Goal: Information Seeking & Learning: Learn about a topic

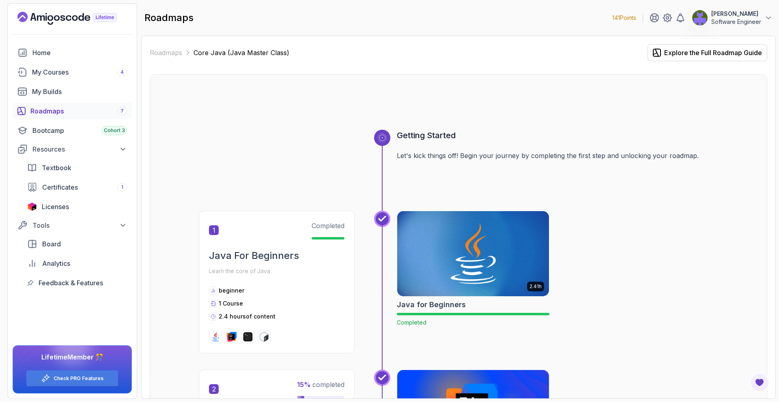
scroll to position [553, 0]
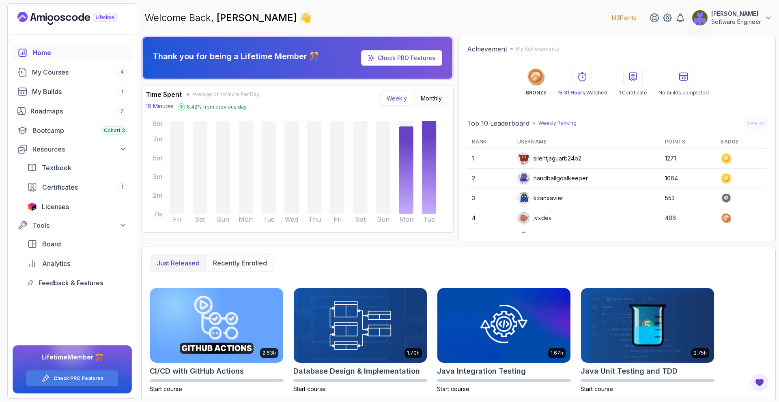
click at [369, 61] on link "Check PRO Features" at bounding box center [401, 57] width 81 height 15
click at [365, 59] on link "Check PRO Features" at bounding box center [401, 57] width 81 height 15
click at [83, 23] on icon "Landing page" at bounding box center [66, 18] width 99 height 13
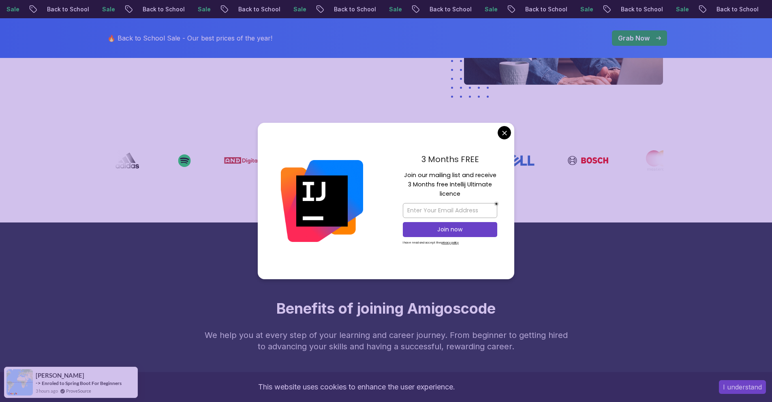
scroll to position [263, 0]
click at [498, 126] on div "3 Months FREE Join our mailing list and receive 3 Months free Intellij Ultimate…" at bounding box center [450, 201] width 129 height 157
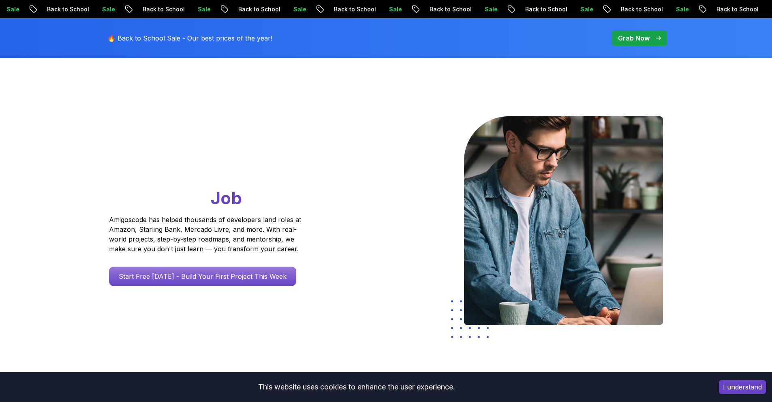
scroll to position [0, 0]
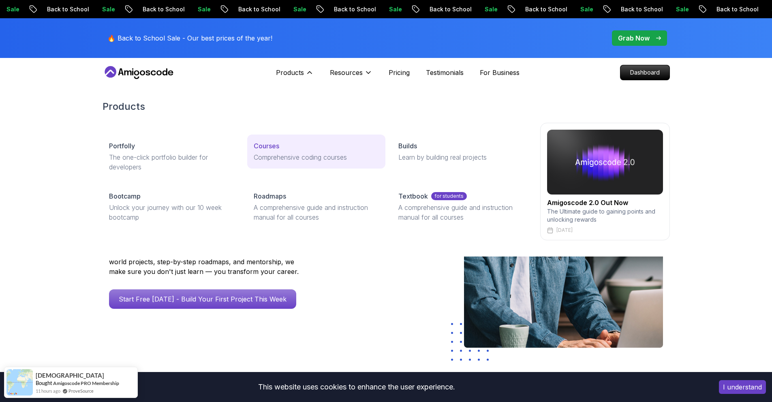
click at [275, 142] on p "Courses" at bounding box center [267, 146] width 26 height 10
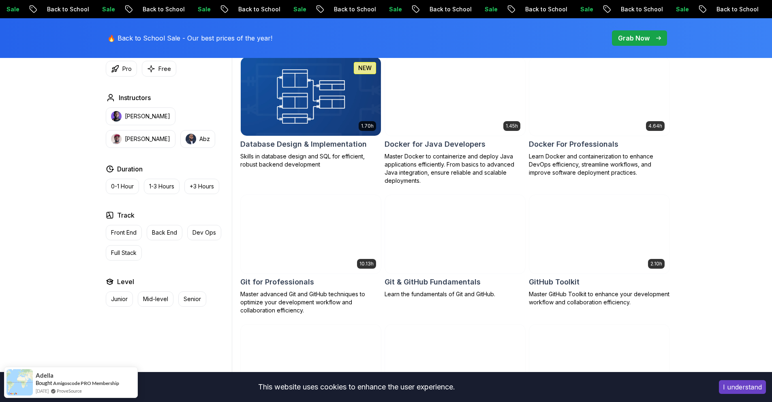
scroll to position [787, 0]
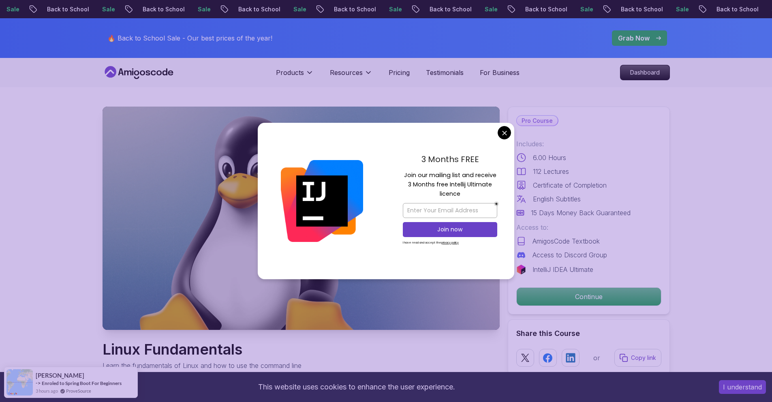
scroll to position [2, 0]
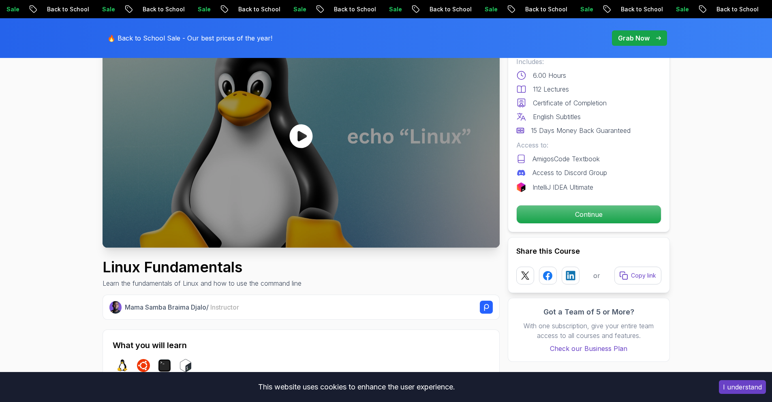
scroll to position [64, 0]
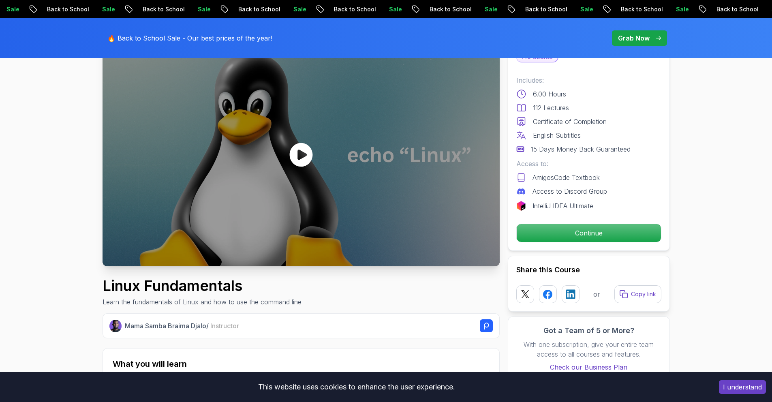
click at [457, 180] on div at bounding box center [301, 154] width 397 height 223
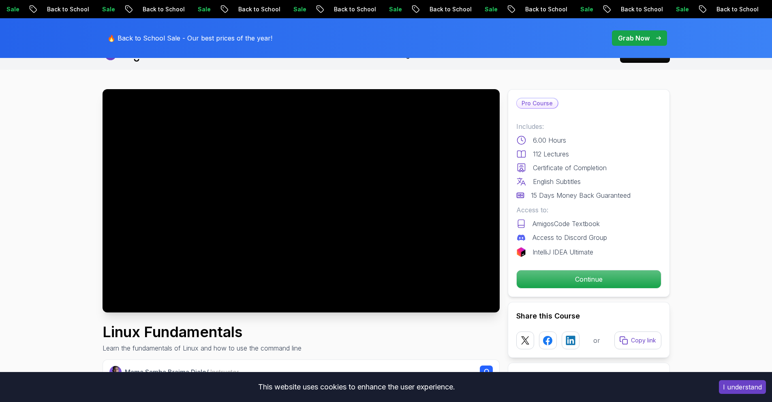
scroll to position [19, 0]
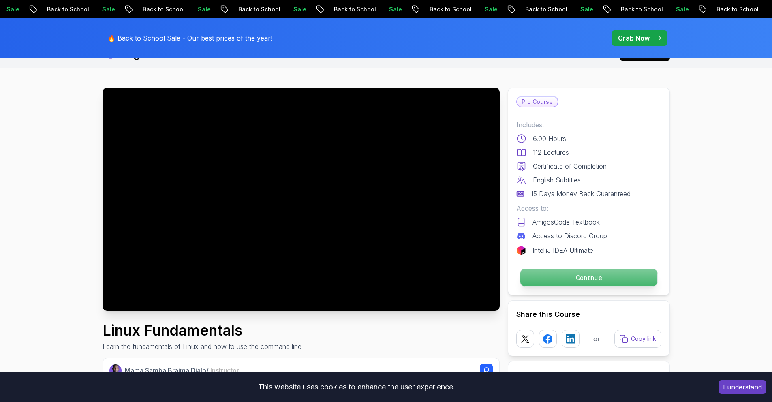
click at [549, 281] on p "Continue" at bounding box center [588, 277] width 137 height 17
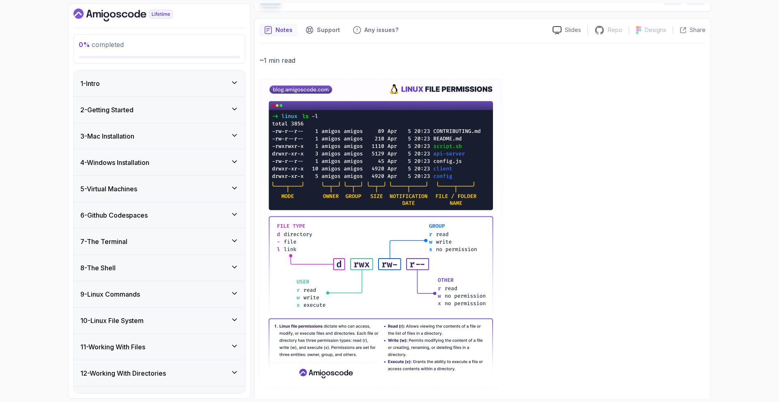
scroll to position [55, 0]
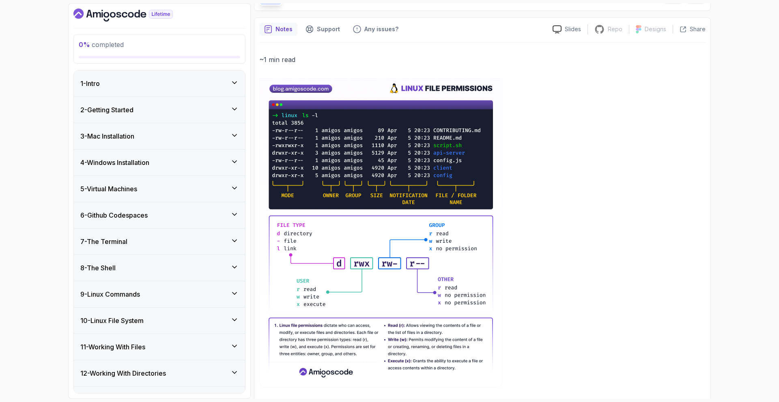
click at [216, 82] on div "1 - Intro" at bounding box center [159, 84] width 158 height 10
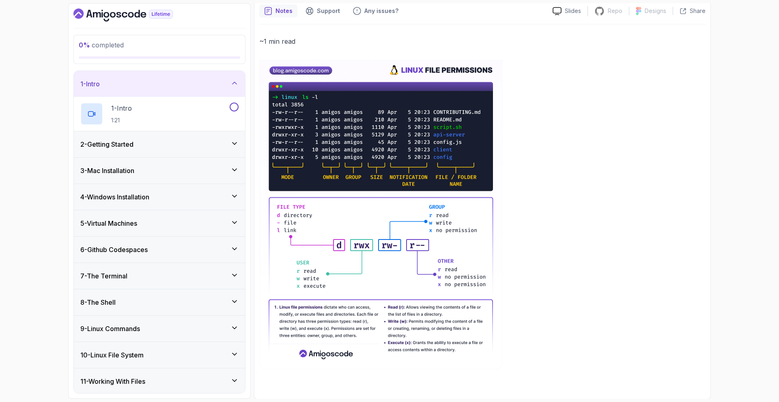
scroll to position [73, 0]
click at [235, 124] on button "1 - Intro 1:21" at bounding box center [159, 114] width 158 height 23
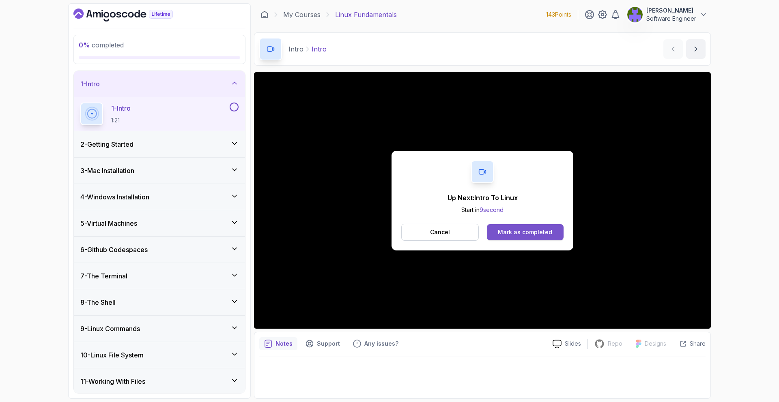
click at [515, 233] on div "Mark as completed" at bounding box center [525, 232] width 54 height 8
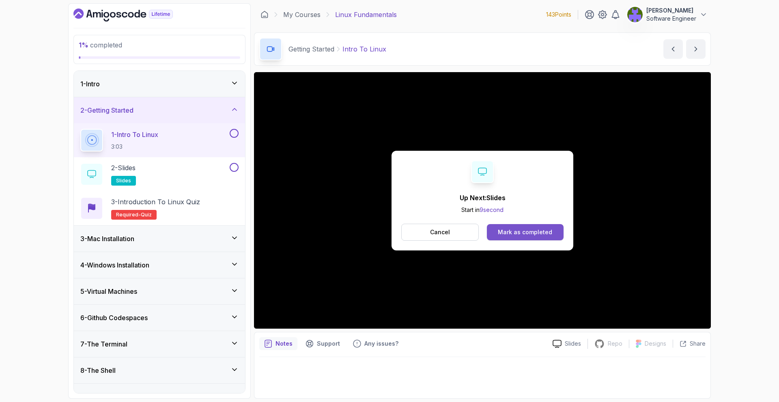
click at [505, 226] on button "Mark as completed" at bounding box center [525, 232] width 77 height 16
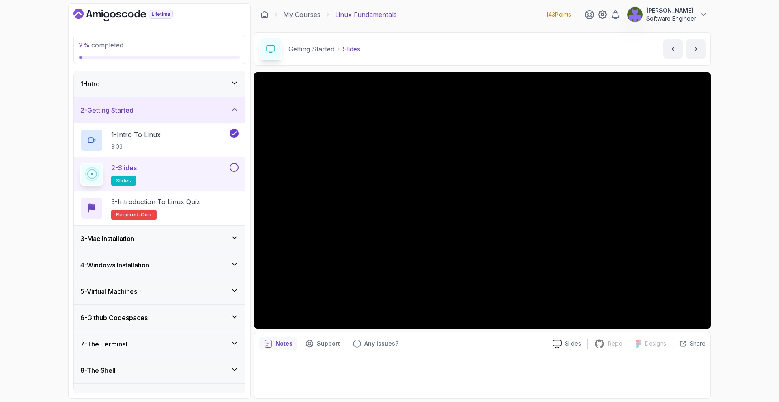
click at [239, 170] on div "2 - Slides slides" at bounding box center [159, 174] width 171 height 34
click at [238, 166] on button at bounding box center [234, 167] width 9 height 9
click at [223, 196] on div "3 - Introduction to Linux Quiz Required- quiz" at bounding box center [159, 208] width 171 height 34
click at [198, 209] on h2 "3 - Introduction to Linux Quiz Required- quiz" at bounding box center [155, 208] width 89 height 23
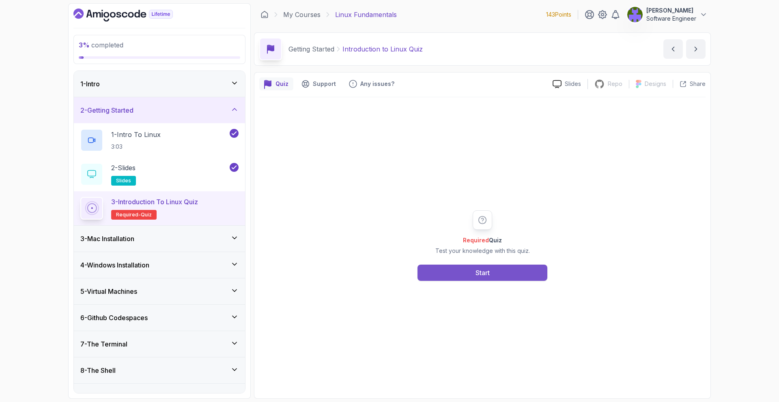
click at [444, 272] on button "Start" at bounding box center [482, 273] width 130 height 16
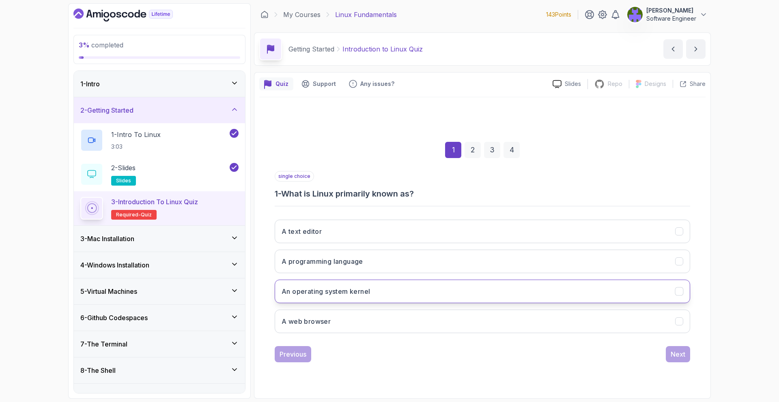
click at [434, 286] on button "An operating system kernel" at bounding box center [482, 292] width 415 height 24
click at [681, 358] on div "Next" at bounding box center [677, 355] width 15 height 10
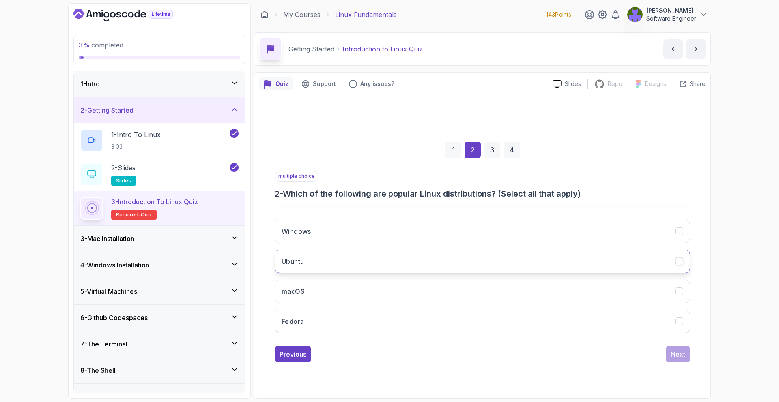
click at [475, 264] on button "Ubuntu" at bounding box center [482, 262] width 415 height 24
click at [678, 350] on div "Next" at bounding box center [677, 355] width 15 height 10
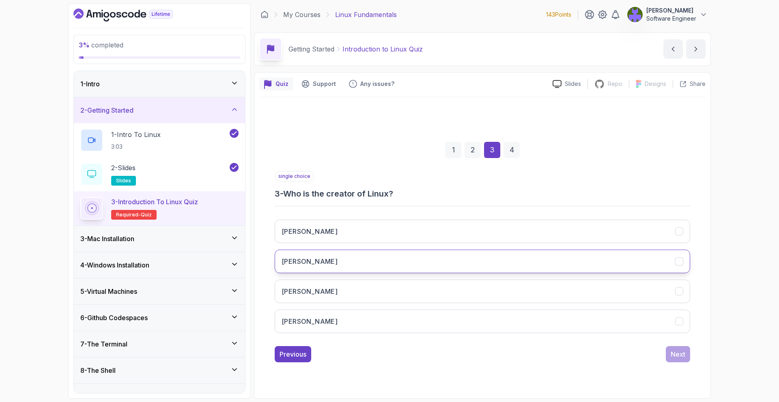
click at [497, 258] on button "Linus Torvalds" at bounding box center [482, 262] width 415 height 24
click at [669, 350] on button "Next" at bounding box center [677, 354] width 24 height 16
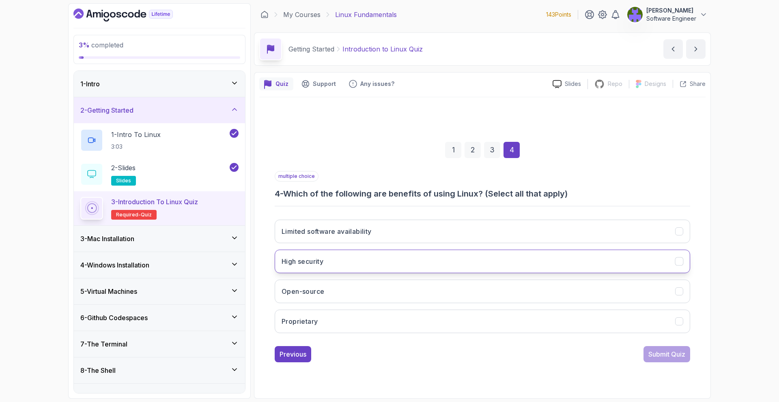
click at [522, 267] on button "High security" at bounding box center [482, 262] width 415 height 24
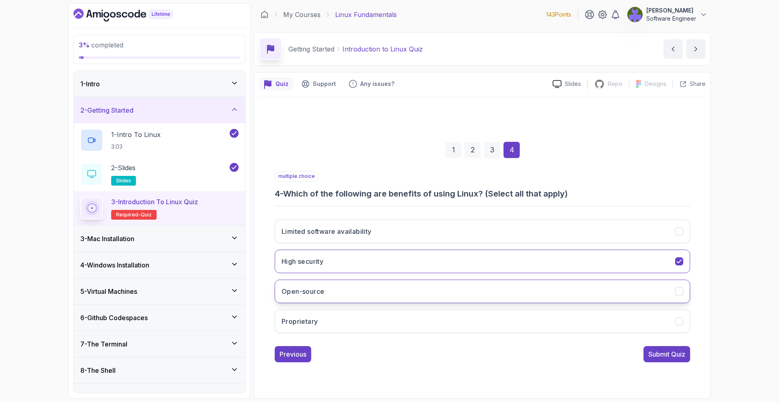
click at [523, 290] on button "Open-source" at bounding box center [482, 292] width 415 height 24
click at [656, 355] on div "Submit Quiz" at bounding box center [666, 355] width 37 height 10
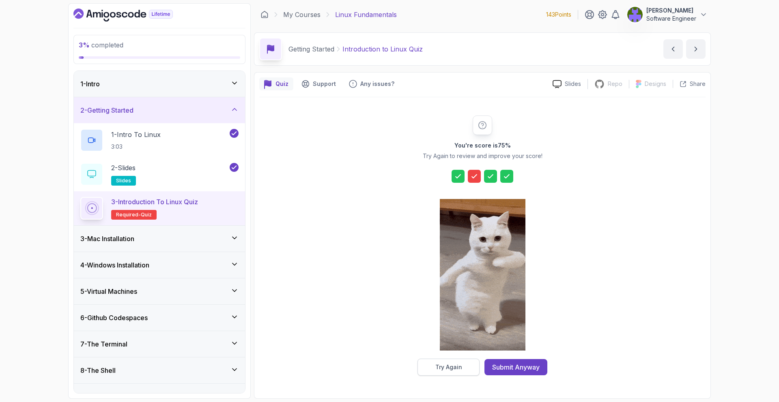
click at [455, 359] on button "Try Again" at bounding box center [448, 367] width 62 height 17
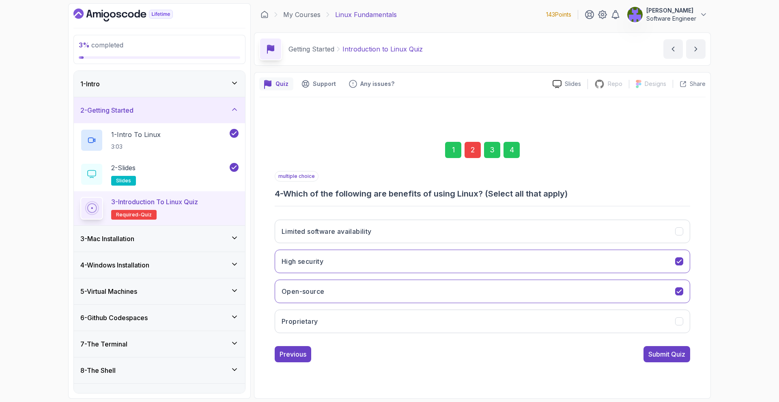
click at [476, 155] on div "2" at bounding box center [472, 150] width 16 height 16
click at [513, 251] on button "macOS" at bounding box center [482, 262] width 415 height 24
click at [667, 342] on div "multiple choice 2 - Which of the following are popular Linux distributions? (Se…" at bounding box center [482, 266] width 415 height 191
click at [672, 264] on button "macOS" at bounding box center [482, 262] width 415 height 24
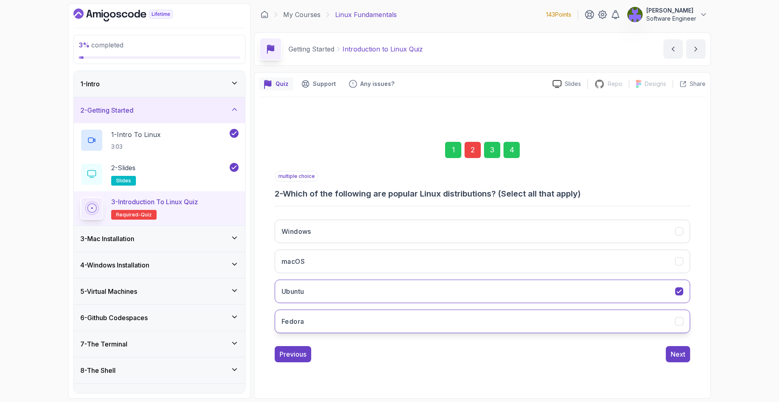
click at [656, 326] on button "Fedora" at bounding box center [482, 322] width 415 height 24
click at [688, 354] on button "Next" at bounding box center [677, 354] width 24 height 16
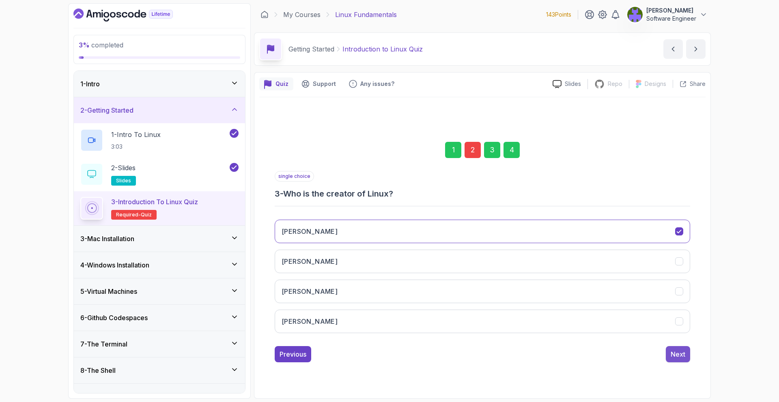
click at [684, 353] on div "Next" at bounding box center [677, 355] width 15 height 10
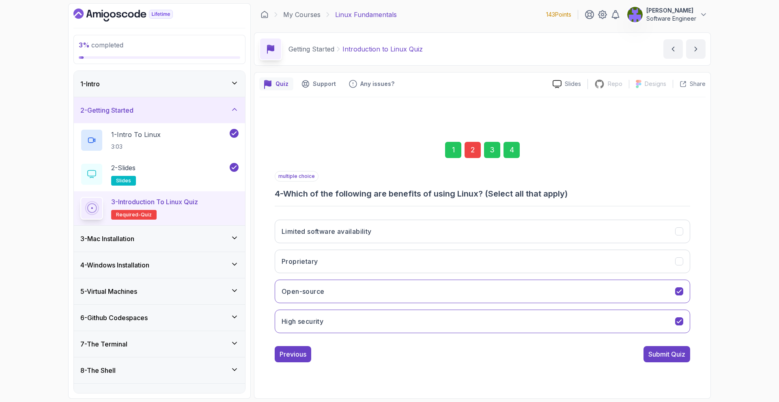
click at [684, 353] on div "Submit Quiz" at bounding box center [666, 355] width 37 height 10
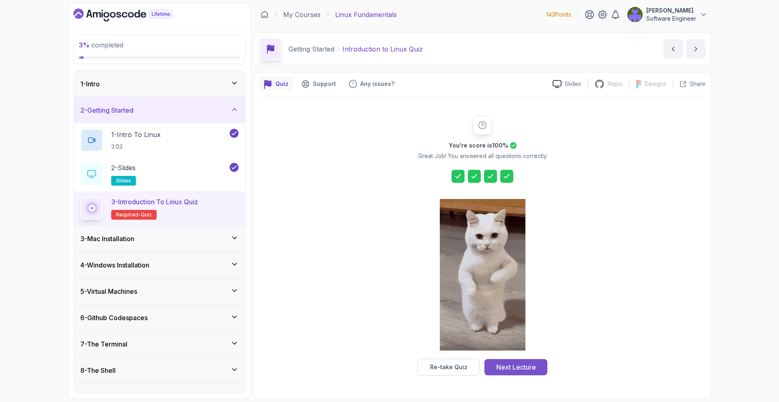
click at [530, 363] on div "Next Lecture" at bounding box center [516, 368] width 40 height 10
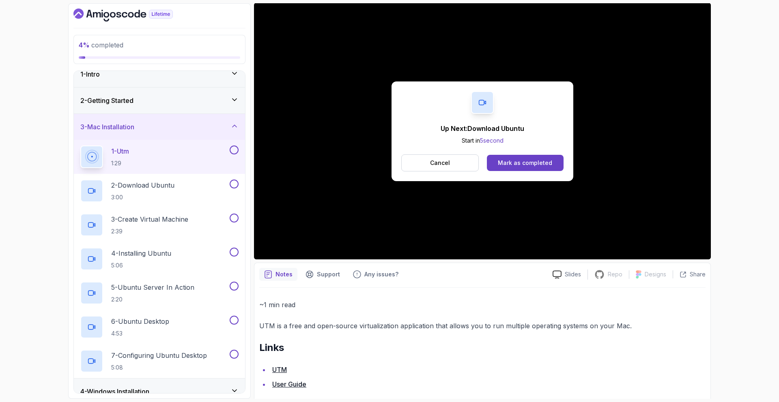
scroll to position [77, 0]
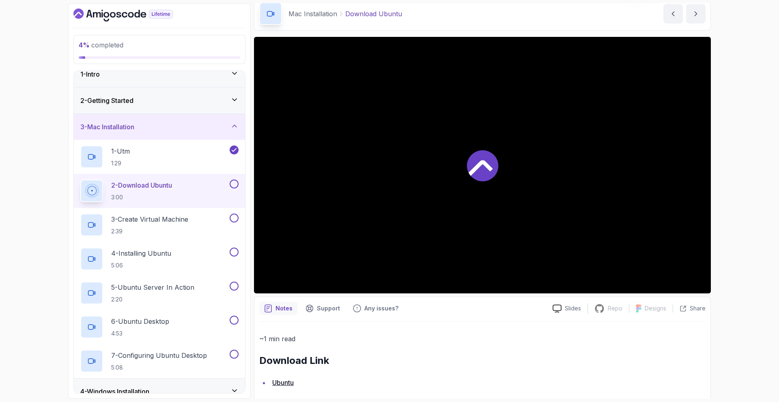
scroll to position [32, 0]
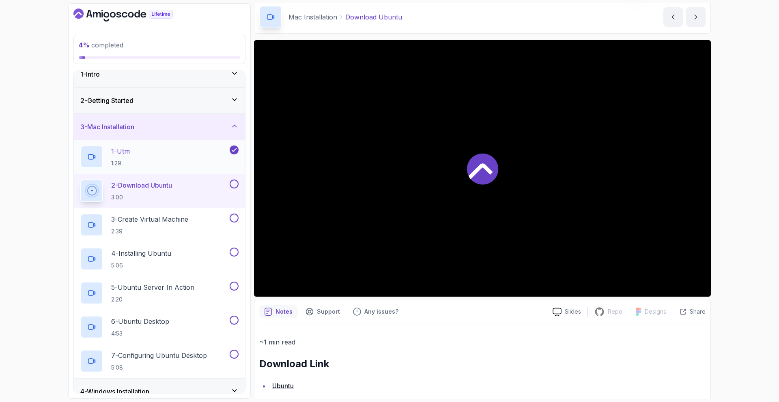
click at [199, 157] on div "1 - Utm 1:29" at bounding box center [154, 157] width 148 height 23
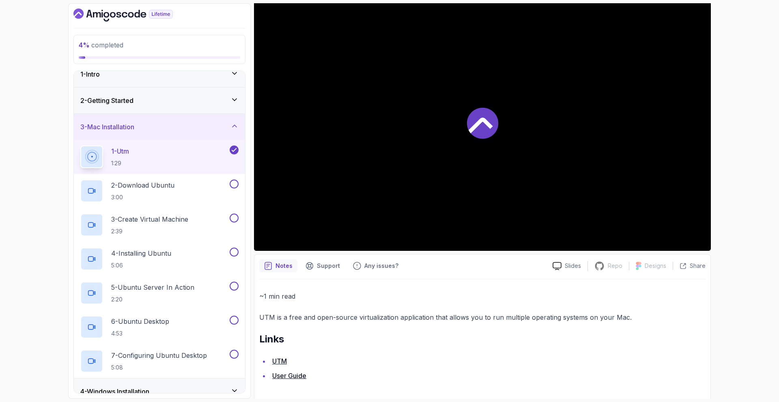
scroll to position [80, 0]
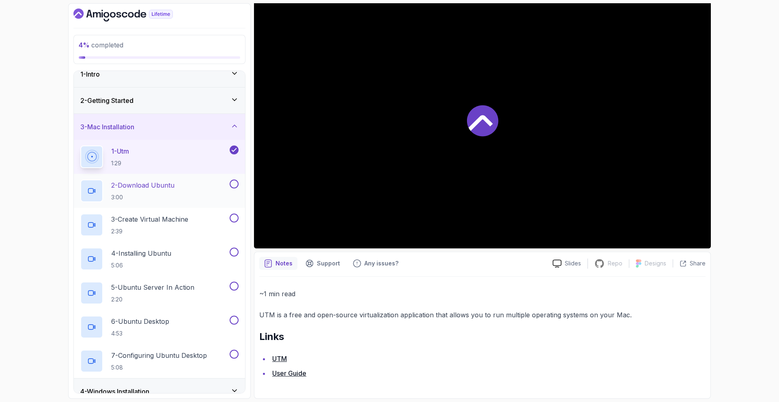
click at [201, 176] on div "2 - Download Ubuntu 3:00" at bounding box center [159, 191] width 171 height 34
click at [227, 181] on div "2 - Download Ubuntu 3:00" at bounding box center [154, 191] width 148 height 23
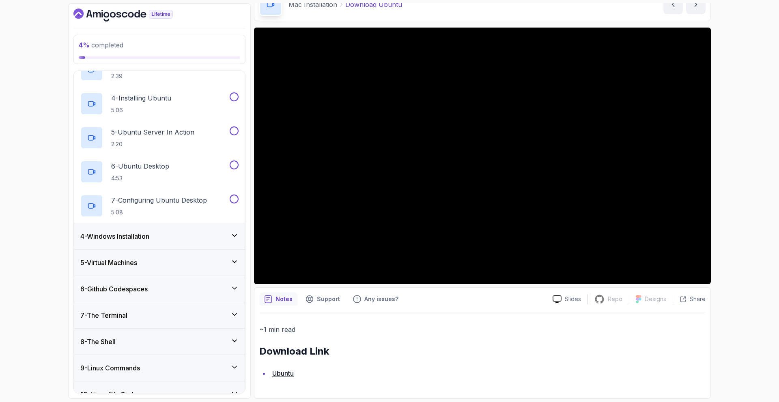
click at [224, 244] on div "4 - Windows Installation" at bounding box center [159, 236] width 171 height 26
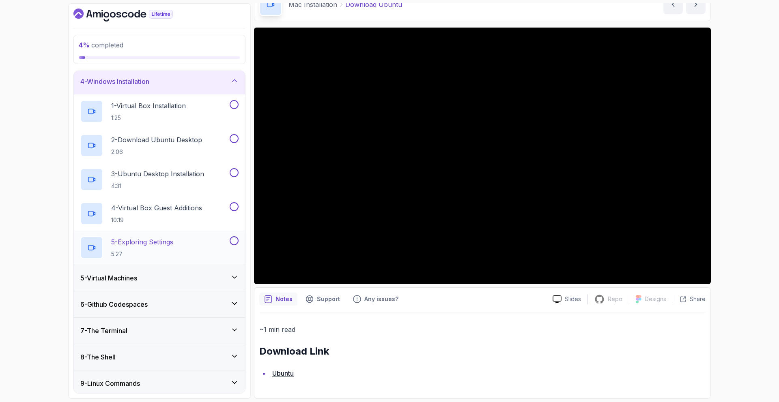
scroll to position [84, 0]
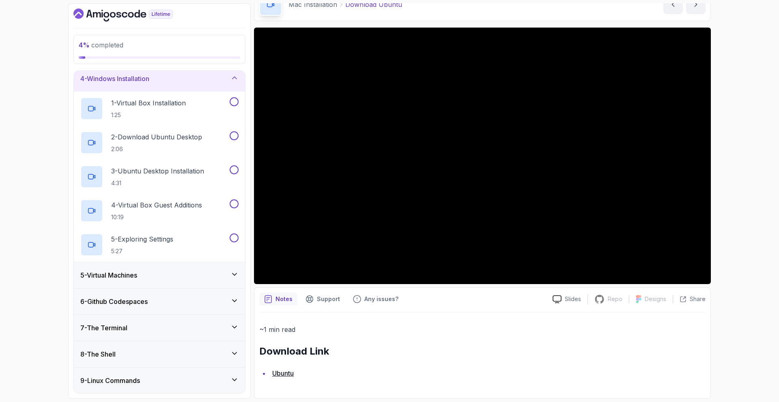
click at [220, 274] on div "5 - Virtual Machines" at bounding box center [159, 275] width 158 height 10
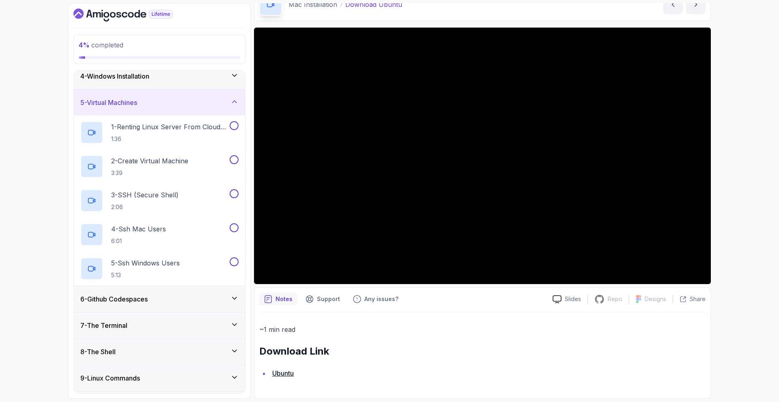
scroll to position [148, 0]
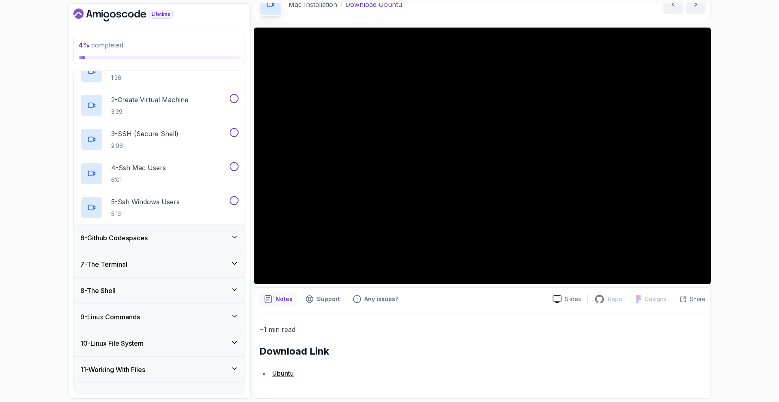
click at [221, 247] on div "6 - Github Codespaces" at bounding box center [159, 238] width 171 height 26
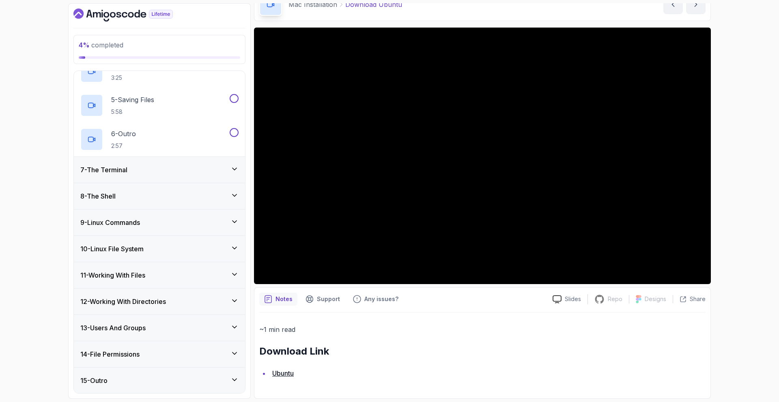
click at [206, 170] on div "7 - The Terminal" at bounding box center [159, 170] width 158 height 10
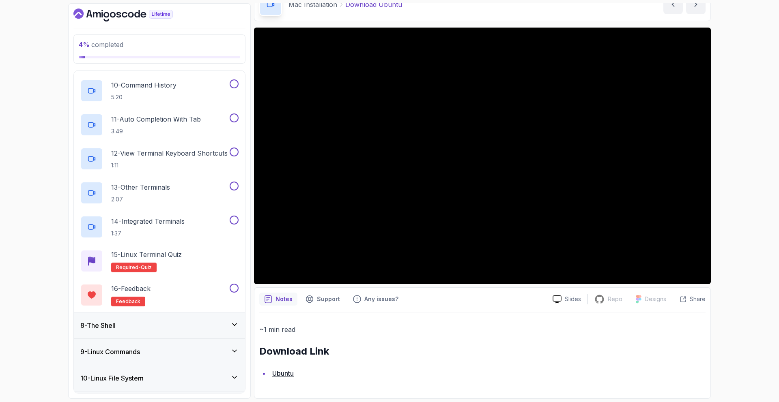
scroll to position [488, 0]
click at [216, 315] on div "8 - The Shell" at bounding box center [159, 325] width 171 height 26
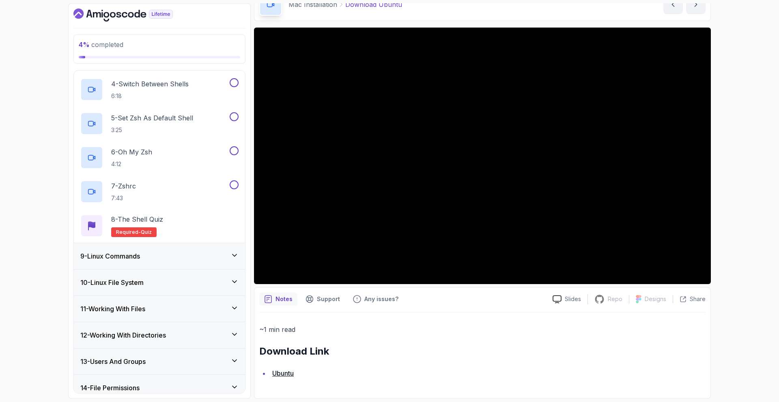
scroll to position [345, 0]
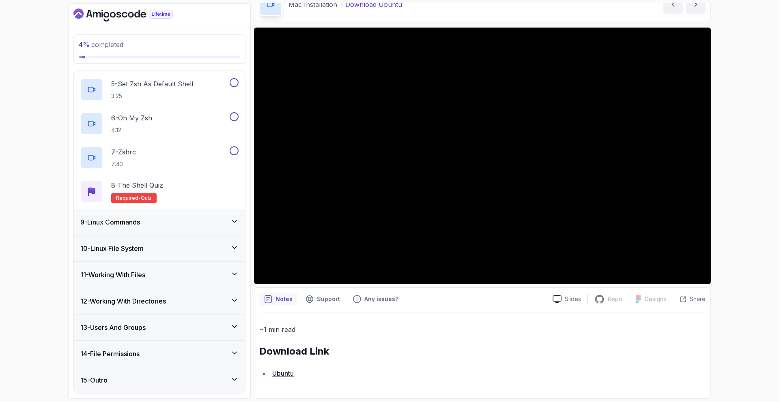
click at [212, 226] on div "9 - Linux Commands" at bounding box center [159, 222] width 158 height 10
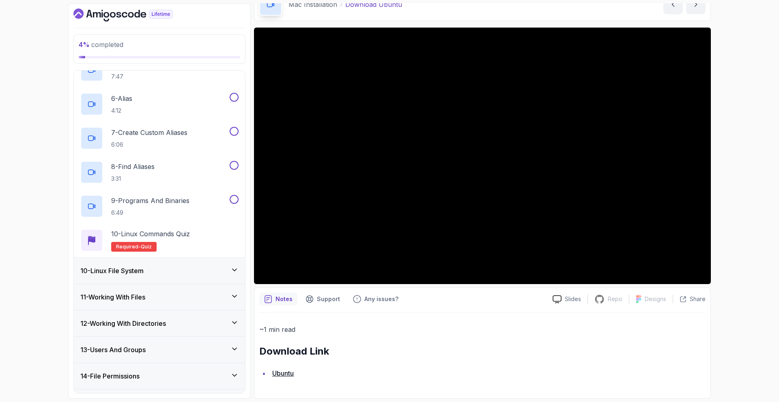
scroll to position [409, 0]
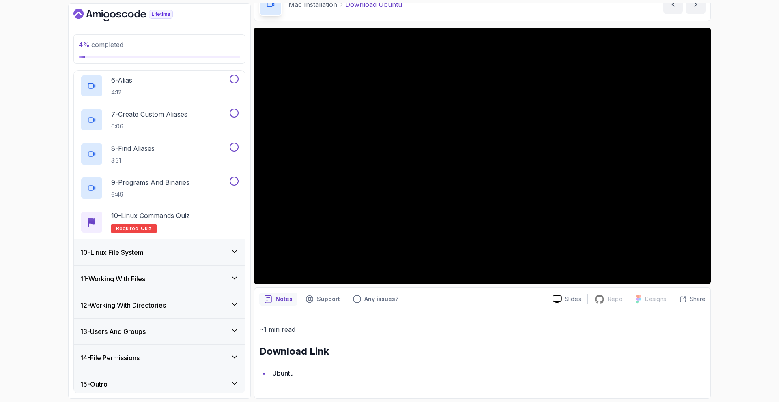
click at [217, 261] on div "10 - Linux File System" at bounding box center [159, 253] width 171 height 26
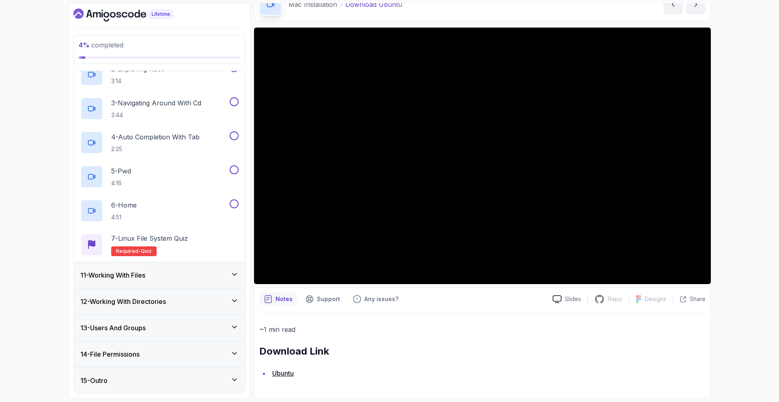
click at [212, 265] on div "11 - Working With Files" at bounding box center [159, 275] width 171 height 26
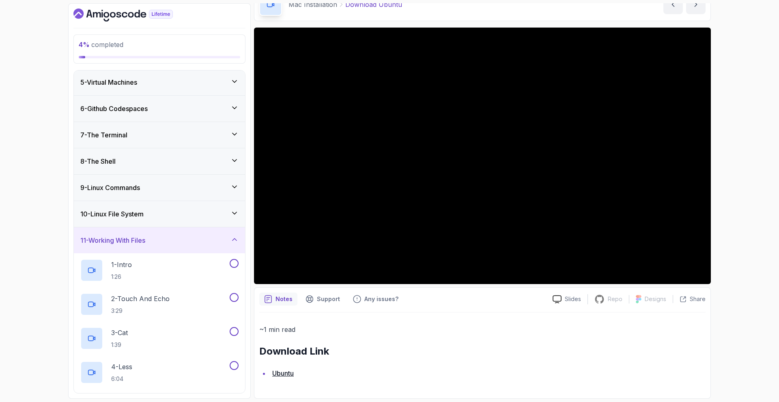
scroll to position [0, 0]
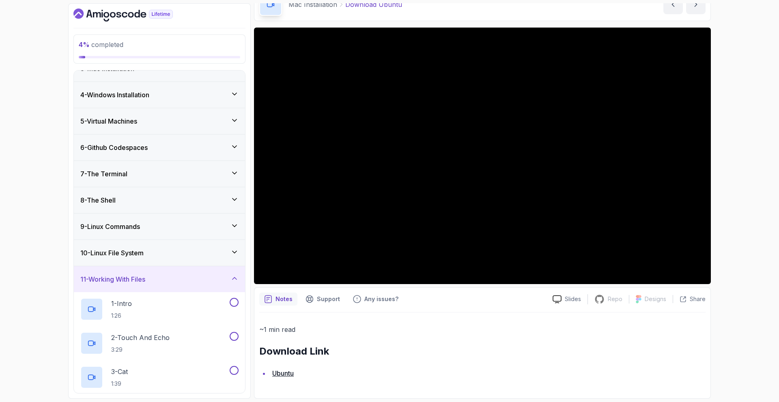
click at [215, 274] on div "11 - Working With Files" at bounding box center [159, 279] width 171 height 26
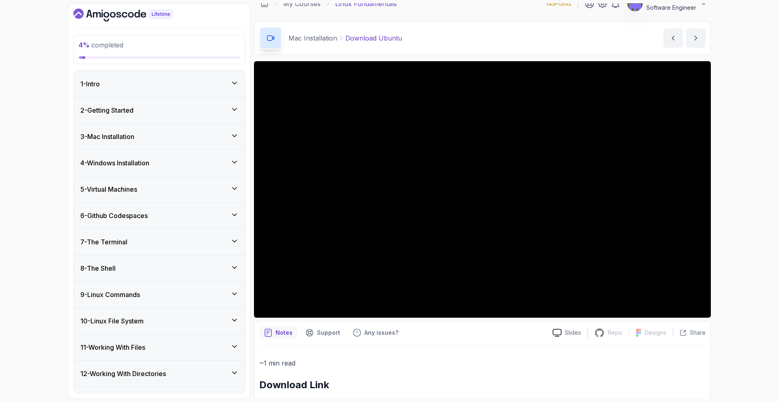
scroll to position [6, 0]
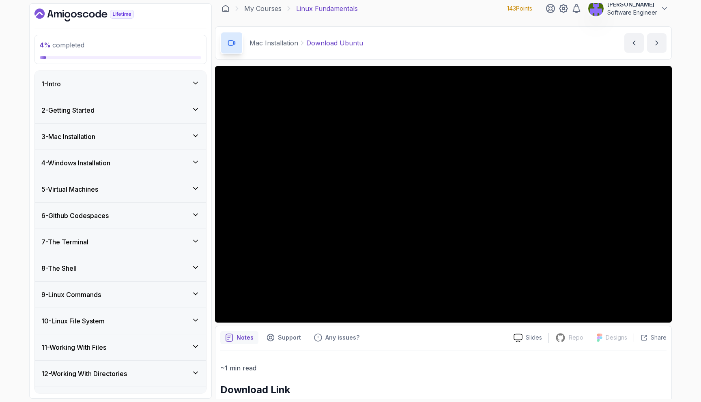
click at [471, 37] on div "Mac Installation Download Ubuntu Download Ubuntu by nelson" at bounding box center [443, 42] width 457 height 33
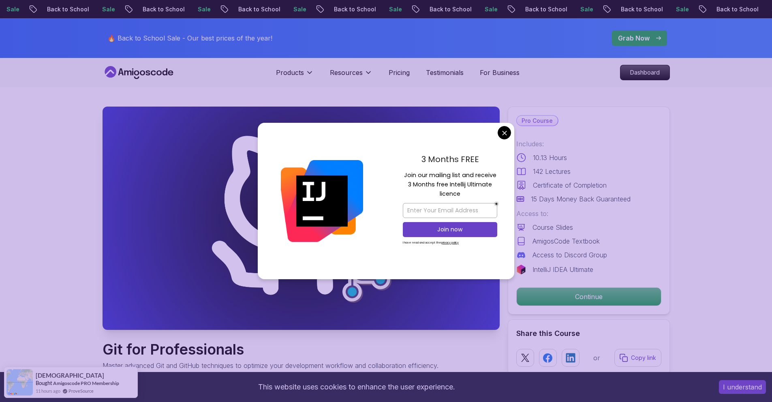
click at [498, 132] on div "3 Months FREE Join our mailing list and receive 3 Months free Intellij Ultimate…" at bounding box center [450, 201] width 129 height 157
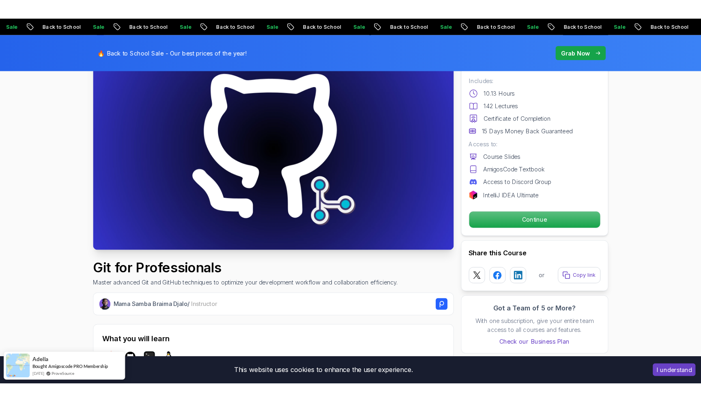
scroll to position [50, 0]
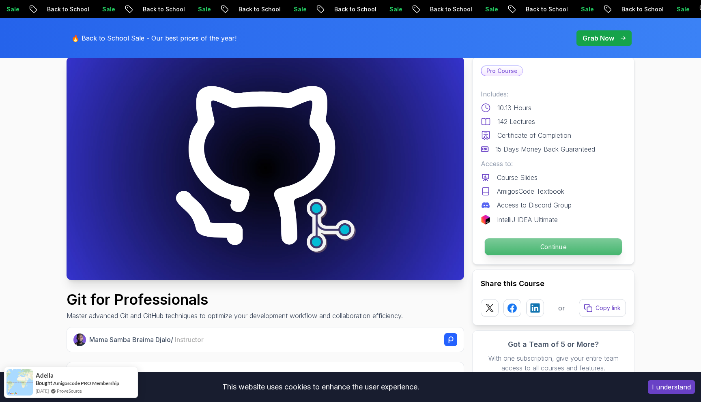
click at [514, 242] on p "Continue" at bounding box center [553, 246] width 137 height 17
click at [509, 245] on p "Continue" at bounding box center [553, 246] width 137 height 17
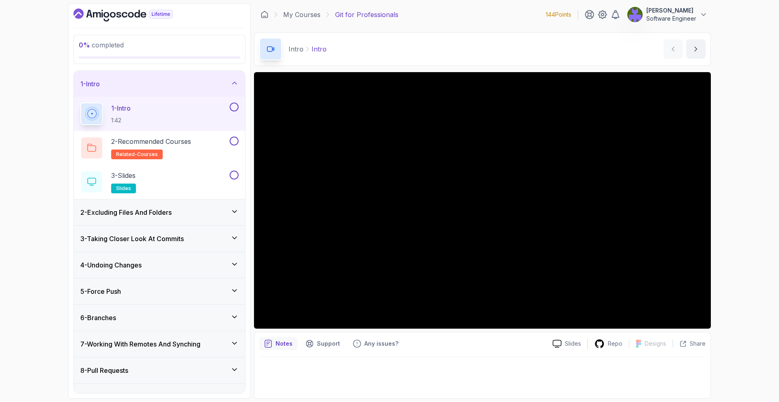
click at [712, 31] on section "0 % completed 1 - Intro 1 - Intro 1:42 2 - Recommended Courses related-courses …" at bounding box center [389, 201] width 649 height 402
click at [716, 28] on div "0 % completed 1 - Intro 1 - Intro 1:42 2 - Recommended Courses related-courses …" at bounding box center [389, 201] width 779 height 402
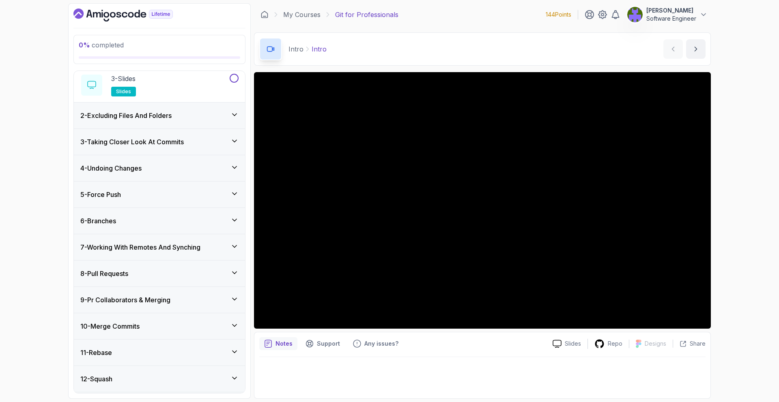
scroll to position [127, 0]
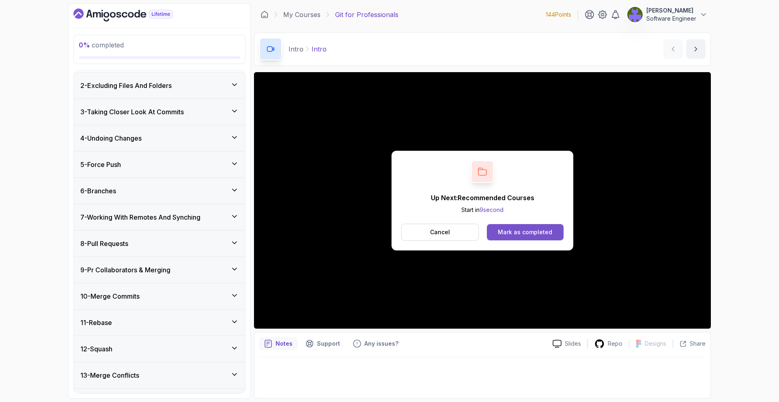
click at [489, 236] on button "Mark as completed" at bounding box center [525, 232] width 77 height 16
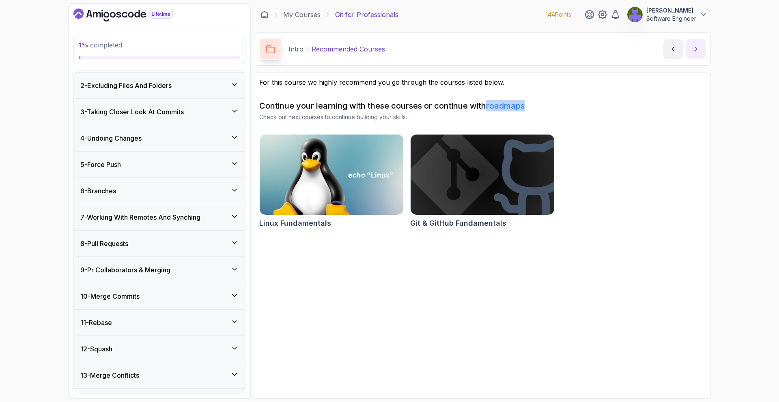
click at [693, 52] on icon "next content" at bounding box center [695, 49] width 8 height 8
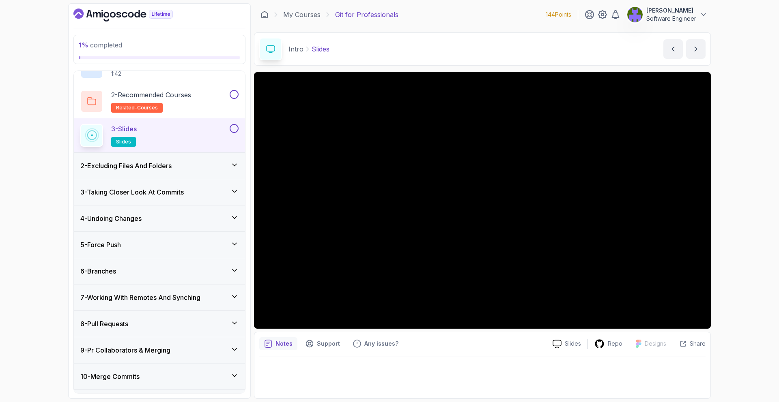
scroll to position [17, 0]
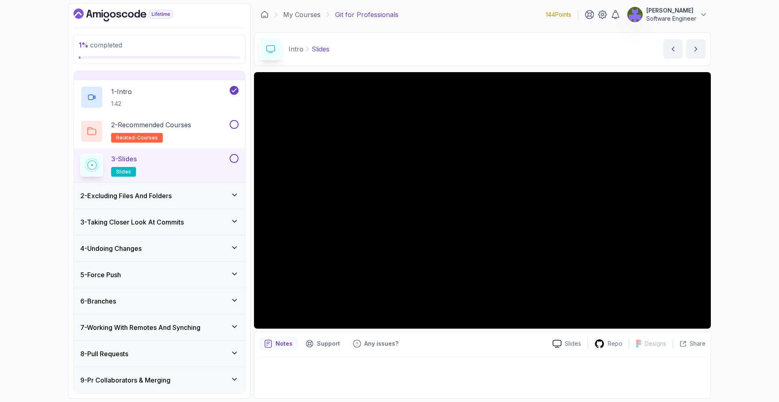
click at [697, 59] on div "Intro Slides Slides by nelson" at bounding box center [482, 48] width 457 height 33
click at [696, 51] on icon "next content" at bounding box center [695, 49] width 8 height 8
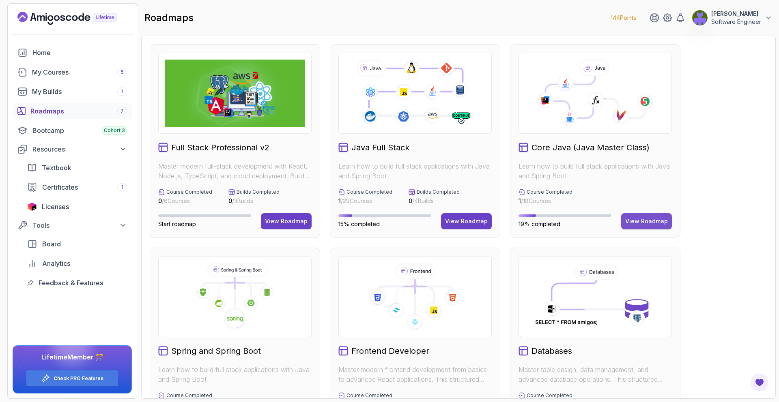
click at [632, 222] on div "View Roadmap" at bounding box center [646, 221] width 43 height 8
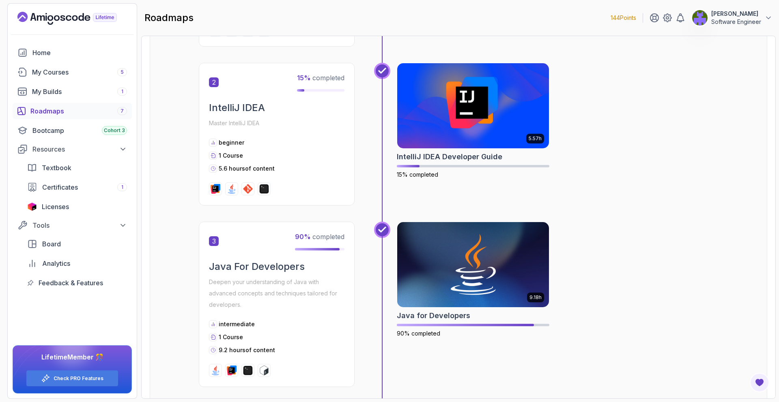
scroll to position [150, 0]
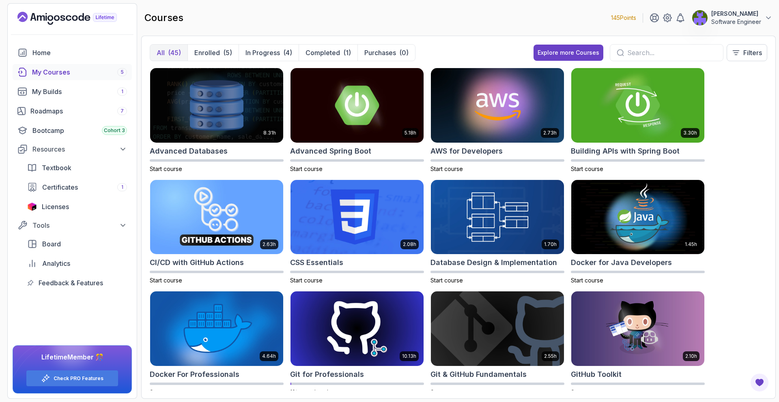
click at [622, 46] on div at bounding box center [666, 52] width 114 height 17
click at [624, 50] on div at bounding box center [666, 52] width 114 height 17
click at [627, 54] on input "text" at bounding box center [671, 53] width 89 height 10
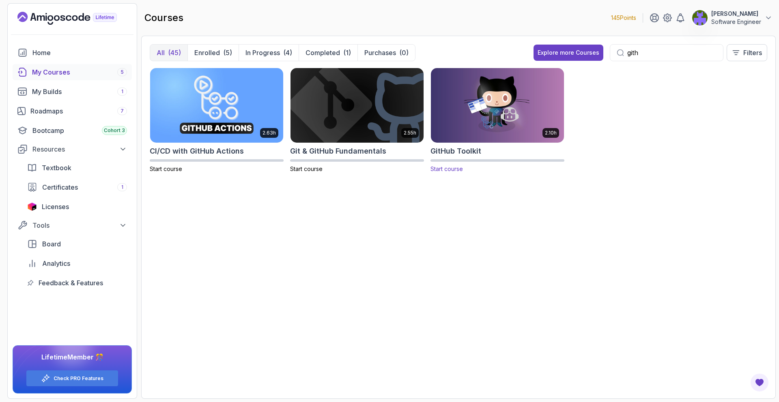
type input "gith"
click at [485, 107] on img at bounding box center [496, 105] width 139 height 78
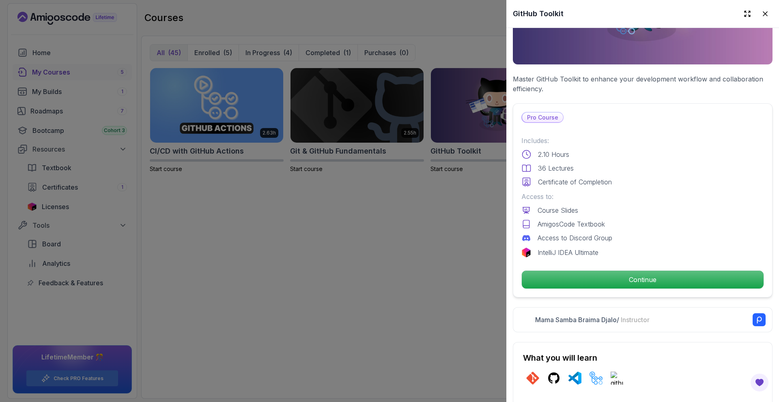
scroll to position [116, 0]
click at [592, 293] on div "Pro Course Includes: 2.10 Hours 36 Lectures Certificate of Completion Access to…" at bounding box center [643, 200] width 260 height 194
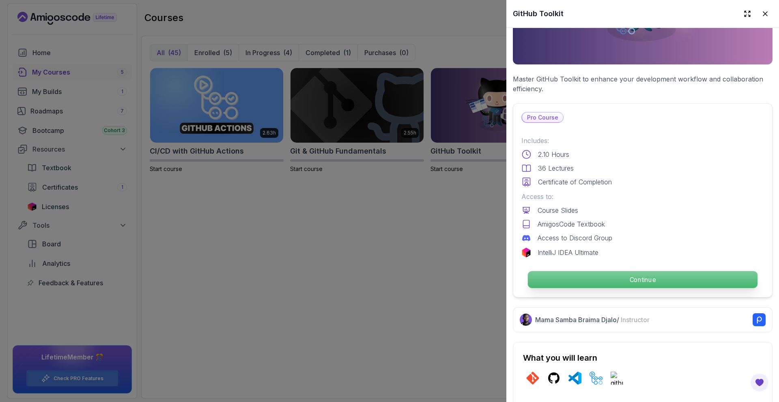
click at [589, 283] on p "Continue" at bounding box center [643, 279] width 230 height 17
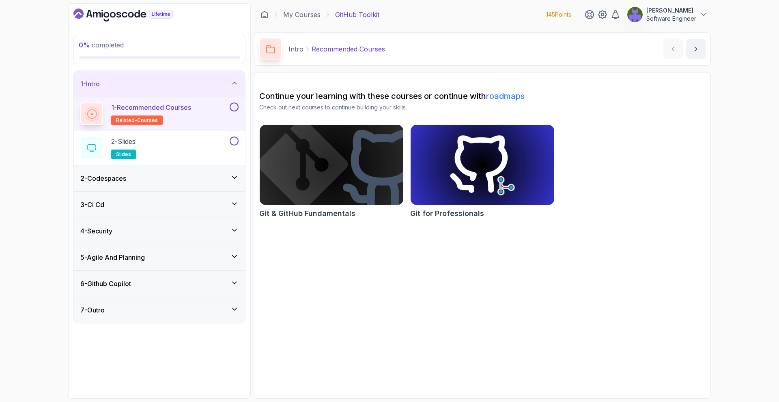
click at [218, 182] on div "2 - Codespaces" at bounding box center [159, 179] width 158 height 10
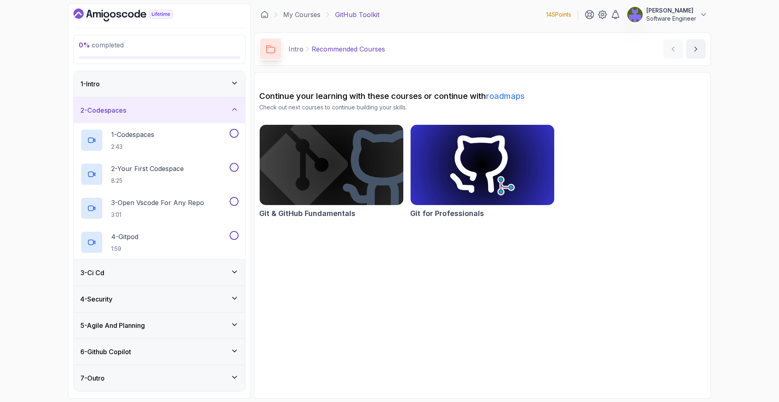
click at [220, 264] on div "3 - Ci Cd" at bounding box center [159, 273] width 171 height 26
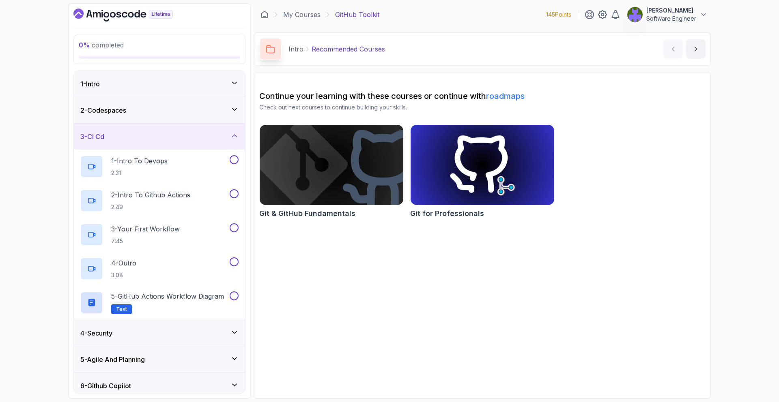
click at [189, 341] on div "4 - Security" at bounding box center [159, 333] width 171 height 26
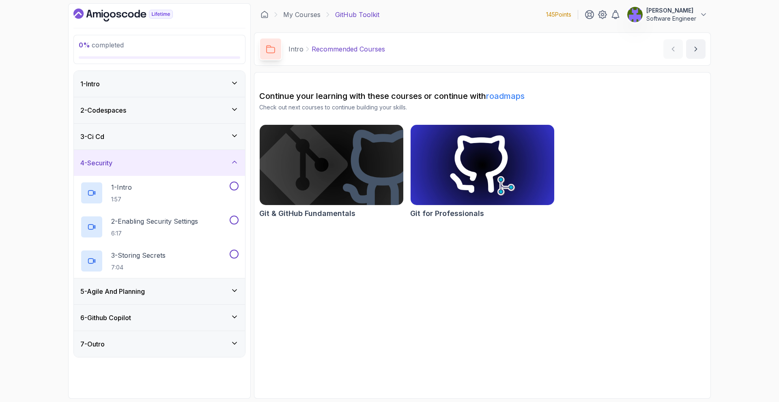
click at [191, 305] on div "6 - Github Copilot" at bounding box center [159, 318] width 171 height 26
click at [194, 295] on div "5 - Agile And Planning" at bounding box center [159, 292] width 158 height 10
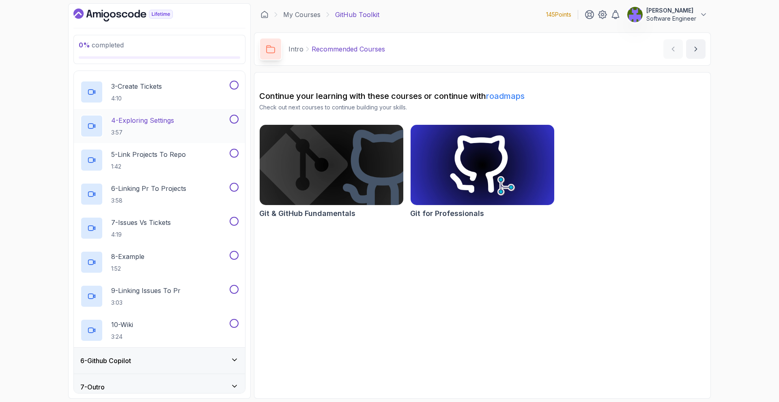
scroll to position [202, 0]
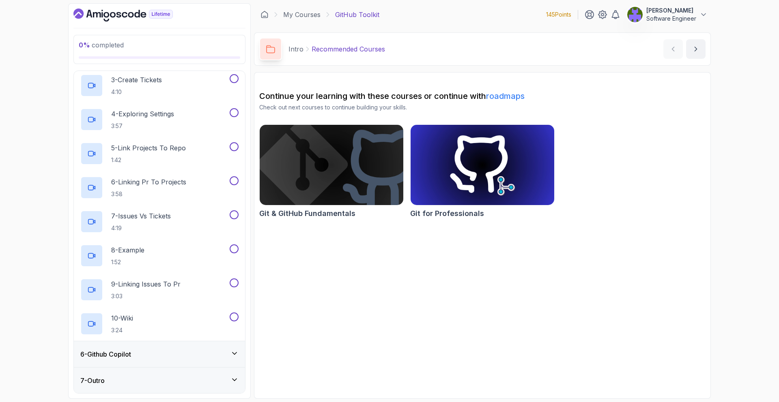
click at [193, 343] on div "6 - Github Copilot" at bounding box center [159, 354] width 171 height 26
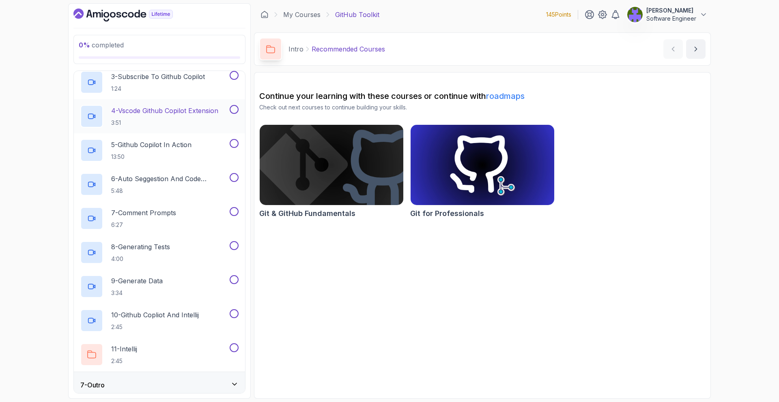
scroll to position [236, 0]
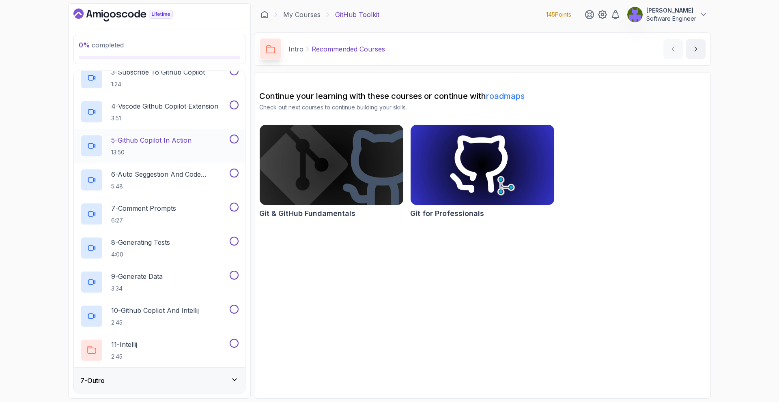
click at [193, 380] on div "7 - Outro" at bounding box center [159, 381] width 158 height 10
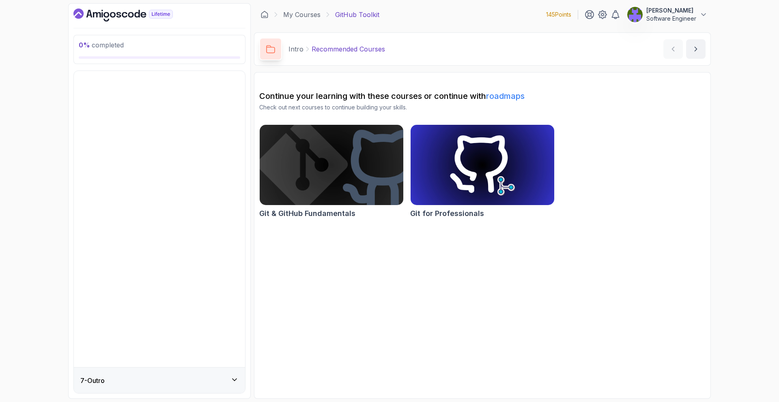
scroll to position [0, 0]
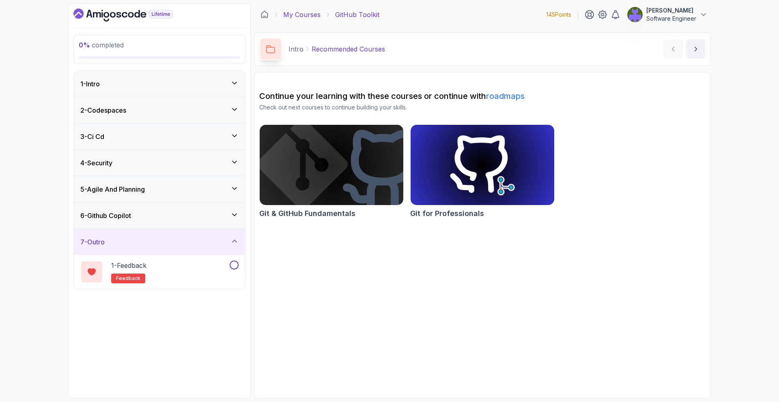
click at [315, 17] on link "My Courses" at bounding box center [301, 15] width 37 height 10
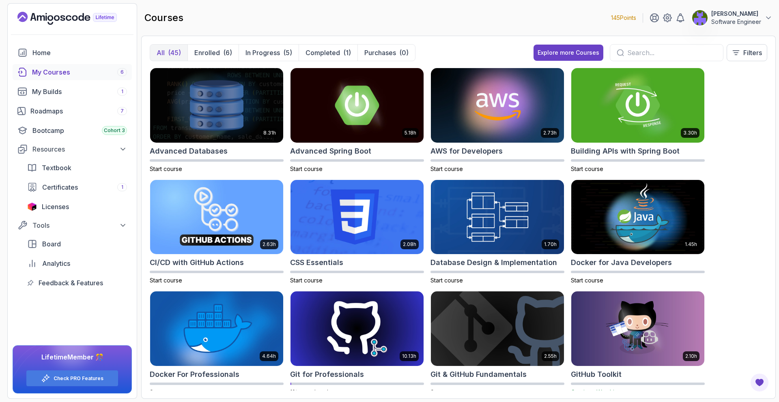
click at [627, 54] on input "text" at bounding box center [671, 53] width 89 height 10
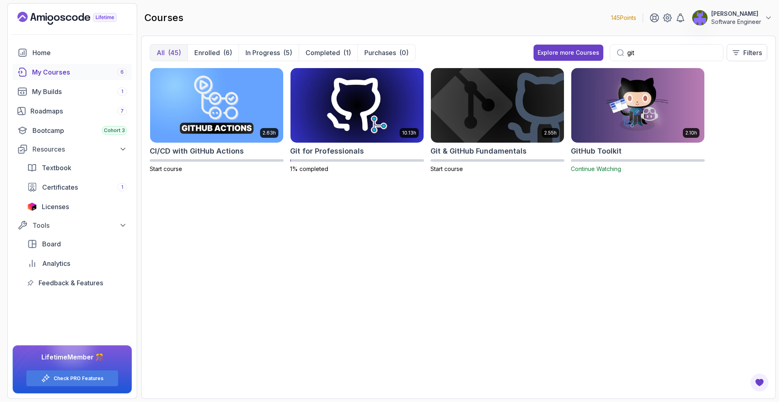
type input "git"
click at [504, 152] on h2 "Git & GitHub Fundamentals" at bounding box center [478, 151] width 96 height 11
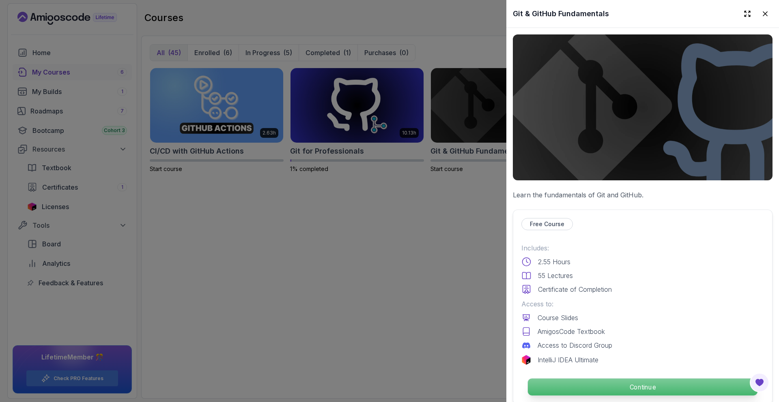
click at [588, 380] on p "Continue" at bounding box center [643, 387] width 230 height 17
click at [588, 385] on p "Continue" at bounding box center [643, 387] width 230 height 17
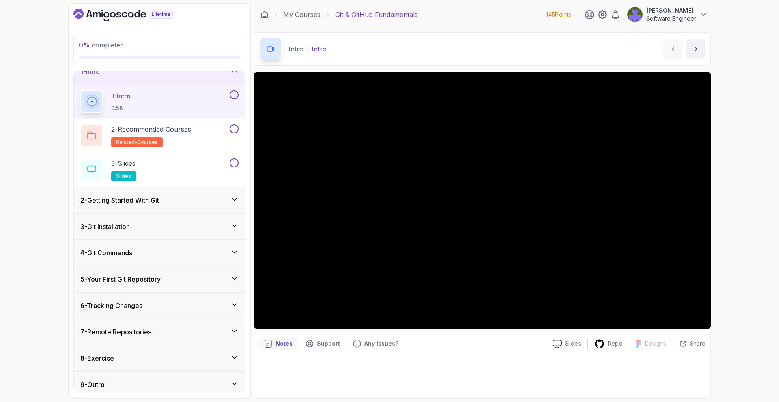
scroll to position [17, 0]
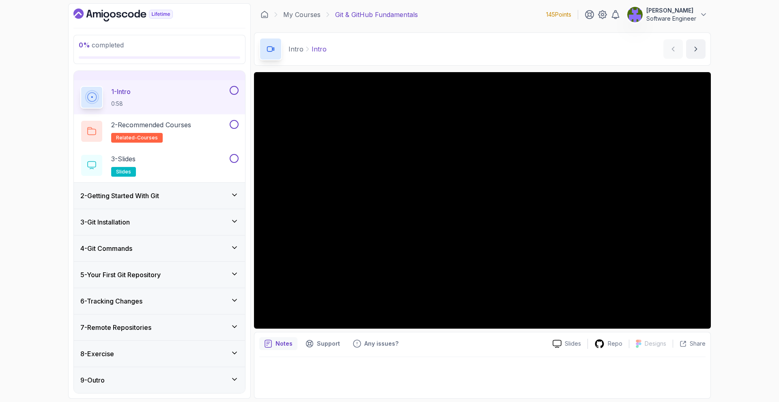
click at [213, 278] on div "5 - Your First Git Repository" at bounding box center [159, 275] width 158 height 10
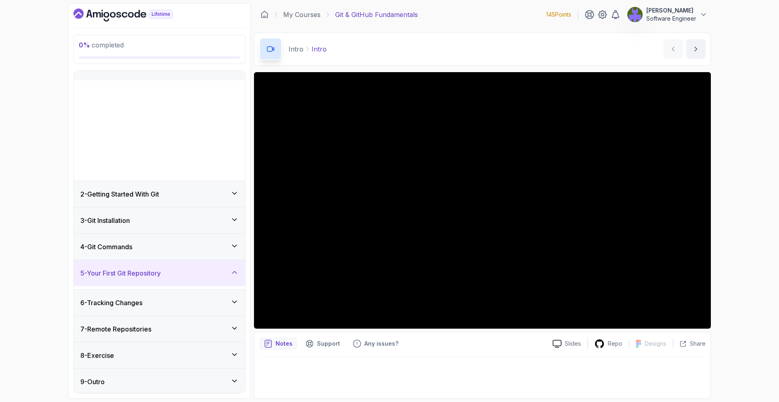
scroll to position [0, 0]
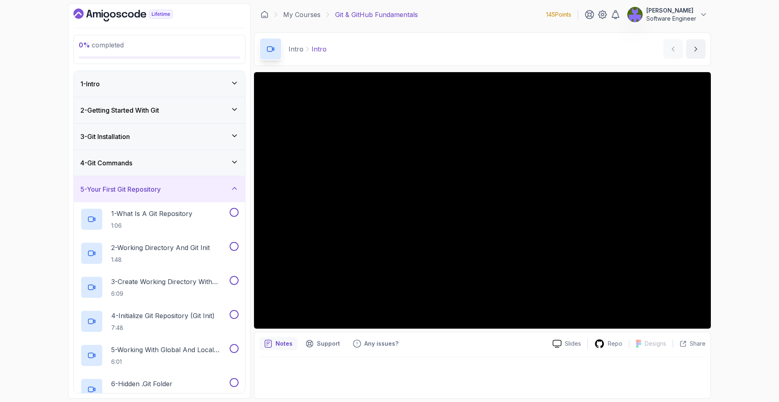
click at [221, 193] on div "5 - Your First Git Repository" at bounding box center [159, 189] width 158 height 10
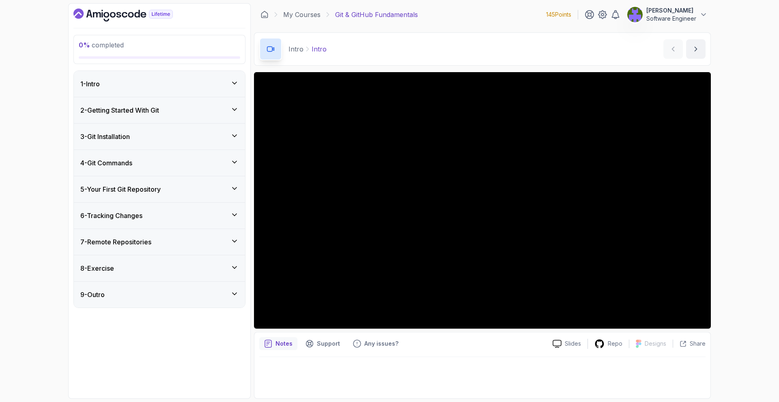
click at [228, 167] on div "4 - Git Commands" at bounding box center [159, 163] width 158 height 10
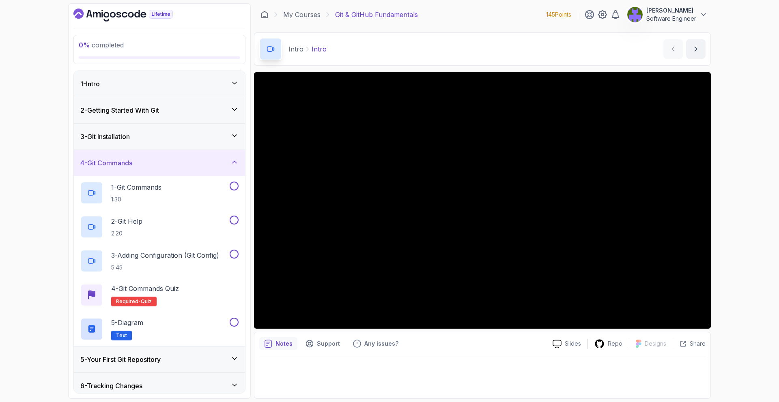
click at [229, 167] on div "4 - Git Commands" at bounding box center [159, 163] width 158 height 10
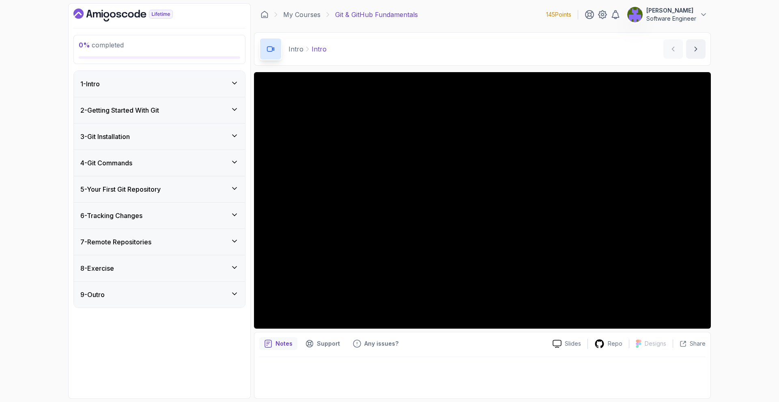
click at [230, 142] on div "3 - Git Installation" at bounding box center [159, 137] width 171 height 26
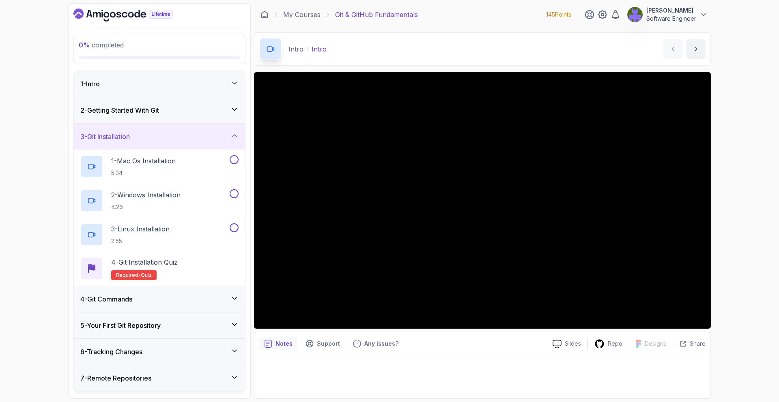
click at [230, 142] on div "3 - Git Installation" at bounding box center [159, 137] width 171 height 26
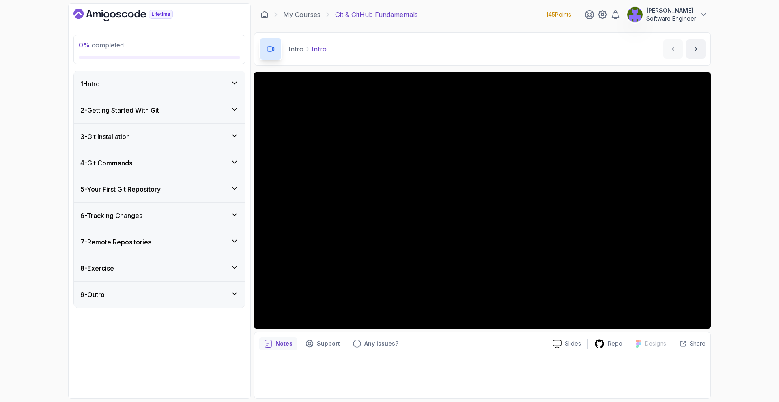
click at [226, 241] on div "7 - Remote Repositories" at bounding box center [159, 242] width 158 height 10
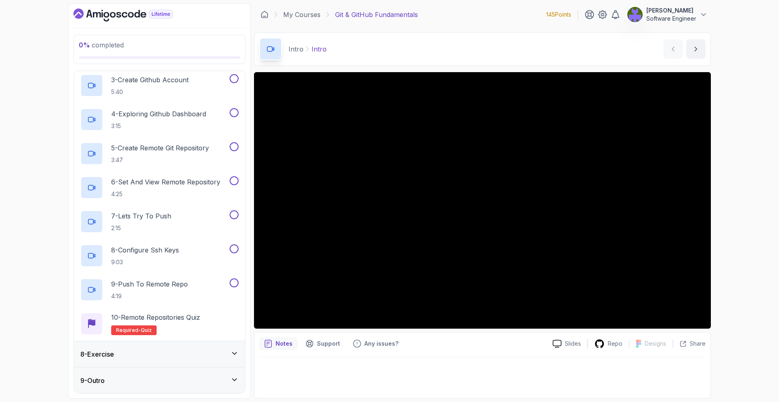
scroll to position [104, 0]
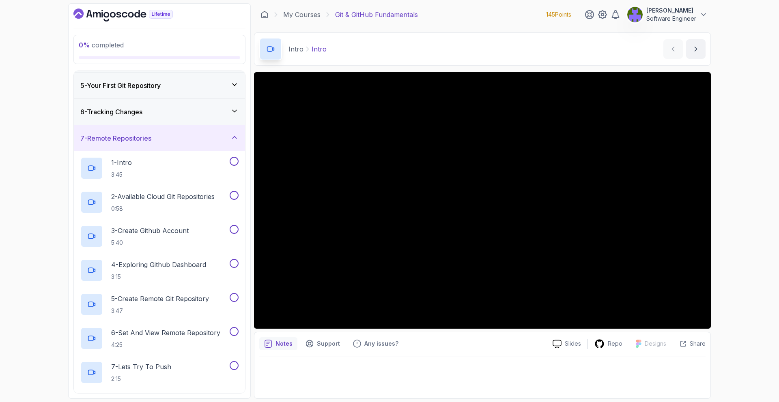
click at [233, 144] on div "7 - Remote Repositories" at bounding box center [159, 138] width 171 height 26
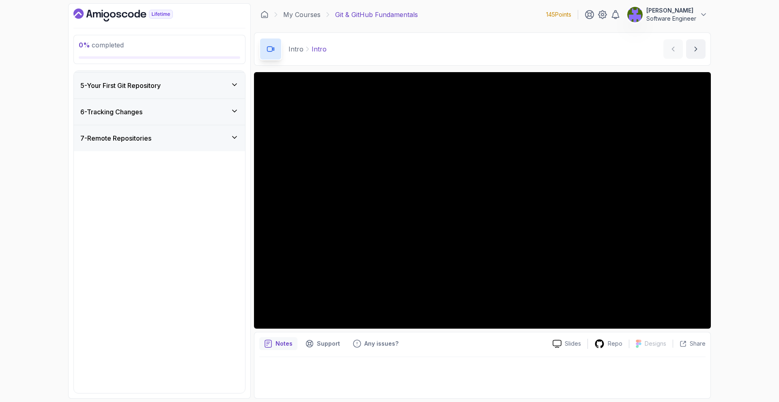
scroll to position [0, 0]
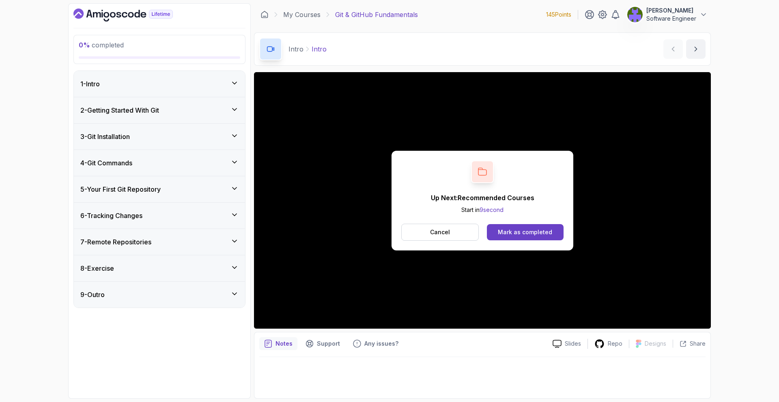
click at [525, 223] on div "Up Next: Recommended Courses Start in 9 second Cancel Mark as completed" at bounding box center [482, 201] width 182 height 100
click at [524, 228] on div "Mark as completed" at bounding box center [525, 232] width 54 height 8
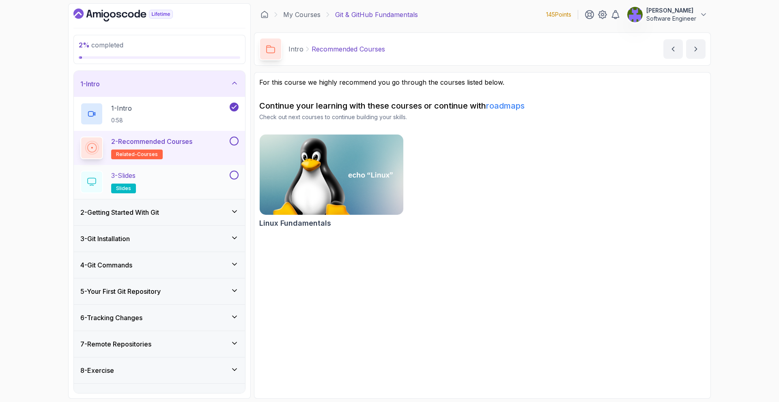
click at [242, 184] on div "3 - Slides slides" at bounding box center [159, 182] width 171 height 34
click at [234, 143] on button at bounding box center [234, 141] width 9 height 9
click at [232, 178] on button at bounding box center [234, 175] width 9 height 9
click at [229, 184] on button "3 - Slides slides" at bounding box center [159, 182] width 158 height 23
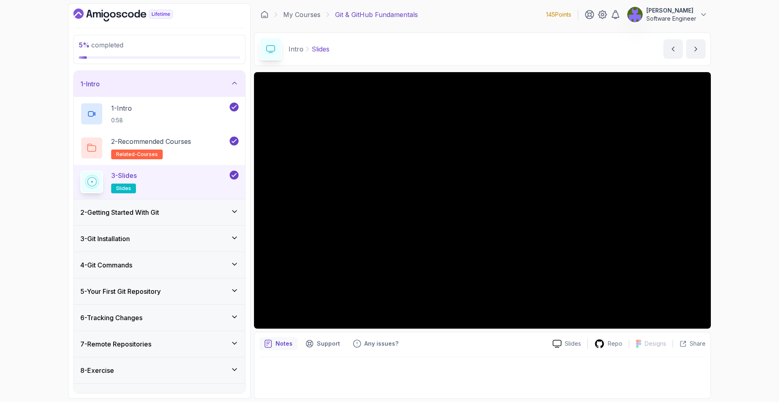
click at [208, 215] on div "2 - Getting Started With Git" at bounding box center [159, 213] width 158 height 10
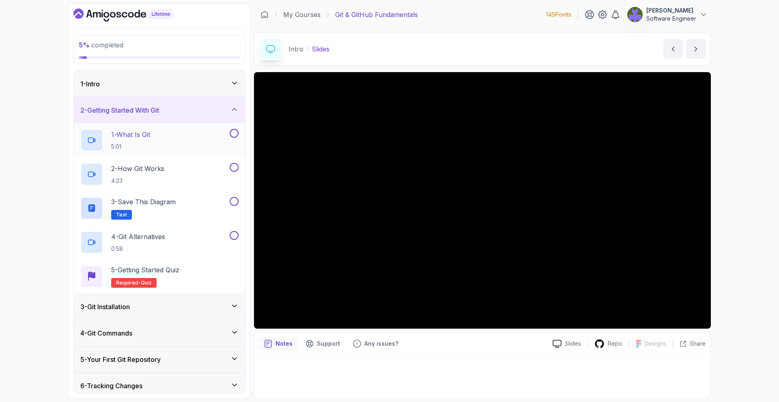
click at [217, 143] on div "1 - What Is Git 5:01" at bounding box center [154, 140] width 148 height 23
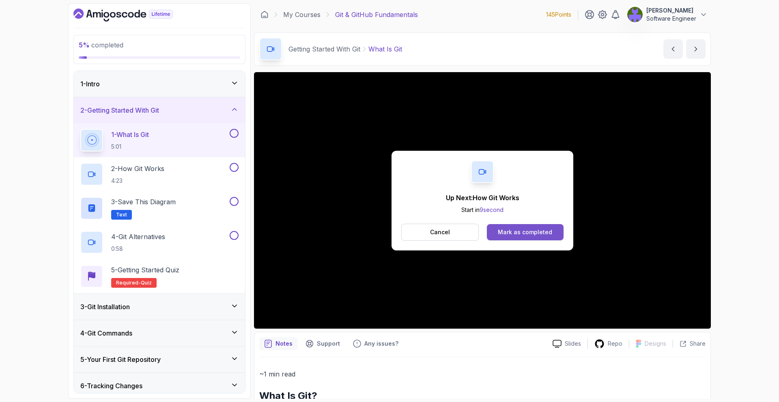
click at [541, 234] on div "Mark as completed" at bounding box center [525, 232] width 54 height 8
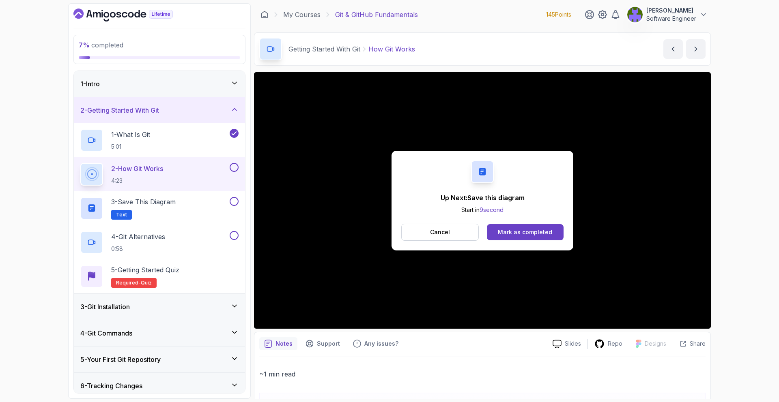
click at [544, 241] on div "Up Next: Save this diagram Start in 9 second Cancel Mark as completed" at bounding box center [482, 201] width 182 height 100
click at [544, 235] on div "Mark as completed" at bounding box center [525, 232] width 54 height 8
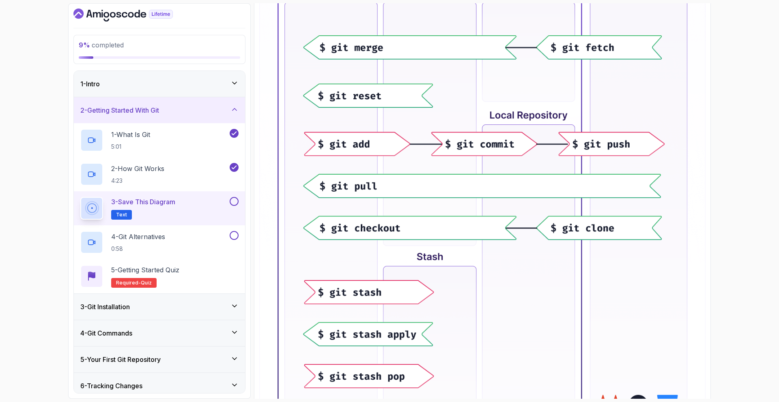
scroll to position [316, 0]
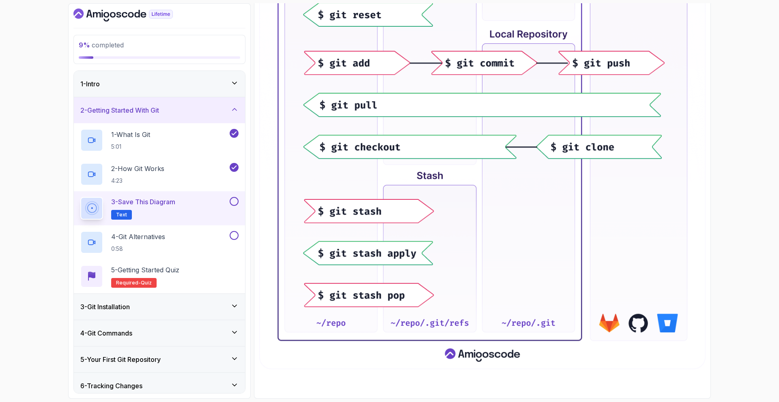
click at [234, 199] on button at bounding box center [234, 201] width 9 height 9
click at [222, 235] on div "4 - Git Alternatives 0:58" at bounding box center [154, 242] width 148 height 23
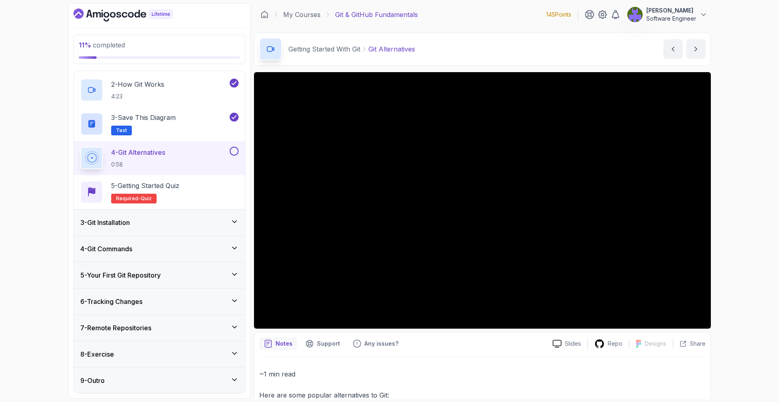
scroll to position [85, 0]
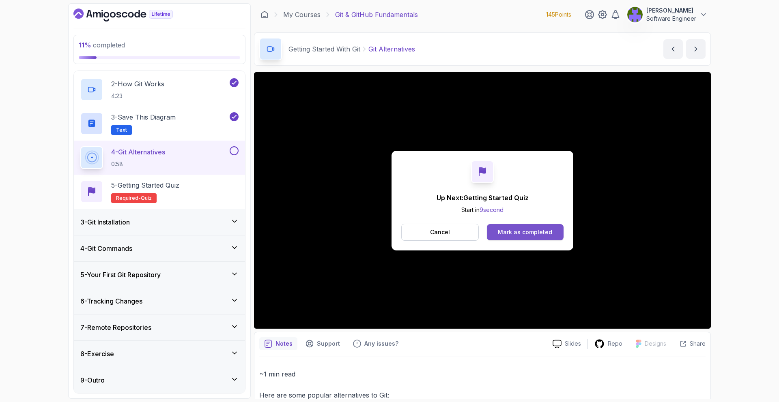
click at [544, 236] on button "Mark as completed" at bounding box center [525, 232] width 77 height 16
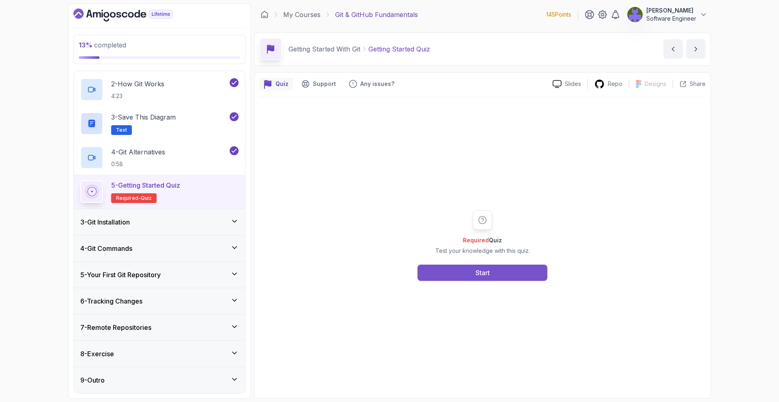
click at [529, 267] on button "Start" at bounding box center [482, 273] width 130 height 16
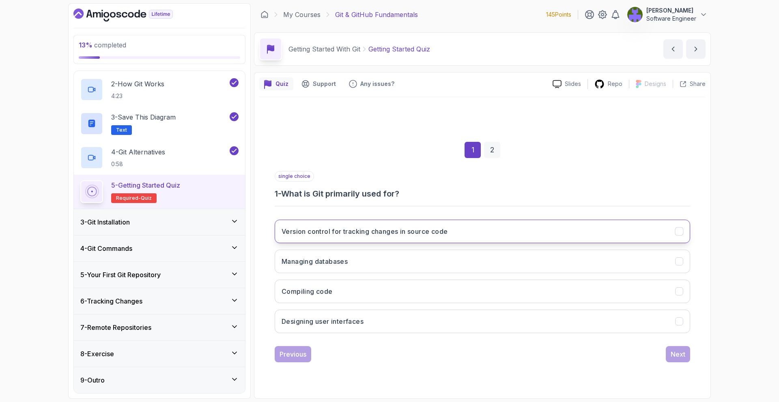
click at [445, 237] on button "Version control for tracking changes in source code" at bounding box center [482, 232] width 415 height 24
click at [676, 354] on div "Next" at bounding box center [677, 355] width 15 height 10
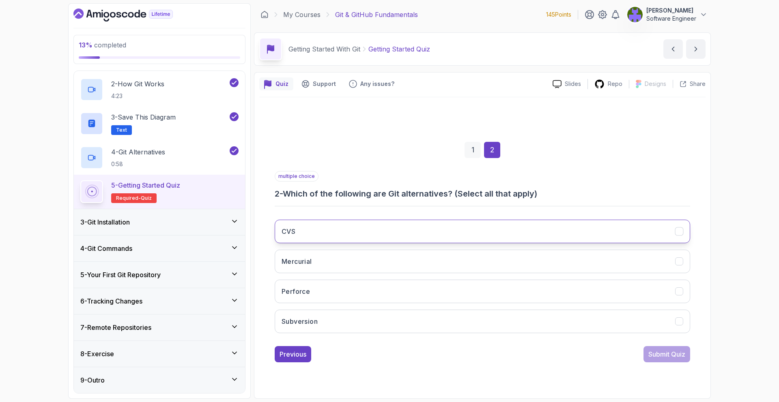
click at [485, 232] on button "CVS" at bounding box center [482, 232] width 415 height 24
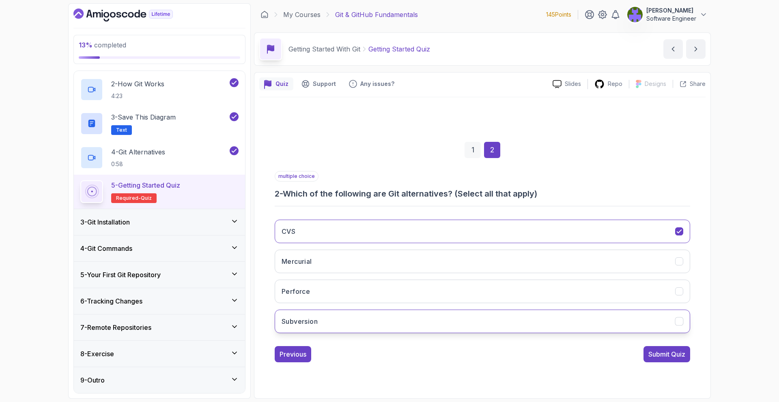
click at [473, 323] on button "Subversion" at bounding box center [482, 322] width 415 height 24
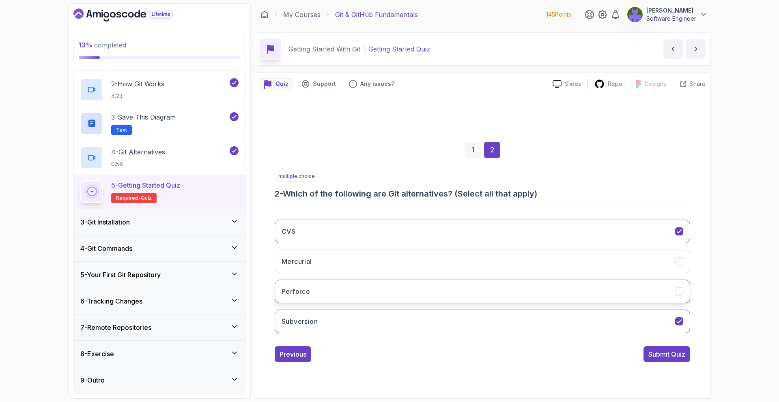
click at [483, 292] on button "Perforce" at bounding box center [482, 292] width 415 height 24
click at [656, 345] on div "multiple choice 2 - Which of the following are Git alternatives? (Select all th…" at bounding box center [482, 266] width 415 height 191
click at [656, 350] on div "Submit Quiz" at bounding box center [666, 355] width 37 height 10
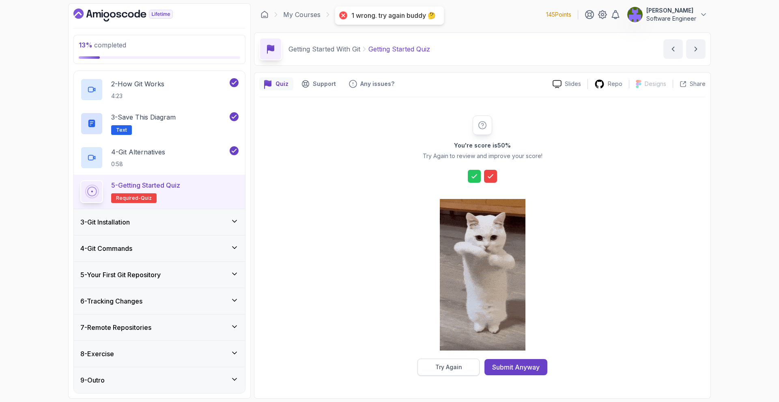
click at [459, 361] on button "Try Again" at bounding box center [448, 367] width 62 height 17
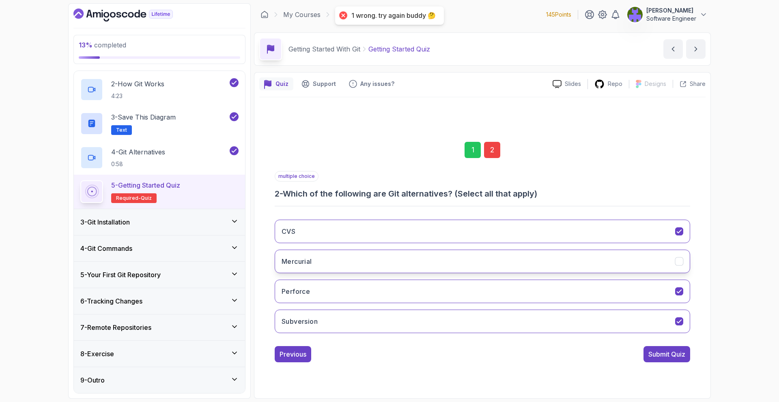
click at [491, 269] on button "Mercurial" at bounding box center [482, 262] width 415 height 24
click at [653, 352] on div "Submit Quiz" at bounding box center [666, 355] width 37 height 10
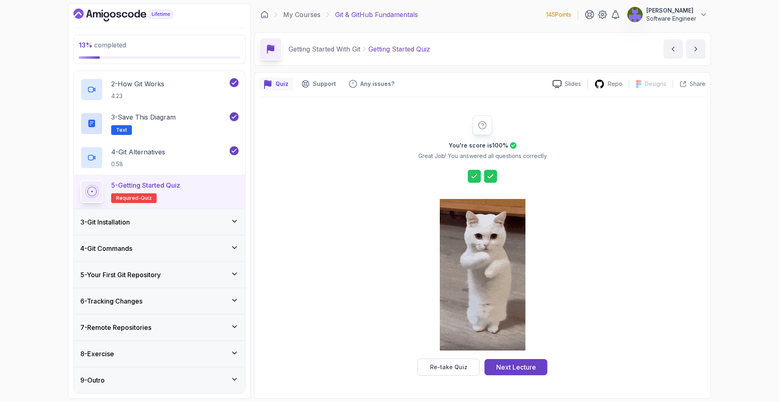
click at [524, 358] on div at bounding box center [483, 276] width 86 height 166
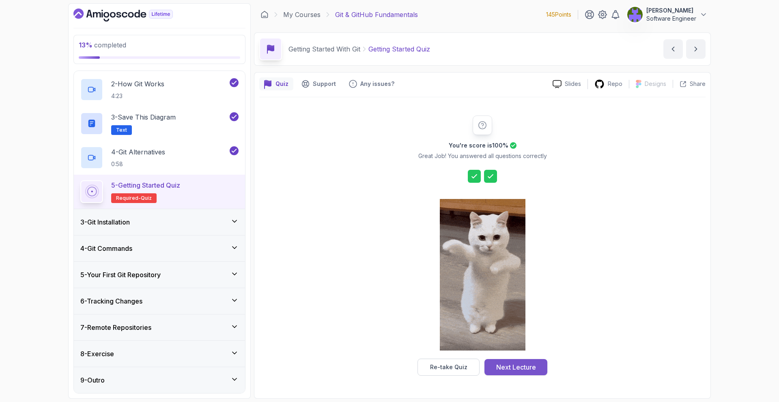
click at [523, 363] on div "Next Lecture" at bounding box center [516, 368] width 40 height 10
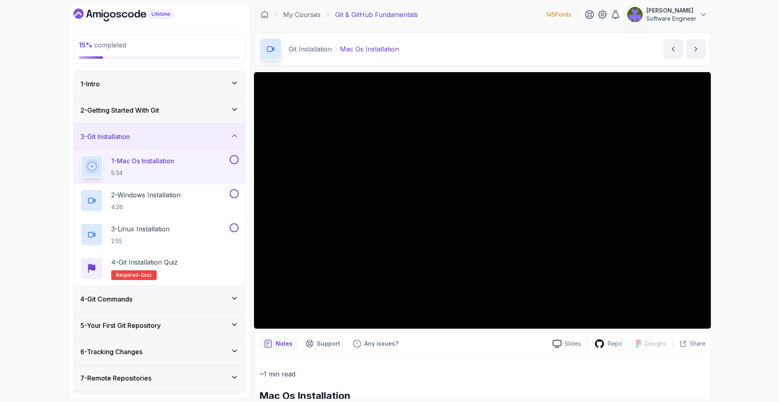
scroll to position [2, 0]
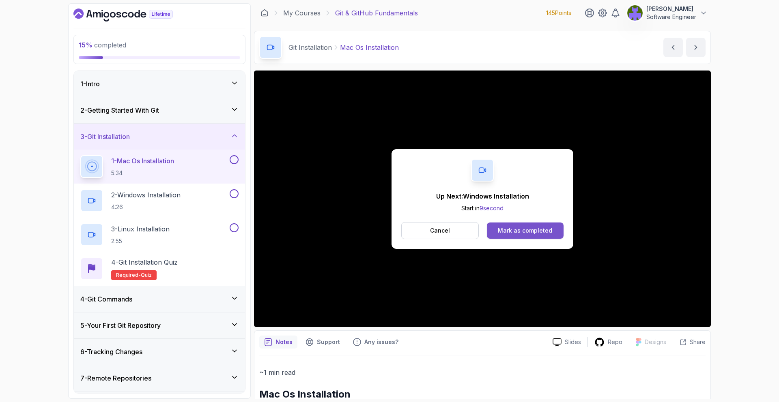
click at [535, 237] on button "Mark as completed" at bounding box center [525, 231] width 77 height 16
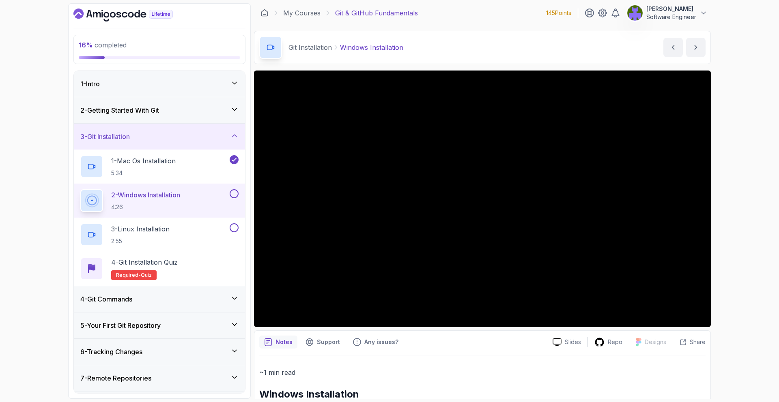
click at [65, 205] on section "16 % completed 1 - Intro 2 - Getting Started With Git 3 - Git Installation 1 - …" at bounding box center [389, 201] width 649 height 402
click at [241, 190] on div "2 - Windows Installation 4:26" at bounding box center [159, 201] width 171 height 34
click at [235, 195] on button at bounding box center [234, 193] width 9 height 9
click at [236, 195] on icon at bounding box center [233, 194] width 7 height 8
click at [236, 195] on button at bounding box center [234, 193] width 9 height 9
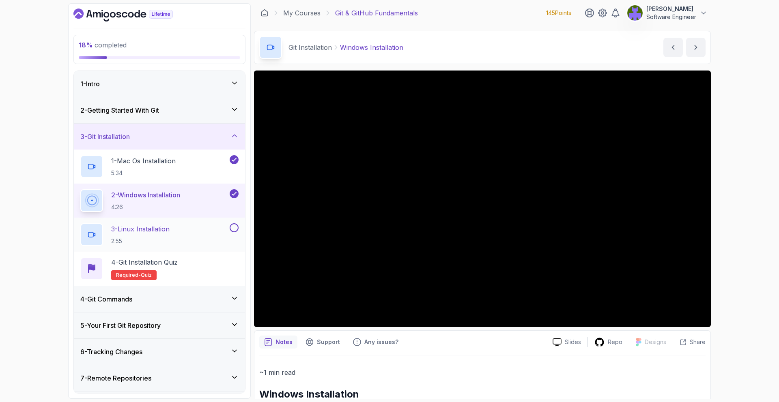
click at [217, 235] on div "3 - Linux Installation 2:55" at bounding box center [154, 234] width 148 height 23
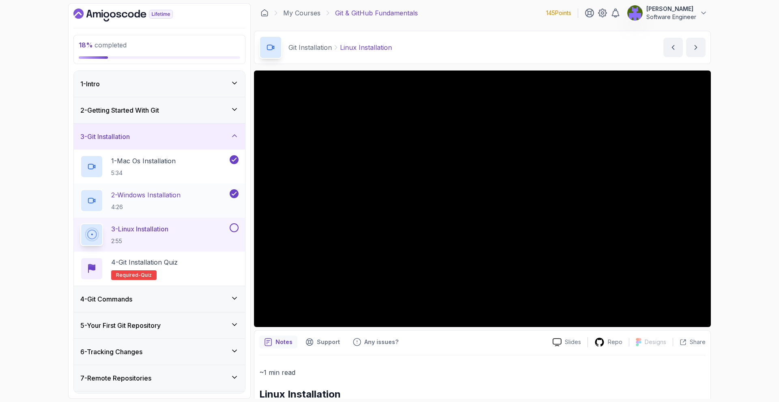
click at [230, 228] on button at bounding box center [234, 227] width 9 height 9
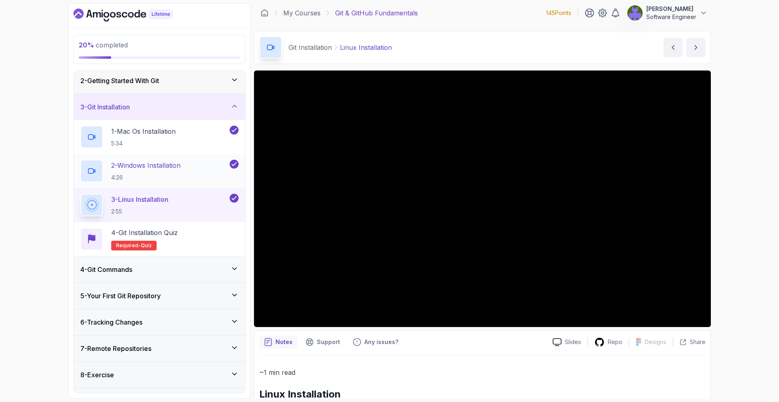
scroll to position [51, 0]
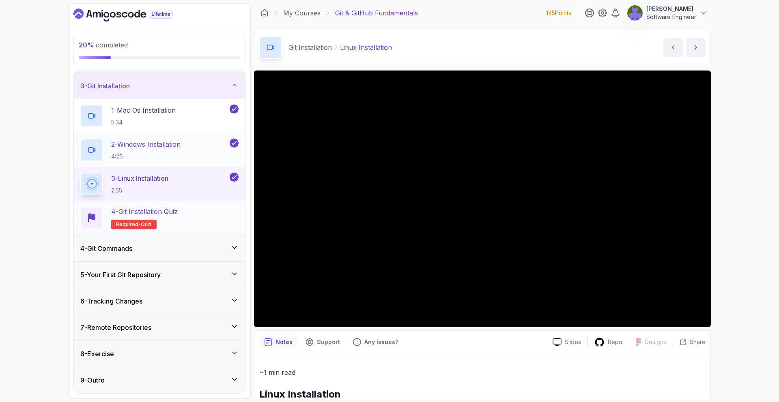
click at [224, 223] on div "4 - Git Installation Quiz Required- quiz" at bounding box center [159, 218] width 158 height 23
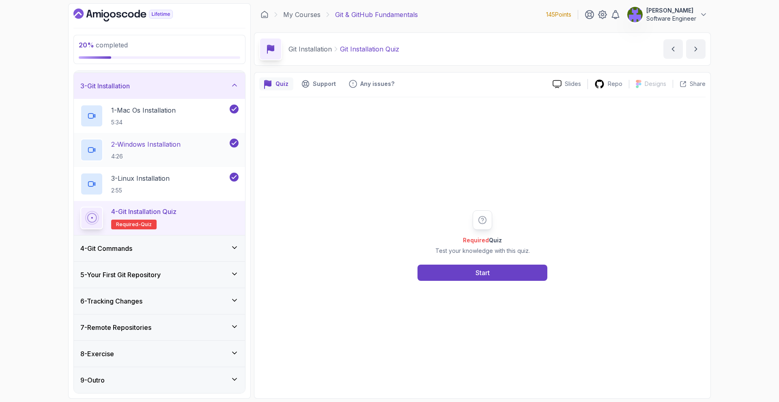
click at [450, 282] on div "Required Quiz Test your knowledge with this quiz. Start" at bounding box center [482, 245] width 446 height 296
click at [450, 277] on button "Start" at bounding box center [482, 273] width 130 height 16
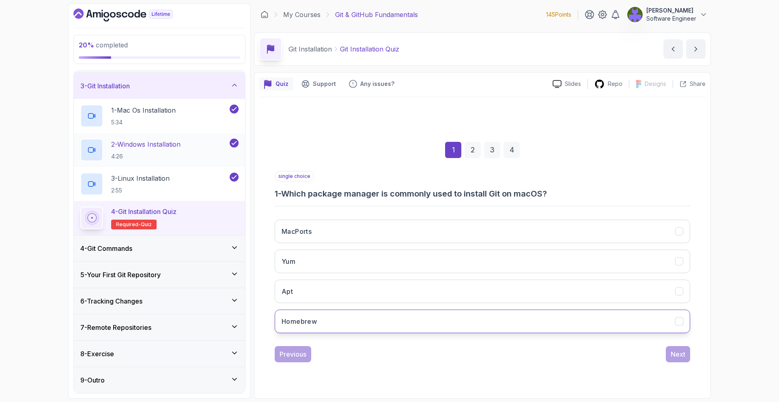
click at [435, 318] on button "Homebrew" at bounding box center [482, 322] width 415 height 24
click at [680, 347] on button "Next" at bounding box center [677, 354] width 24 height 16
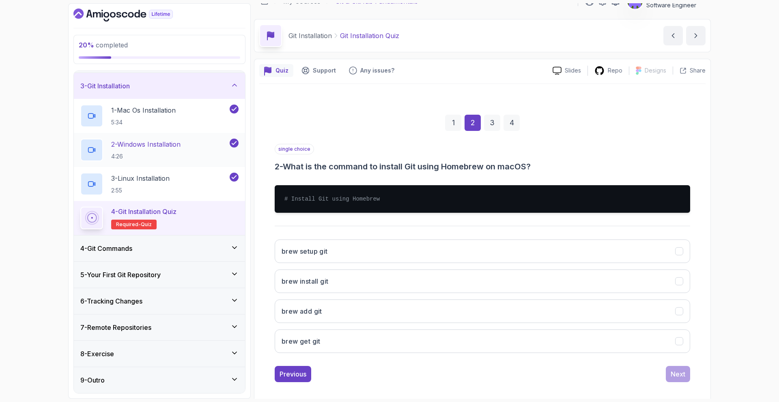
scroll to position [20, 0]
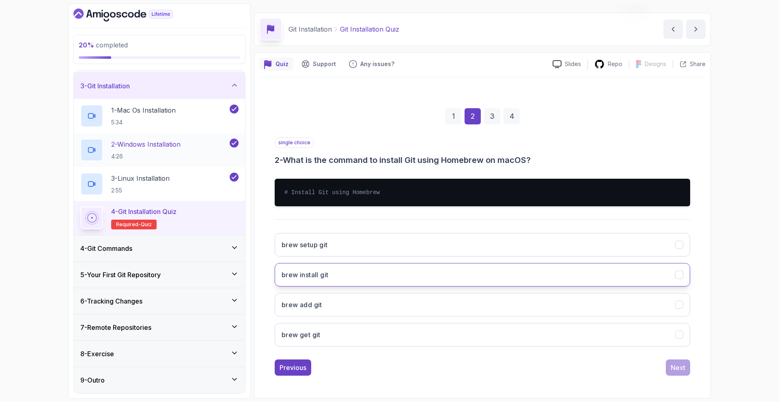
click at [415, 270] on button "brew install git" at bounding box center [482, 275] width 415 height 24
click at [673, 369] on div "Next" at bounding box center [677, 368] width 15 height 10
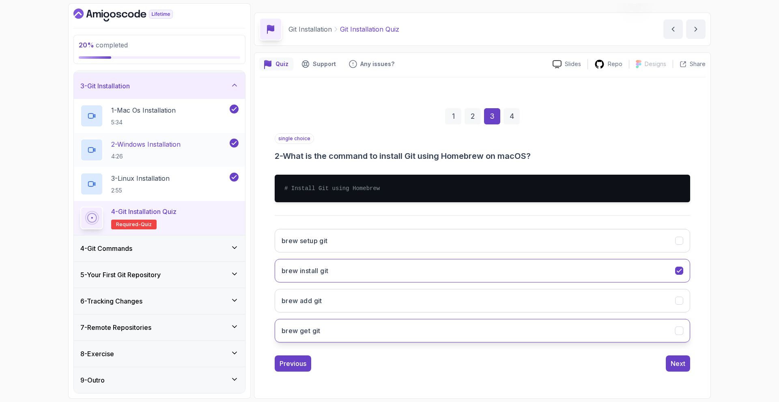
scroll to position [0, 0]
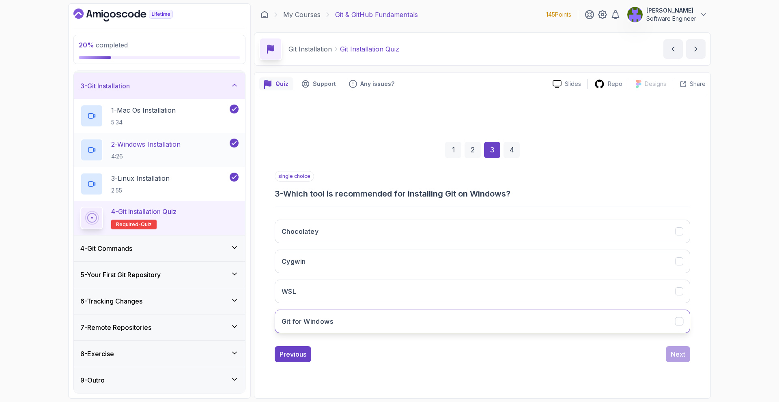
drag, startPoint x: 446, startPoint y: 326, endPoint x: 518, endPoint y: 325, distance: 72.6
click at [446, 326] on button "Git for Windows" at bounding box center [482, 322] width 415 height 24
click at [666, 350] on button "Next" at bounding box center [677, 354] width 24 height 16
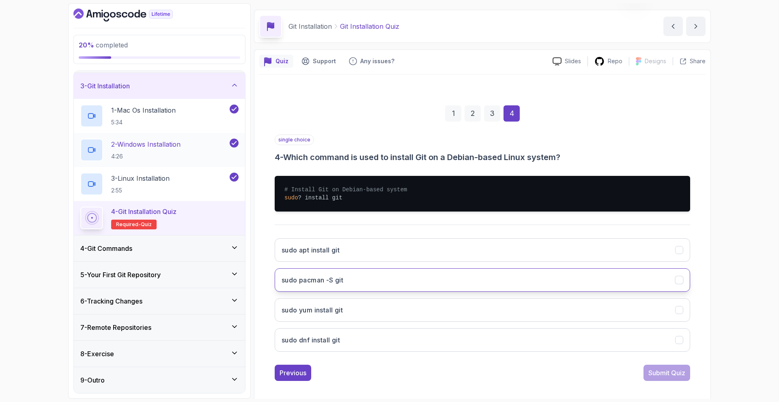
scroll to position [24, 0]
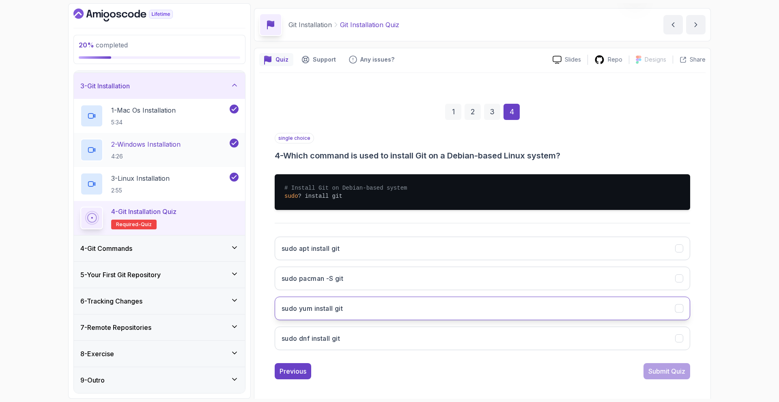
click at [444, 309] on button "sudo yum install git" at bounding box center [482, 309] width 415 height 24
click at [480, 260] on div "sudo apt install git sudo pacman -S git sudo yum install git sudo dnf install g…" at bounding box center [482, 293] width 415 height 127
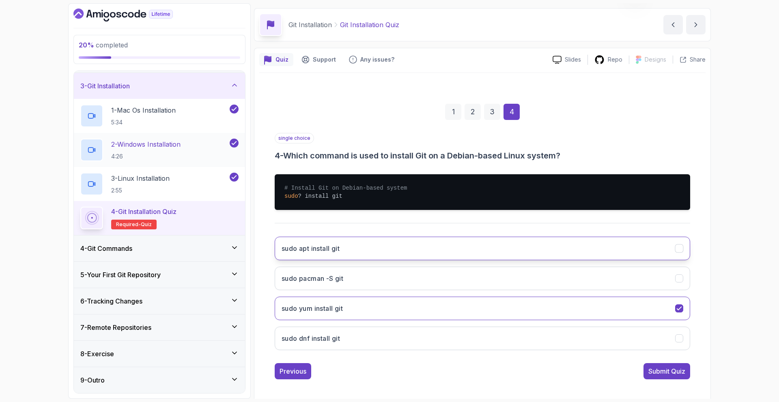
click at [485, 254] on button "sudo apt install git" at bounding box center [482, 249] width 415 height 24
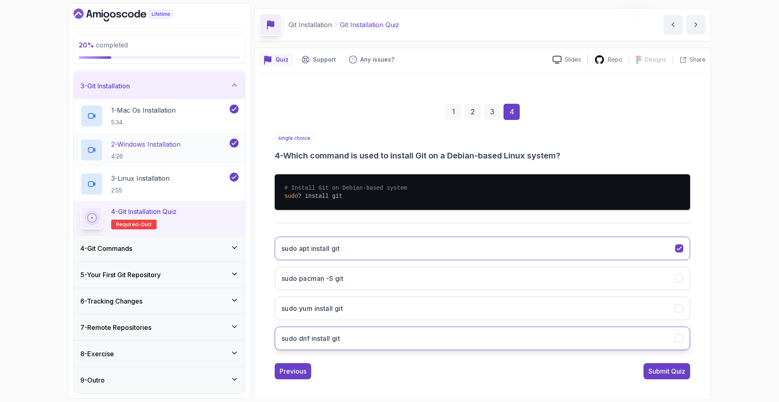
click at [507, 343] on button "sudo dnf install git" at bounding box center [482, 339] width 415 height 24
click at [619, 317] on button "sudo yum install git" at bounding box center [482, 309] width 415 height 24
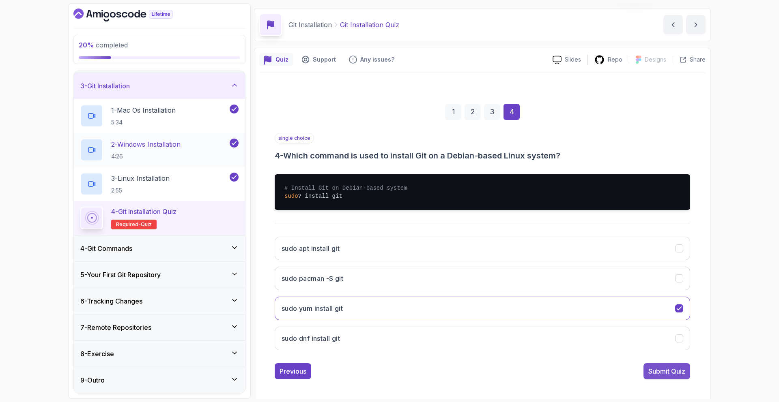
click at [678, 368] on div "Submit Quiz" at bounding box center [666, 372] width 37 height 10
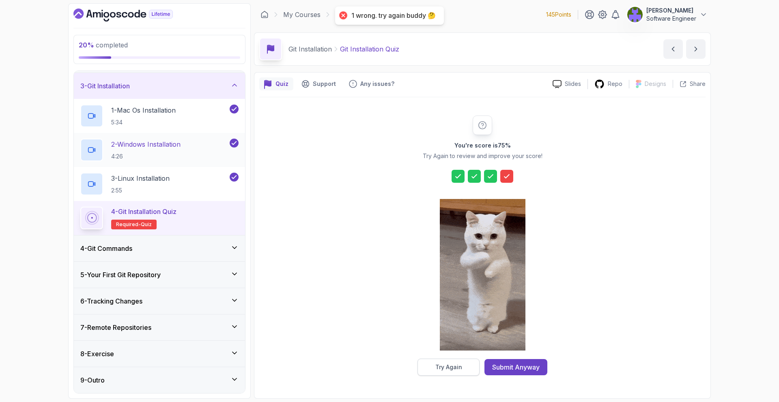
click at [478, 368] on button "Try Again" at bounding box center [448, 367] width 62 height 17
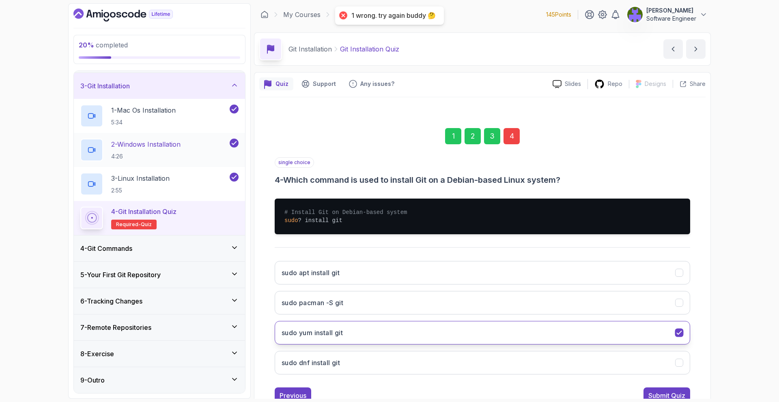
click at [504, 343] on button "sudo yum install git" at bounding box center [482, 333] width 415 height 24
click at [667, 389] on button "Submit Quiz" at bounding box center [666, 396] width 47 height 16
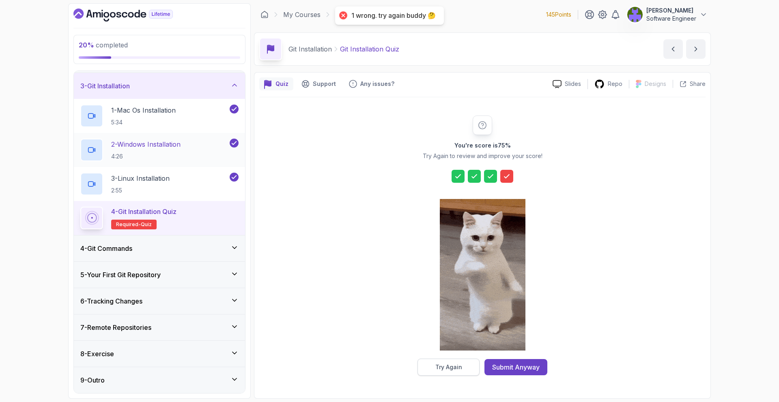
click at [461, 363] on div "Try Again" at bounding box center [448, 367] width 27 height 8
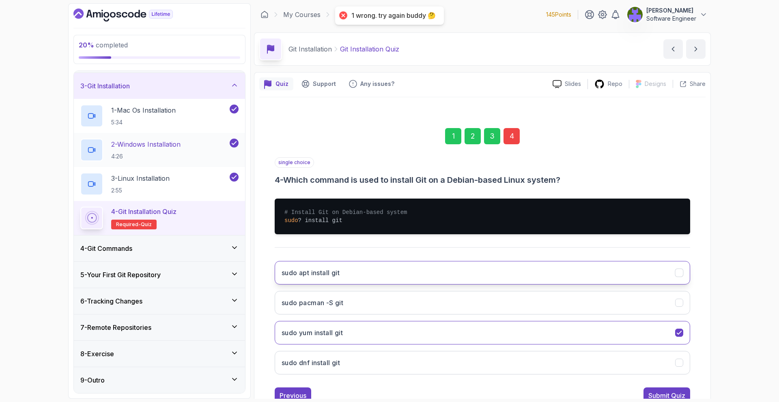
click at [513, 277] on button "sudo apt install git" at bounding box center [482, 273] width 415 height 24
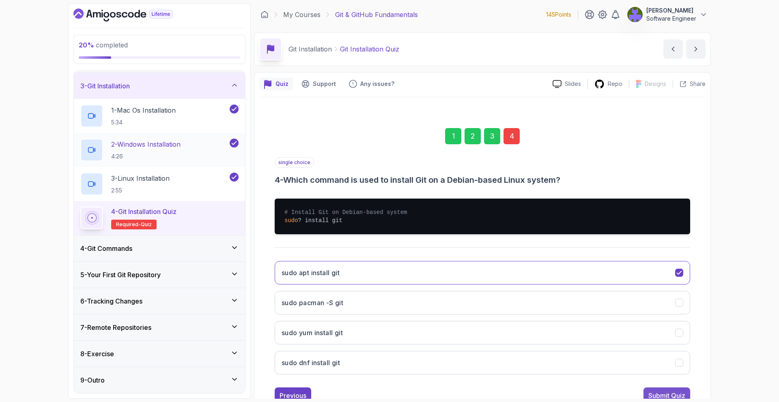
click at [658, 389] on button "Submit Quiz" at bounding box center [666, 396] width 47 height 16
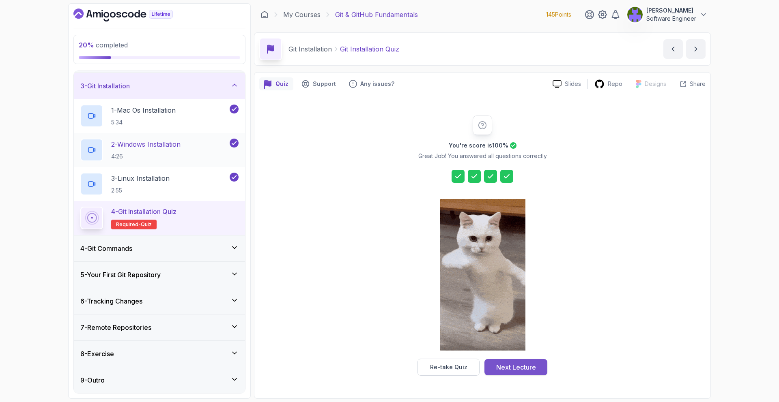
click at [514, 363] on div "Next Lecture" at bounding box center [516, 368] width 40 height 10
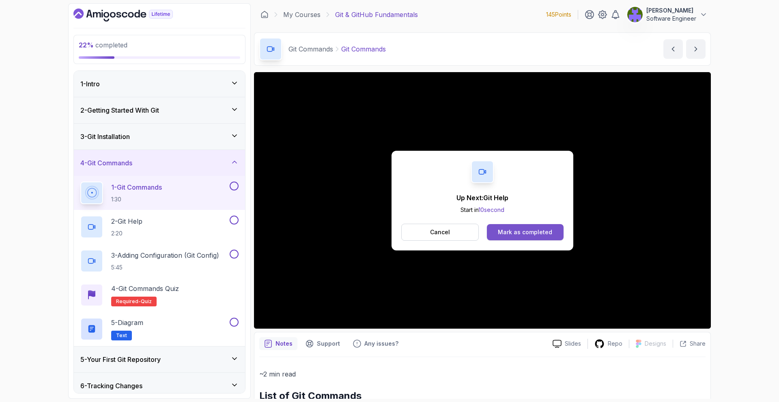
click at [504, 227] on button "Mark as completed" at bounding box center [525, 232] width 77 height 16
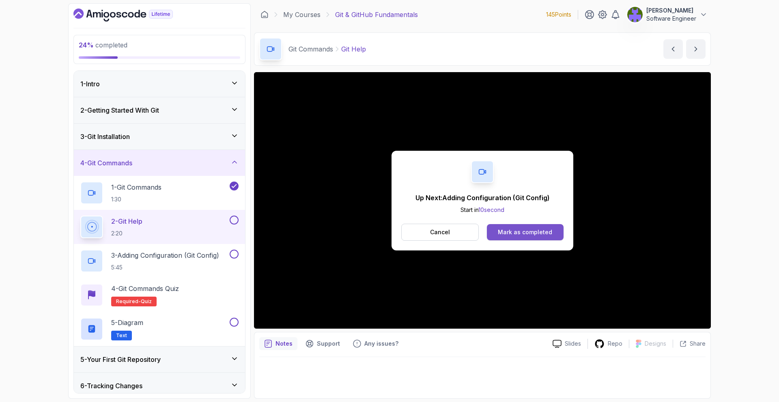
click at [531, 231] on div "Mark as completed" at bounding box center [525, 232] width 54 height 8
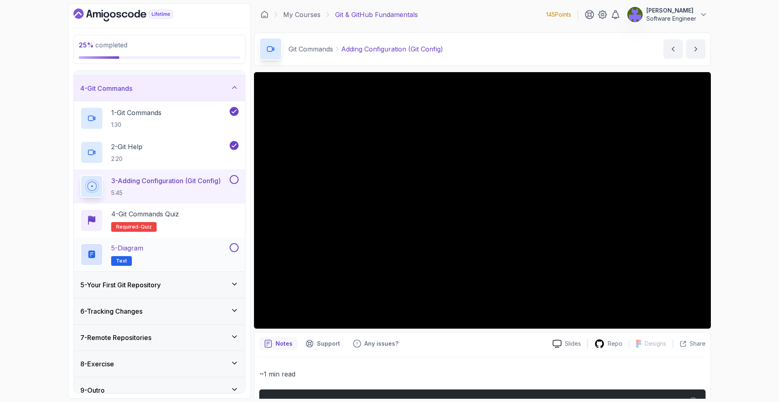
scroll to position [85, 0]
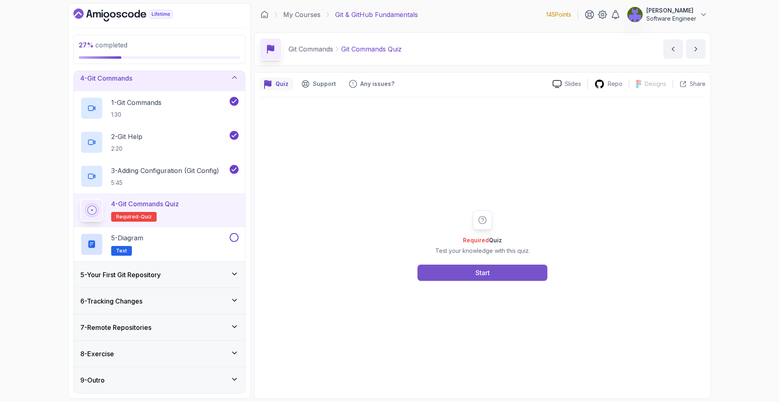
click at [509, 265] on button "Start" at bounding box center [482, 273] width 130 height 16
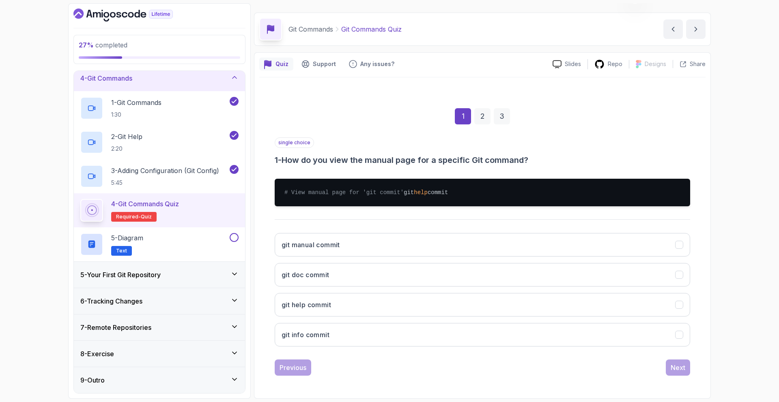
scroll to position [27, 0]
click at [455, 300] on button "git help commit" at bounding box center [482, 305] width 415 height 24
click at [664, 364] on div "Previous Next" at bounding box center [482, 368] width 415 height 16
click at [671, 365] on div "Next" at bounding box center [677, 368] width 15 height 10
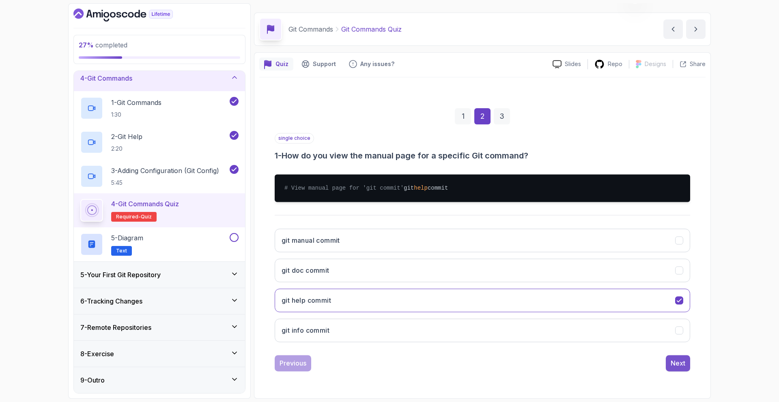
scroll to position [20, 0]
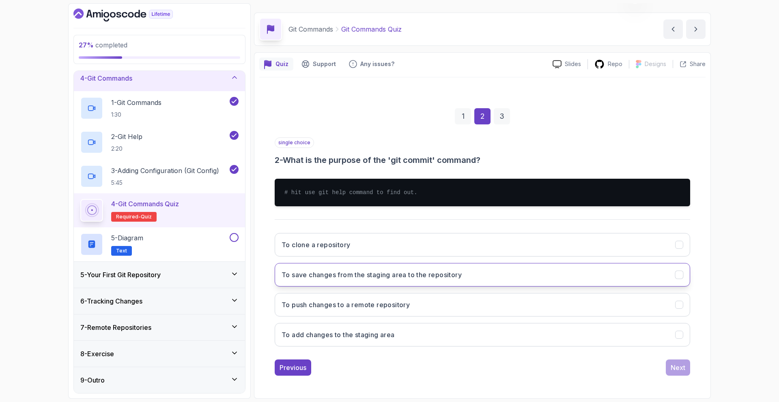
click at [453, 284] on button "To save changes from the staging area to the repository" at bounding box center [482, 275] width 415 height 24
click at [634, 336] on button "To add changes to the staging area" at bounding box center [482, 335] width 415 height 24
click at [682, 370] on div "Next" at bounding box center [677, 368] width 15 height 10
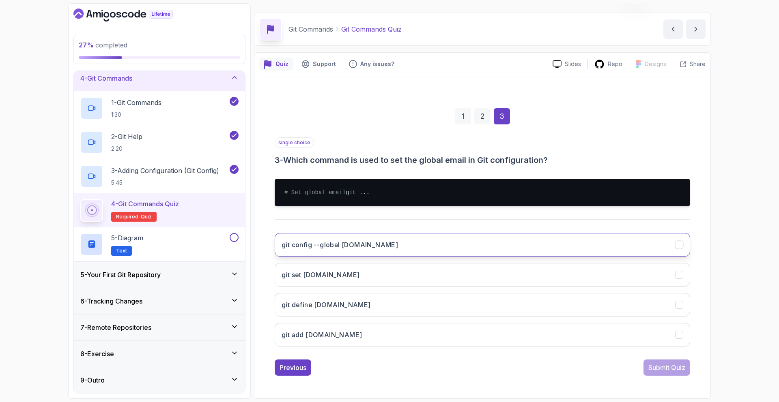
click at [529, 256] on button "git config --global user.email" at bounding box center [482, 245] width 415 height 24
click at [665, 373] on div "Submit Quiz" at bounding box center [666, 368] width 37 height 10
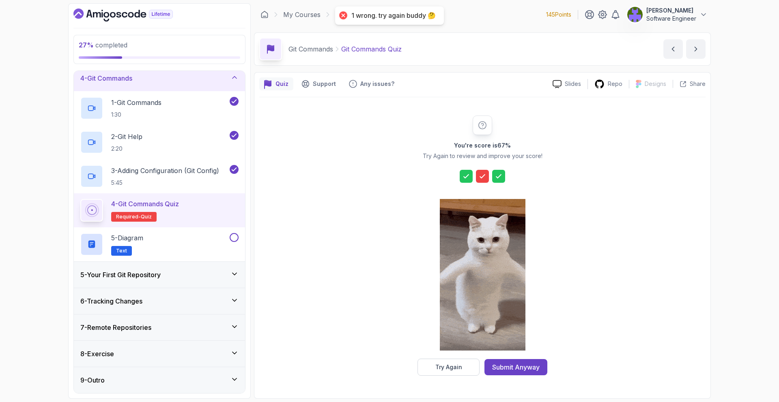
click at [461, 358] on div at bounding box center [483, 276] width 86 height 166
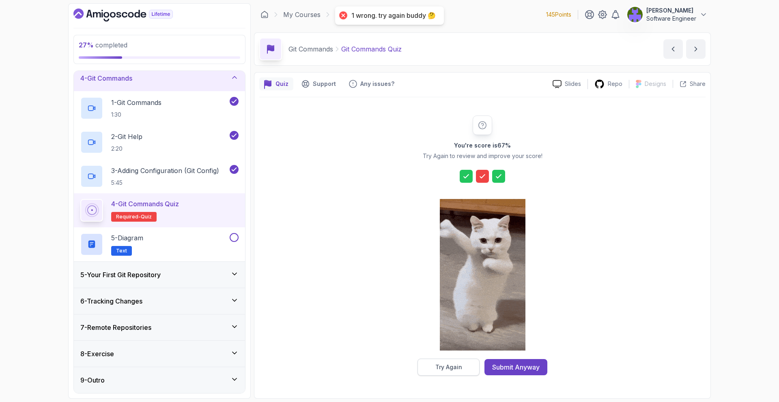
click at [461, 360] on button "Try Again" at bounding box center [448, 367] width 62 height 17
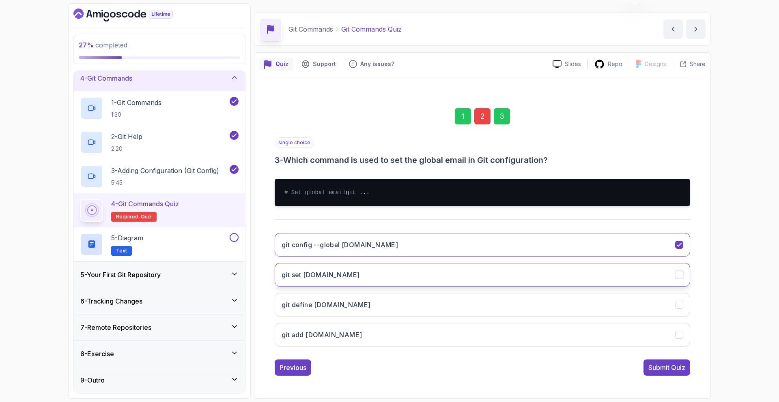
scroll to position [28, 0]
click at [287, 367] on div "Previous" at bounding box center [292, 368] width 27 height 10
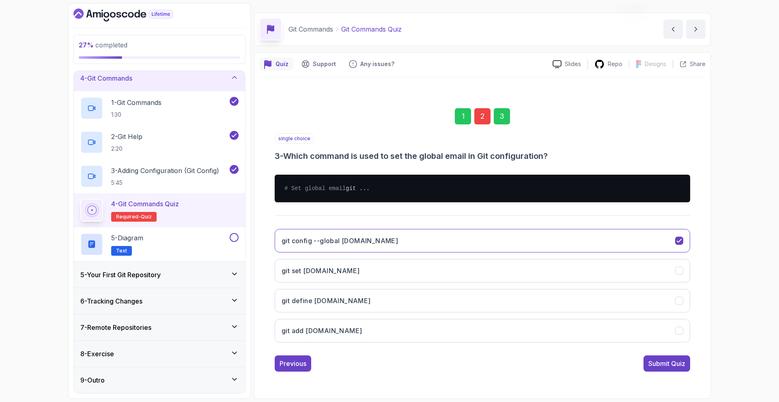
scroll to position [20, 0]
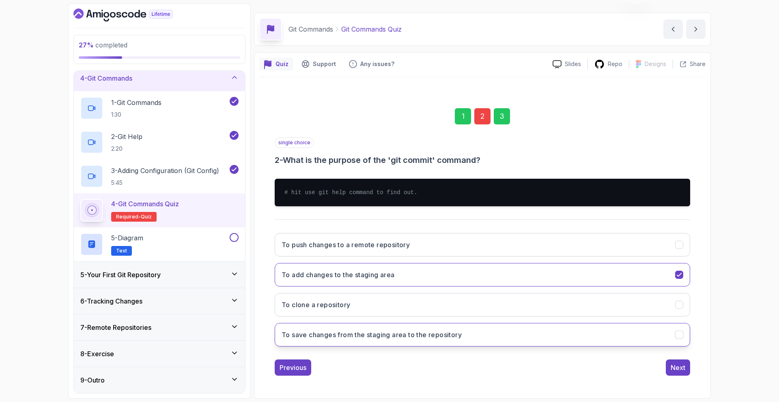
click at [407, 327] on button "To save changes from the staging area to the repository" at bounding box center [482, 335] width 415 height 24
click at [670, 365] on button "Next" at bounding box center [677, 368] width 24 height 16
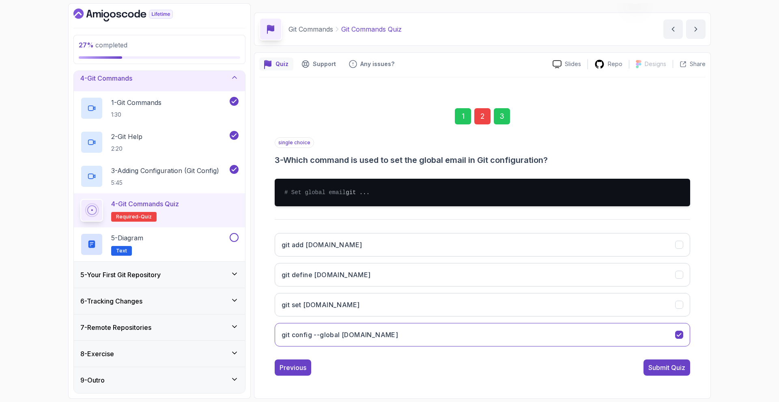
click at [670, 365] on div "single choice 3 - Which command is used to set the global email in Git configur…" at bounding box center [482, 256] width 415 height 238
click at [668, 371] on div "Submit Quiz" at bounding box center [666, 368] width 37 height 10
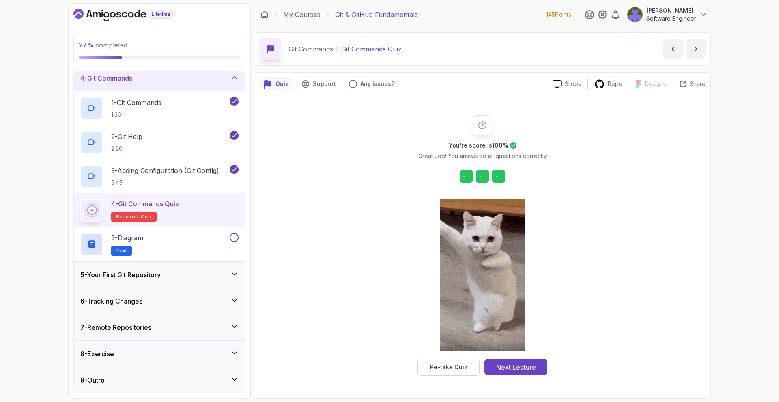
scroll to position [0, 0]
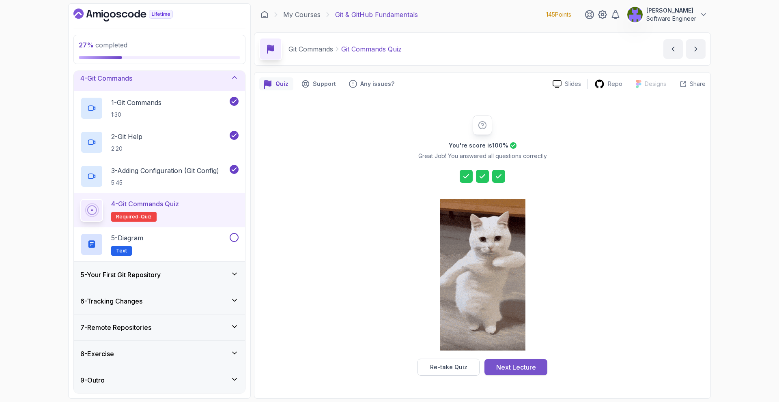
click at [509, 363] on div "Next Lecture" at bounding box center [516, 368] width 40 height 10
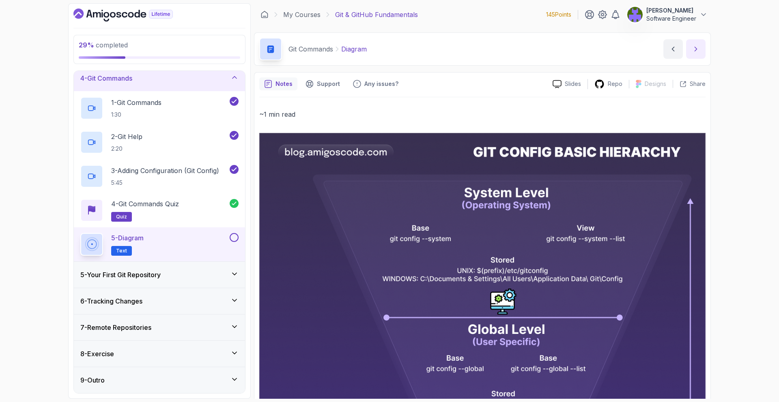
click at [701, 48] on button "next content" at bounding box center [695, 48] width 19 height 19
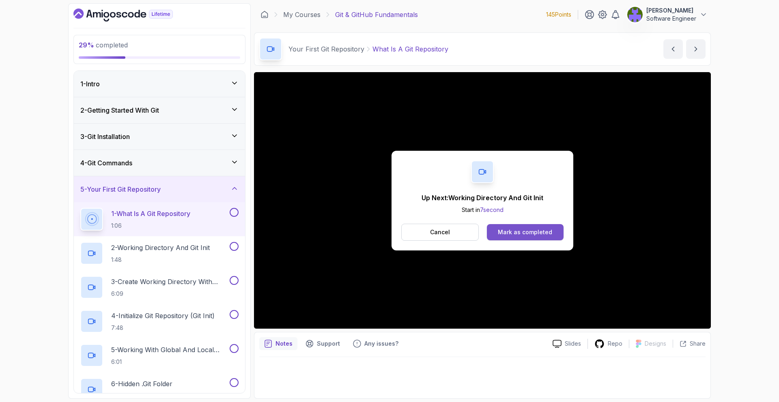
click at [515, 237] on button "Mark as completed" at bounding box center [525, 232] width 77 height 16
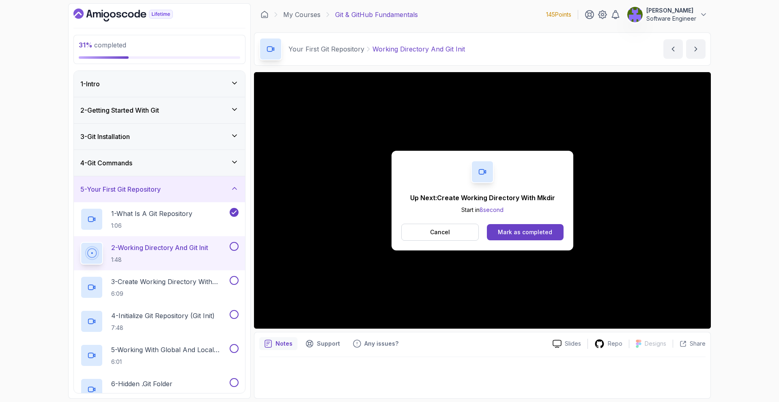
click at [515, 237] on button "Mark as completed" at bounding box center [525, 232] width 77 height 16
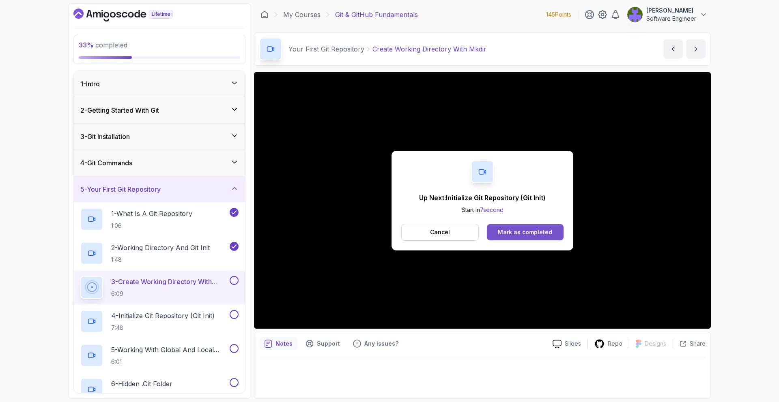
click at [545, 227] on button "Mark as completed" at bounding box center [525, 232] width 77 height 16
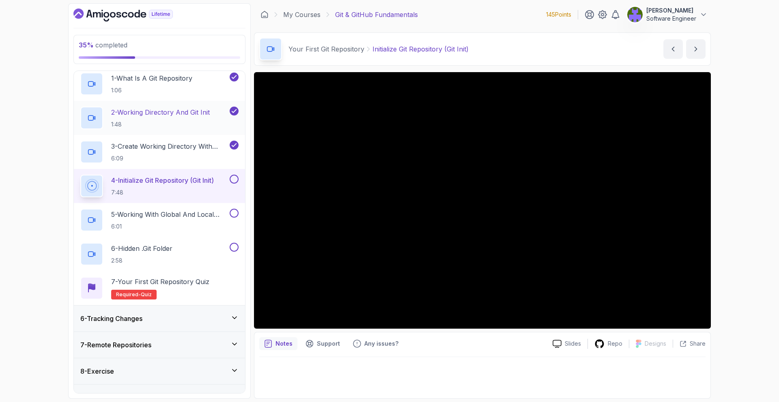
scroll to position [135, 0]
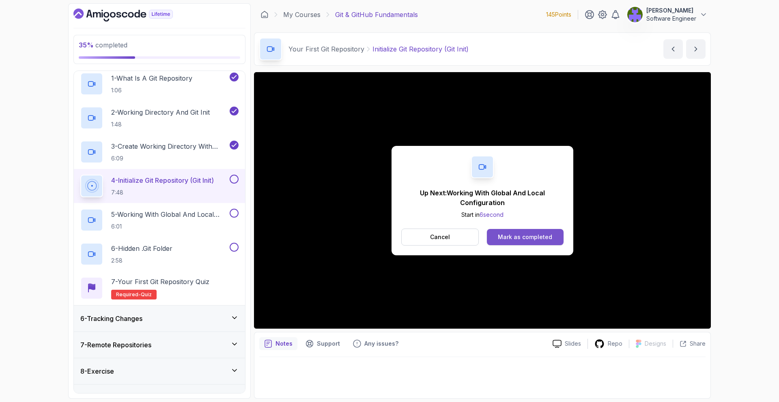
click at [528, 238] on div "Mark as completed" at bounding box center [525, 237] width 54 height 8
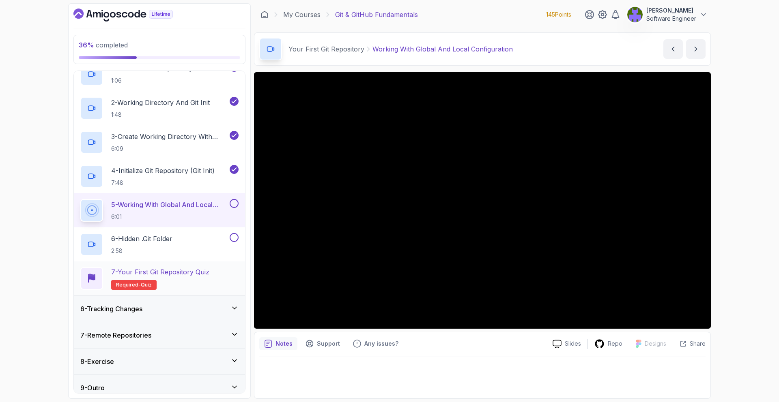
scroll to position [152, 0]
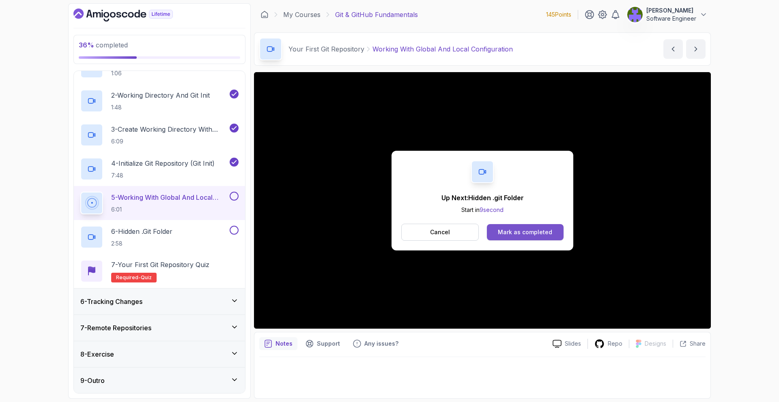
click at [536, 235] on div "Mark as completed" at bounding box center [525, 232] width 54 height 8
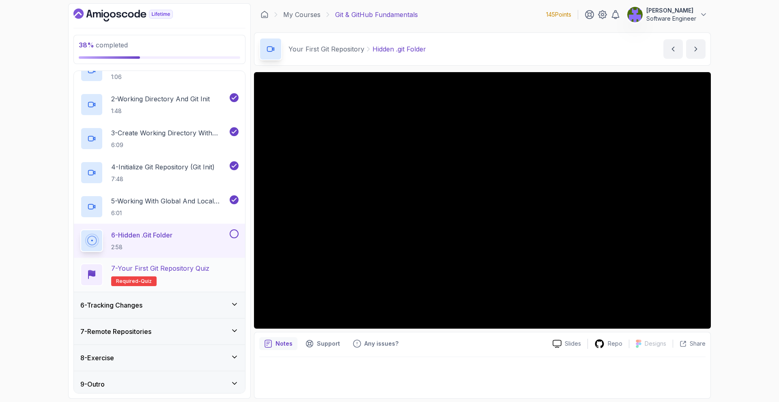
scroll to position [152, 0]
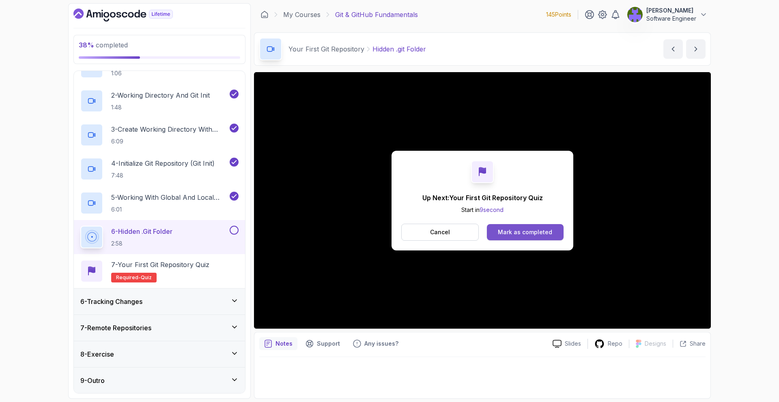
click at [504, 236] on button "Mark as completed" at bounding box center [525, 232] width 77 height 16
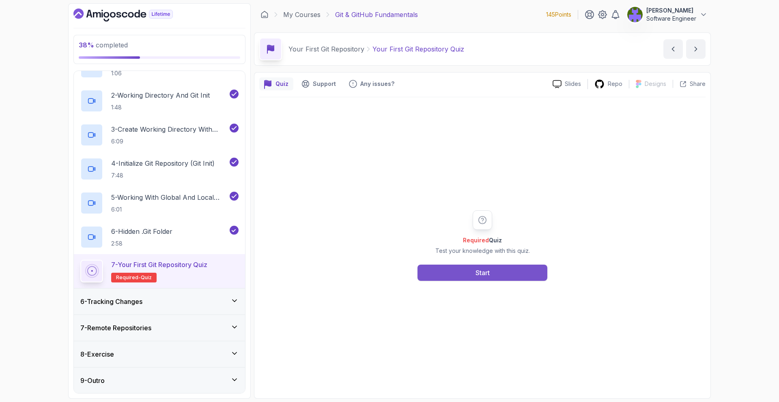
click at [480, 265] on button "Start" at bounding box center [482, 273] width 130 height 16
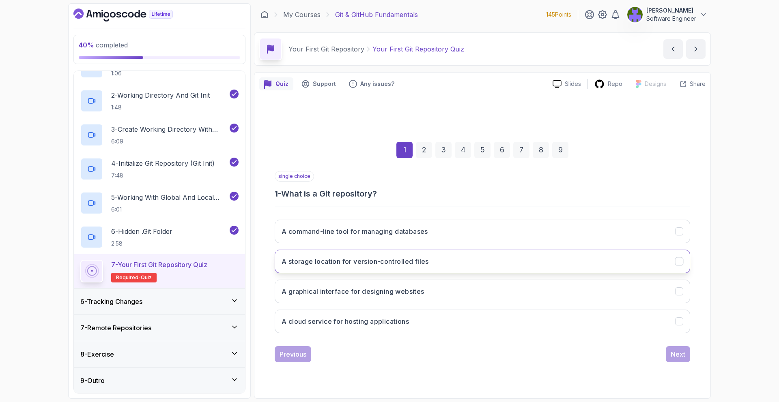
click at [433, 267] on button "A storage location for version-controlled files" at bounding box center [482, 262] width 415 height 24
click at [687, 354] on button "Next" at bounding box center [677, 354] width 24 height 16
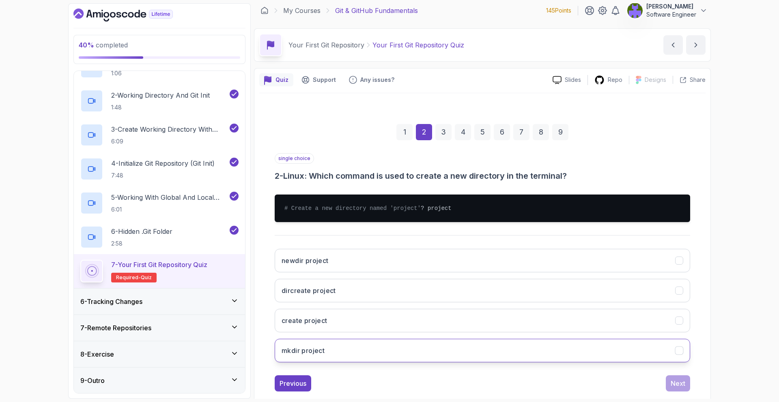
scroll to position [5, 0]
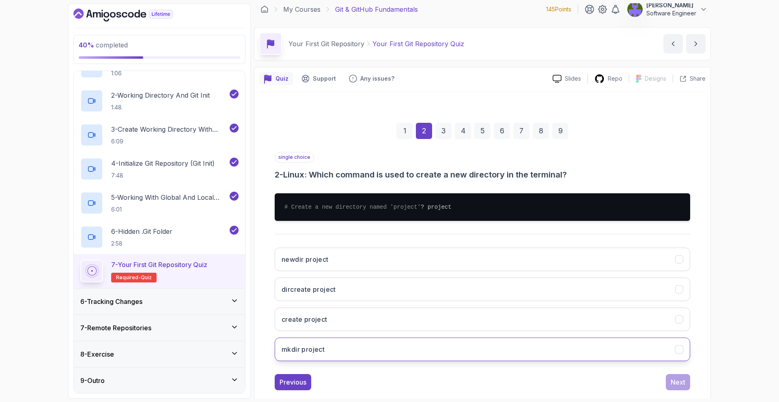
click at [505, 361] on button "mkdir project" at bounding box center [482, 350] width 415 height 24
click at [671, 387] on div "Next" at bounding box center [677, 383] width 15 height 10
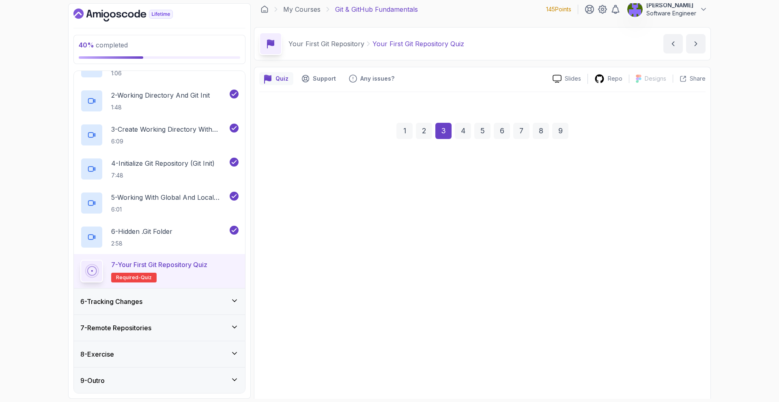
scroll to position [0, 0]
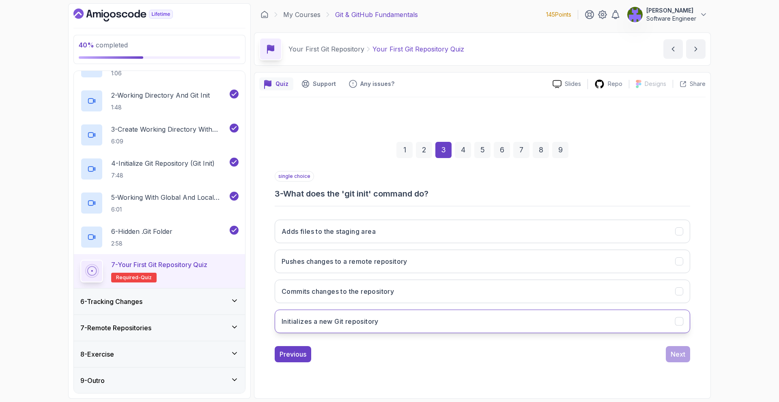
click at [471, 328] on button "Initializes a new Git repository" at bounding box center [482, 322] width 415 height 24
click at [667, 357] on button "Next" at bounding box center [677, 354] width 24 height 16
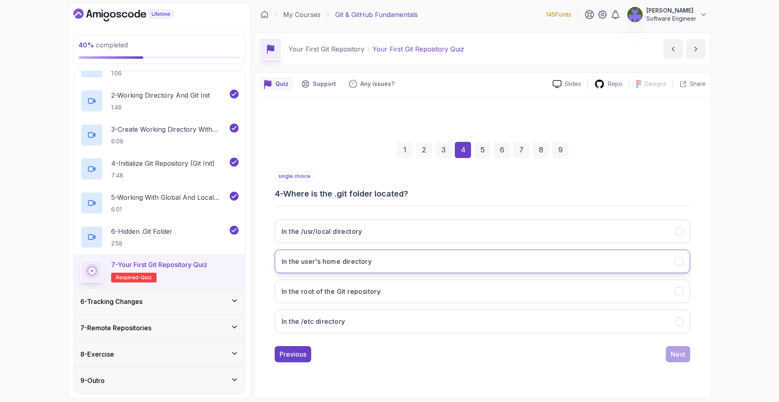
click at [472, 270] on button "In the user's home directory" at bounding box center [482, 262] width 415 height 24
click at [676, 350] on div "Next" at bounding box center [677, 355] width 15 height 10
click at [487, 260] on button "To store all the metadata and history of the repository" at bounding box center [482, 262] width 415 height 24
click at [671, 360] on button "Next" at bounding box center [677, 354] width 24 height 16
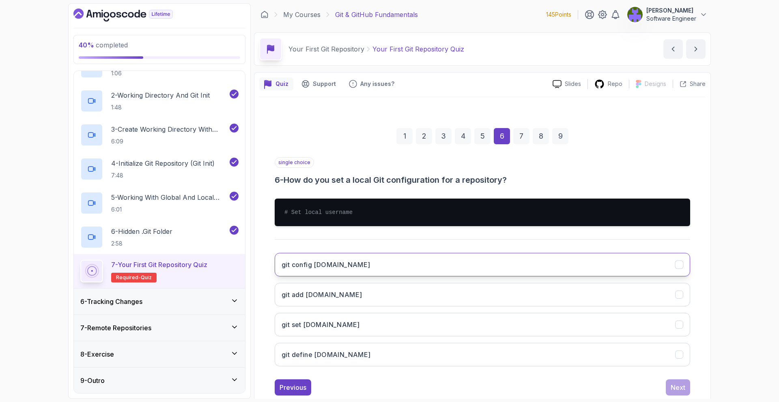
click at [445, 269] on button "git config user.name" at bounding box center [482, 265] width 415 height 24
click at [677, 382] on button "Next" at bounding box center [677, 388] width 24 height 16
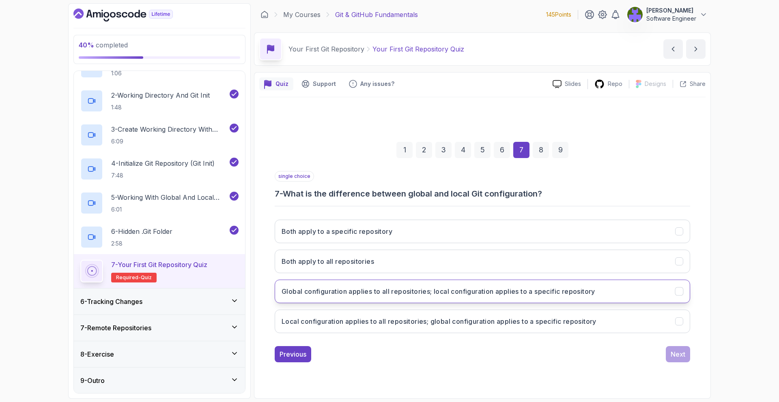
click at [472, 283] on button "Global configuration applies to all repositories; local configuration applies t…" at bounding box center [482, 292] width 415 height 24
click at [672, 351] on div "Next" at bounding box center [677, 355] width 15 height 10
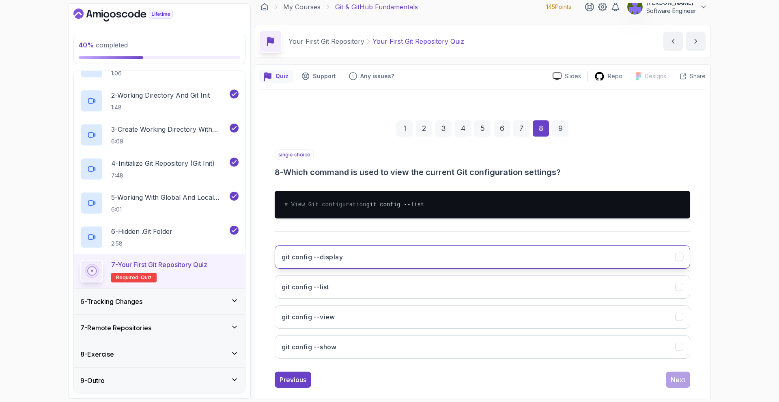
scroll to position [9, 0]
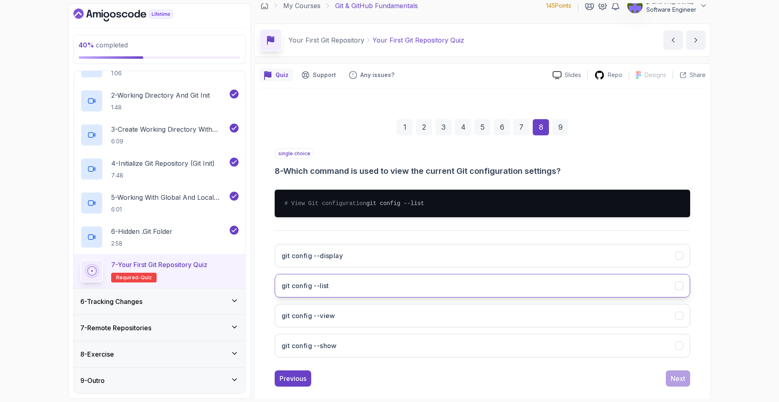
click at [492, 290] on button "git config --list" at bounding box center [482, 286] width 415 height 24
click at [677, 380] on button "Next" at bounding box center [677, 379] width 24 height 16
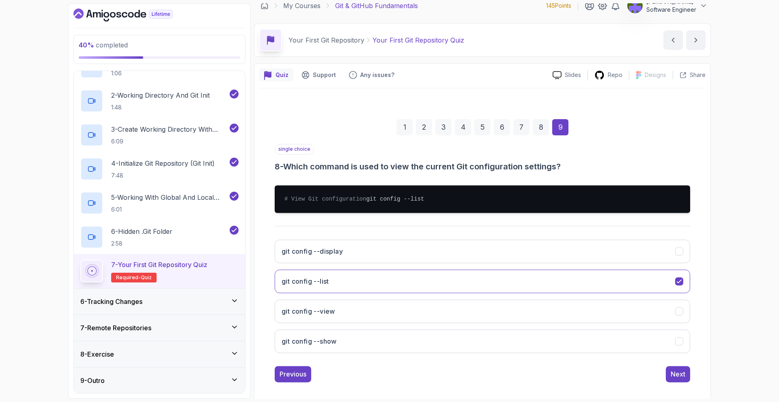
scroll to position [0, 0]
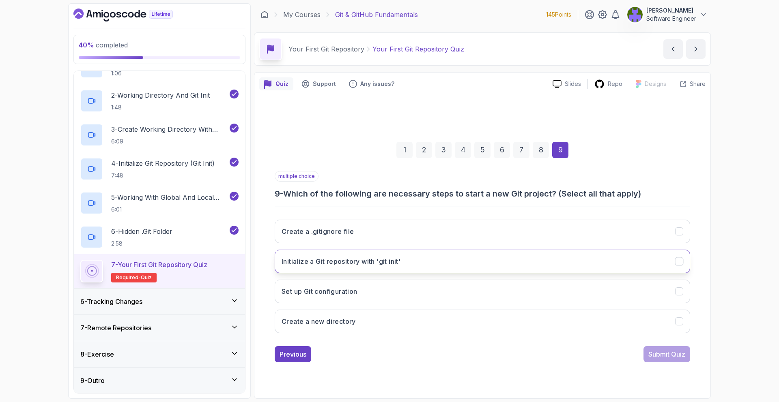
click at [498, 262] on button "Initialize a Git repository with 'git init'" at bounding box center [482, 262] width 415 height 24
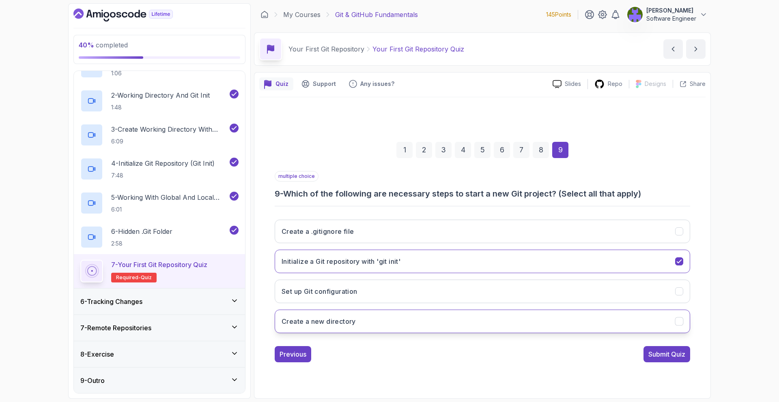
click at [668, 320] on button "Create a new directory" at bounding box center [482, 322] width 415 height 24
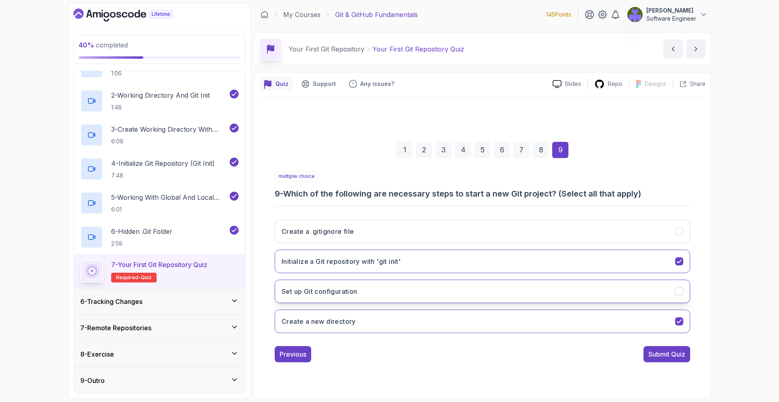
click at [640, 299] on button "Set up Git configuration" at bounding box center [482, 292] width 415 height 24
click at [667, 359] on div "Submit Quiz" at bounding box center [666, 355] width 37 height 10
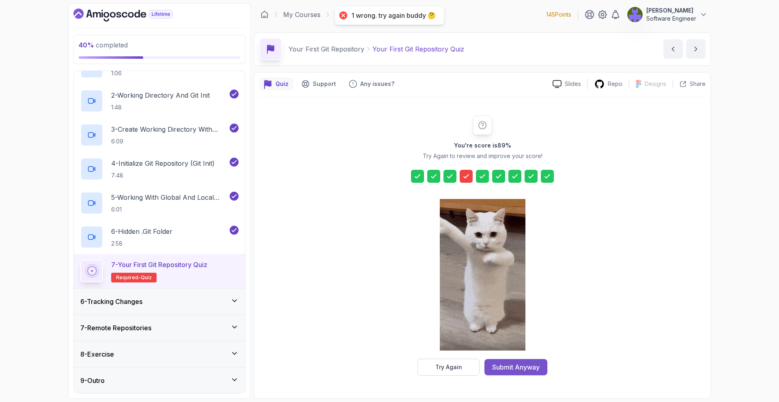
click at [542, 365] on button "Submit Anyway" at bounding box center [515, 367] width 63 height 16
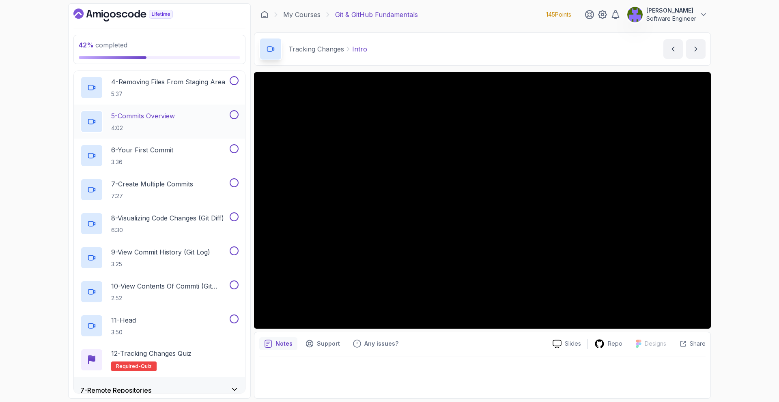
scroll to position [308, 0]
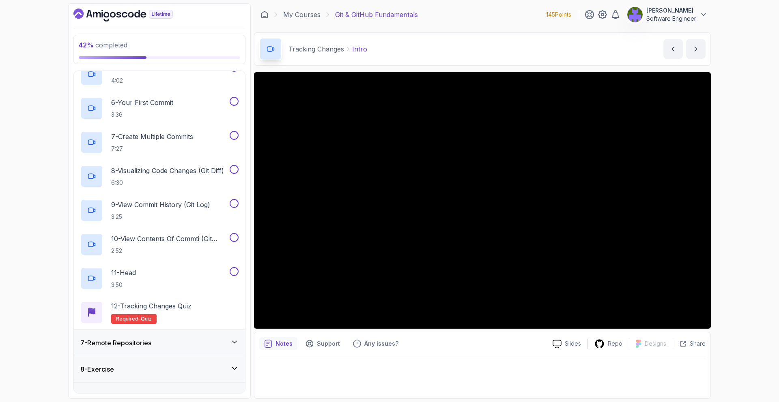
click at [214, 337] on div "7 - Remote Repositories" at bounding box center [159, 343] width 171 height 26
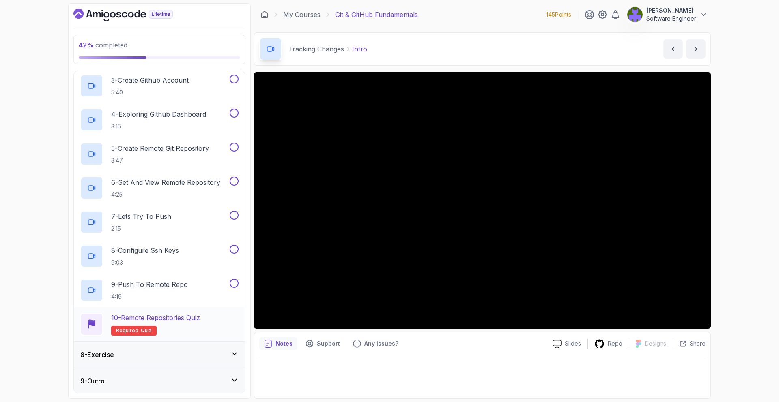
scroll to position [255, 0]
click at [214, 363] on div "8 - Exercise" at bounding box center [159, 354] width 171 height 26
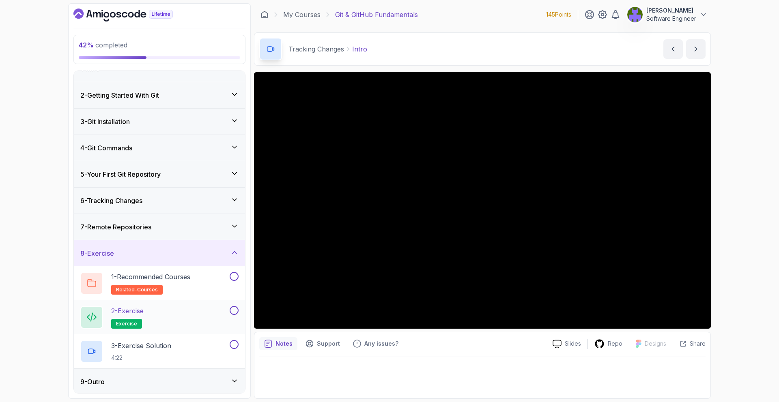
scroll to position [17, 0]
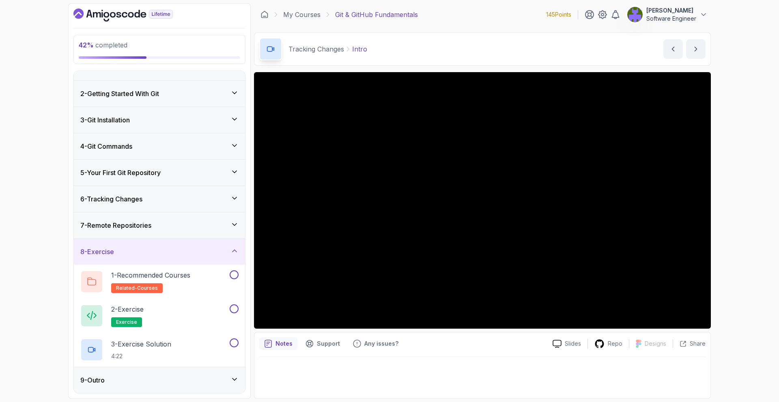
click at [210, 379] on div "9 - Outro" at bounding box center [159, 380] width 158 height 10
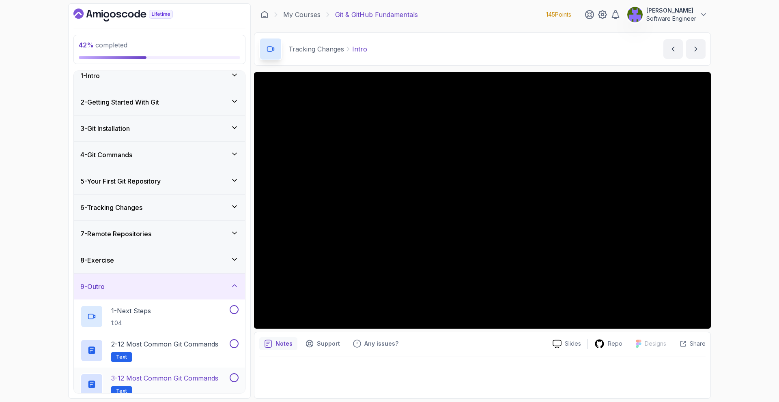
scroll to position [42, 0]
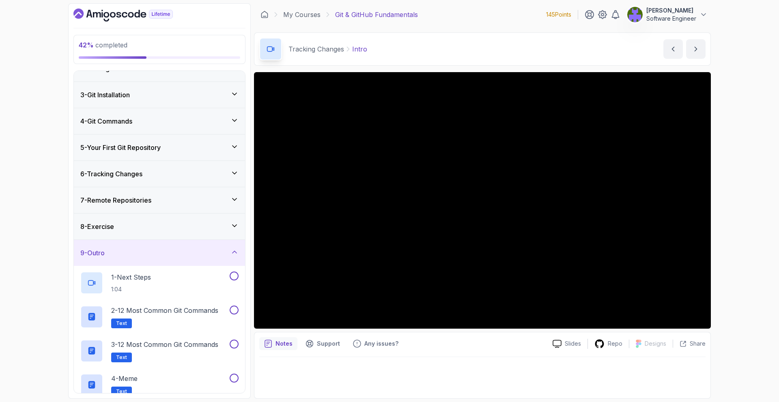
click at [217, 262] on div "9 - Outro" at bounding box center [159, 253] width 171 height 26
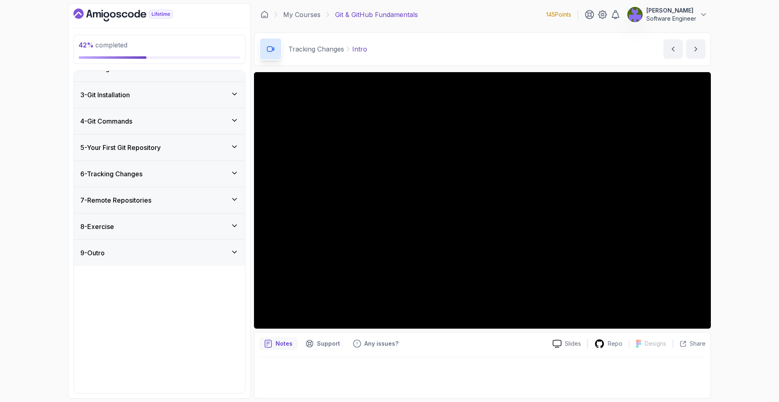
scroll to position [0, 0]
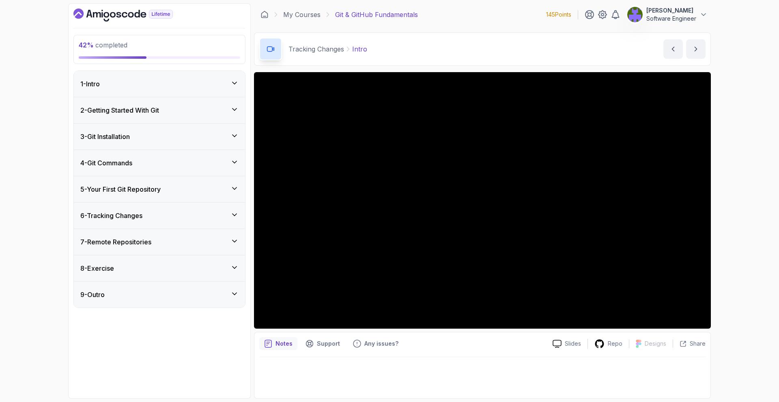
click at [218, 273] on div "8 - Exercise" at bounding box center [159, 268] width 171 height 26
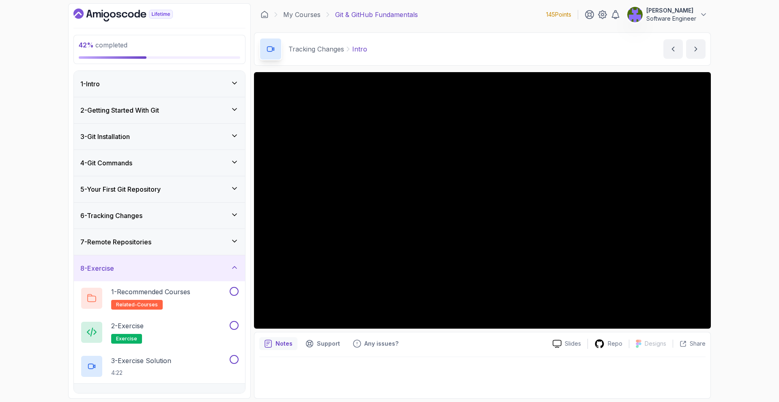
click at [218, 273] on div "8 - Exercise" at bounding box center [159, 268] width 171 height 26
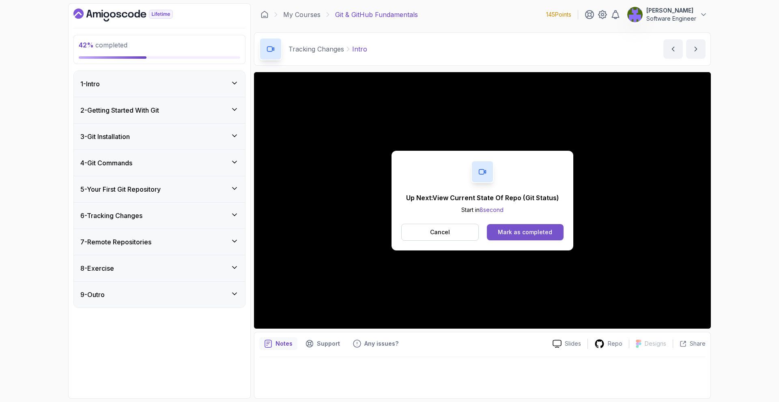
click at [509, 229] on div "Mark as completed" at bounding box center [525, 232] width 54 height 8
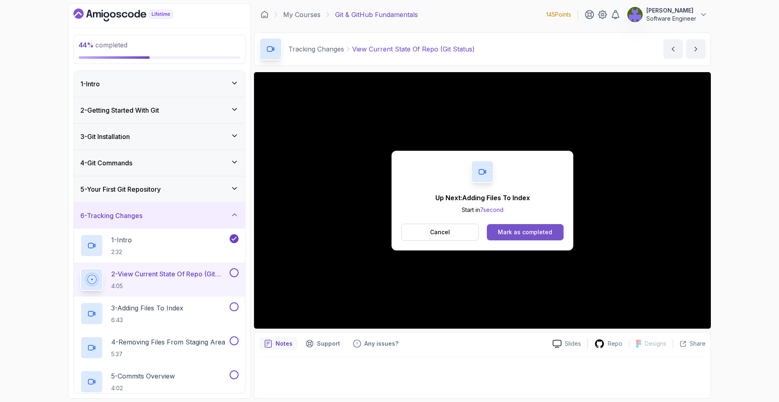
click at [528, 236] on div "Mark as completed" at bounding box center [525, 232] width 54 height 8
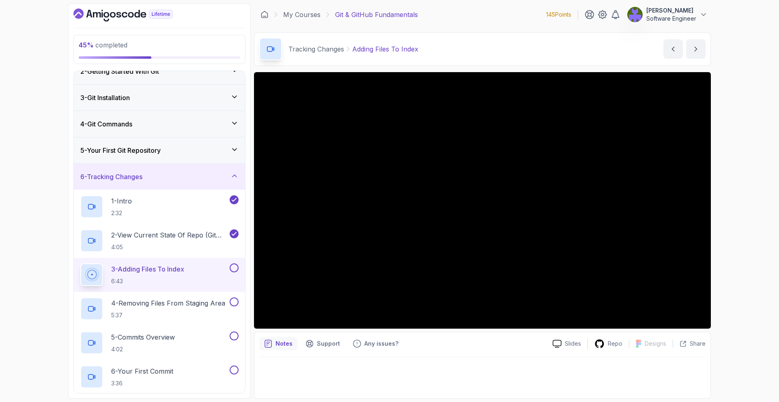
scroll to position [165, 0]
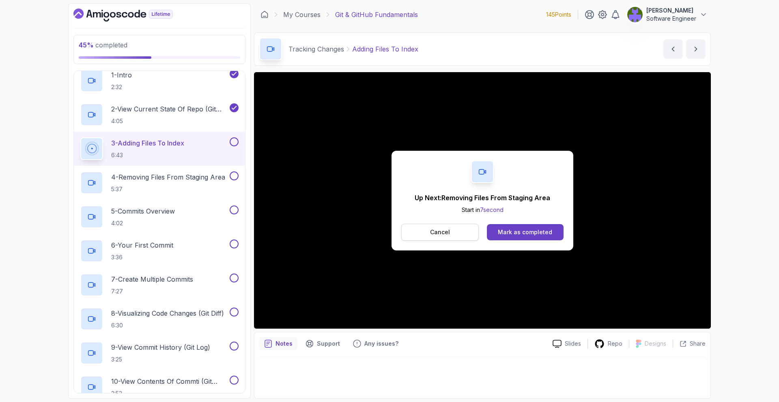
click at [460, 236] on button "Cancel" at bounding box center [439, 232] width 77 height 17
click at [545, 244] on div "Up Next: Removing Files From Staging Area Start in 10 second Cancel Mark as com…" at bounding box center [482, 201] width 182 height 100
click at [544, 237] on button "Mark as completed" at bounding box center [525, 232] width 77 height 16
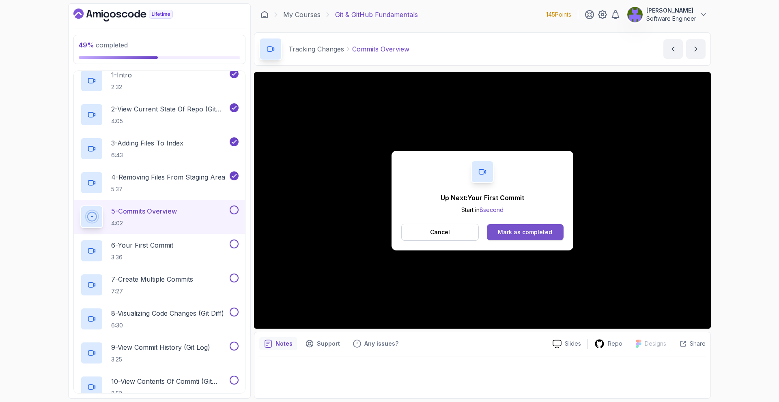
click at [544, 228] on div "Mark as completed" at bounding box center [525, 232] width 54 height 8
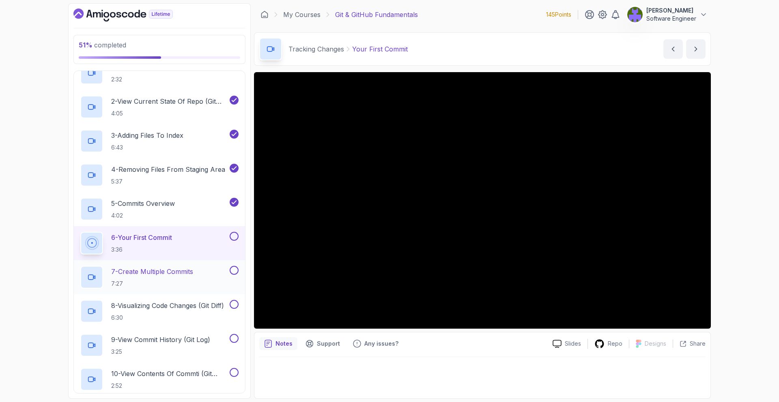
scroll to position [181, 0]
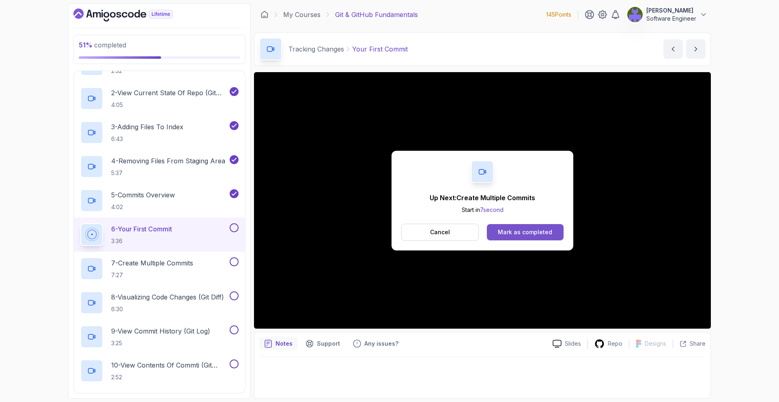
click at [520, 236] on div "Mark as completed" at bounding box center [525, 232] width 54 height 8
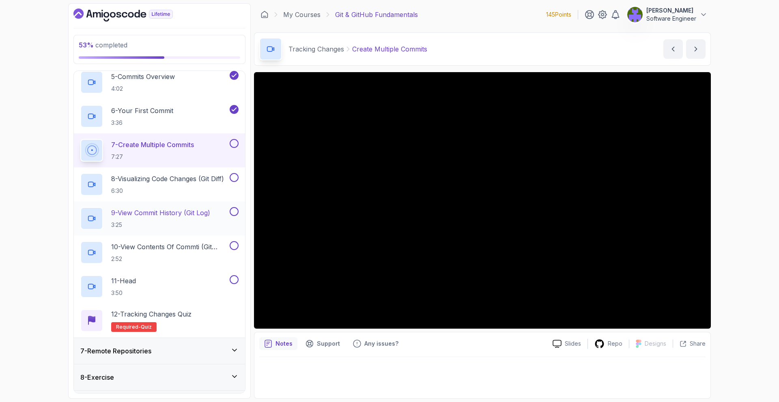
scroll to position [297, 0]
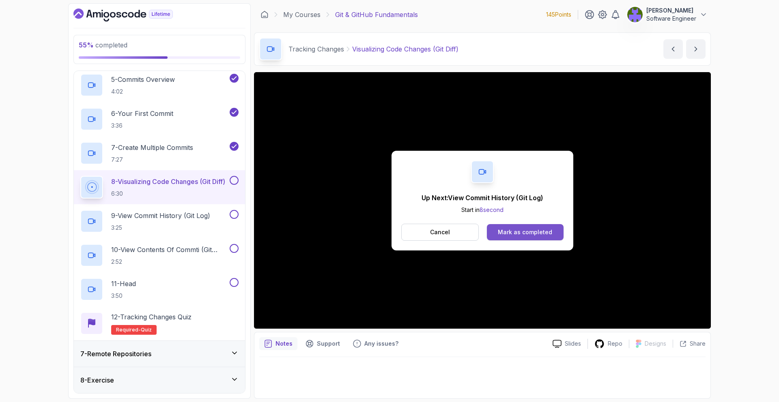
click at [511, 227] on button "Mark as completed" at bounding box center [525, 232] width 77 height 16
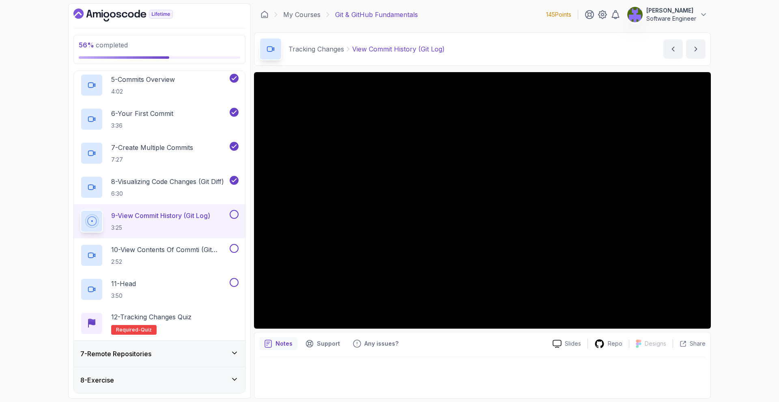
click at [230, 358] on div "7 - Remote Repositories" at bounding box center [159, 354] width 158 height 10
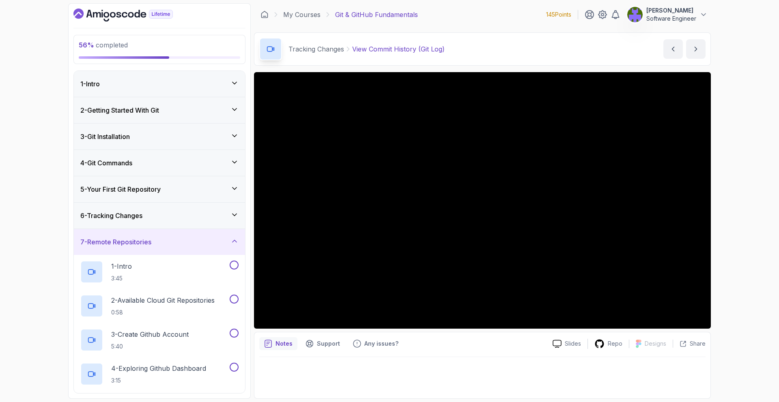
click at [223, 234] on div "7 - Remote Repositories" at bounding box center [159, 242] width 171 height 26
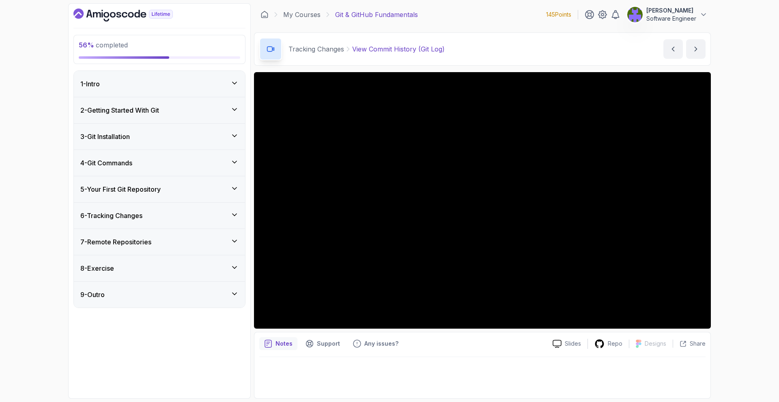
click at [230, 223] on div "6 - Tracking Changes" at bounding box center [159, 216] width 171 height 26
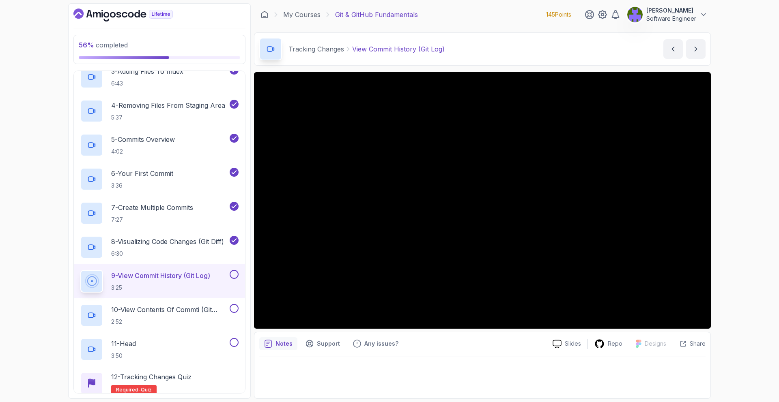
scroll to position [238, 0]
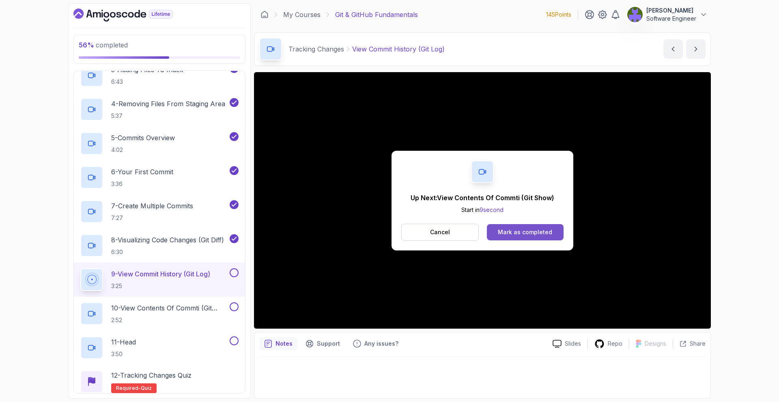
click at [539, 226] on button "Mark as completed" at bounding box center [525, 232] width 77 height 16
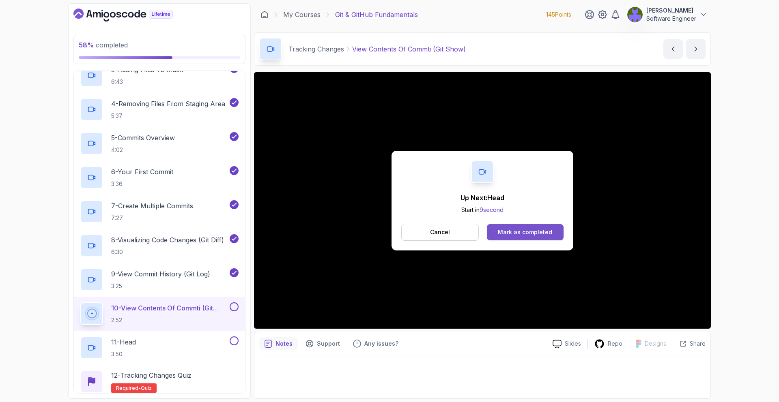
click at [532, 237] on button "Mark as completed" at bounding box center [525, 232] width 77 height 16
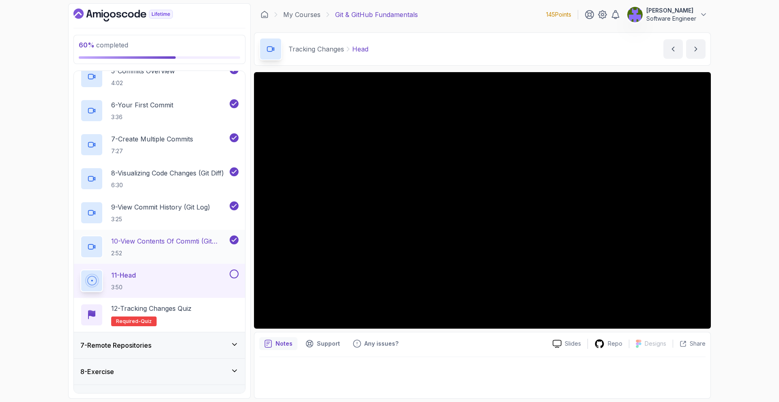
scroll to position [323, 0]
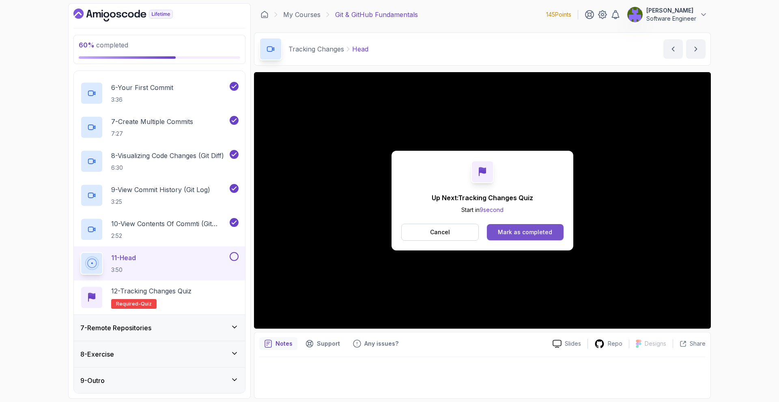
click at [524, 229] on div "Mark as completed" at bounding box center [525, 232] width 54 height 8
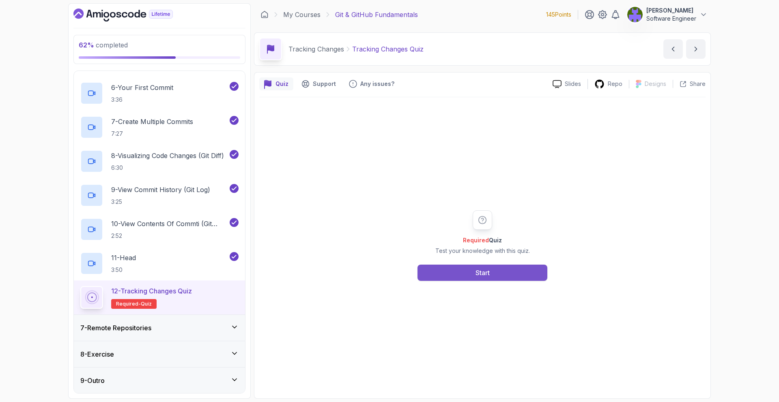
click at [504, 266] on button "Start" at bounding box center [482, 273] width 130 height 16
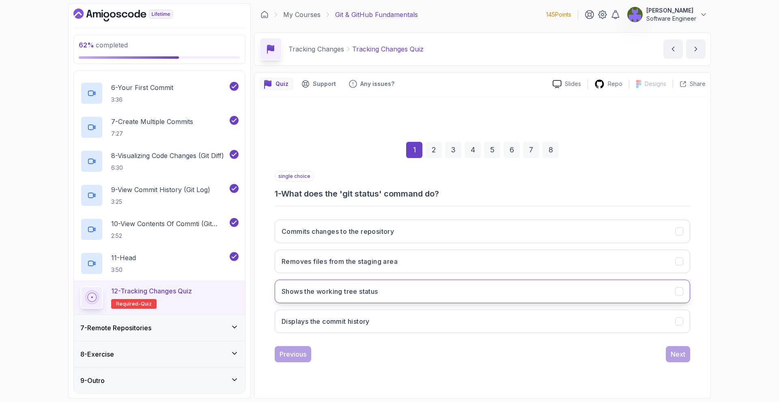
click at [437, 283] on button "Shows the working tree status" at bounding box center [482, 292] width 415 height 24
click at [675, 356] on div "Next" at bounding box center [677, 355] width 15 height 10
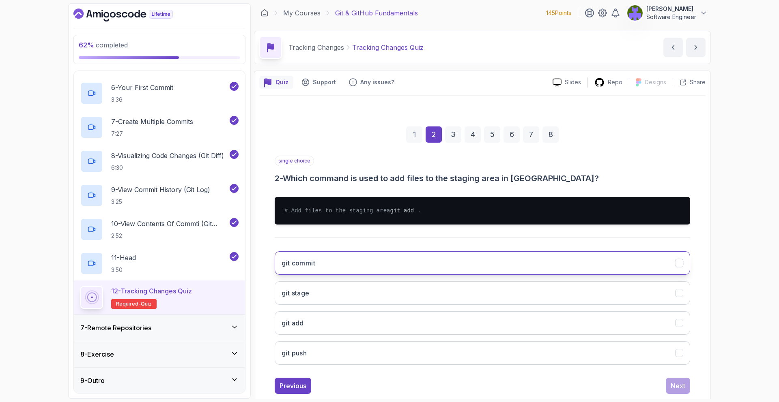
scroll to position [3, 0]
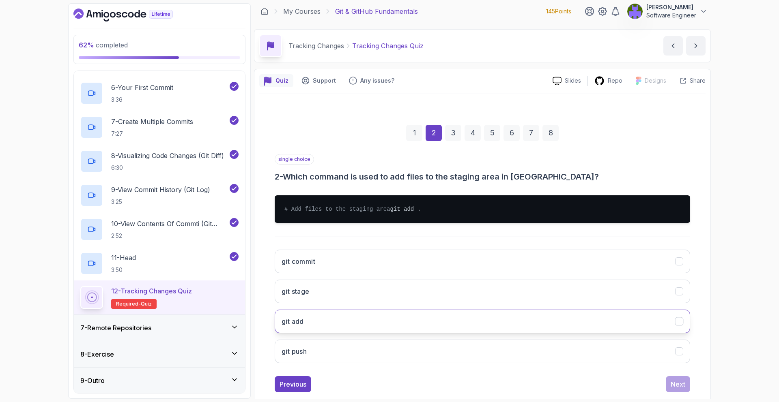
click at [457, 330] on button "git add" at bounding box center [482, 322] width 415 height 24
click at [670, 389] on div "Next" at bounding box center [677, 385] width 15 height 10
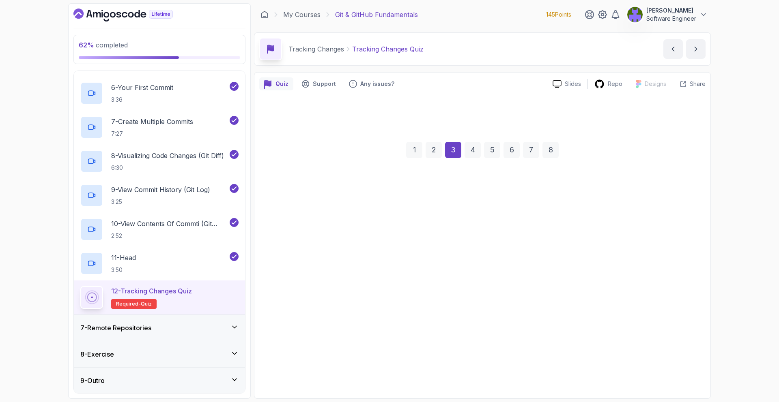
scroll to position [0, 0]
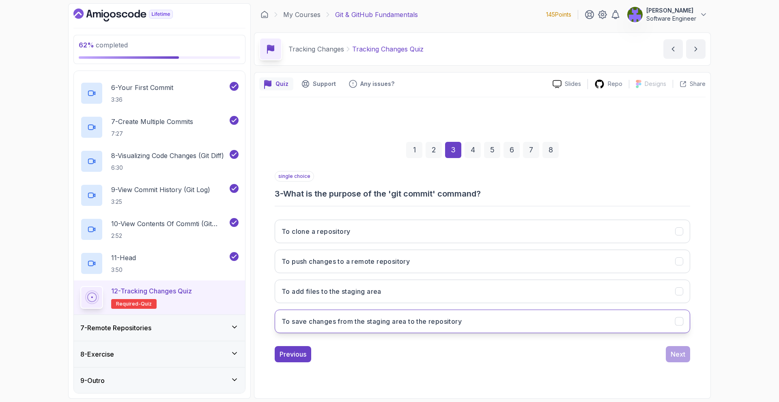
click at [485, 317] on button "To save changes from the staging area to the repository" at bounding box center [482, 322] width 415 height 24
click at [676, 354] on div "Next" at bounding box center [677, 355] width 15 height 10
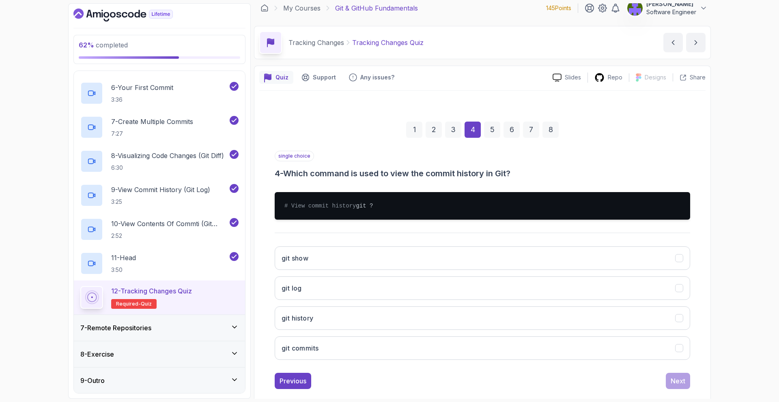
scroll to position [8, 0]
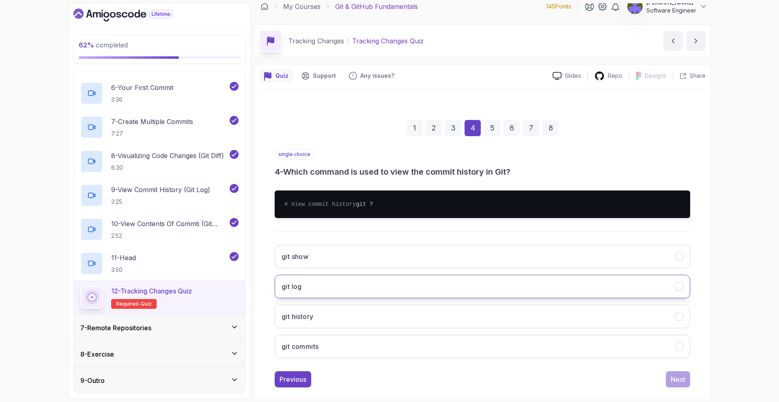
click at [497, 285] on button "git log" at bounding box center [482, 287] width 415 height 24
click at [684, 384] on div "Next" at bounding box center [677, 380] width 15 height 10
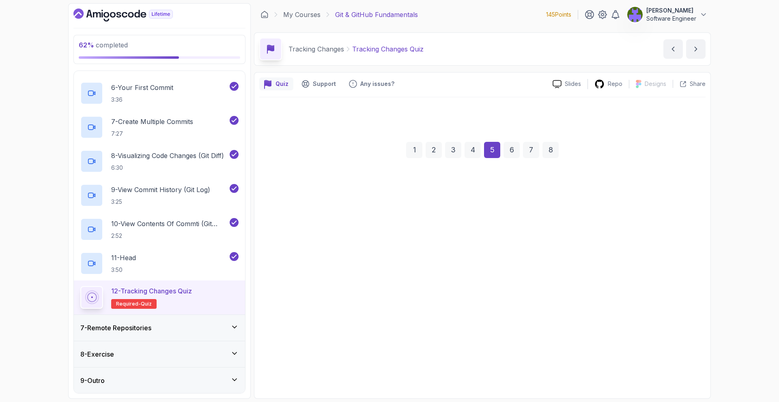
scroll to position [0, 0]
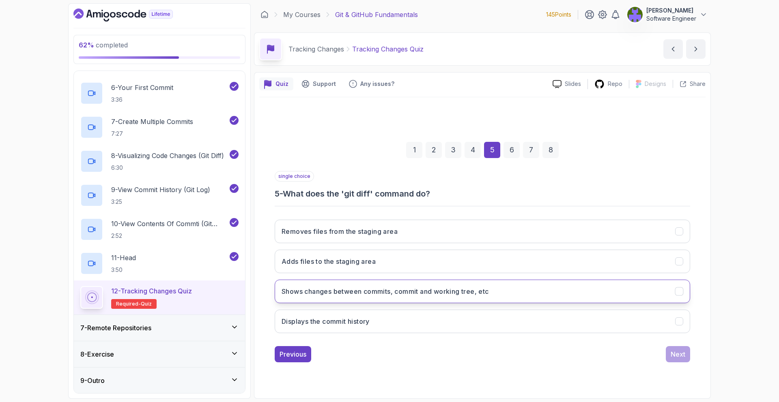
click at [428, 281] on button "Shows changes between commits, commit and working tree, etc" at bounding box center [482, 292] width 415 height 24
click at [676, 348] on button "Next" at bounding box center [677, 354] width 24 height 16
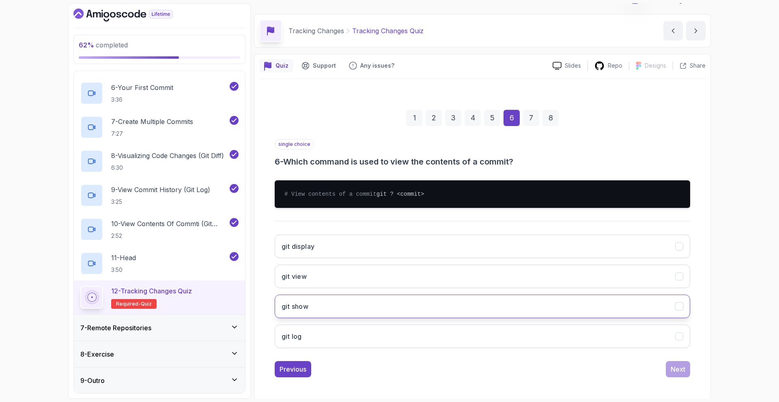
scroll to position [28, 0]
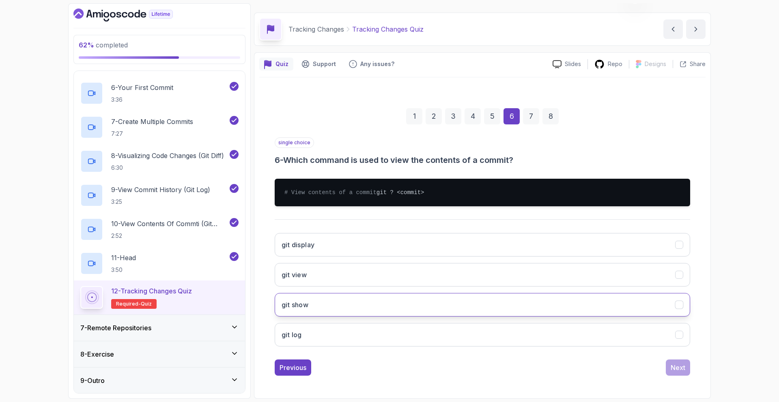
click at [519, 297] on button "git show" at bounding box center [482, 305] width 415 height 24
drag, startPoint x: 689, startPoint y: 360, endPoint x: 683, endPoint y: 367, distance: 8.7
click at [689, 360] on div "Next" at bounding box center [677, 368] width 24 height 16
click at [683, 367] on div "Next" at bounding box center [677, 368] width 15 height 10
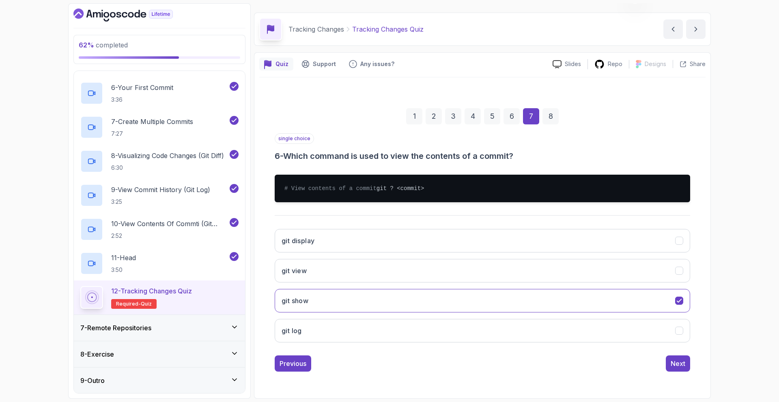
scroll to position [0, 0]
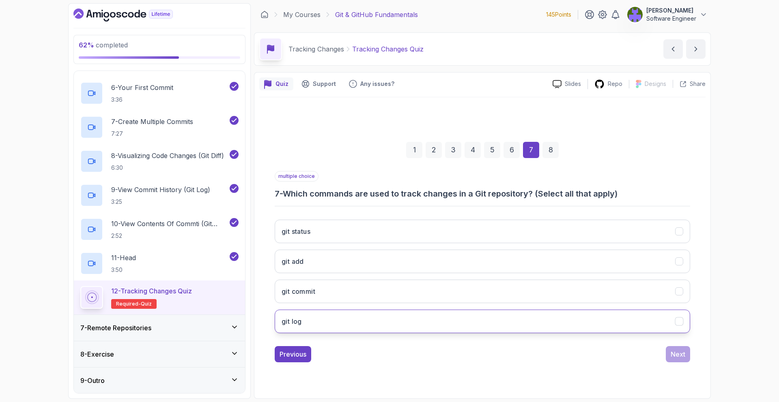
click at [462, 313] on button "git log" at bounding box center [482, 322] width 415 height 24
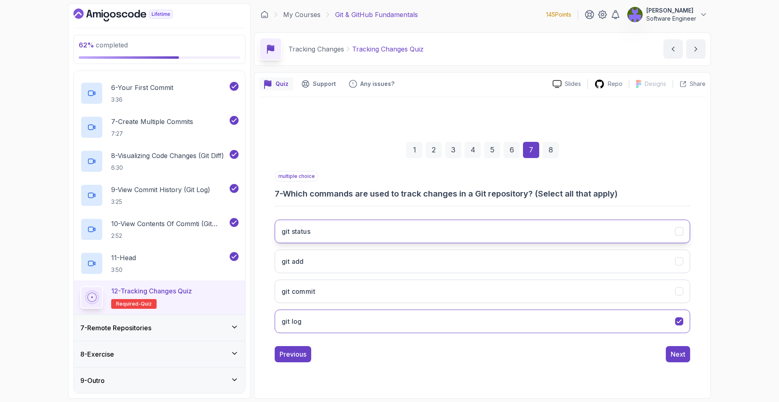
click at [511, 231] on button "git status" at bounding box center [482, 232] width 415 height 24
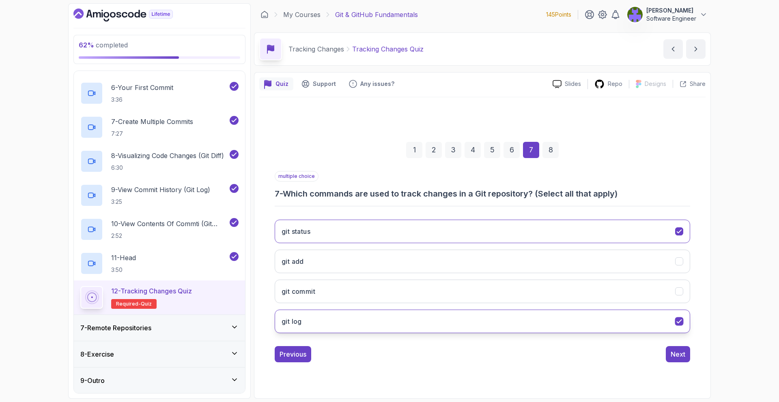
click at [672, 321] on button "git log" at bounding box center [482, 322] width 415 height 24
click at [673, 330] on button "git log" at bounding box center [482, 322] width 415 height 24
click at [679, 358] on div "Next" at bounding box center [677, 355] width 15 height 10
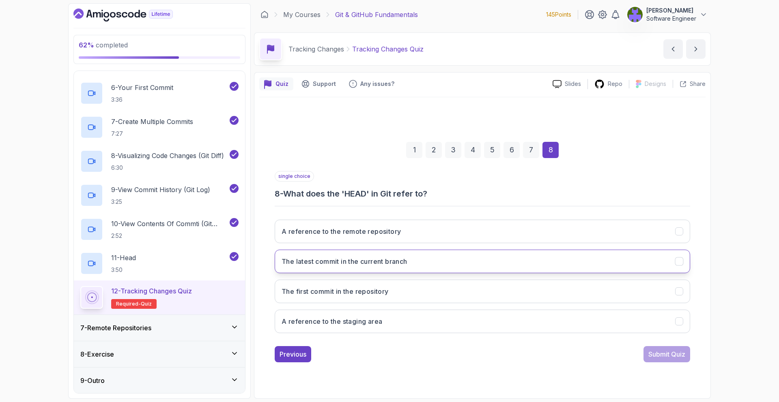
click at [393, 263] on h3 "The latest commit in the current branch" at bounding box center [344, 262] width 126 height 10
click at [647, 347] on button "Submit Quiz" at bounding box center [666, 354] width 47 height 16
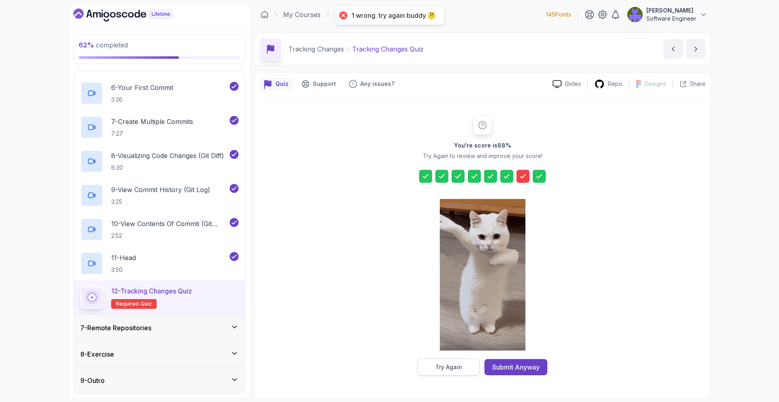
click at [468, 367] on button "Try Again" at bounding box center [448, 367] width 62 height 17
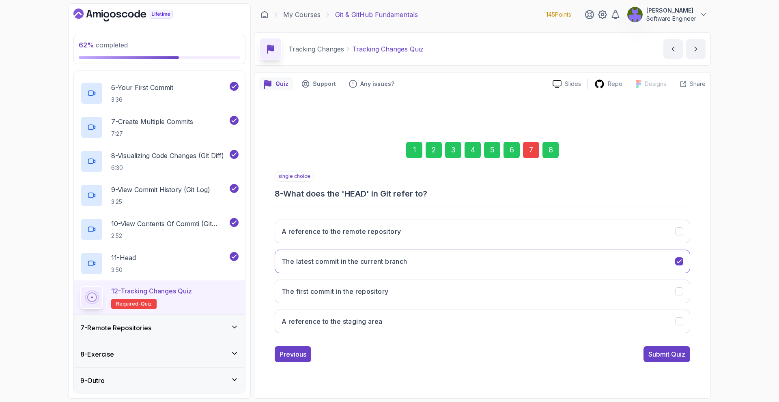
click at [536, 155] on div "7" at bounding box center [531, 150] width 16 height 16
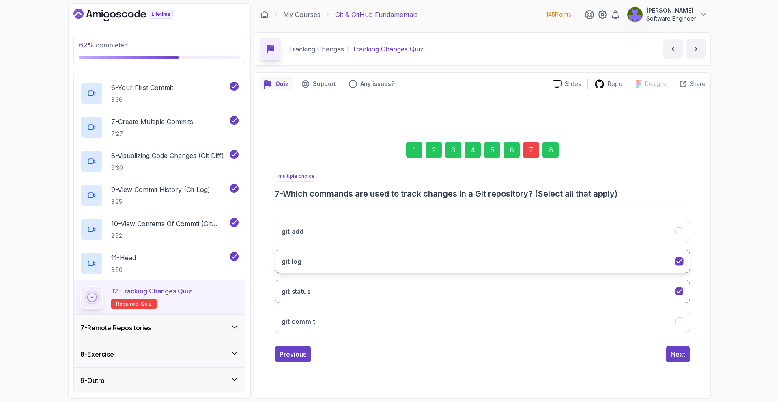
click at [418, 266] on button "git log" at bounding box center [482, 262] width 415 height 24
click at [672, 349] on button "Next" at bounding box center [677, 354] width 24 height 16
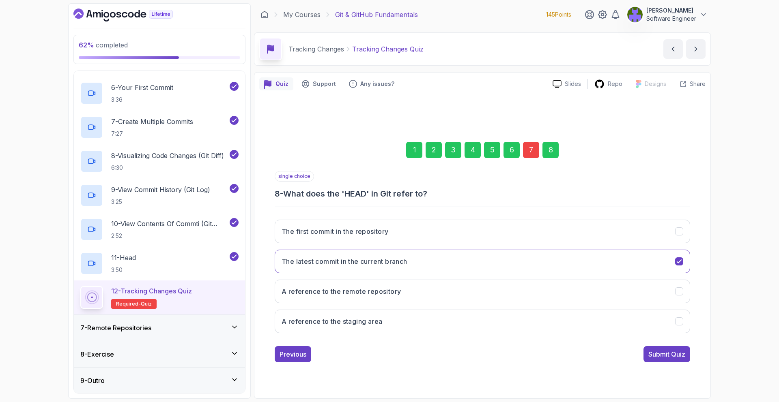
click at [672, 349] on button "Submit Quiz" at bounding box center [666, 354] width 47 height 16
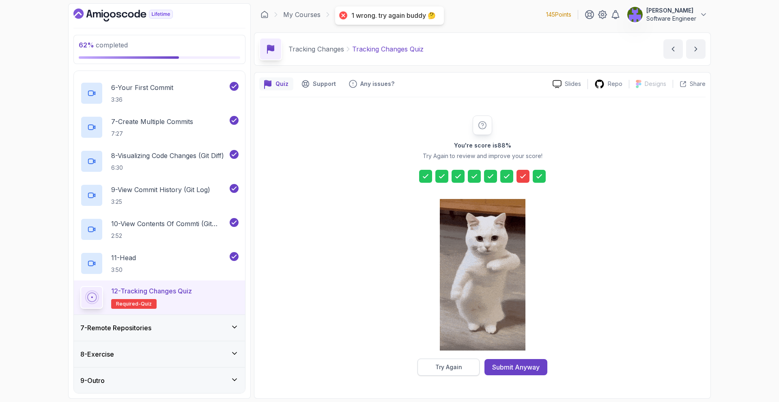
click at [476, 361] on button "Try Again" at bounding box center [448, 367] width 62 height 17
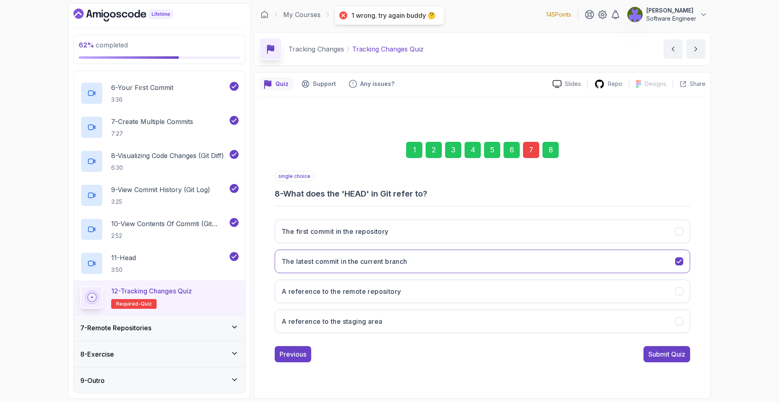
click at [531, 152] on div "7" at bounding box center [531, 150] width 16 height 16
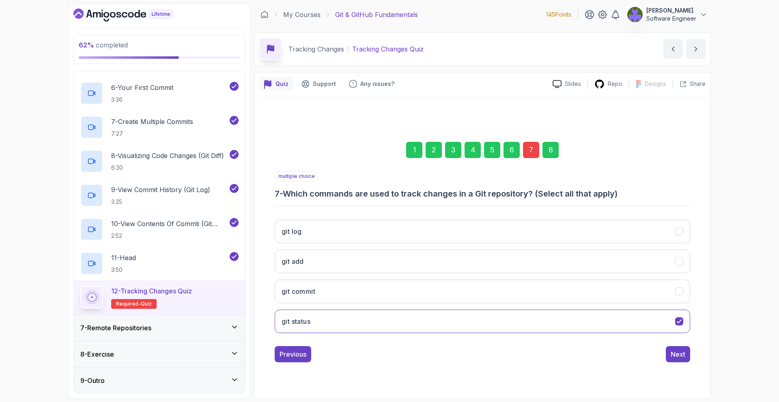
click at [529, 157] on div "7" at bounding box center [531, 150] width 16 height 16
click at [529, 155] on div "7" at bounding box center [531, 150] width 16 height 16
click at [506, 228] on button "git log" at bounding box center [482, 232] width 415 height 24
click at [536, 322] on button "git status" at bounding box center [482, 322] width 415 height 24
click at [683, 354] on div "Next" at bounding box center [677, 355] width 15 height 10
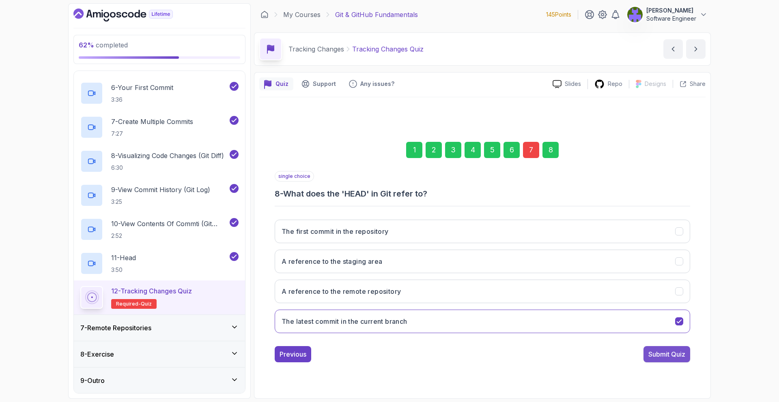
click at [678, 352] on div "Submit Quiz" at bounding box center [666, 355] width 37 height 10
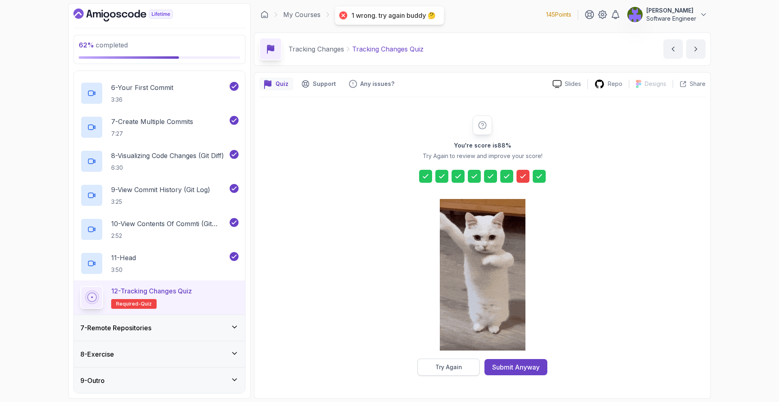
click at [472, 361] on button "Try Again" at bounding box center [448, 367] width 62 height 17
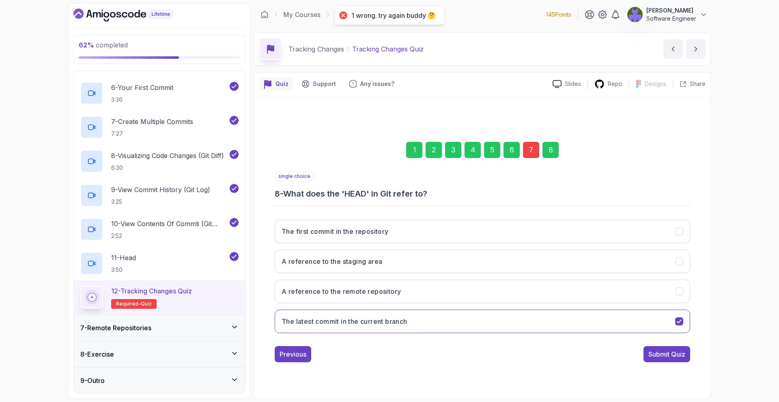
click at [412, 143] on div "1" at bounding box center [414, 150] width 16 height 16
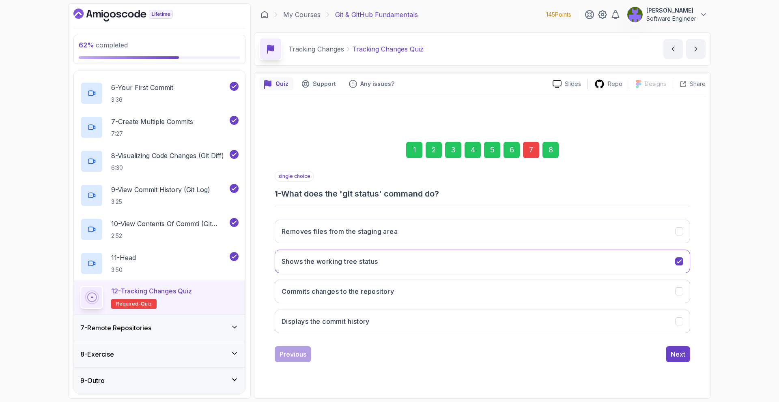
click at [528, 151] on div "7" at bounding box center [531, 150] width 16 height 16
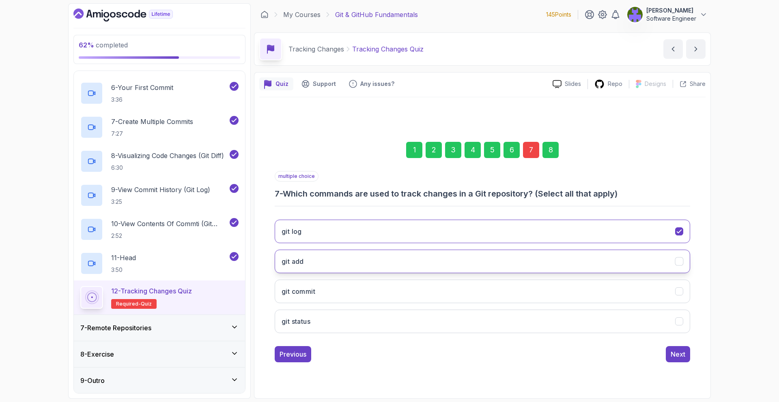
click at [454, 270] on button "git add" at bounding box center [482, 262] width 415 height 24
click at [457, 323] on button "git status" at bounding box center [482, 322] width 415 height 24
click at [673, 347] on button "Next" at bounding box center [677, 354] width 24 height 16
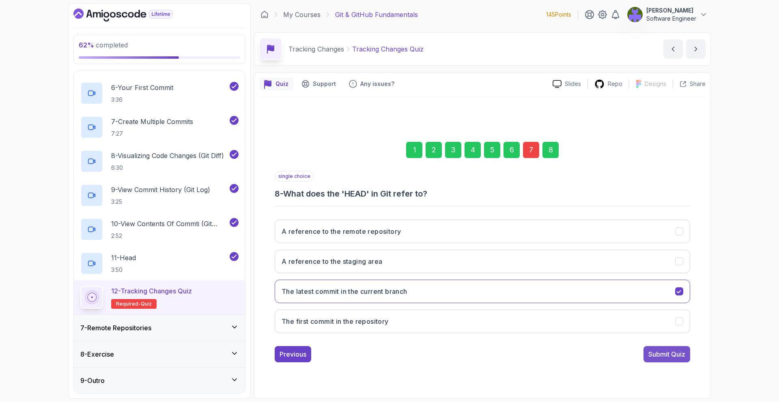
click at [673, 347] on button "Submit Quiz" at bounding box center [666, 354] width 47 height 16
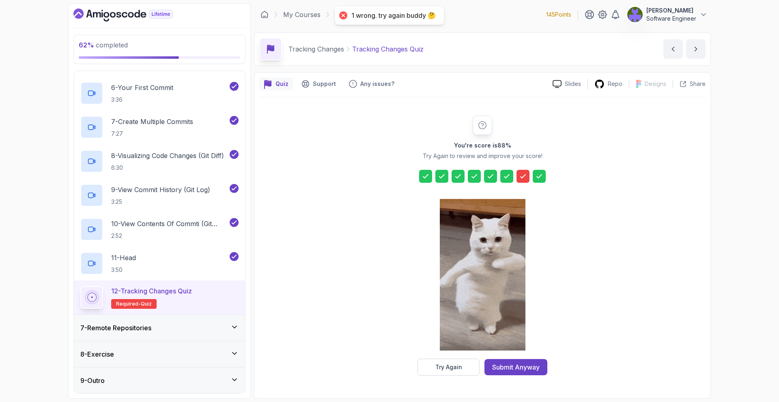
click at [464, 354] on div at bounding box center [483, 276] width 86 height 166
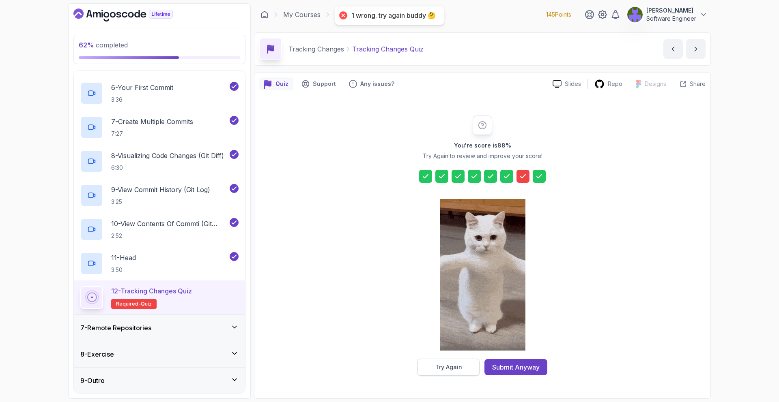
click at [462, 361] on button "Try Again" at bounding box center [448, 367] width 62 height 17
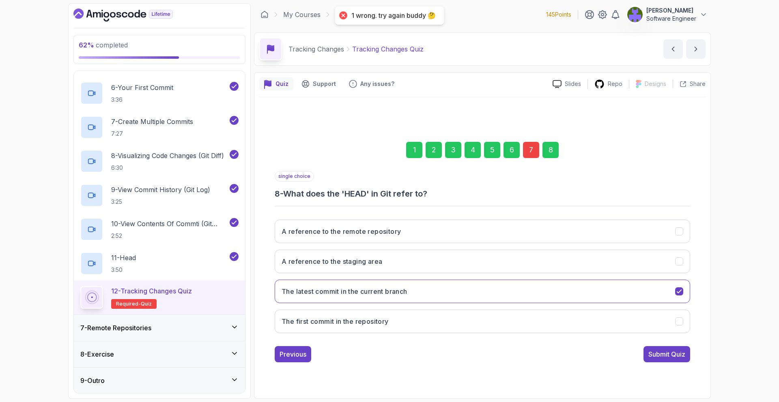
click at [525, 155] on div "7" at bounding box center [531, 150] width 16 height 16
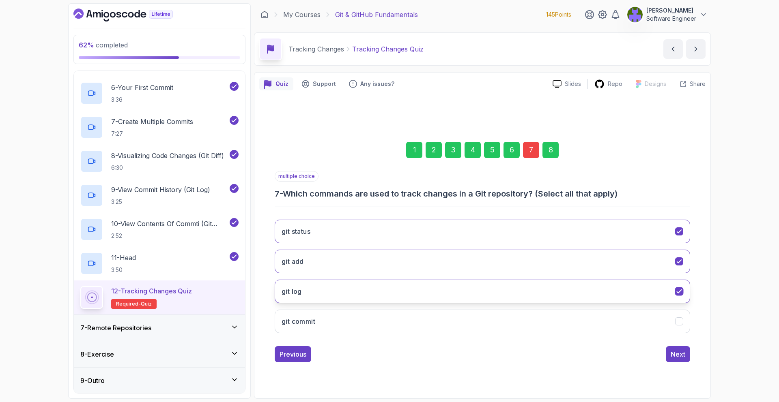
click at [555, 291] on button "git log" at bounding box center [482, 292] width 415 height 24
click at [556, 257] on button "git add" at bounding box center [482, 262] width 415 height 24
click at [676, 358] on div "Next" at bounding box center [677, 355] width 15 height 10
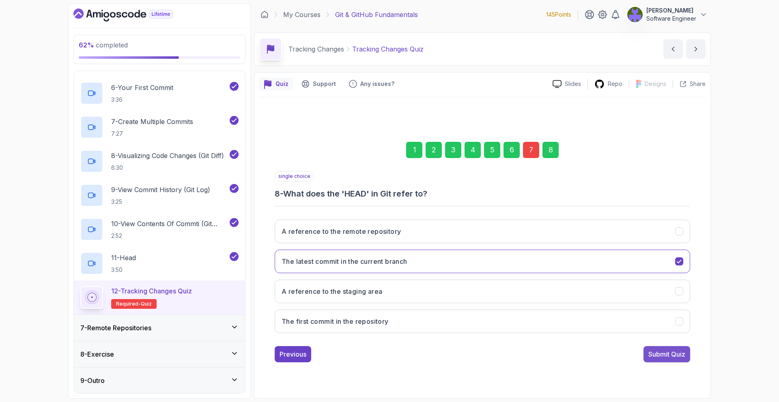
click at [666, 351] on div "Submit Quiz" at bounding box center [666, 355] width 37 height 10
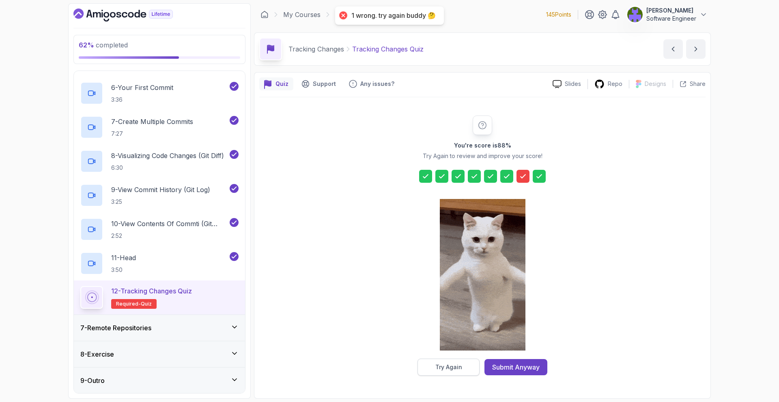
click at [461, 371] on button "Try Again" at bounding box center [448, 367] width 62 height 17
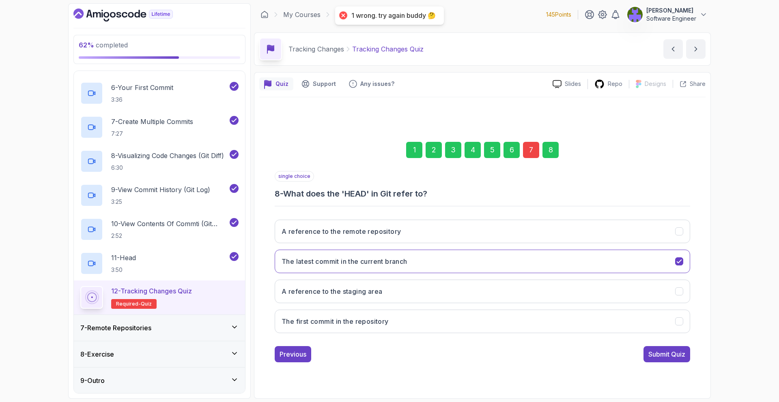
click at [530, 151] on div "7" at bounding box center [531, 150] width 16 height 16
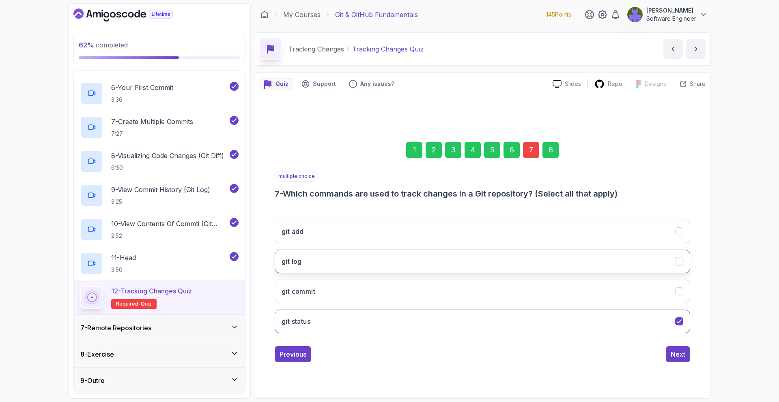
click at [468, 268] on button "git log" at bounding box center [482, 262] width 415 height 24
click at [514, 331] on button "git status" at bounding box center [482, 322] width 415 height 24
click at [666, 351] on button "Next" at bounding box center [677, 354] width 24 height 16
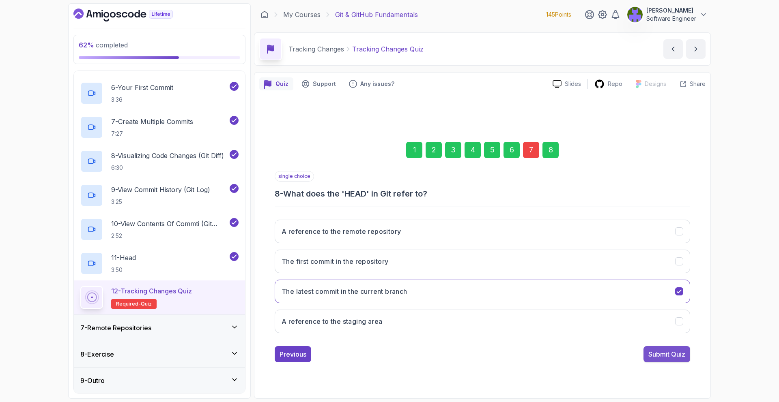
click at [665, 350] on div "Submit Quiz" at bounding box center [666, 355] width 37 height 10
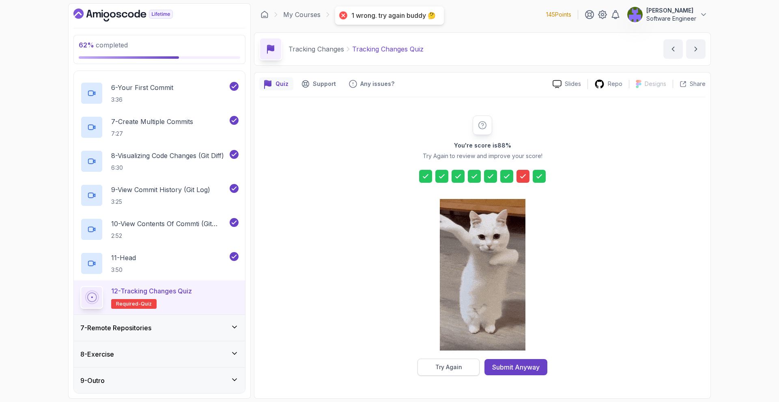
click at [477, 365] on button "Try Again" at bounding box center [448, 367] width 62 height 17
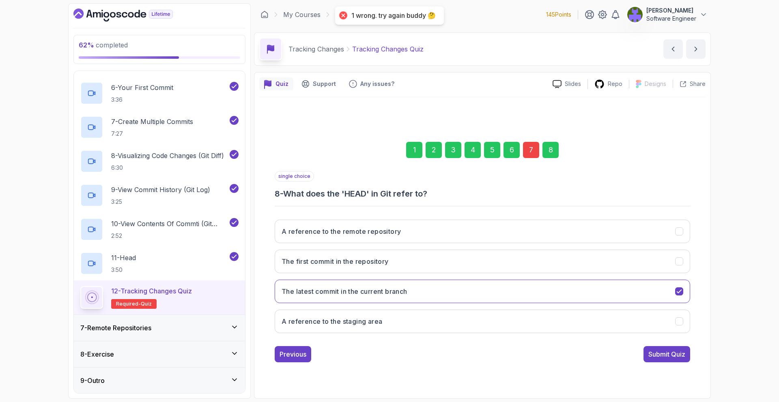
click at [526, 150] on div "7" at bounding box center [531, 150] width 16 height 16
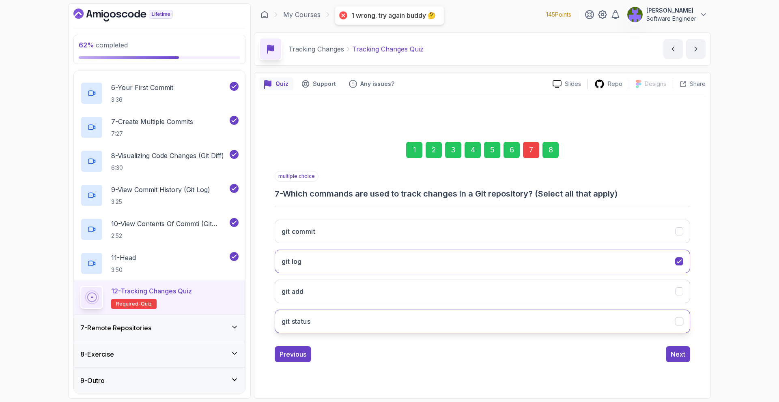
click at [463, 330] on button "git status" at bounding box center [482, 322] width 415 height 24
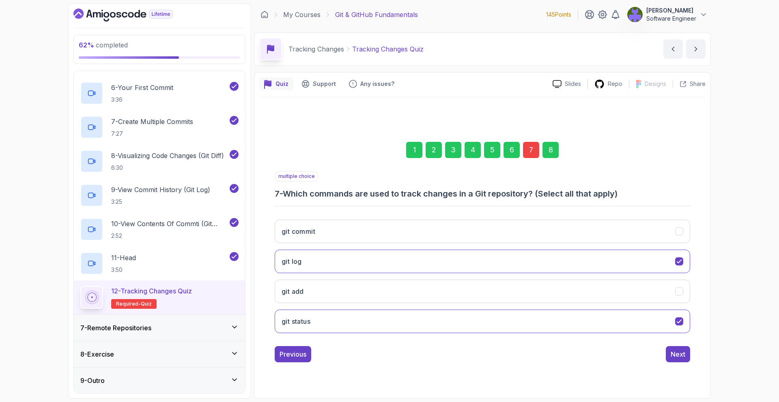
click at [657, 356] on div "Previous Next" at bounding box center [482, 354] width 415 height 16
click at [677, 354] on div "Next" at bounding box center [677, 355] width 15 height 10
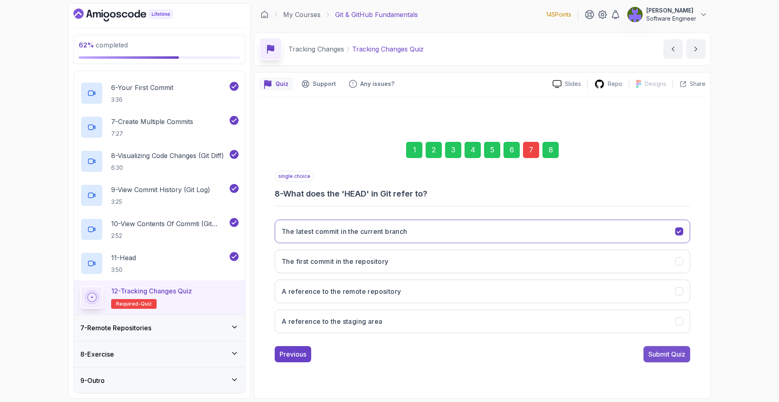
click at [664, 351] on div "Submit Quiz" at bounding box center [666, 355] width 37 height 10
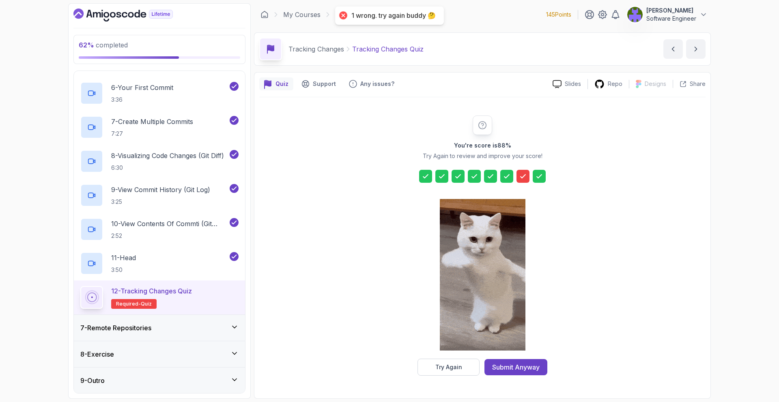
click at [525, 179] on icon at bounding box center [523, 176] width 8 height 8
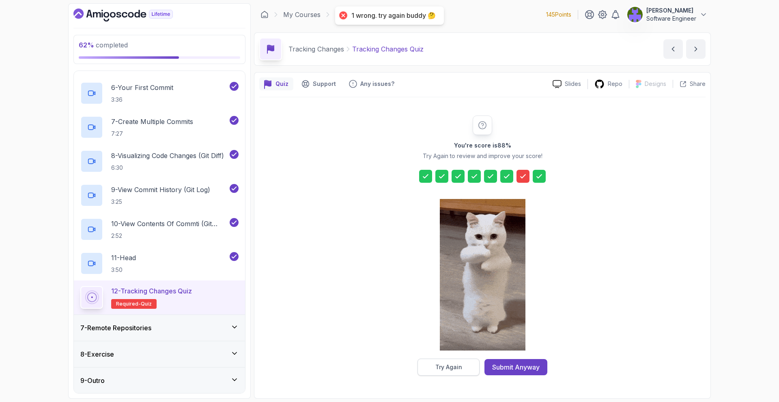
click at [465, 371] on button "Try Again" at bounding box center [448, 367] width 62 height 17
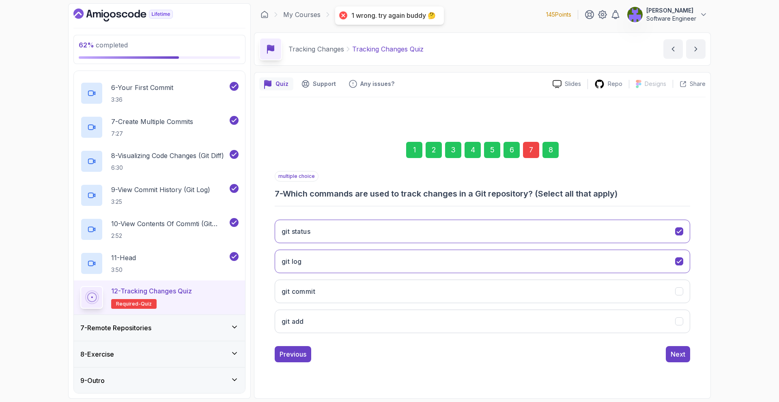
click at [534, 154] on div "7" at bounding box center [531, 150] width 16 height 16
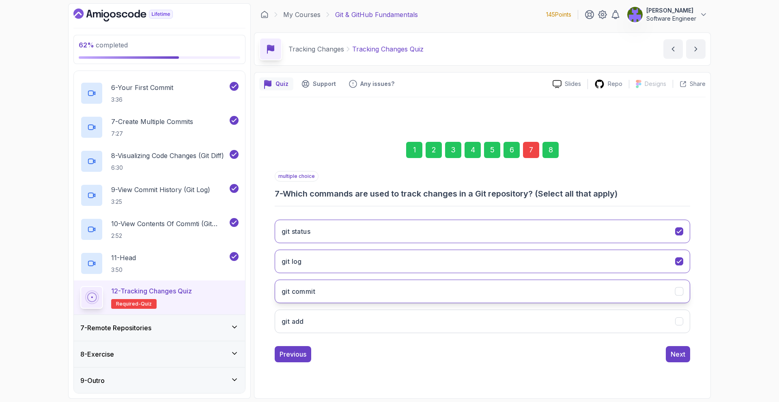
click at [477, 290] on button "git commit" at bounding box center [482, 292] width 415 height 24
click at [587, 328] on button "git add" at bounding box center [482, 322] width 415 height 24
click at [669, 360] on button "Next" at bounding box center [677, 354] width 24 height 16
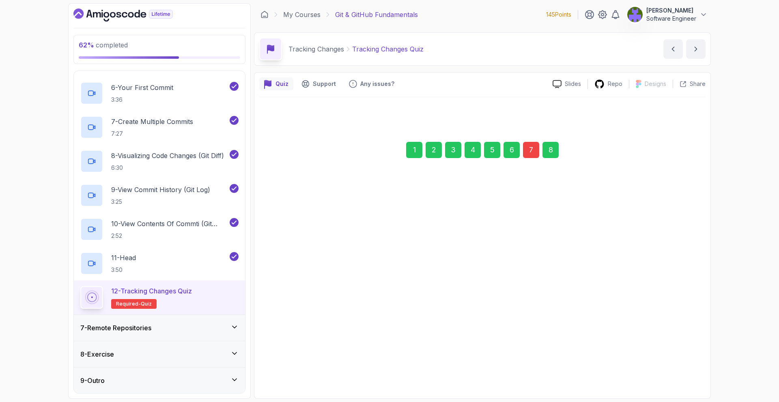
click at [669, 359] on div "Submit Quiz" at bounding box center [666, 355] width 37 height 10
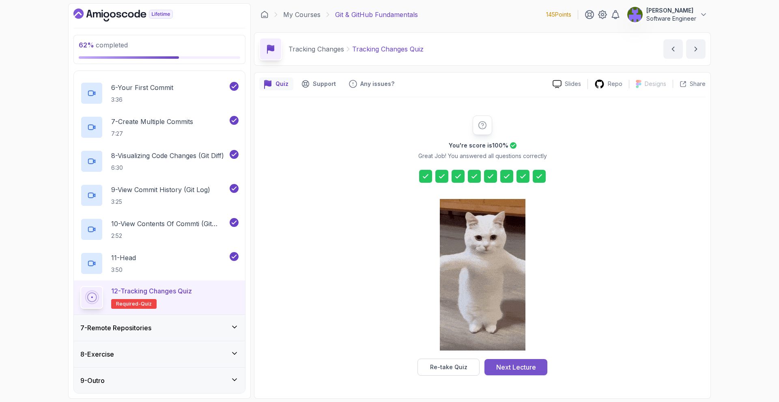
click at [515, 368] on div "Next Lecture" at bounding box center [516, 368] width 40 height 10
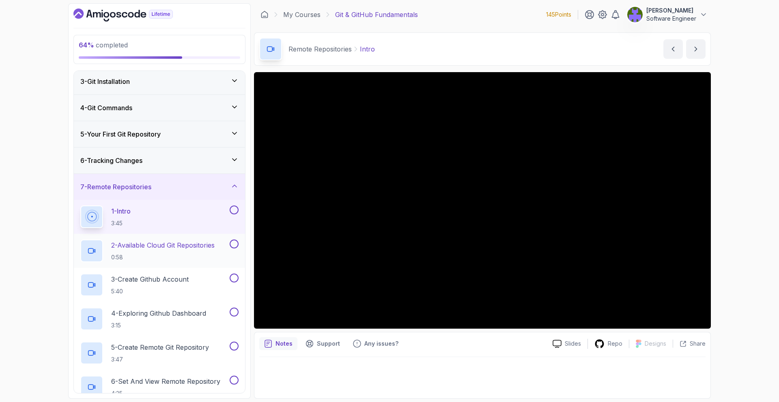
scroll to position [57, 0]
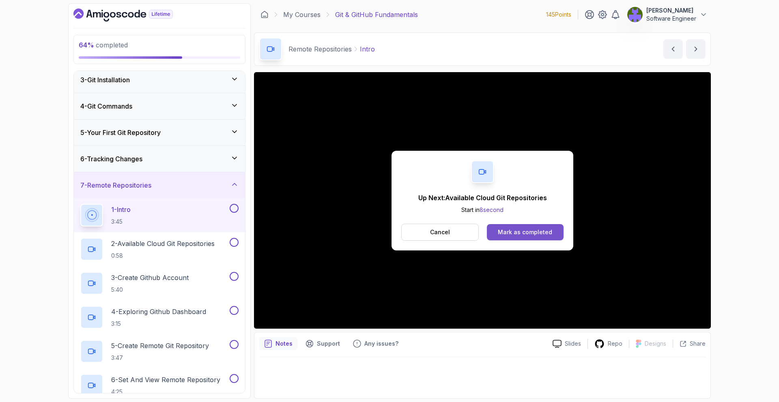
click at [562, 228] on button "Mark as completed" at bounding box center [525, 232] width 77 height 16
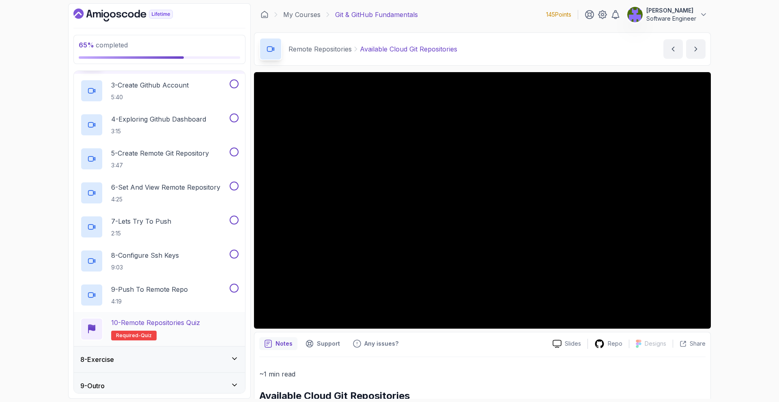
scroll to position [255, 0]
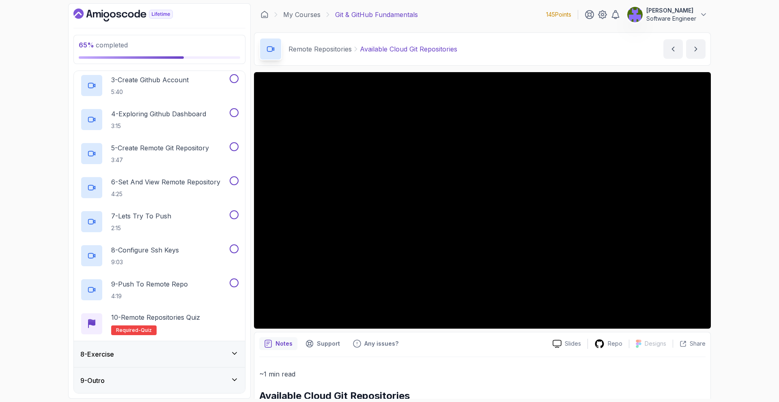
click at [225, 355] on div "8 - Exercise" at bounding box center [159, 355] width 158 height 10
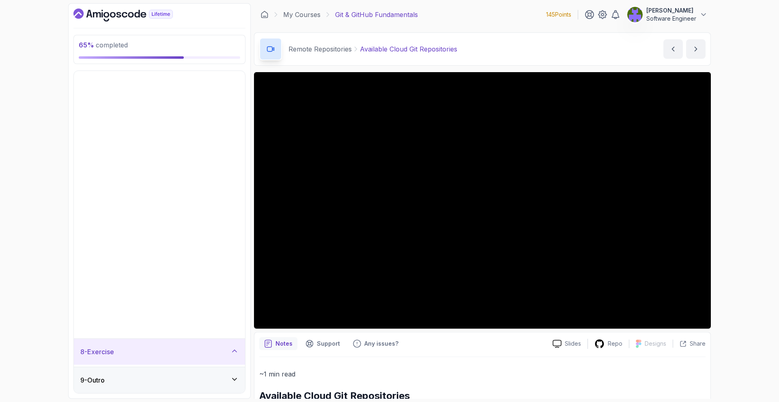
scroll to position [0, 0]
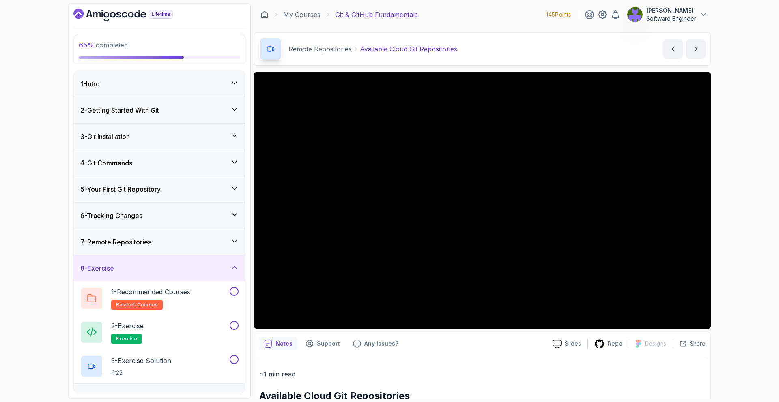
click at [227, 279] on div "8 - Exercise" at bounding box center [159, 268] width 171 height 26
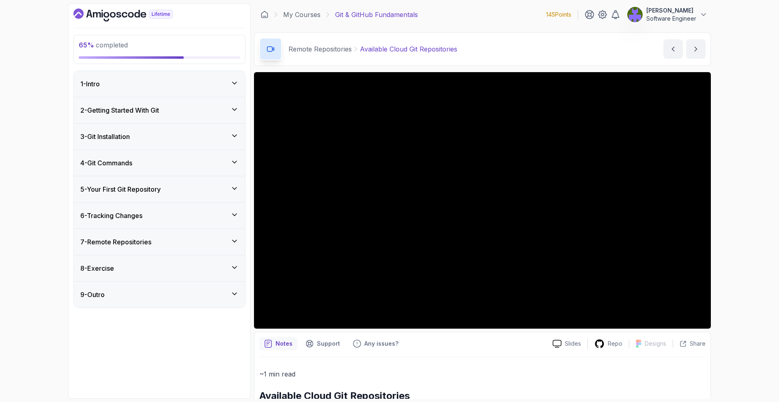
click at [208, 249] on div "7 - Remote Repositories" at bounding box center [159, 242] width 171 height 26
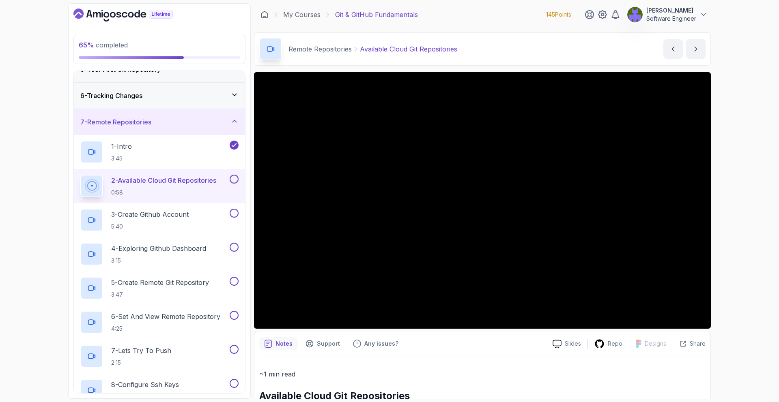
scroll to position [120, 0]
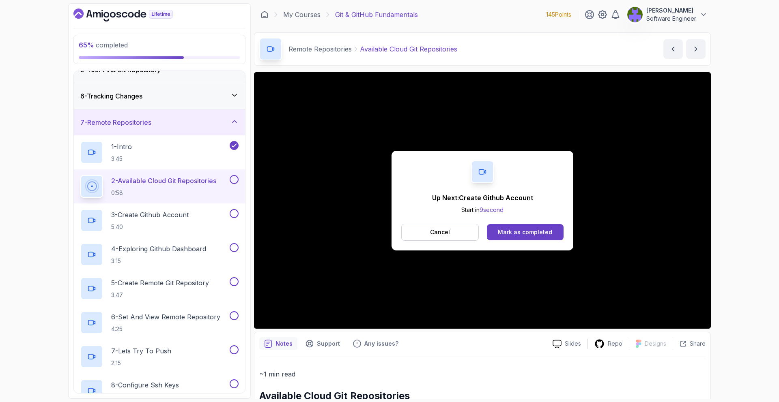
click at [520, 240] on div "Cancel Mark as completed" at bounding box center [482, 232] width 162 height 17
click at [519, 237] on button "Mark as completed" at bounding box center [525, 232] width 77 height 16
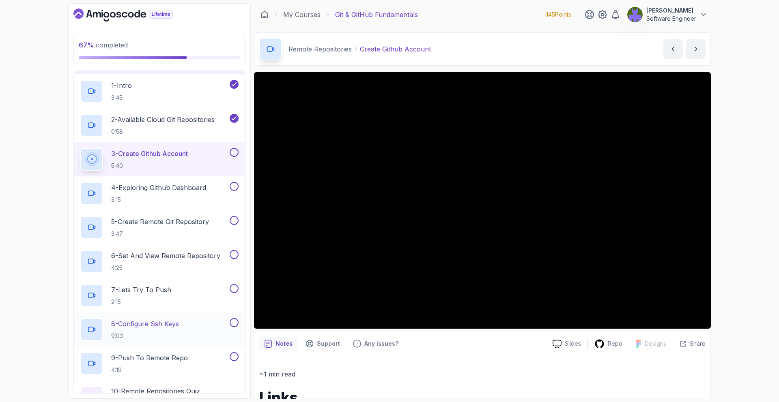
scroll to position [177, 0]
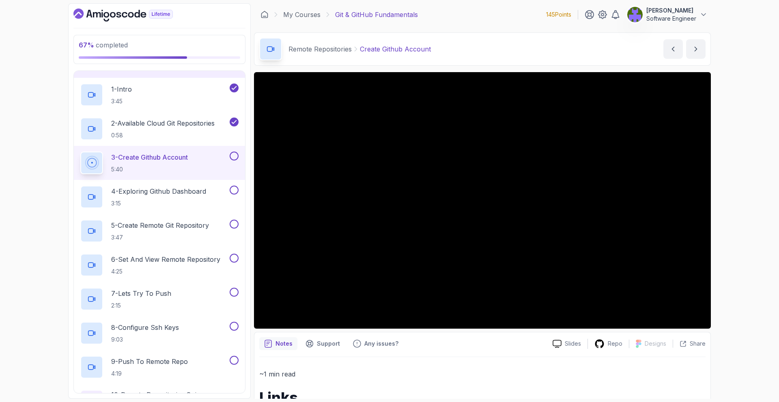
click at [723, 38] on div "67 % completed 1 - Intro 2 - Getting Started With Git 3 - Git Installation 4 - …" at bounding box center [389, 201] width 779 height 402
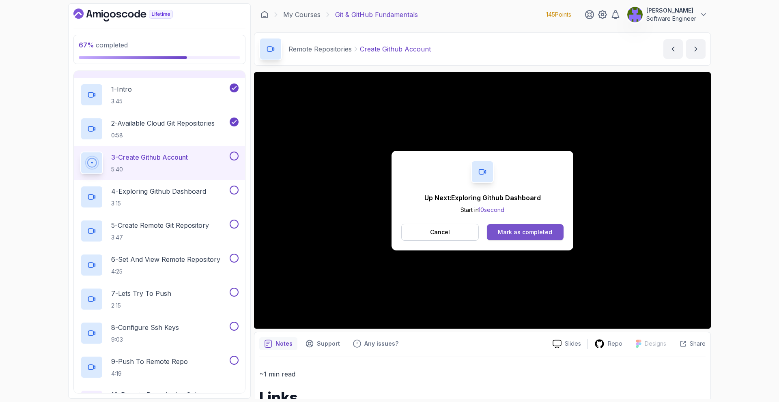
click at [529, 227] on button "Mark as completed" at bounding box center [525, 232] width 77 height 16
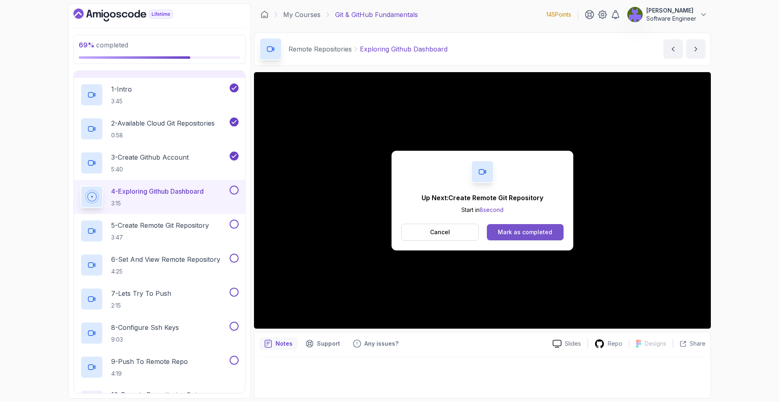
click at [539, 232] on div "Mark as completed" at bounding box center [525, 232] width 54 height 8
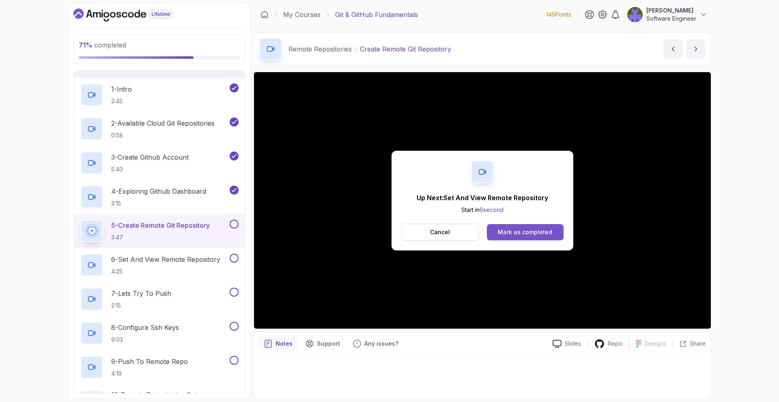
click at [542, 231] on div "Mark as completed" at bounding box center [525, 232] width 54 height 8
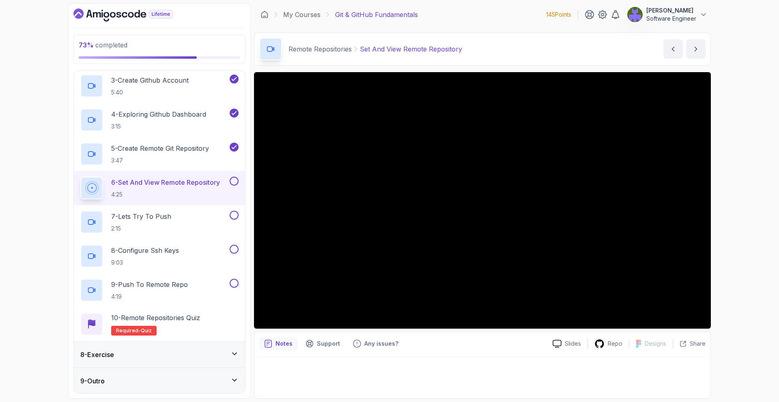
scroll to position [255, 0]
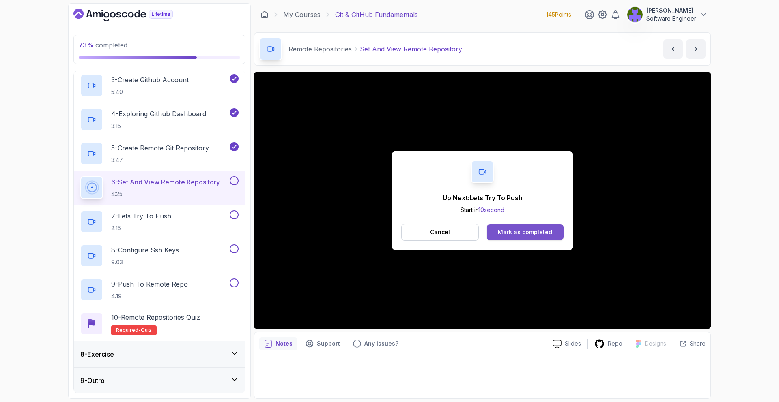
click at [521, 235] on div "Mark as completed" at bounding box center [525, 232] width 54 height 8
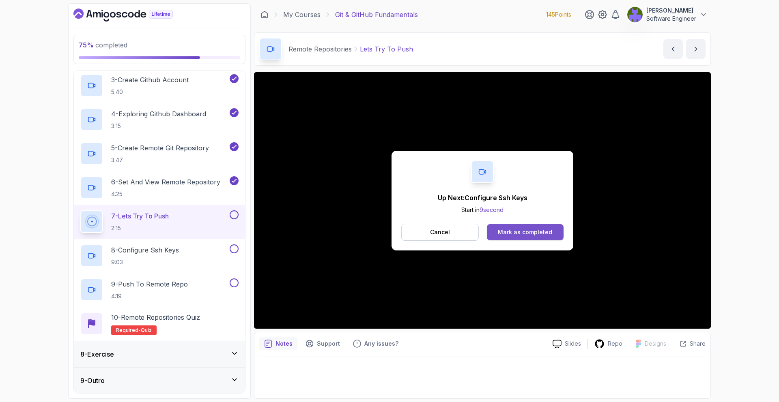
click at [529, 231] on div "Mark as completed" at bounding box center [525, 232] width 54 height 8
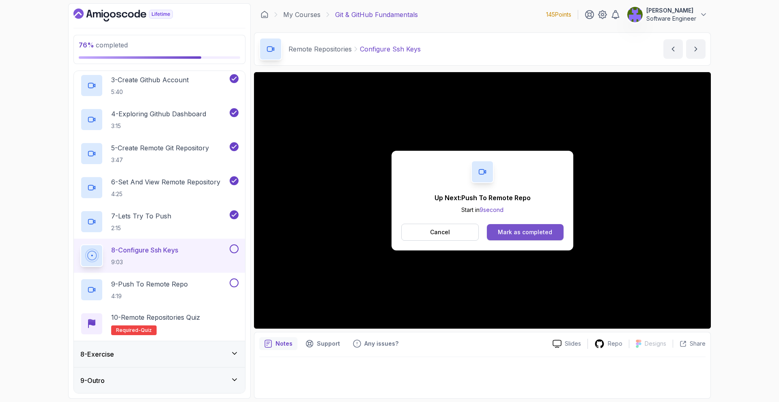
click at [522, 230] on div "Mark as completed" at bounding box center [525, 232] width 54 height 8
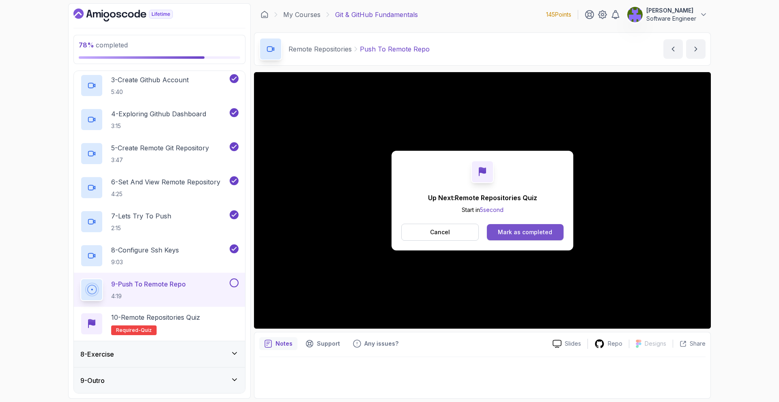
click at [535, 234] on div "Mark as completed" at bounding box center [525, 232] width 54 height 8
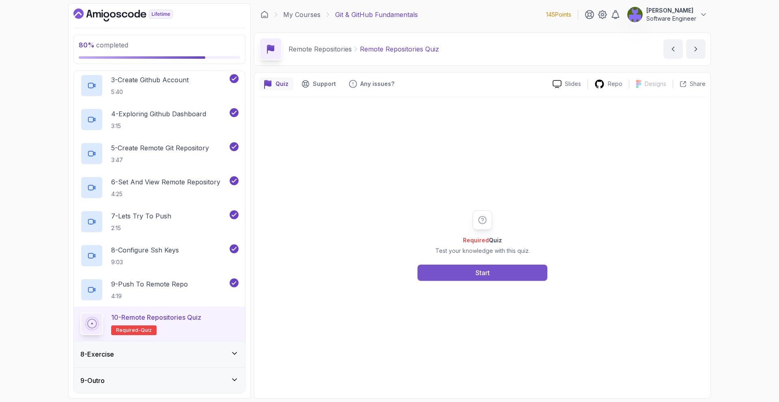
click at [531, 270] on button "Start" at bounding box center [482, 273] width 130 height 16
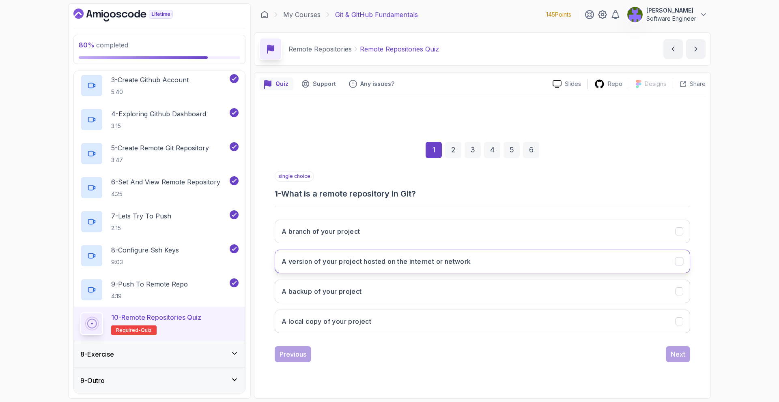
click at [562, 260] on button "A version of your project hosted on the internet or network" at bounding box center [482, 262] width 415 height 24
click at [679, 361] on button "Next" at bounding box center [677, 354] width 24 height 16
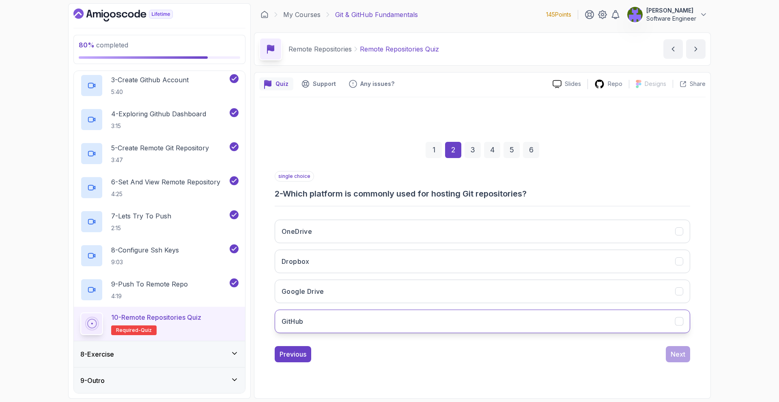
click at [500, 313] on button "GitHub" at bounding box center [482, 322] width 415 height 24
click at [675, 351] on div "Next" at bounding box center [677, 355] width 15 height 10
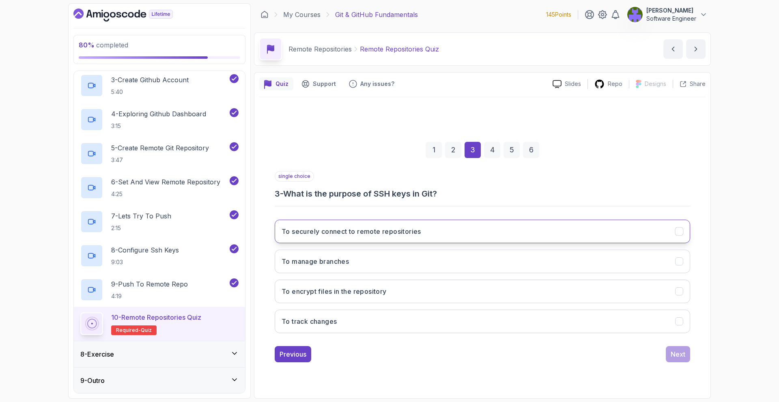
click at [493, 236] on button "To securely connect to remote repositories" at bounding box center [482, 232] width 415 height 24
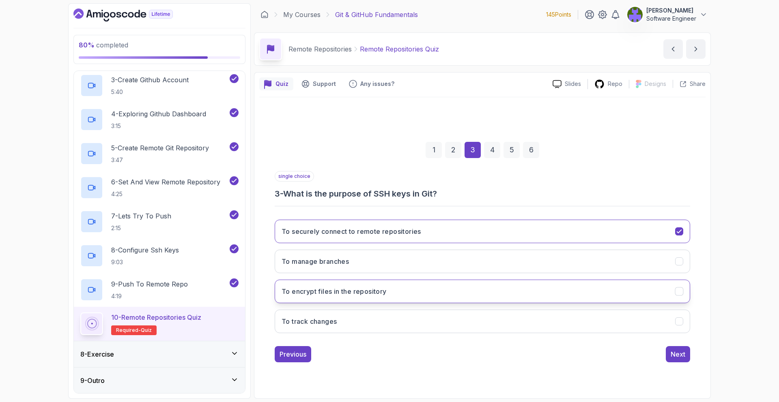
click at [674, 302] on button "To encrypt files in the repository" at bounding box center [482, 292] width 415 height 24
click at [669, 230] on button "To securely connect to remote repositories" at bounding box center [482, 232] width 415 height 24
click at [684, 356] on div "Next" at bounding box center [677, 355] width 15 height 10
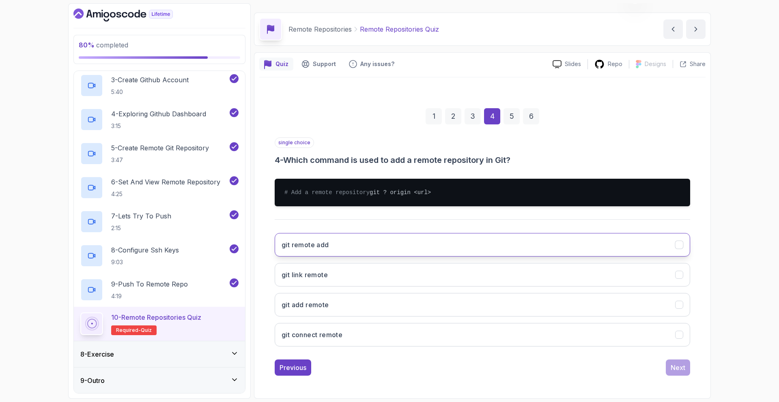
scroll to position [28, 0]
click at [511, 247] on button "git remote add" at bounding box center [482, 245] width 415 height 24
click at [673, 362] on button "Next" at bounding box center [677, 368] width 24 height 16
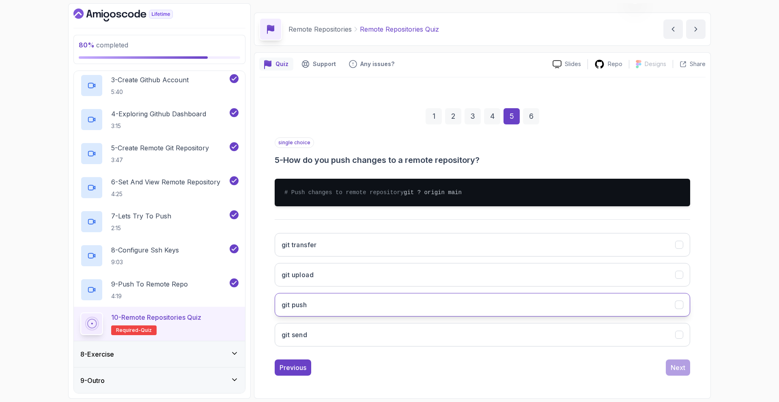
click at [492, 305] on button "git push" at bounding box center [482, 305] width 415 height 24
click at [678, 369] on div "Next" at bounding box center [677, 368] width 15 height 10
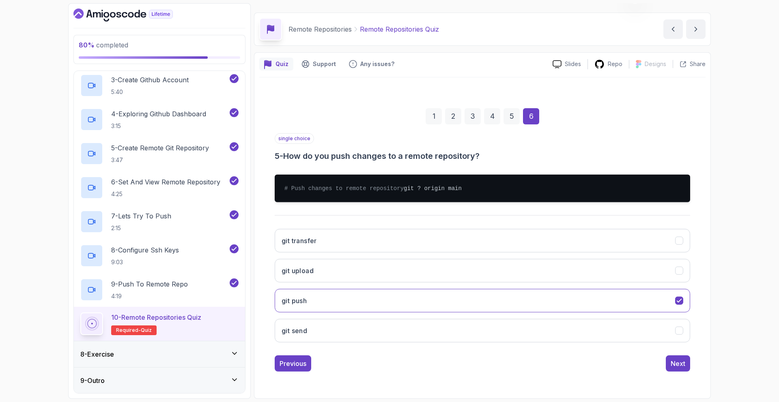
scroll to position [0, 0]
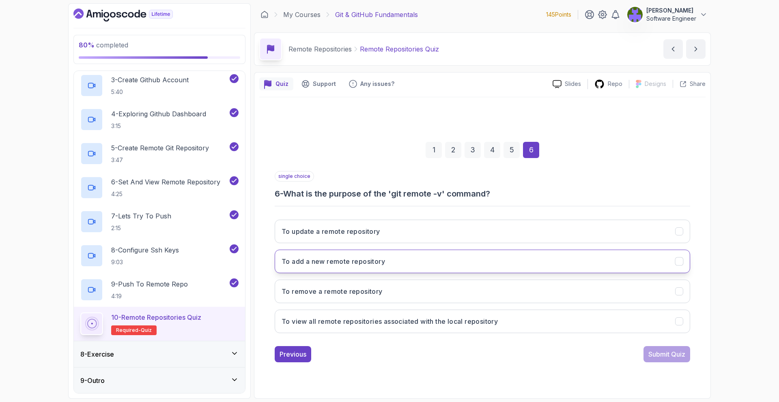
click at [378, 260] on h3 "To add a new remote repository" at bounding box center [332, 262] width 103 height 10
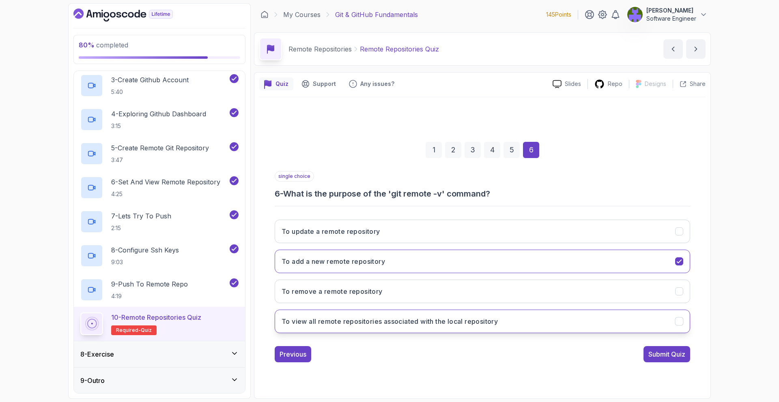
click at [563, 312] on button "To view all remote repositories associated with the local repository" at bounding box center [482, 322] width 415 height 24
click at [572, 266] on button "To add a new remote repository" at bounding box center [482, 262] width 415 height 24
click at [668, 350] on div "Submit Quiz" at bounding box center [666, 355] width 37 height 10
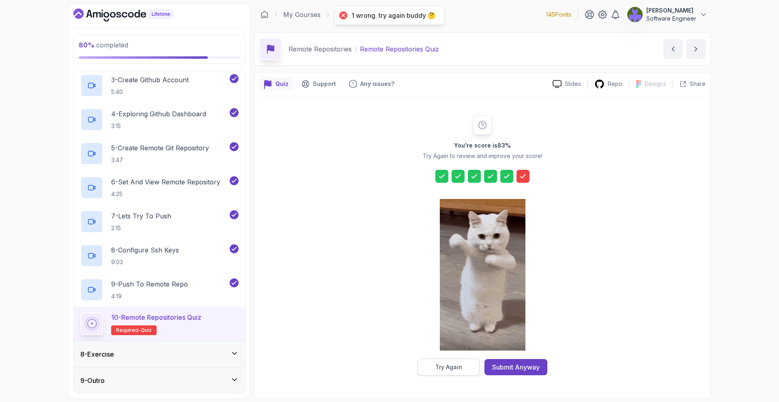
click at [456, 365] on div "Try Again" at bounding box center [448, 367] width 27 height 8
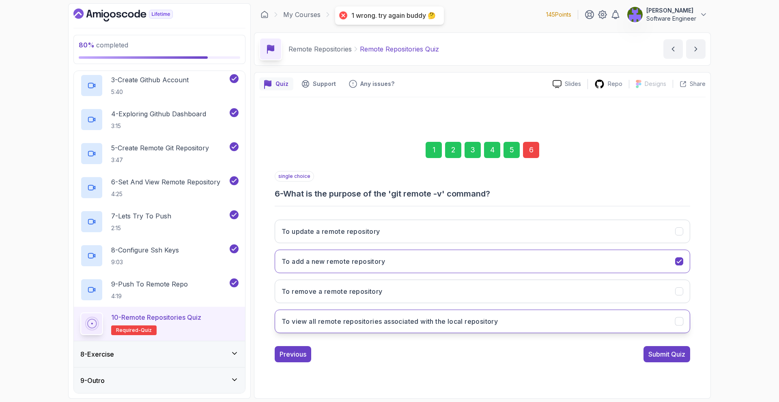
click at [478, 332] on button "To view all remote repositories associated with the local repository" at bounding box center [482, 322] width 415 height 24
click at [487, 322] on h3 "To view all remote repositories associated with the local repository" at bounding box center [389, 322] width 216 height 10
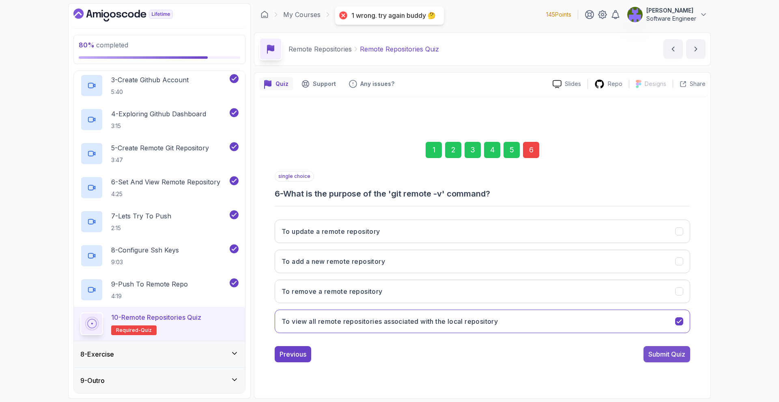
click at [671, 352] on div "Submit Quiz" at bounding box center [666, 355] width 37 height 10
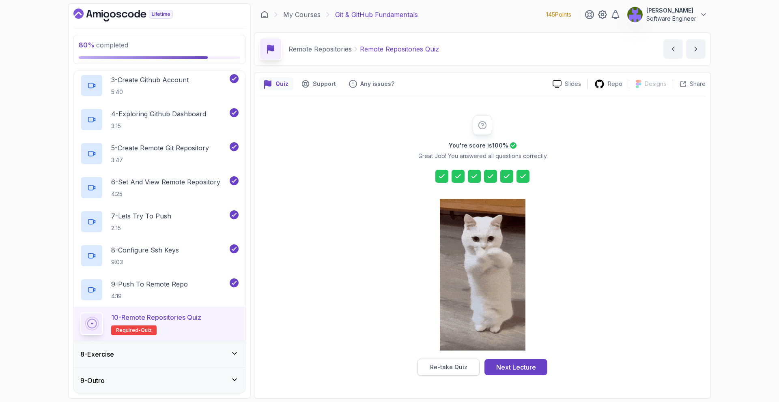
click at [470, 362] on button "Re-take Quiz" at bounding box center [448, 367] width 62 height 17
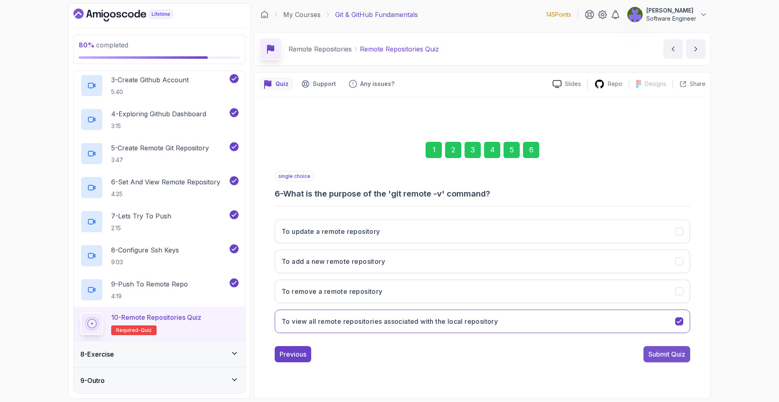
click at [650, 350] on div "Submit Quiz" at bounding box center [666, 355] width 37 height 10
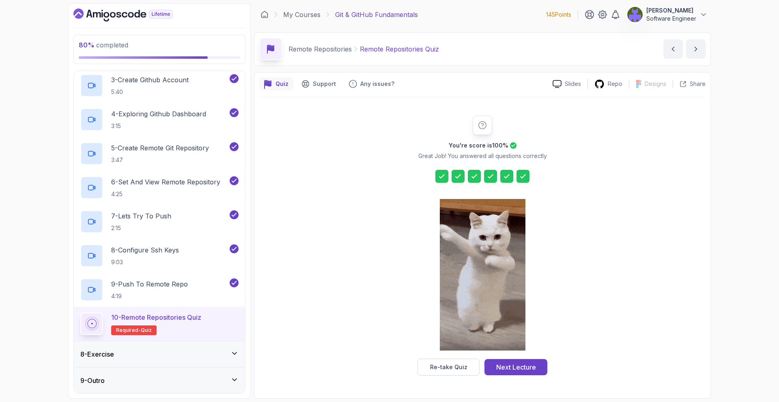
click at [220, 347] on div "8 - Exercise" at bounding box center [159, 354] width 171 height 26
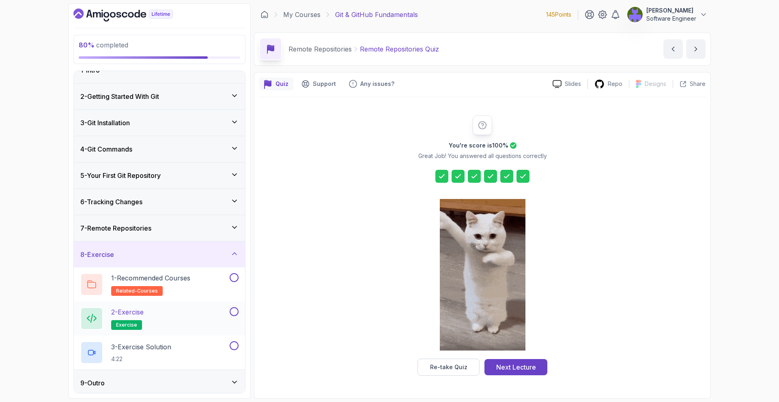
scroll to position [17, 0]
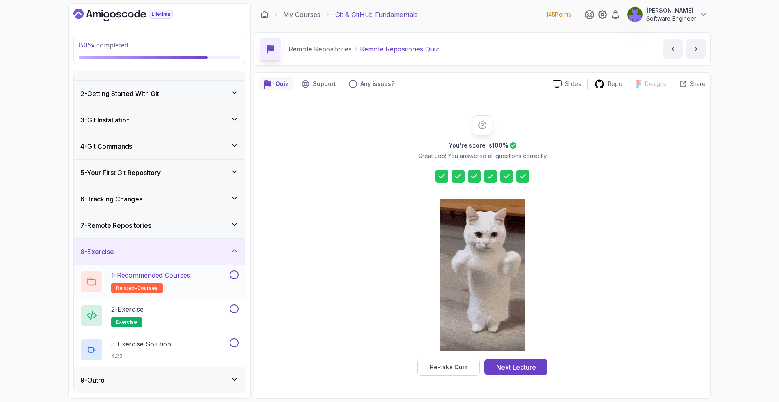
click at [225, 285] on div "1 - Recommended Courses related-courses" at bounding box center [154, 281] width 148 height 23
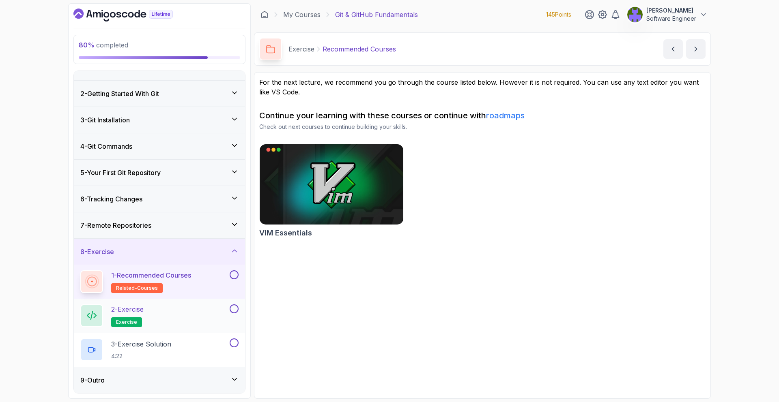
click at [214, 304] on div "2 - Exercise exercise" at bounding box center [159, 316] width 171 height 34
click at [206, 308] on div "2 - Exercise exercise" at bounding box center [154, 316] width 148 height 23
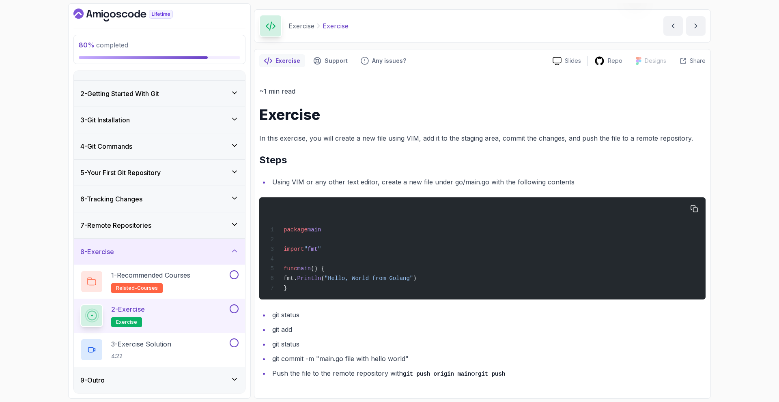
scroll to position [26, 0]
click at [290, 228] on span "package" at bounding box center [295, 230] width 24 height 6
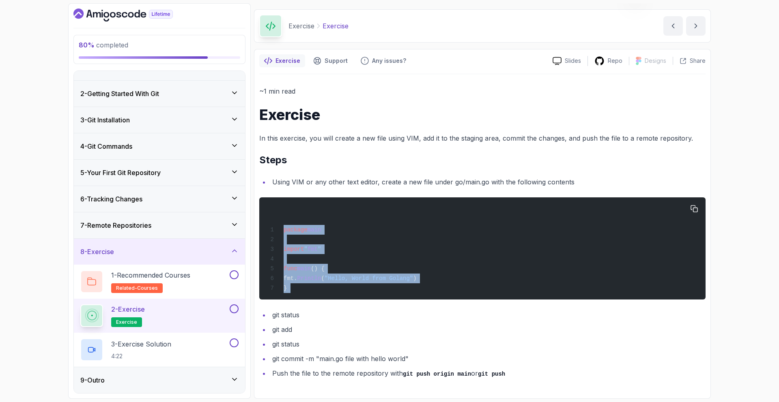
drag, startPoint x: 290, startPoint y: 228, endPoint x: 315, endPoint y: 285, distance: 62.5
click at [315, 285] on div "package main import " fmt " func main () { fmt. Println ( "Hello, World from Go…" at bounding box center [482, 248] width 433 height 92
click at [235, 311] on button at bounding box center [234, 309] width 9 height 9
click at [234, 275] on button at bounding box center [234, 274] width 9 height 9
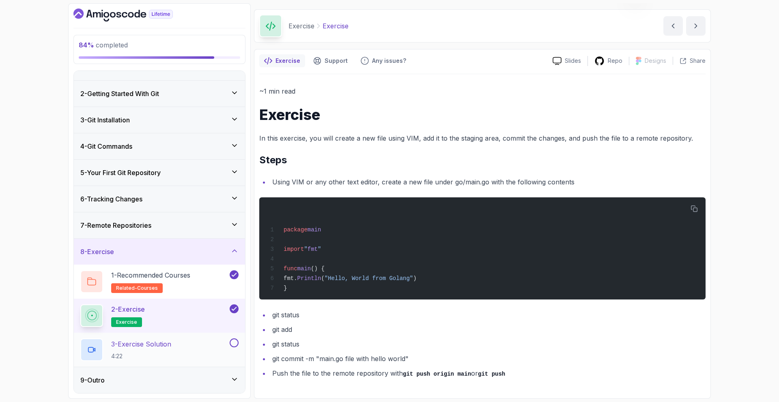
click at [238, 343] on div "3 - Exercise Solution 4:22" at bounding box center [159, 350] width 171 height 34
click at [213, 346] on div "3 - Exercise Solution 4:22" at bounding box center [154, 350] width 148 height 23
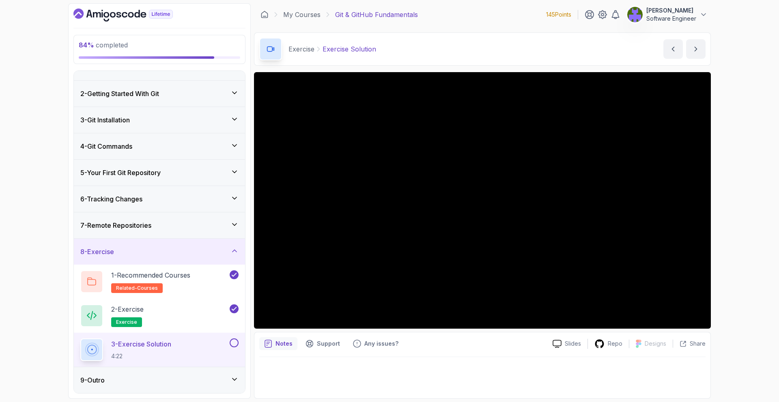
click at [176, 375] on div "9 - Outro" at bounding box center [159, 380] width 171 height 26
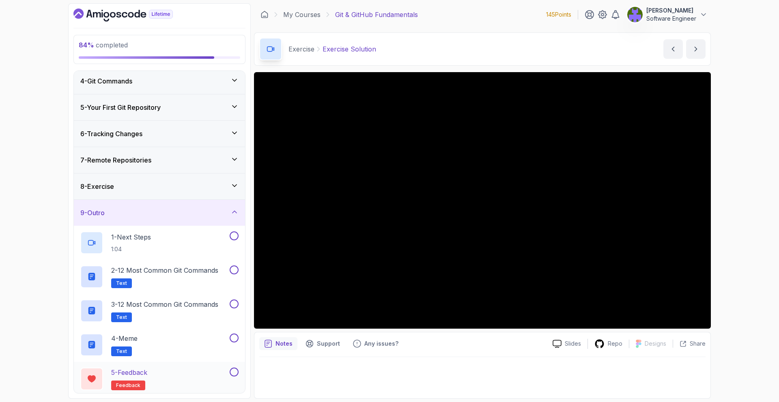
scroll to position [80, 0]
click at [641, 362] on div at bounding box center [482, 375] width 446 height 36
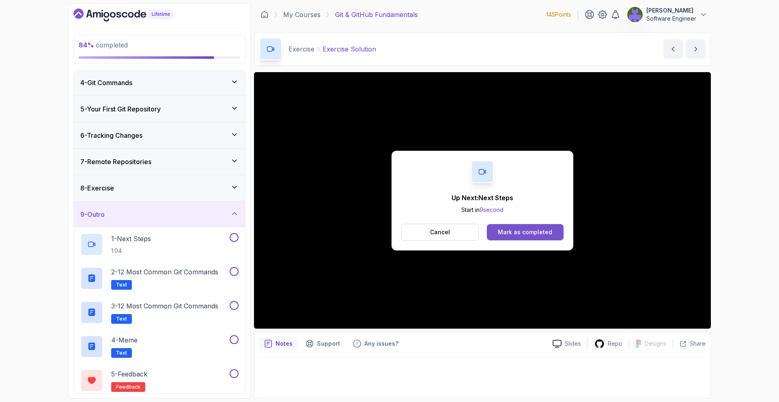
click at [542, 233] on div "Mark as completed" at bounding box center [525, 232] width 54 height 8
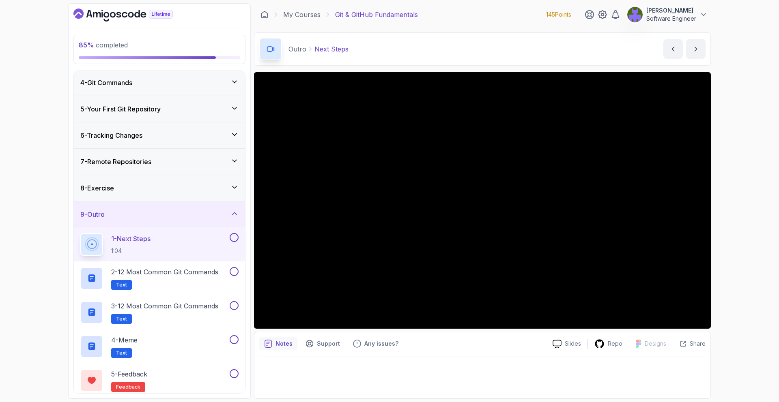
click at [230, 195] on div "8 - Exercise" at bounding box center [159, 188] width 171 height 26
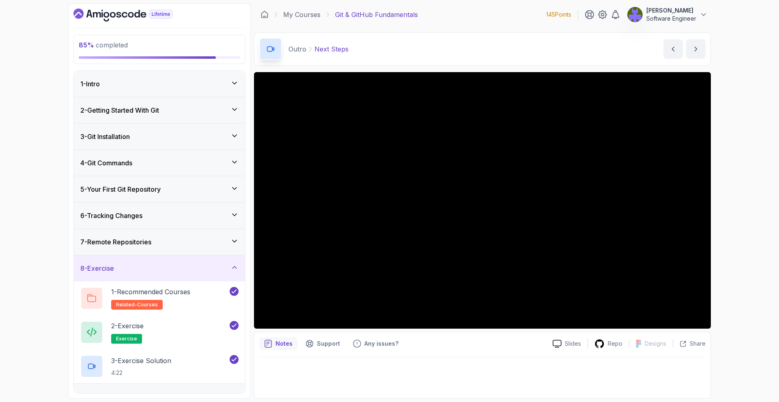
click at [232, 272] on div "8 - Exercise" at bounding box center [159, 269] width 158 height 10
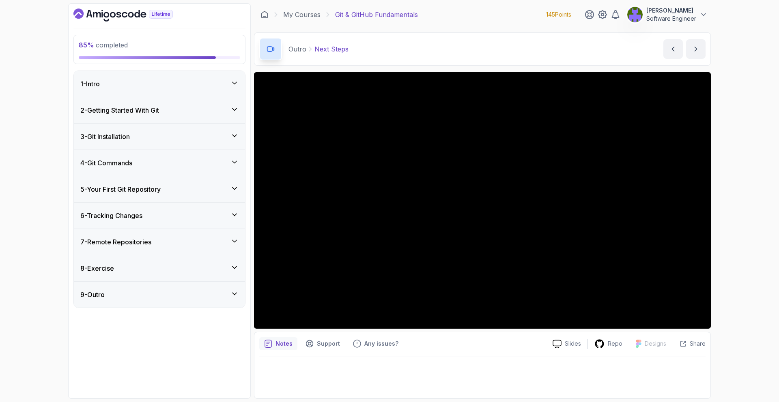
click at [233, 286] on div "9 - Outro" at bounding box center [159, 295] width 171 height 26
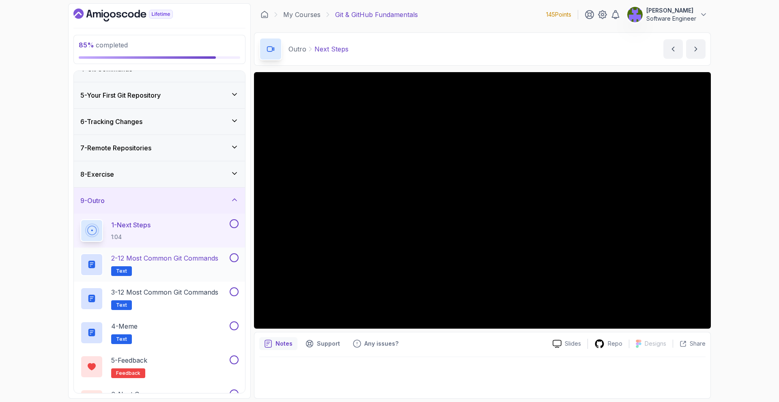
scroll to position [102, 0]
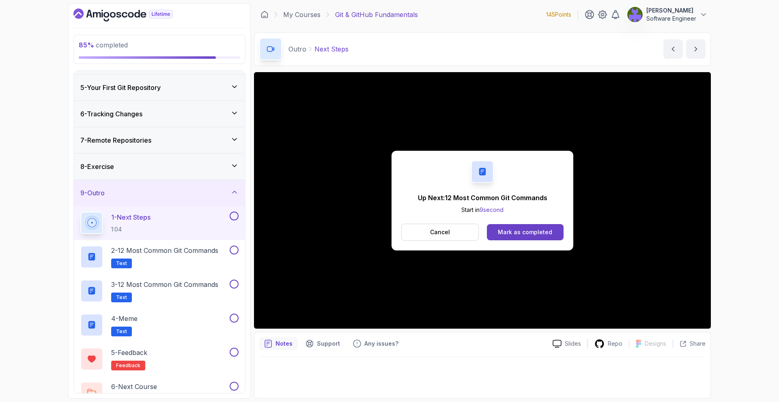
click at [534, 221] on div "Up Next: 12 Most Common Git Commands Start in 9 second Cancel Mark as completed" at bounding box center [482, 201] width 182 height 100
click at [535, 229] on div "Mark as completed" at bounding box center [525, 232] width 54 height 8
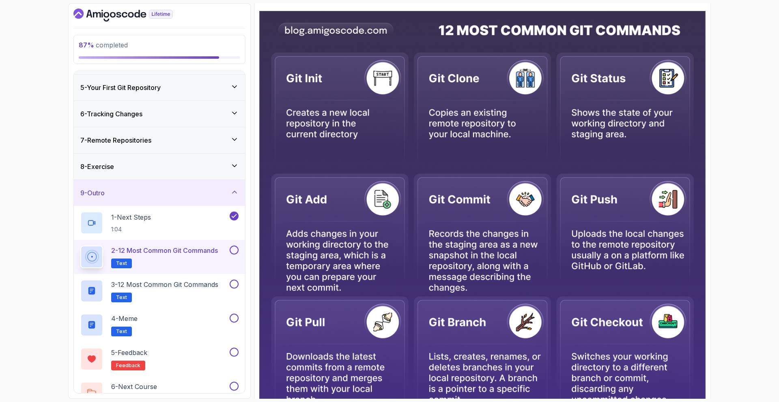
scroll to position [120, 0]
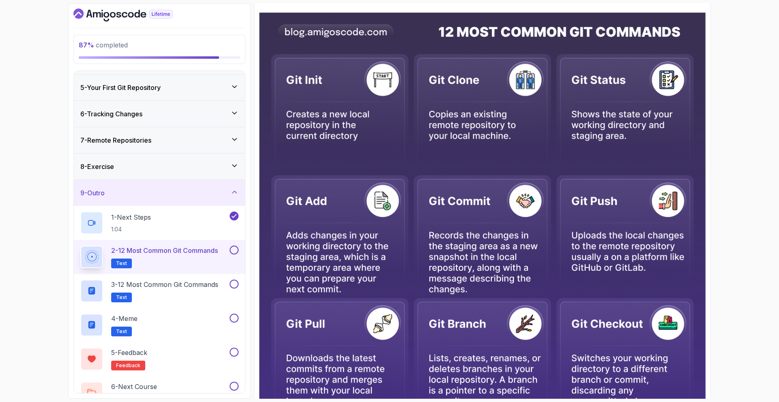
click at [234, 251] on button at bounding box center [234, 250] width 9 height 9
click at [223, 284] on div "3 - 12 Most Common Git Commands Text" at bounding box center [154, 291] width 148 height 23
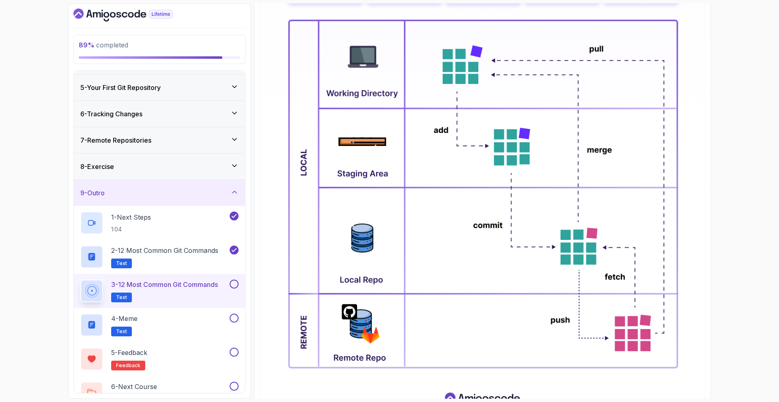
scroll to position [301, 0]
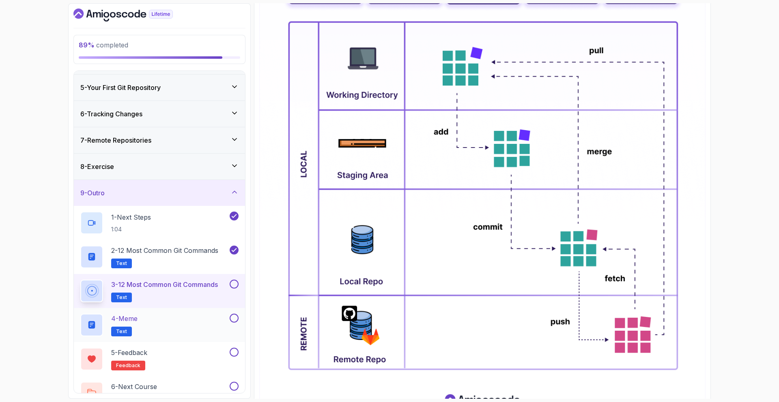
click at [209, 316] on div "4 - Meme Text" at bounding box center [154, 325] width 148 height 23
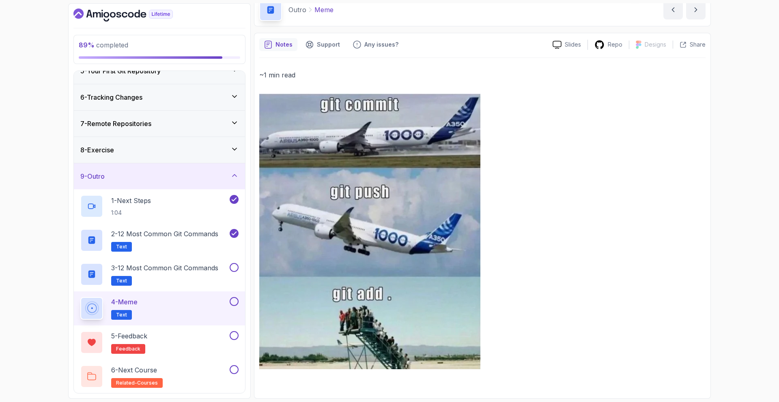
scroll to position [118, 0]
click at [236, 270] on button at bounding box center [234, 267] width 9 height 9
click at [234, 298] on button at bounding box center [234, 301] width 9 height 9
click at [219, 335] on div "5 - Feedback feedback" at bounding box center [154, 342] width 148 height 23
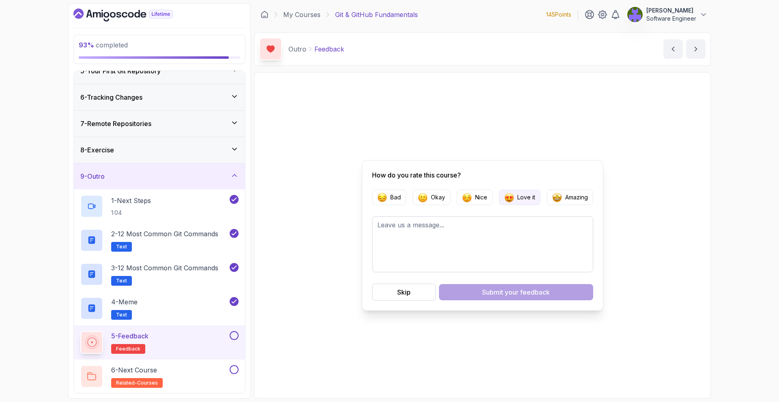
click at [514, 199] on button "Love it" at bounding box center [519, 197] width 41 height 15
click at [521, 288] on span "your feedback" at bounding box center [526, 292] width 45 height 10
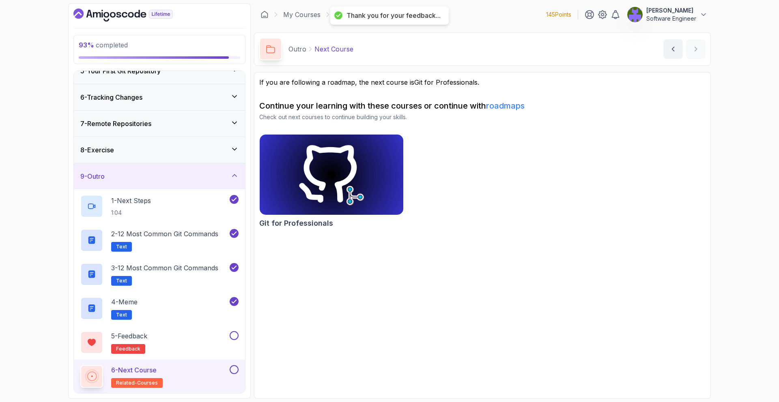
click at [197, 380] on div "6 - Next Course related-courses" at bounding box center [154, 376] width 148 height 23
click at [228, 332] on div at bounding box center [233, 335] width 11 height 9
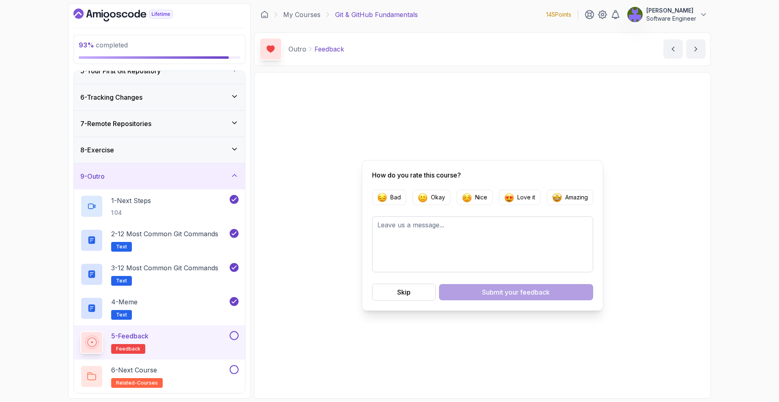
click at [236, 337] on button at bounding box center [234, 335] width 9 height 9
click at [237, 368] on button at bounding box center [234, 369] width 9 height 9
click at [211, 372] on div "6 - Next Course related-courses" at bounding box center [154, 376] width 148 height 23
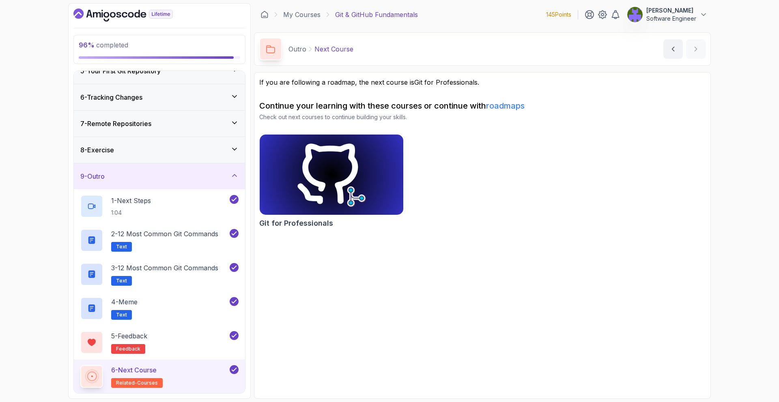
click at [347, 195] on img at bounding box center [331, 175] width 151 height 84
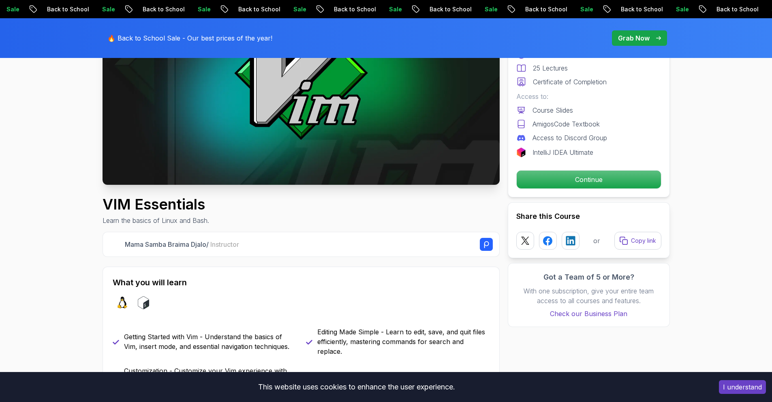
scroll to position [319, 0]
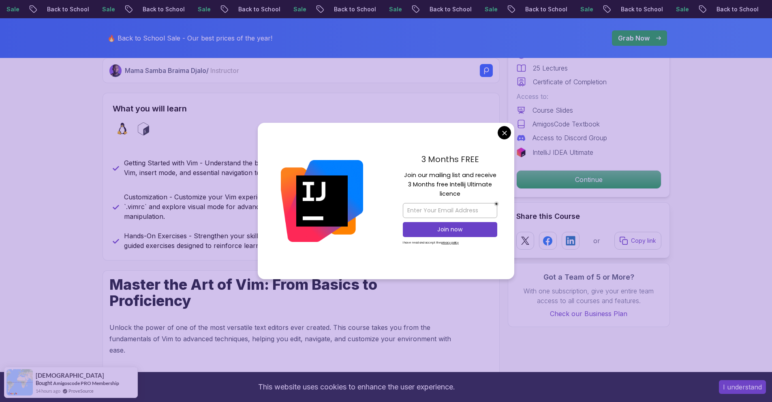
click at [497, 139] on div "3 Months FREE Join our mailing list and receive 3 Months free Intellij Ultimate…" at bounding box center [450, 201] width 129 height 157
click at [499, 137] on div "3 Months FREE Join our mailing list and receive 3 Months free Intellij Ultimate…" at bounding box center [450, 201] width 129 height 157
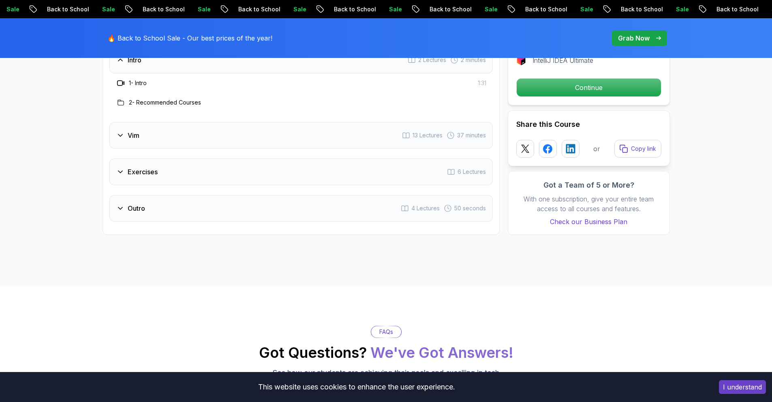
scroll to position [1045, 0]
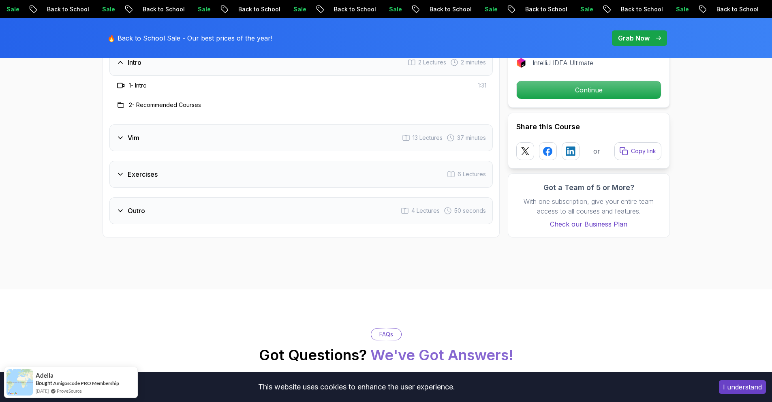
click at [433, 144] on div "Vim 13 Lectures 37 minutes" at bounding box center [301, 137] width 384 height 27
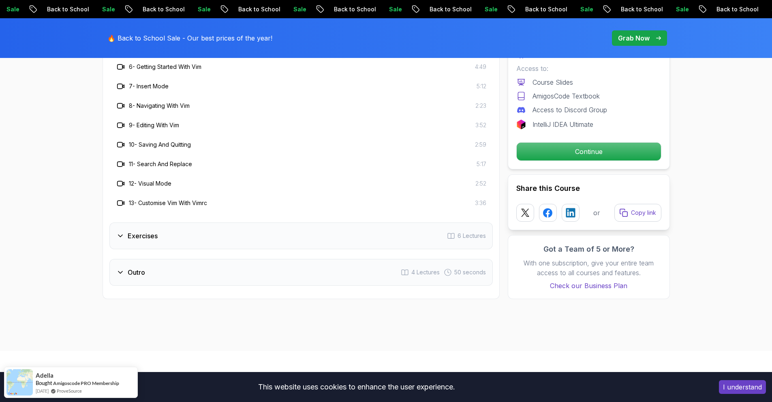
scroll to position [1199, 0]
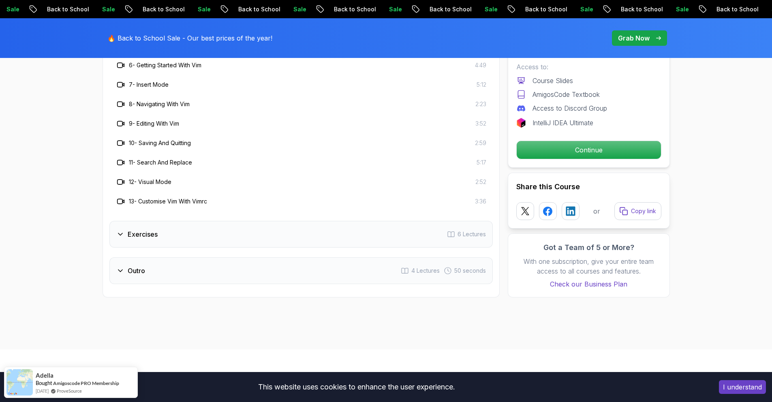
click at [423, 232] on div "Exercises 6 Lectures" at bounding box center [301, 234] width 384 height 27
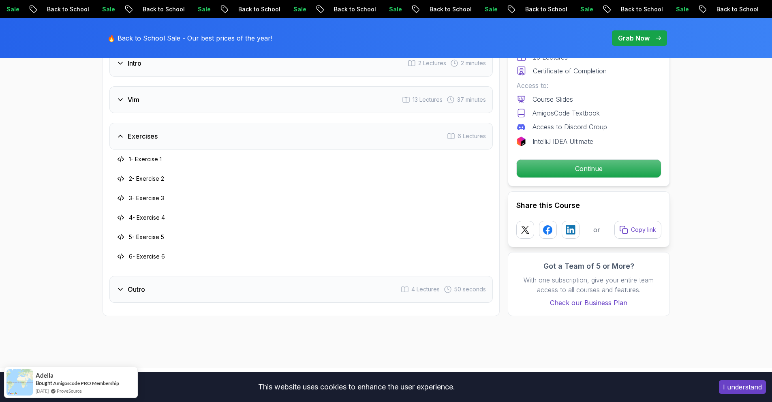
scroll to position [1014, 0]
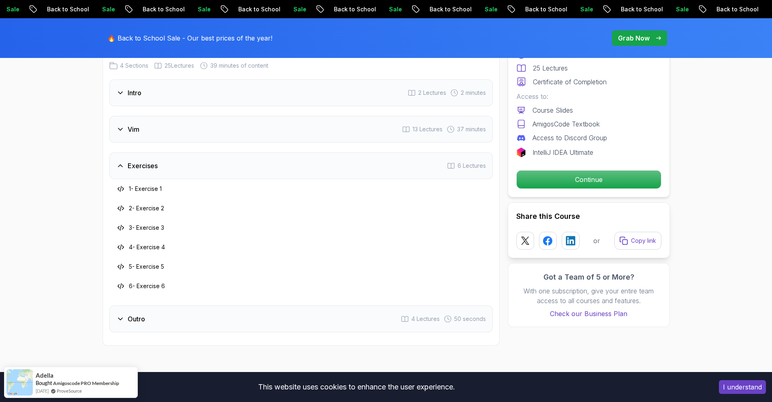
click at [395, 309] on div "Outro 4 Lectures 50 seconds" at bounding box center [301, 319] width 384 height 27
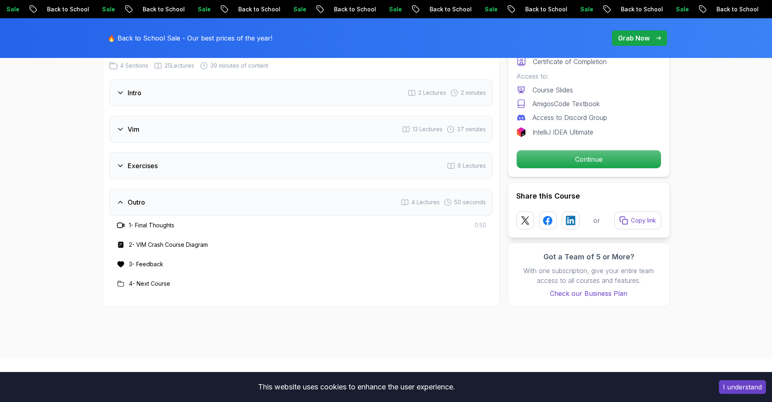
click at [410, 169] on div "Exercises 6 Lectures" at bounding box center [301, 165] width 384 height 27
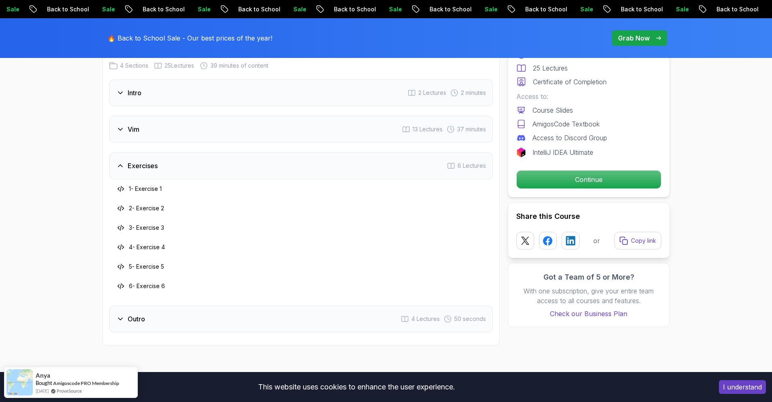
click at [427, 125] on span "13 Lectures" at bounding box center [428, 129] width 30 height 8
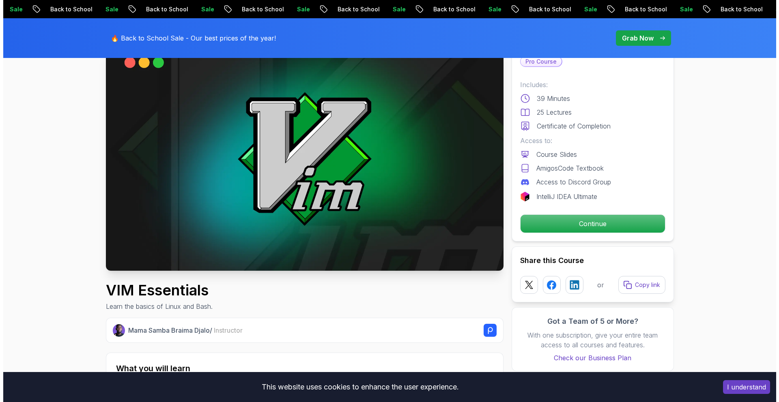
scroll to position [0, 0]
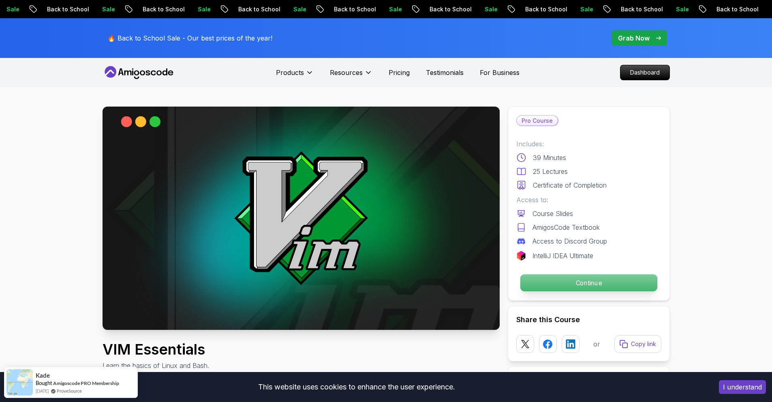
click at [552, 276] on p "Continue" at bounding box center [588, 283] width 137 height 17
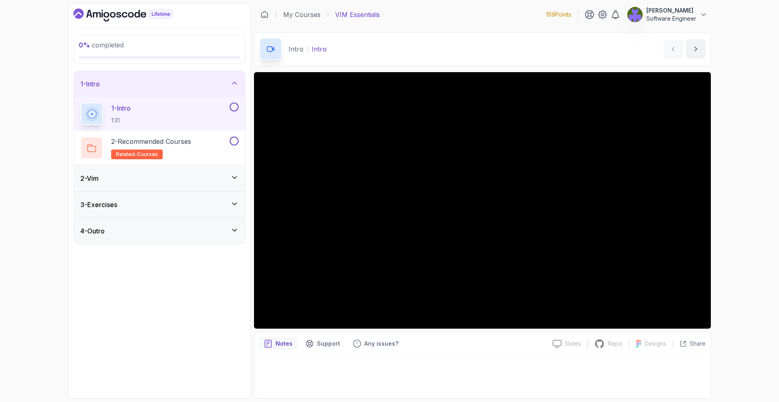
click at [226, 184] on div "2 - Vim" at bounding box center [159, 178] width 171 height 26
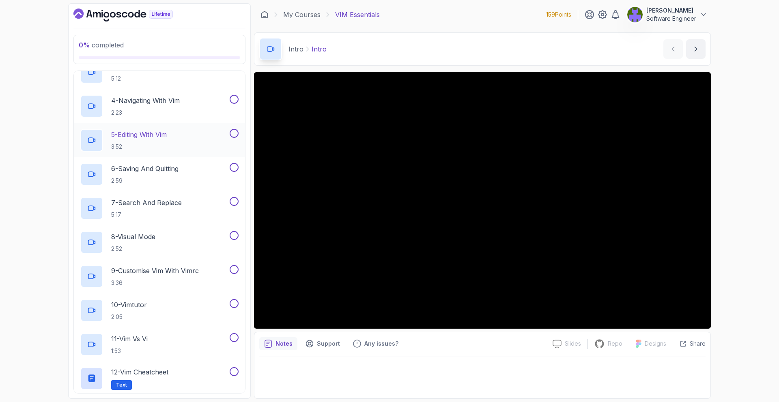
scroll to position [225, 0]
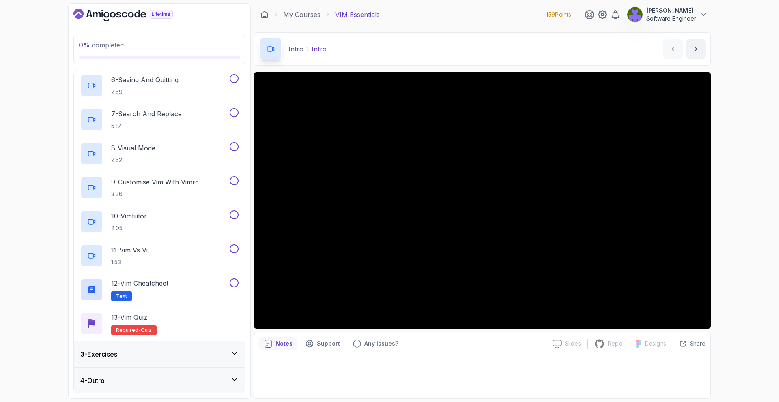
click at [177, 352] on div "3 - Exercises" at bounding box center [159, 355] width 158 height 10
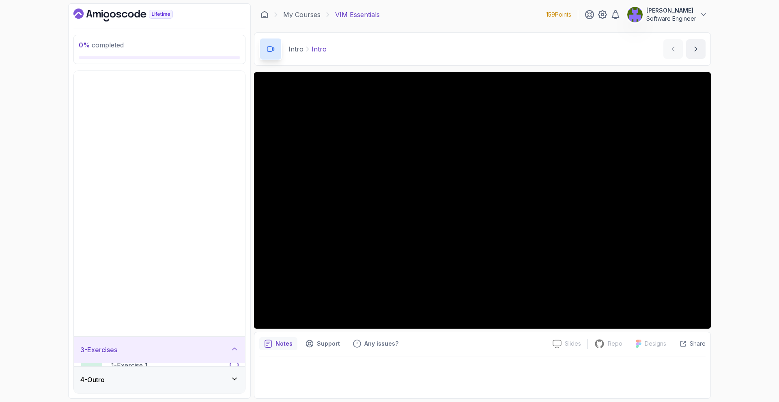
scroll to position [0, 0]
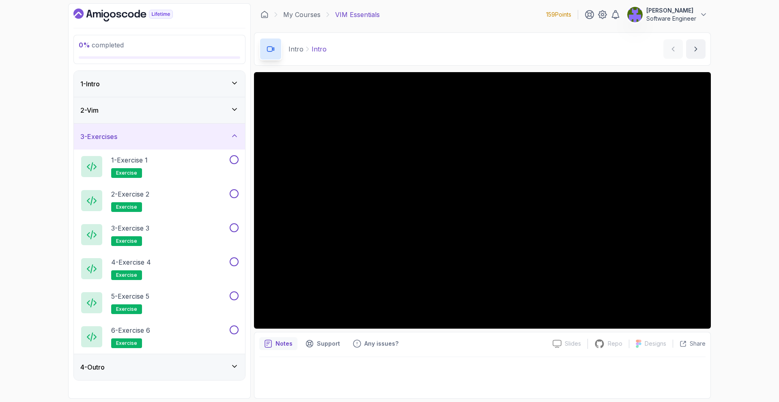
click at [215, 131] on div "3 - Exercises" at bounding box center [159, 137] width 171 height 26
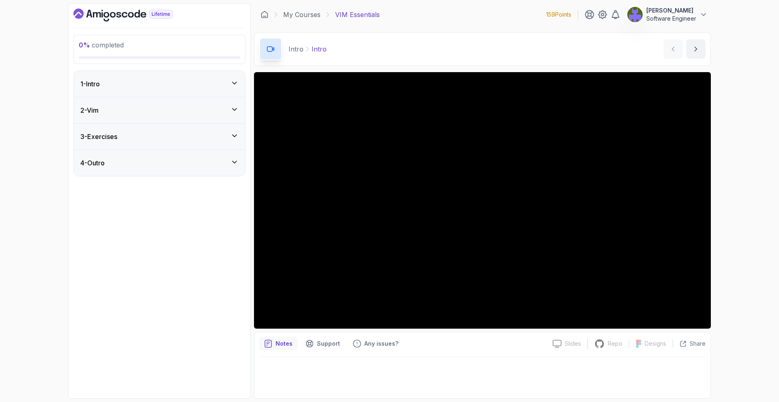
click at [220, 116] on div "2 - Vim" at bounding box center [159, 110] width 171 height 26
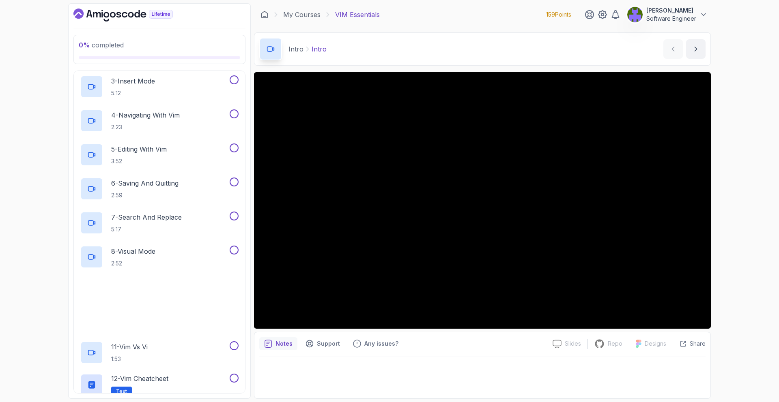
scroll to position [225, 0]
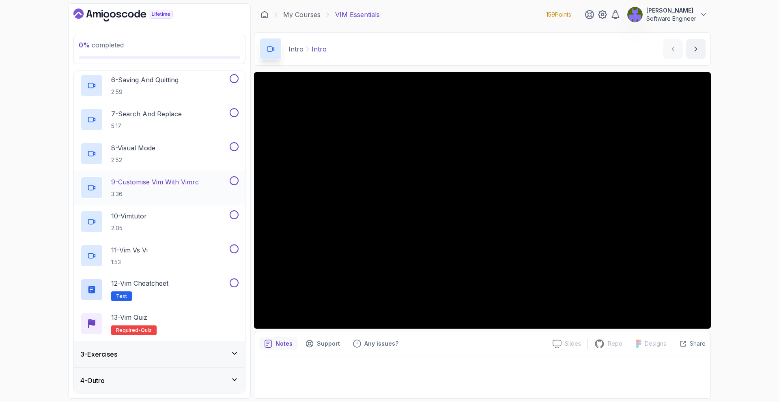
click at [212, 189] on div "9 - Customise Vim With Vimrc 3:36" at bounding box center [154, 187] width 148 height 23
click at [198, 126] on div "7 - Search And Replace 5:17" at bounding box center [154, 119] width 148 height 23
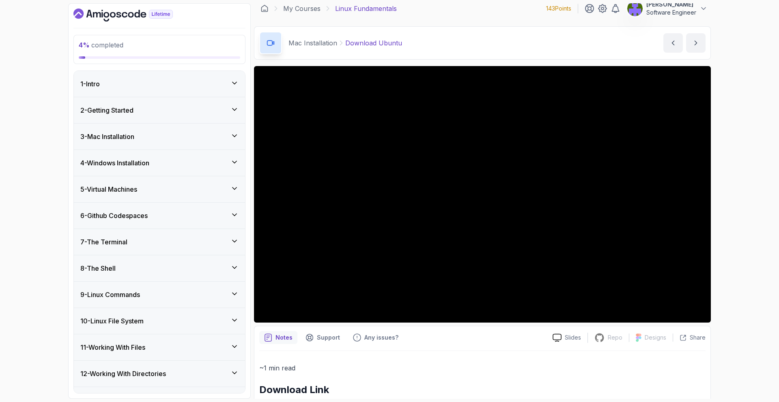
click at [234, 186] on icon at bounding box center [234, 188] width 8 height 8
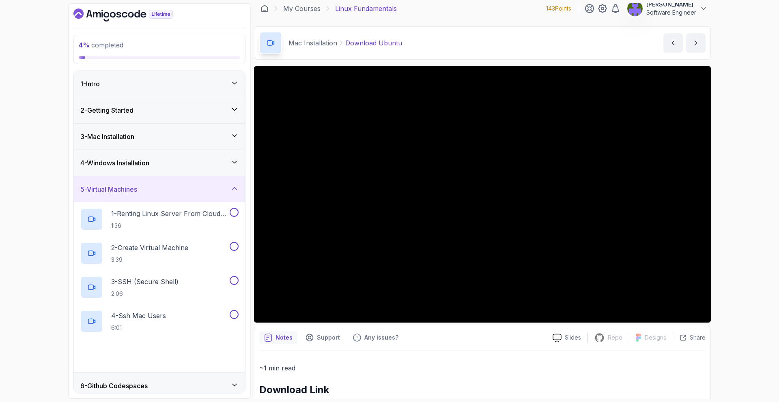
click at [234, 186] on icon at bounding box center [234, 188] width 8 height 8
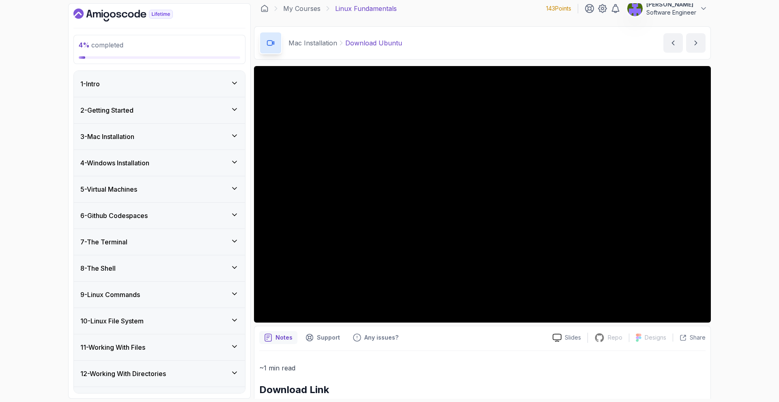
click at [213, 214] on div "6 - Github Codespaces" at bounding box center [159, 216] width 158 height 10
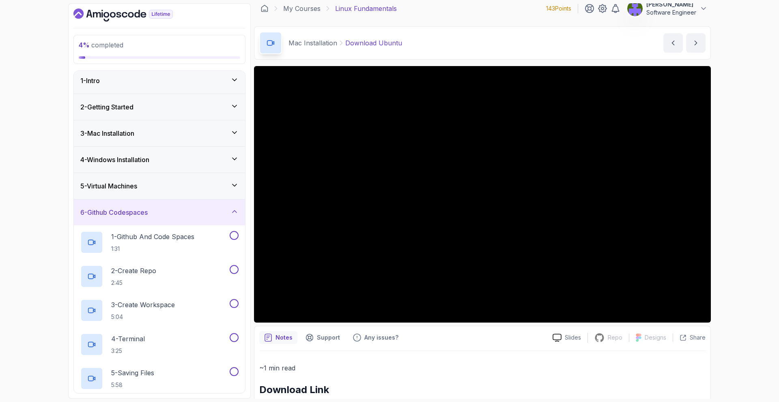
scroll to position [5, 0]
click at [219, 210] on div "6 - Github Codespaces" at bounding box center [159, 211] width 158 height 10
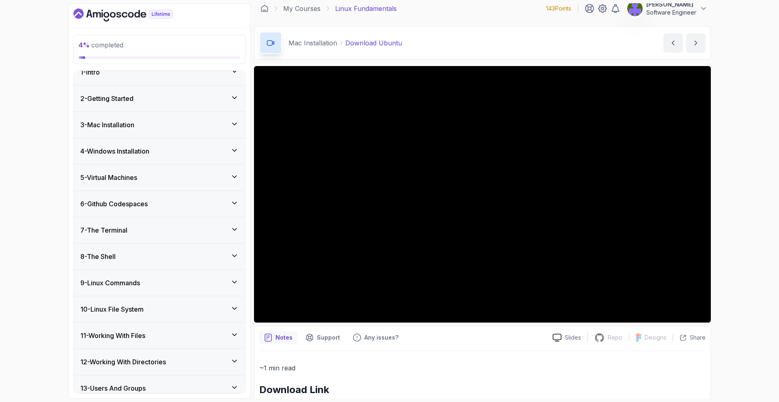
scroll to position [14, 0]
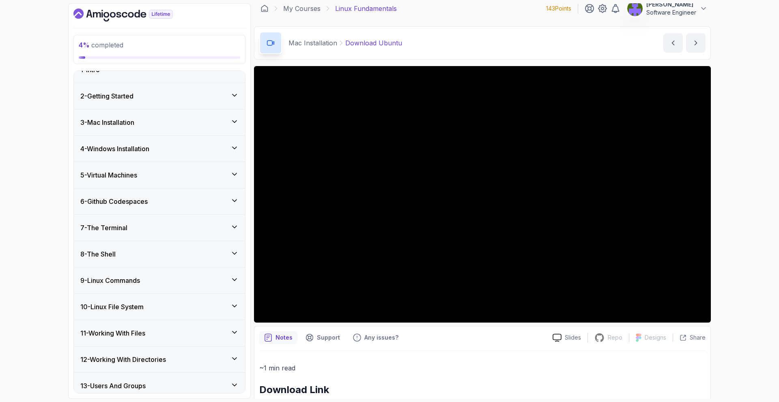
click at [225, 229] on div "7 - The Terminal" at bounding box center [159, 228] width 158 height 10
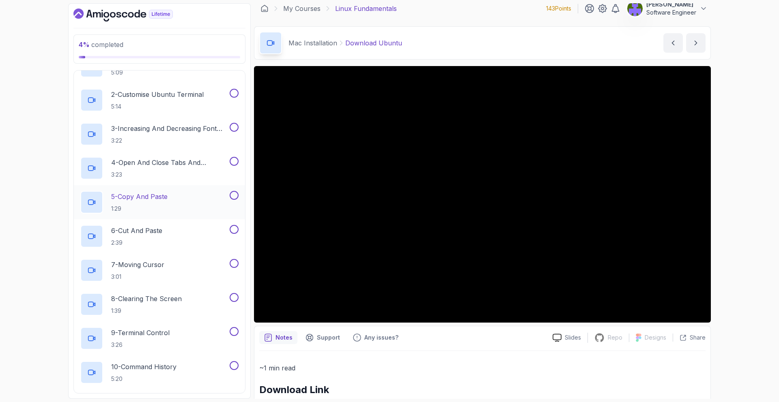
scroll to position [206, 0]
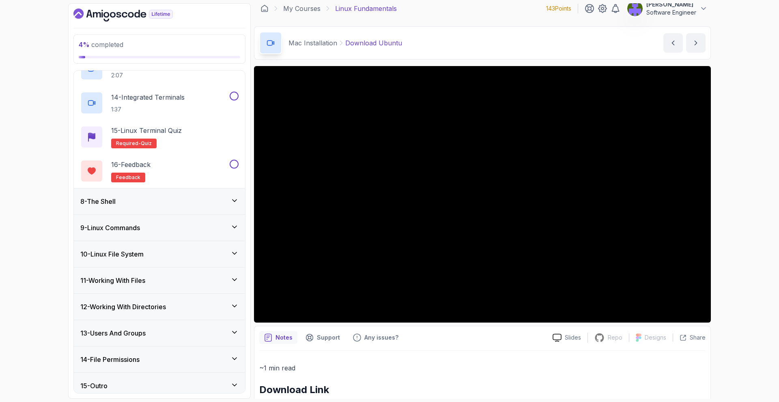
click at [210, 211] on div "8 - The Shell" at bounding box center [159, 202] width 171 height 26
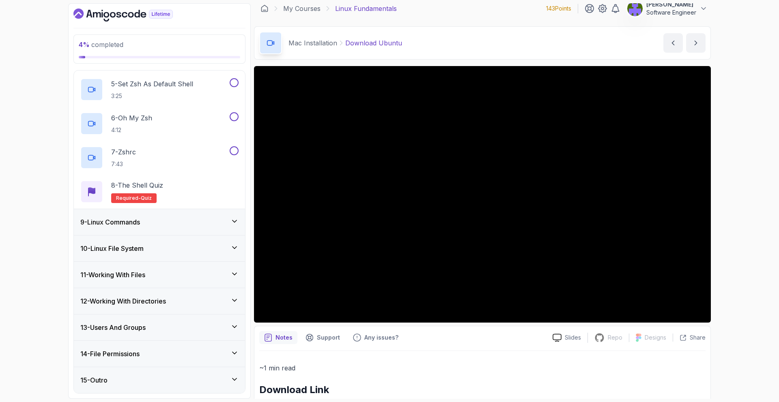
click at [217, 226] on div "9 - Linux Commands" at bounding box center [159, 222] width 158 height 10
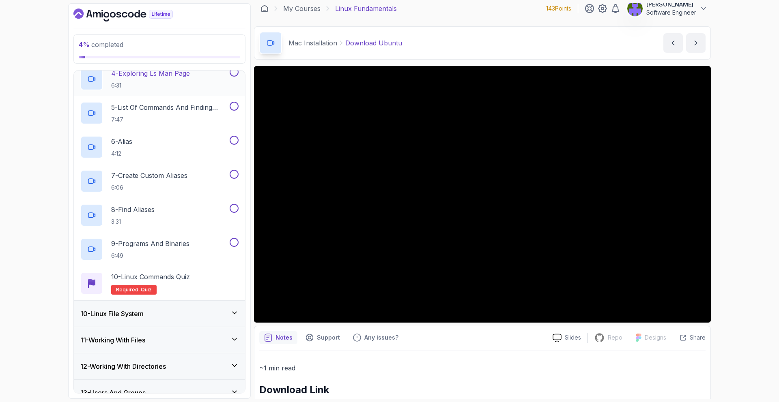
scroll to position [413, 0]
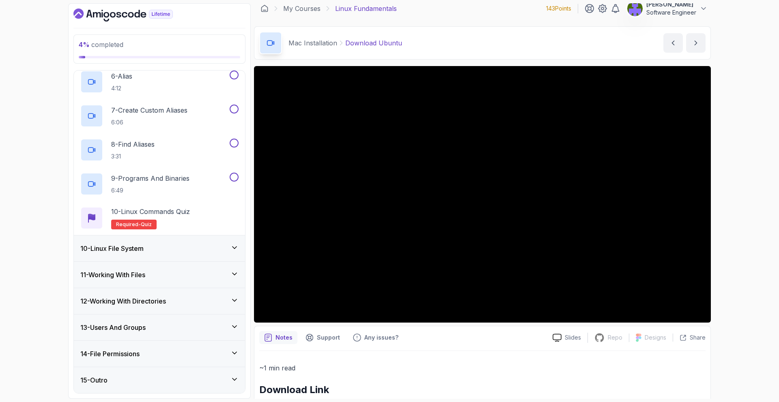
click at [219, 244] on div "10 - Linux File System" at bounding box center [159, 249] width 158 height 10
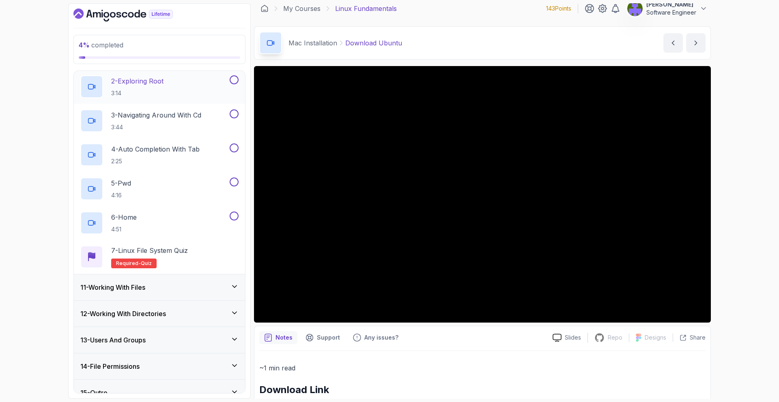
scroll to position [311, 0]
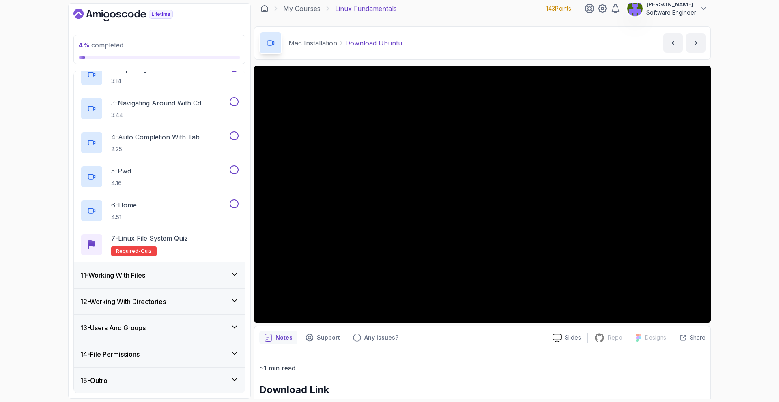
click at [219, 263] on div "11 - Working With Files" at bounding box center [159, 275] width 171 height 26
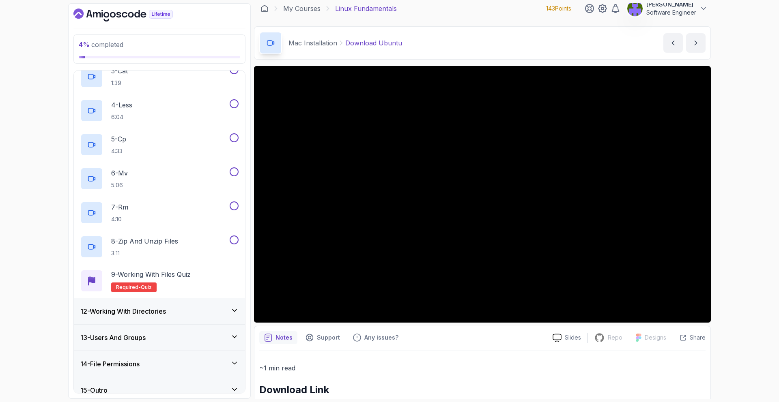
scroll to position [379, 0]
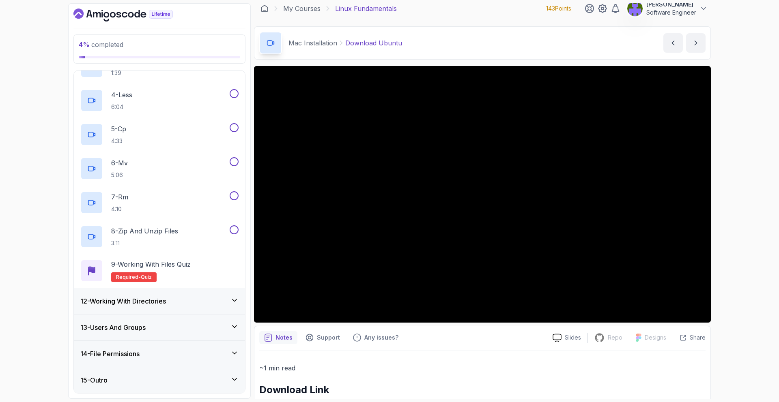
click at [192, 305] on div "12 - Working With Directories" at bounding box center [159, 301] width 158 height 10
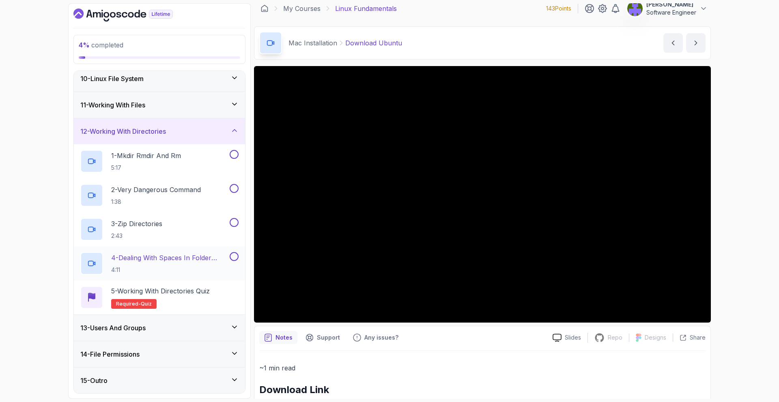
scroll to position [242, 0]
click at [187, 317] on div "13 - Users And Groups" at bounding box center [159, 328] width 171 height 26
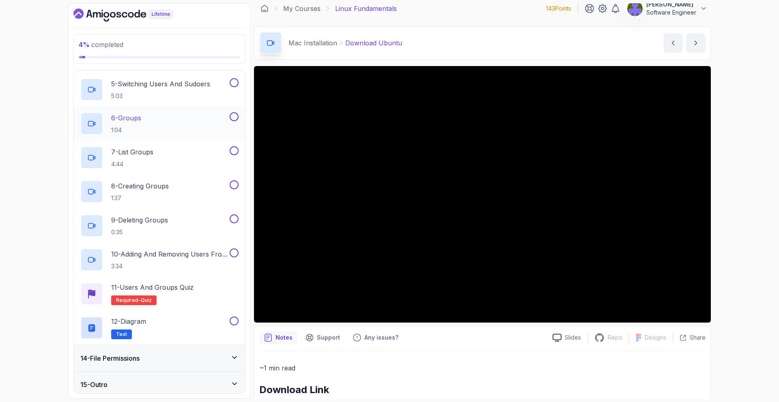
scroll to position [481, 0]
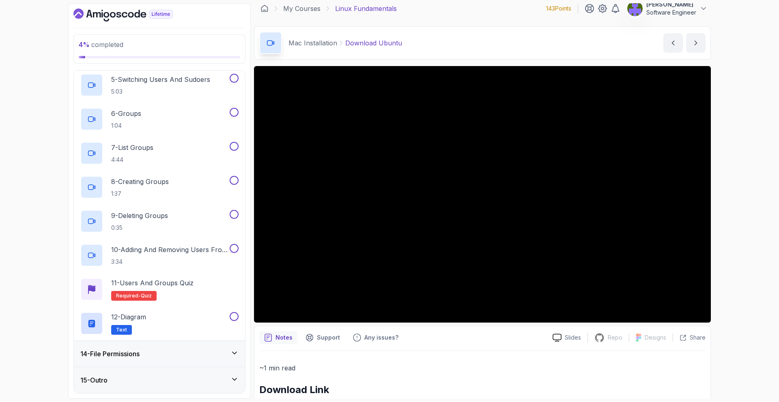
click at [193, 352] on div "14 - File Permissions" at bounding box center [159, 354] width 158 height 10
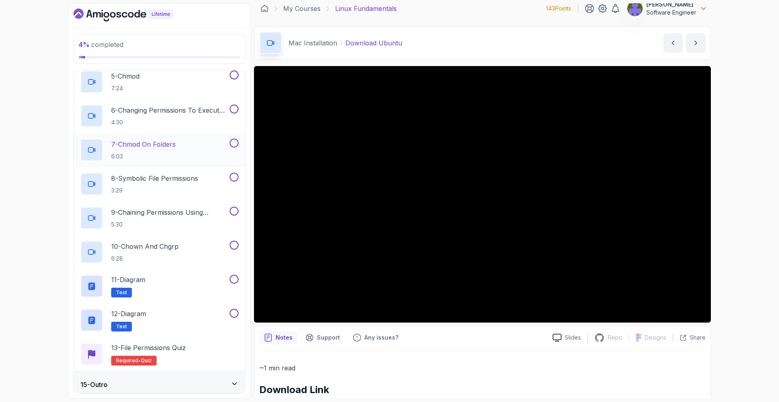
scroll to position [515, 0]
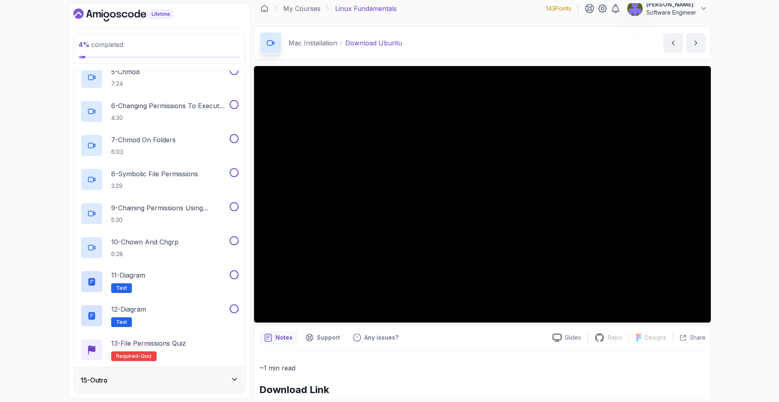
click at [193, 380] on div "15 - Outro" at bounding box center [159, 380] width 158 height 10
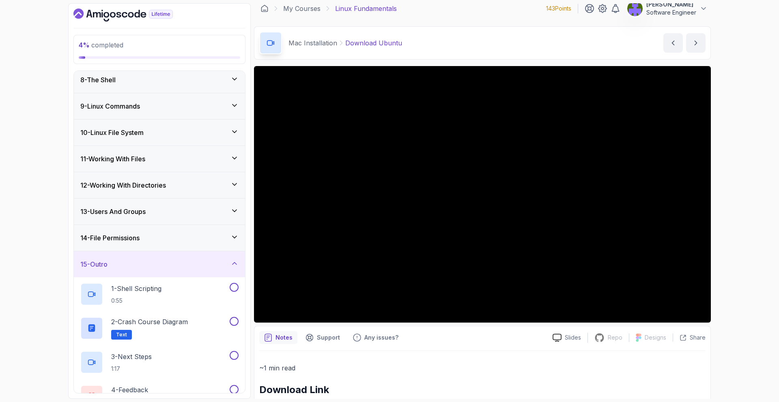
scroll to position [242, 0]
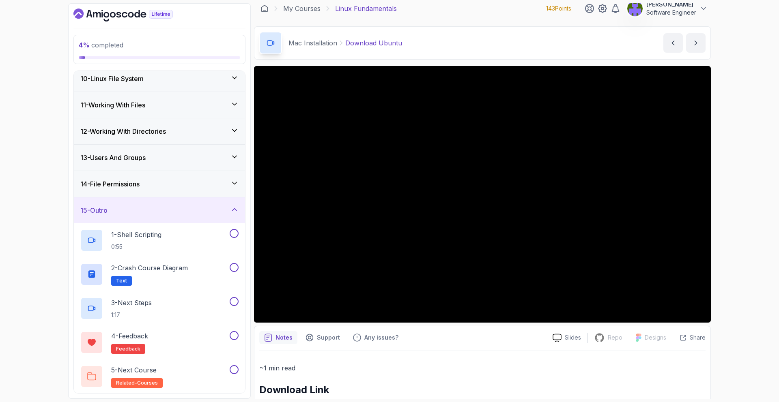
click at [201, 217] on div "15 - Outro" at bounding box center [159, 210] width 171 height 26
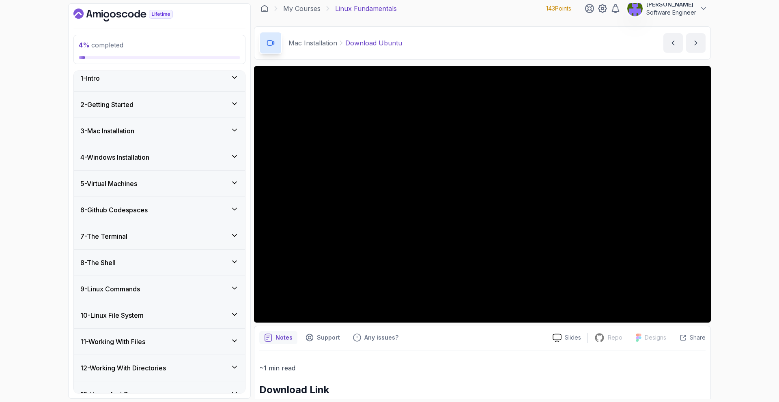
scroll to position [0, 0]
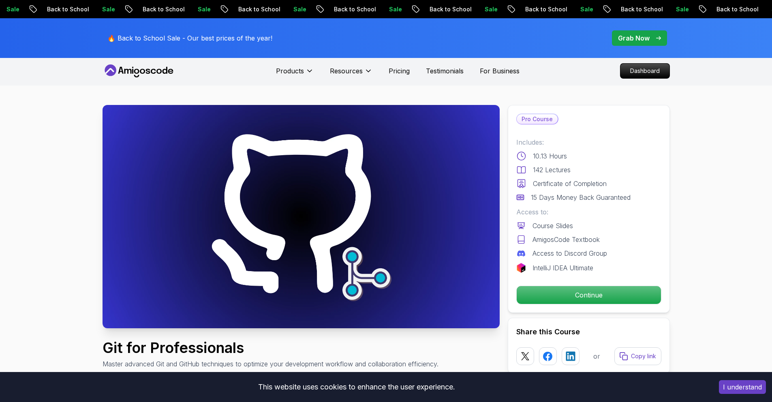
scroll to position [3, 0]
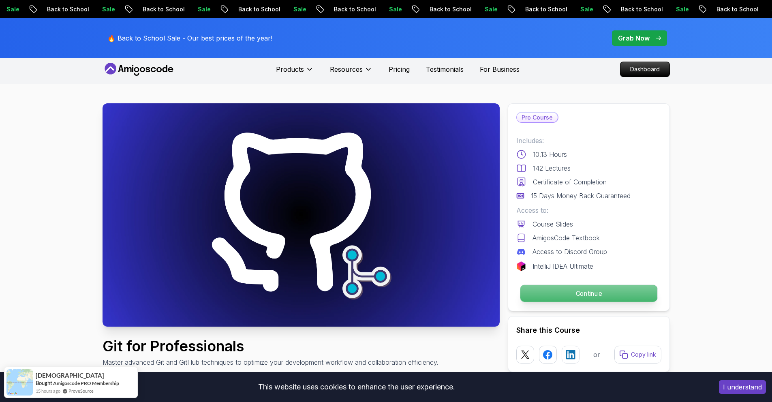
click at [554, 300] on p "Continue" at bounding box center [588, 293] width 137 height 17
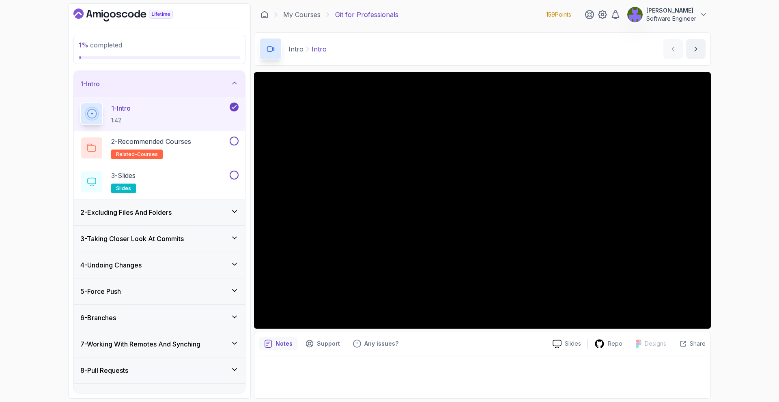
click at [717, 31] on div "1 % completed 1 - Intro 1 - Intro 1:42 2 - Recommended Courses related-courses …" at bounding box center [389, 201] width 779 height 402
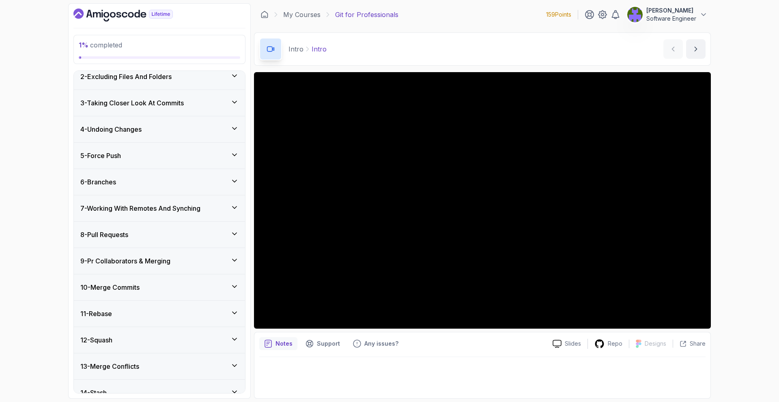
scroll to position [137, 0]
click at [217, 268] on div "9 - Pr Collaborators & Merging" at bounding box center [159, 260] width 171 height 26
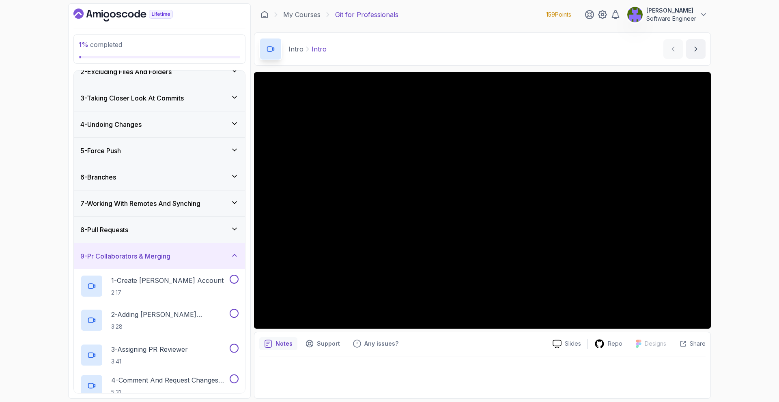
scroll to position [35, 0]
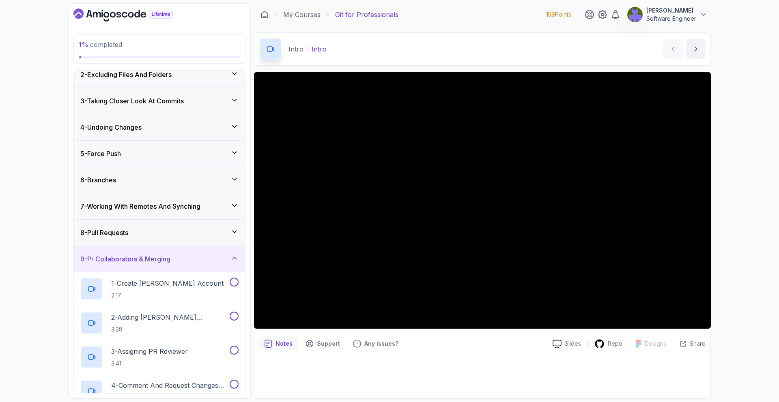
click at [219, 264] on div "9 - Pr Collaborators & Merging" at bounding box center [159, 259] width 171 height 26
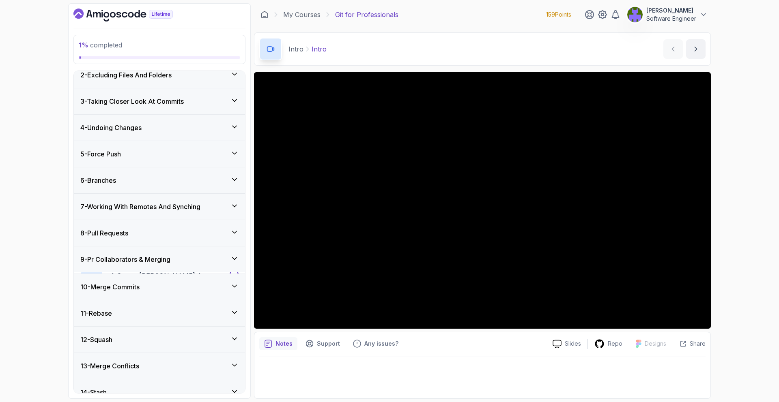
click at [219, 264] on div "9 - Pr Collaborators & Merging" at bounding box center [159, 260] width 171 height 26
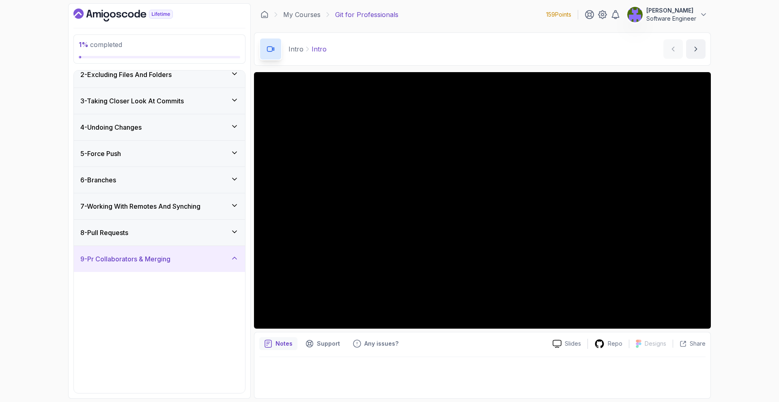
click at [219, 264] on div "9 - Pr Collaborators & Merging" at bounding box center [159, 259] width 171 height 26
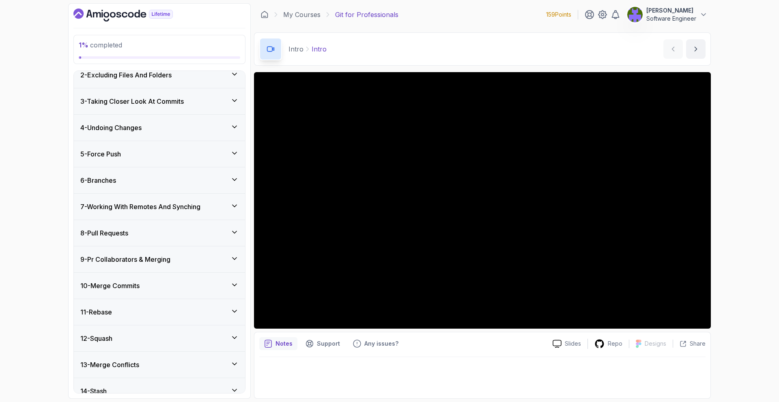
click at [219, 264] on div "9 - Pr Collaborators & Merging" at bounding box center [159, 260] width 171 height 26
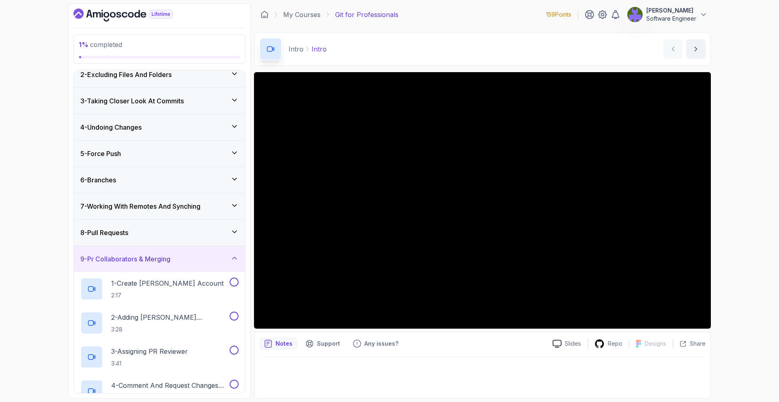
click at [219, 264] on div "9 - Pr Collaborators & Merging" at bounding box center [159, 259] width 171 height 26
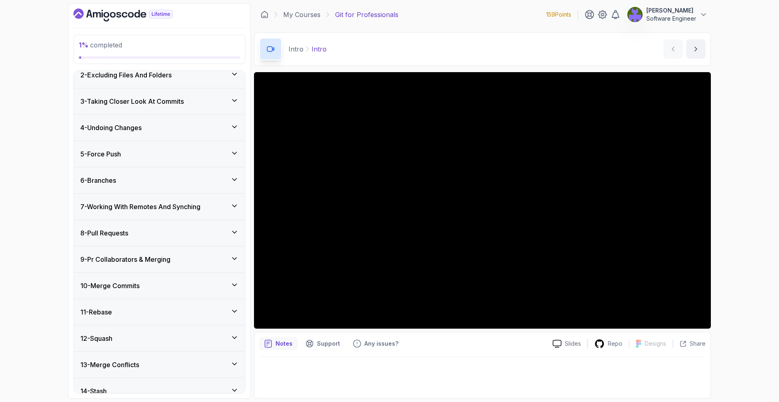
click at [219, 264] on div "9 - Pr Collaborators & Merging" at bounding box center [159, 260] width 171 height 26
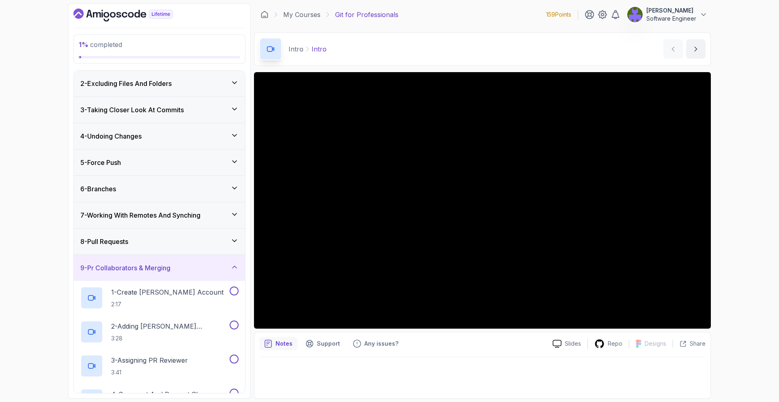
scroll to position [25, 0]
click at [219, 265] on div "9 - Pr Collaborators & Merging" at bounding box center [159, 270] width 158 height 10
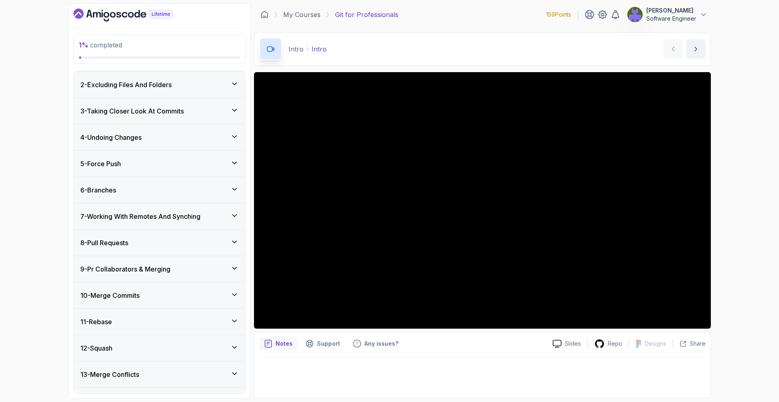
scroll to position [0, 0]
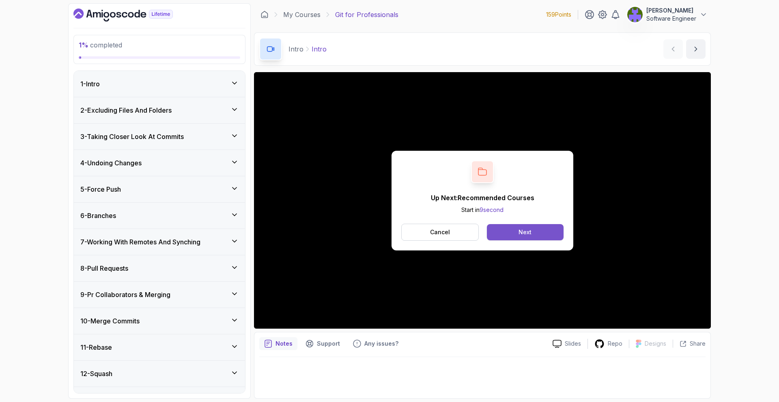
click at [533, 235] on button "Next" at bounding box center [525, 232] width 77 height 16
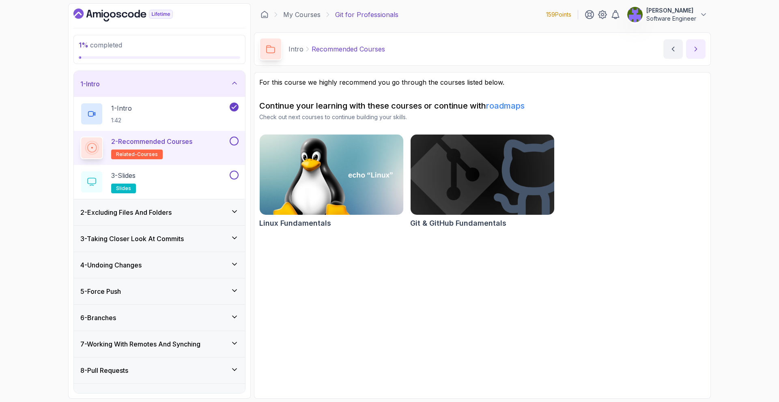
click at [686, 50] on button "next content" at bounding box center [695, 48] width 19 height 19
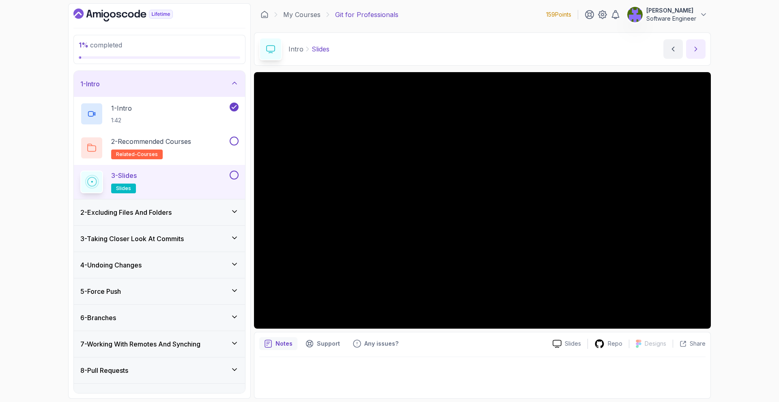
click at [699, 56] on button "next content" at bounding box center [695, 48] width 19 height 19
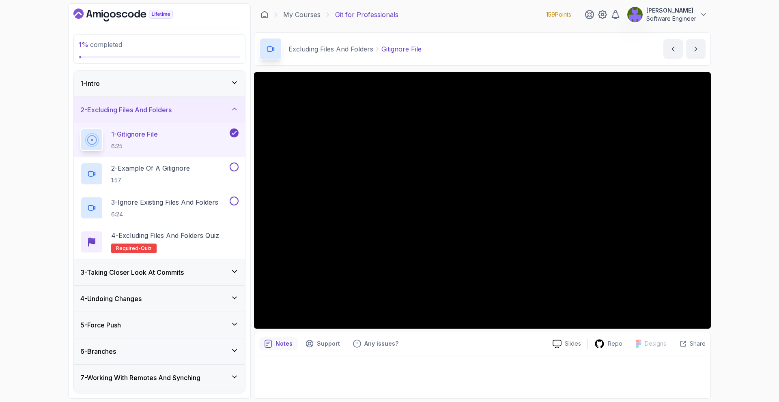
click at [302, 22] on div "My Courses Git for Professionals 159 Points Dinesh Pentakota Software Engineer" at bounding box center [482, 14] width 457 height 23
click at [308, 14] on link "My Courses" at bounding box center [301, 15] width 37 height 10
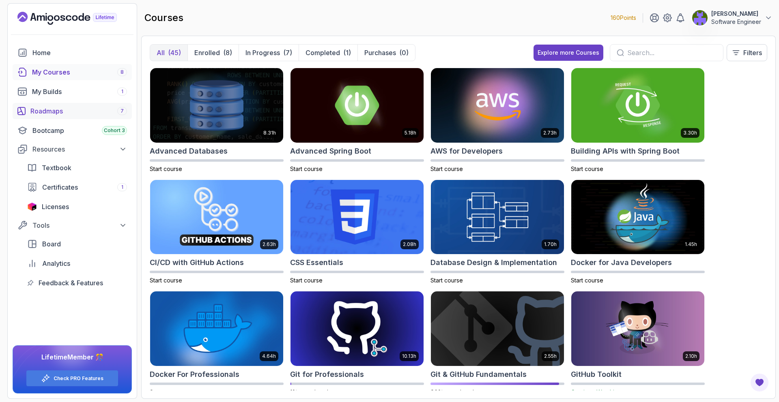
click at [91, 109] on div "Roadmaps 7" at bounding box center [78, 111] width 97 height 10
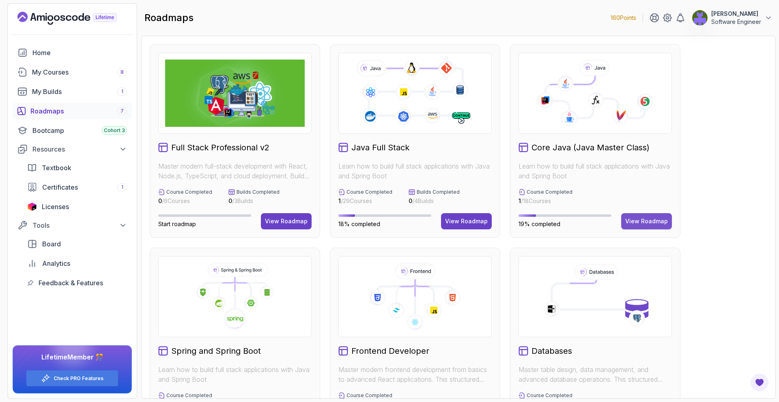
click at [639, 216] on button "View Roadmap" at bounding box center [646, 221] width 51 height 16
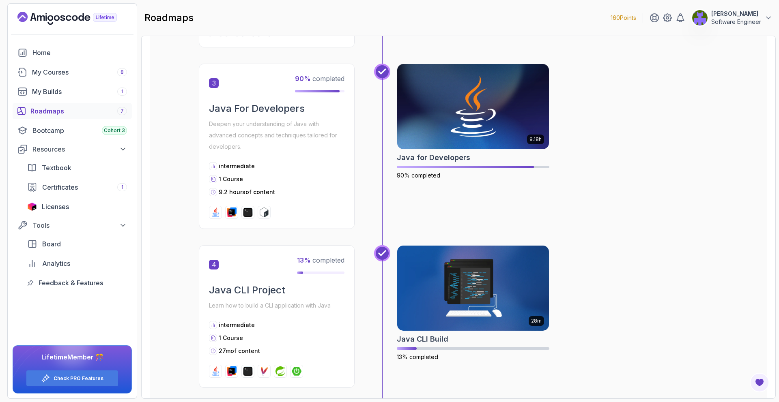
scroll to position [476, 0]
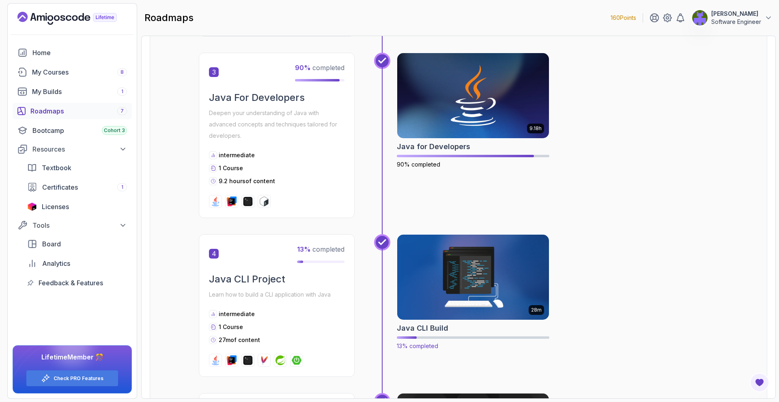
click at [417, 274] on img at bounding box center [472, 277] width 159 height 89
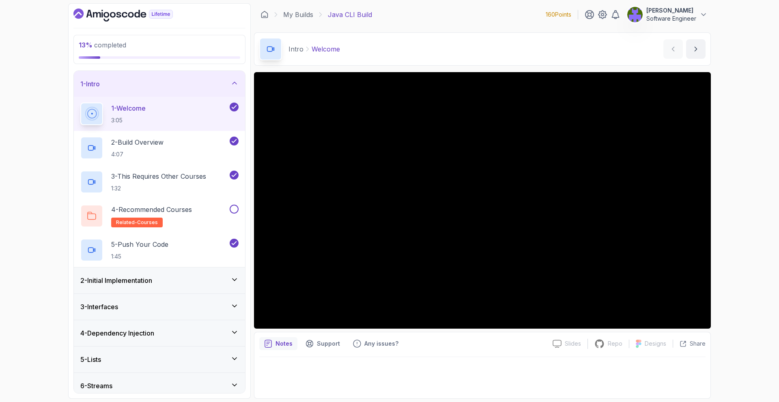
click at [223, 281] on div "2 - Initial Implementation" at bounding box center [159, 281] width 158 height 10
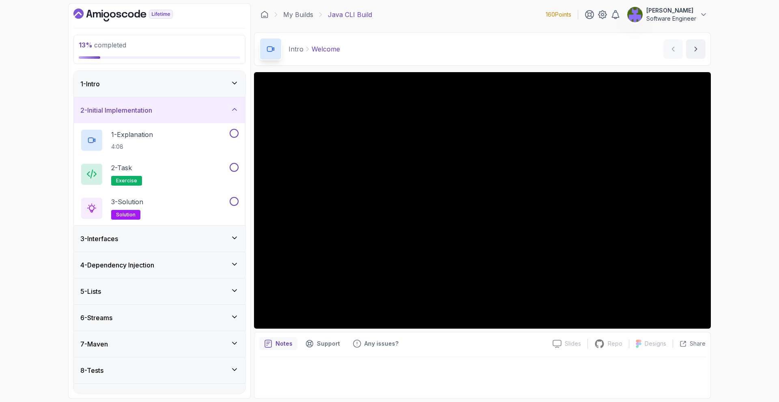
click at [221, 243] on div "3 - Interfaces" at bounding box center [159, 239] width 158 height 10
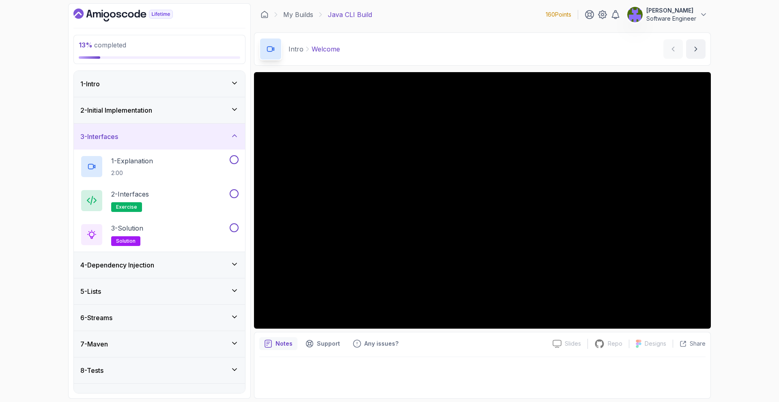
click at [223, 273] on div "4 - Dependency Injection" at bounding box center [159, 265] width 171 height 26
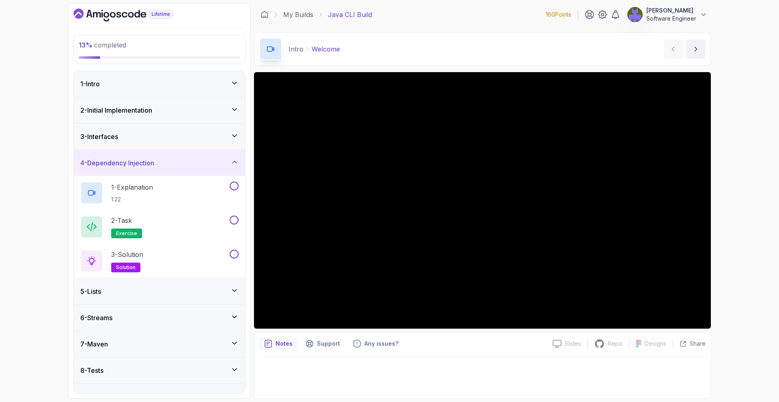
click at [223, 285] on div "5 - Lists" at bounding box center [159, 292] width 171 height 26
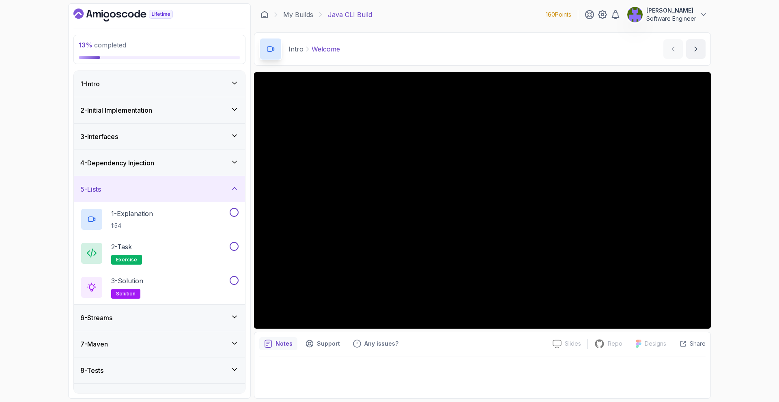
click at [224, 314] on div "6 - Streams" at bounding box center [159, 318] width 158 height 10
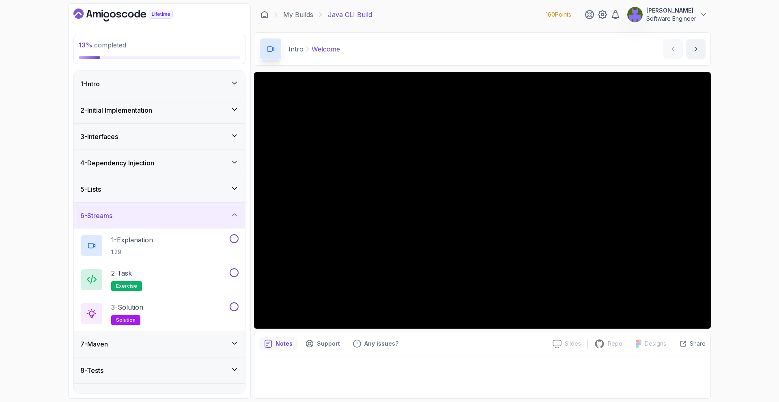
click at [220, 338] on div "7 - Maven" at bounding box center [159, 344] width 171 height 26
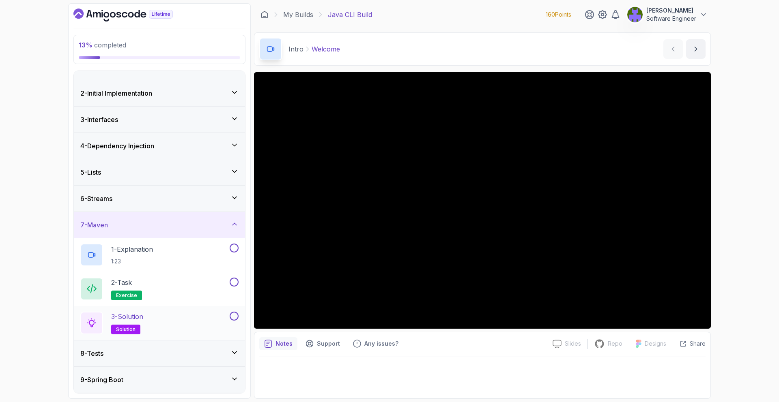
scroll to position [43, 0]
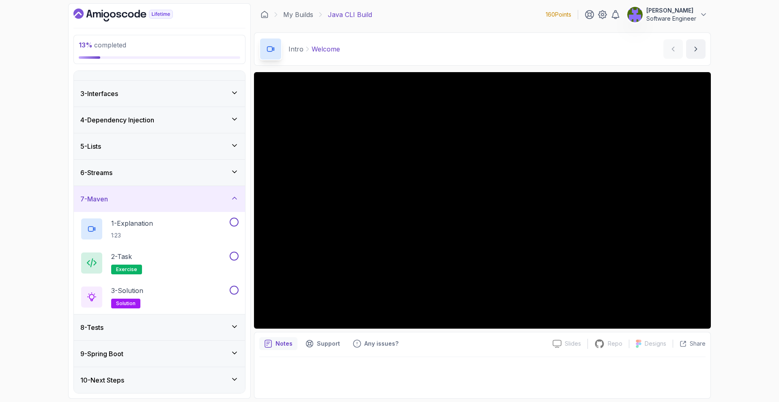
click at [221, 335] on div "8 - Tests" at bounding box center [159, 328] width 171 height 26
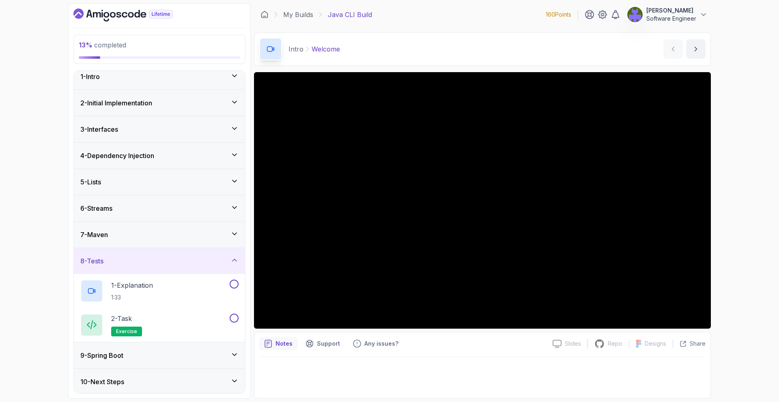
scroll to position [9, 0]
click at [226, 350] on div "9 - Spring Boot" at bounding box center [159, 354] width 158 height 10
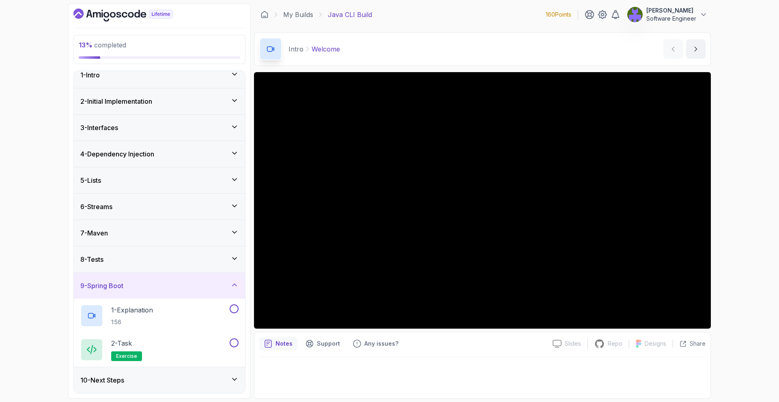
click at [224, 382] on div "10 - Next Steps" at bounding box center [159, 380] width 158 height 10
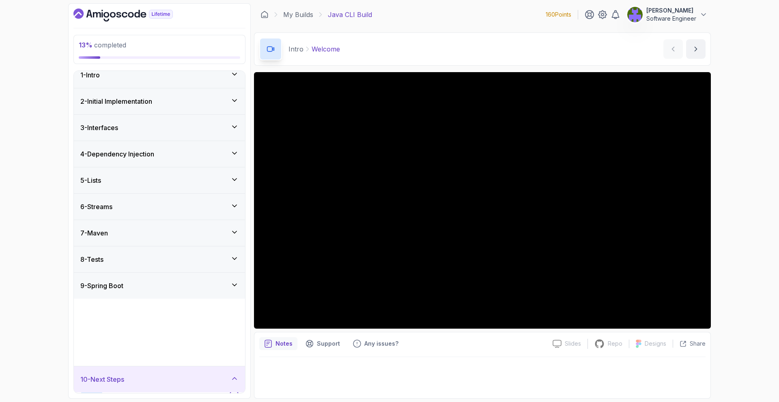
scroll to position [0, 0]
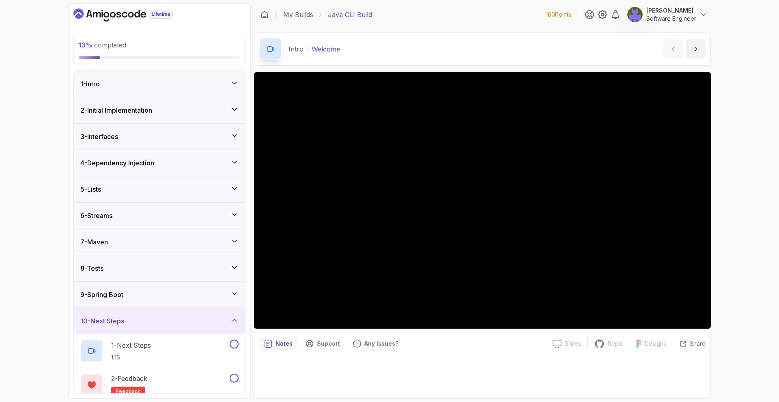
click at [217, 89] on div "1 - Intro" at bounding box center [159, 84] width 171 height 26
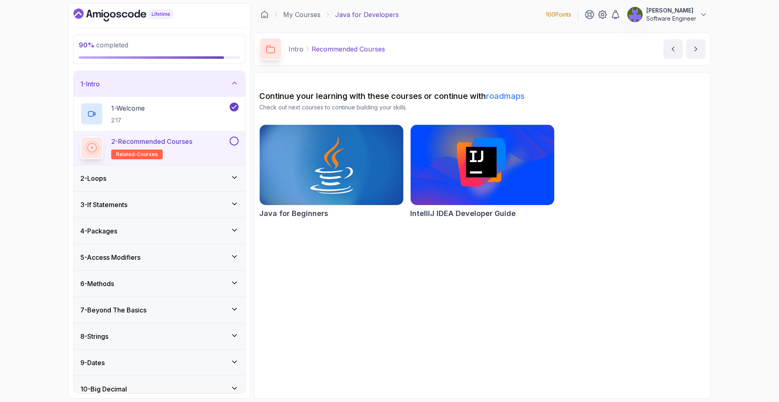
click at [232, 141] on button at bounding box center [234, 141] width 9 height 9
click at [216, 177] on div "2 - Loops" at bounding box center [159, 179] width 158 height 10
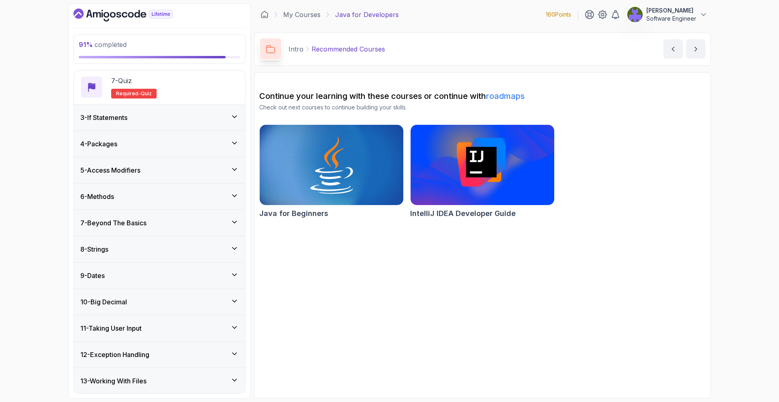
click at [231, 117] on icon at bounding box center [234, 117] width 8 height 8
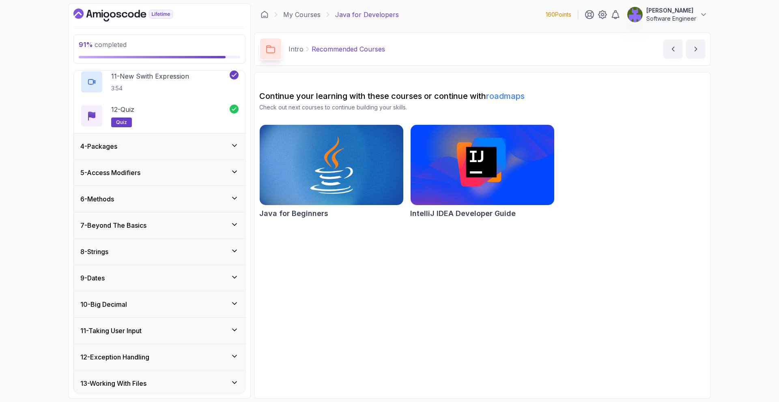
scroll to position [380, 0]
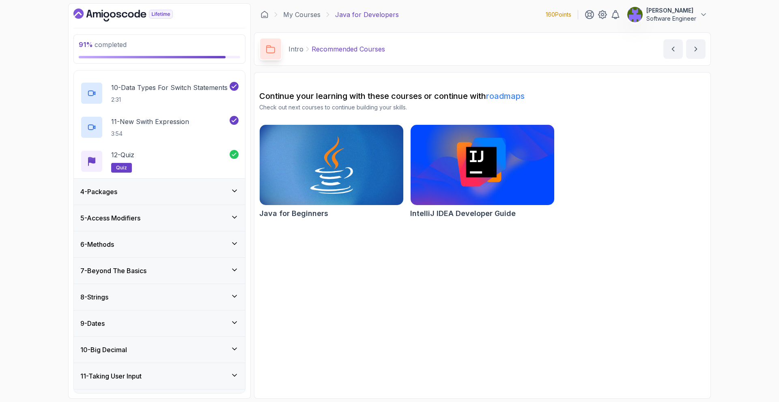
click at [230, 184] on div "4 - Packages" at bounding box center [159, 192] width 171 height 26
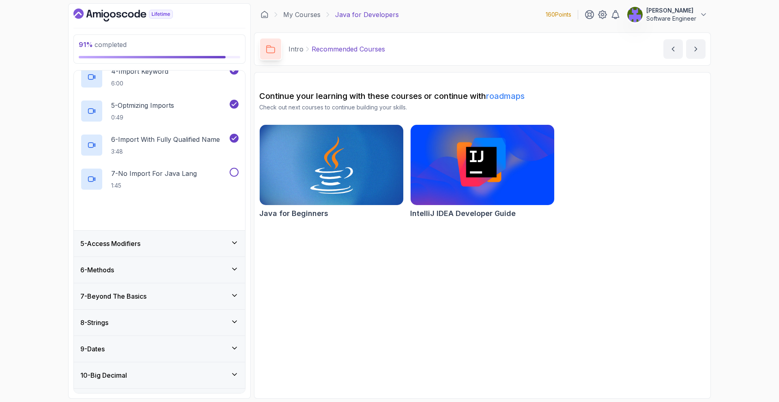
scroll to position [174, 0]
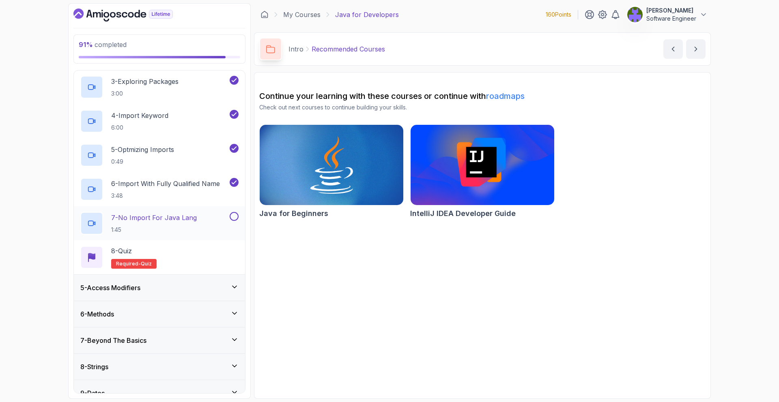
click at [233, 219] on button at bounding box center [234, 216] width 9 height 9
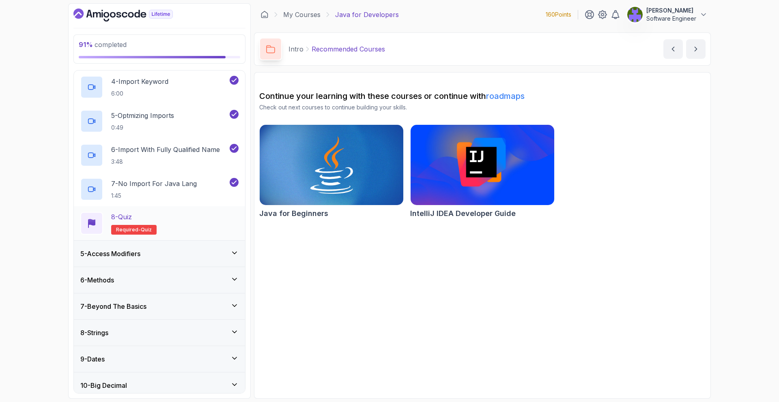
scroll to position [225, 0]
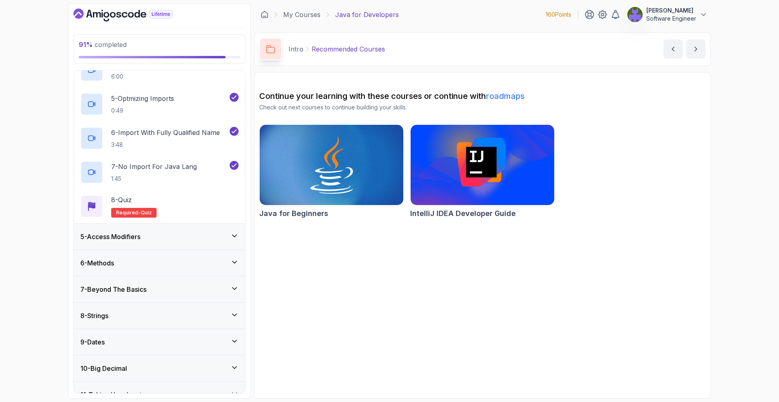
click at [209, 240] on div "5 - Access Modifiers" at bounding box center [159, 237] width 158 height 10
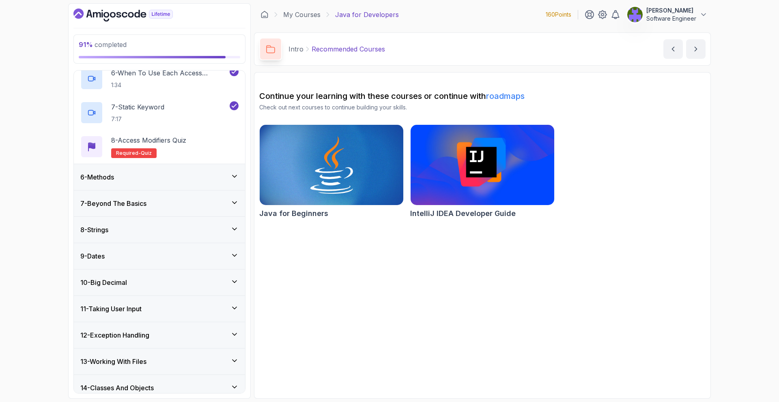
scroll to position [302, 0]
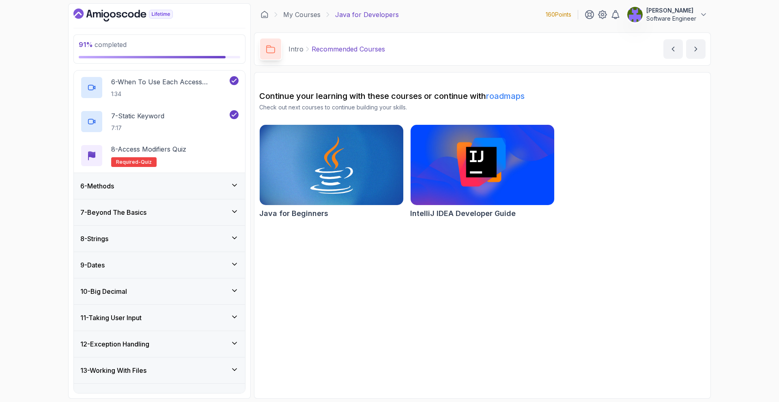
click at [215, 189] on div "6 - Methods" at bounding box center [159, 186] width 158 height 10
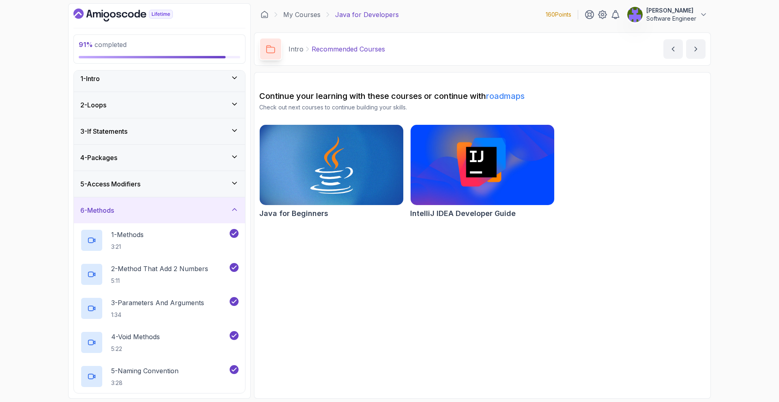
scroll to position [0, 0]
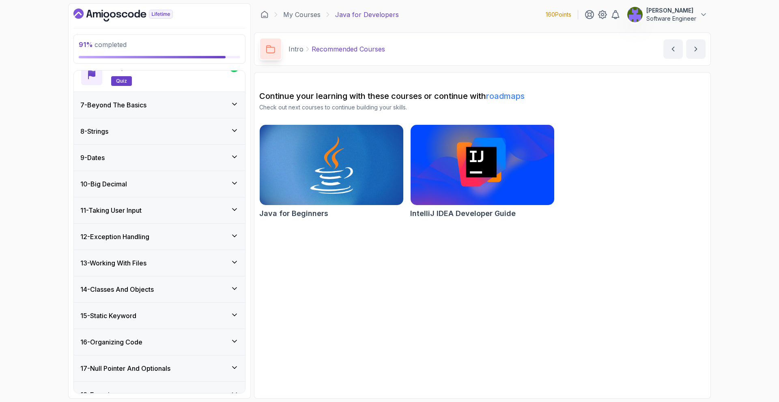
click at [238, 105] on icon at bounding box center [234, 104] width 8 height 8
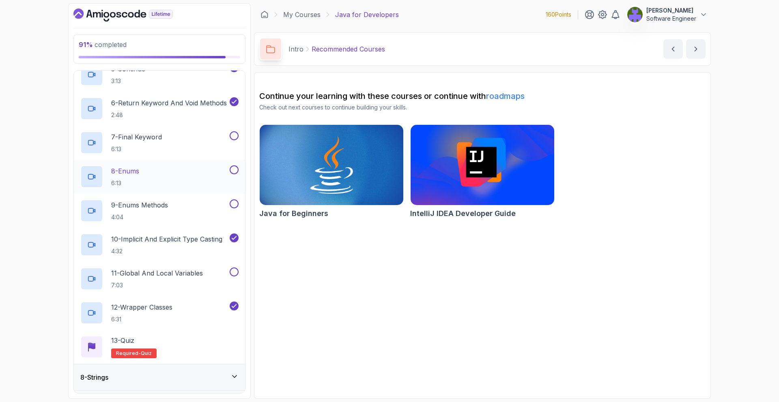
scroll to position [333, 0]
click at [237, 135] on button at bounding box center [234, 136] width 9 height 9
click at [233, 169] on button at bounding box center [234, 170] width 9 height 9
click at [233, 204] on button at bounding box center [234, 204] width 9 height 9
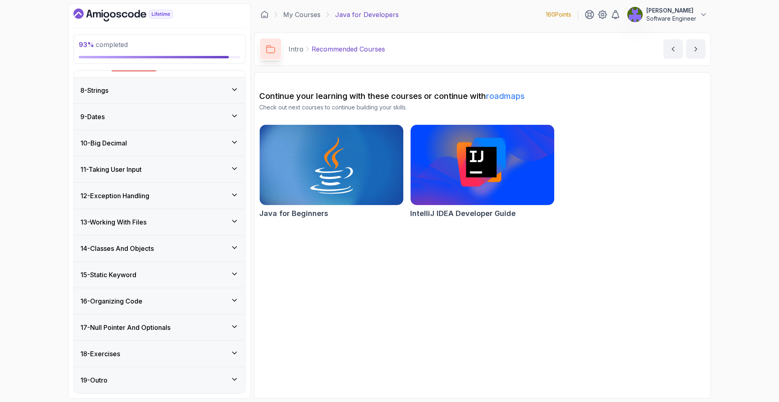
click at [227, 91] on div "8 - Strings" at bounding box center [159, 91] width 158 height 10
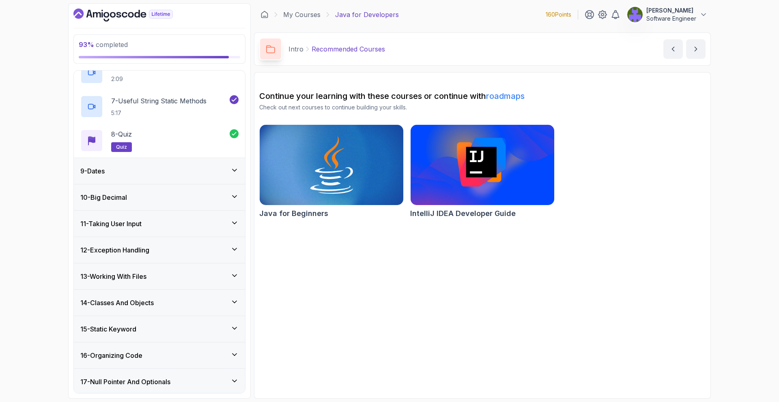
click at [225, 177] on div "9 - Dates" at bounding box center [159, 171] width 171 height 26
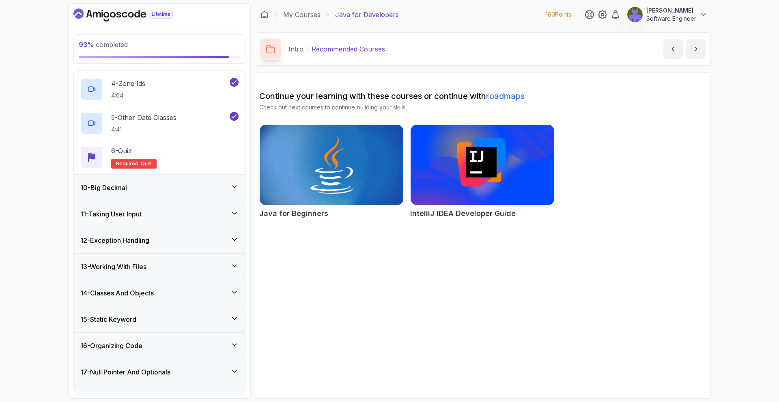
click at [221, 191] on div "10 - Big Decimal" at bounding box center [159, 188] width 158 height 10
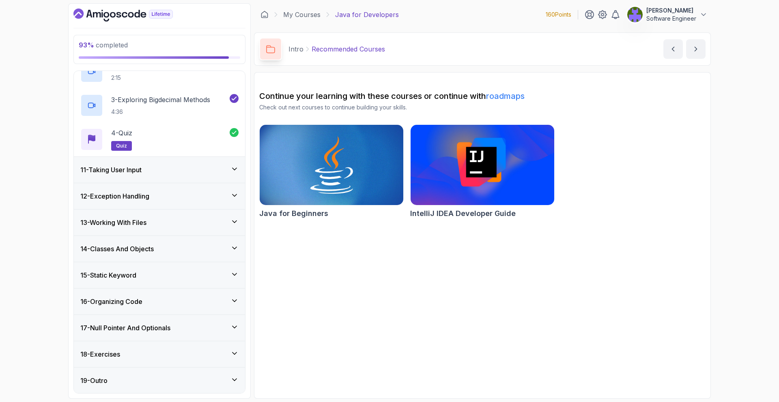
click at [228, 174] on div "11 - Taking User Input" at bounding box center [159, 170] width 158 height 10
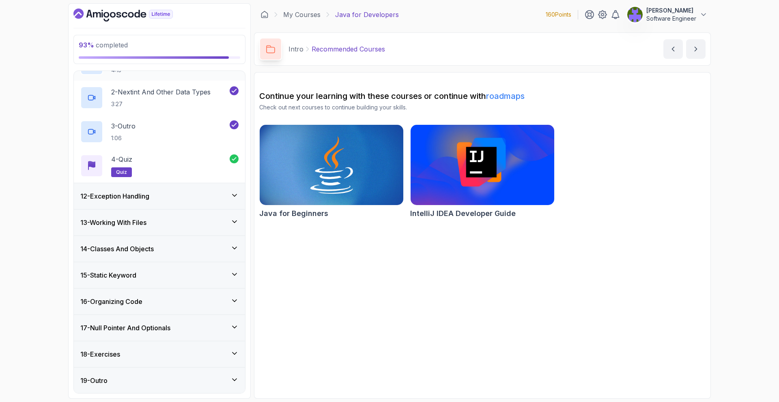
scroll to position [314, 0]
click at [222, 192] on div "12 - Exception Handling" at bounding box center [159, 196] width 158 height 10
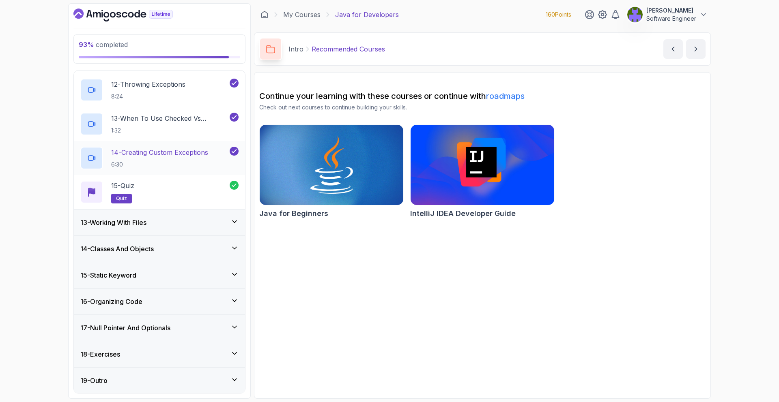
scroll to position [689, 0]
click at [214, 216] on div "13 - Working With Files" at bounding box center [159, 222] width 171 height 26
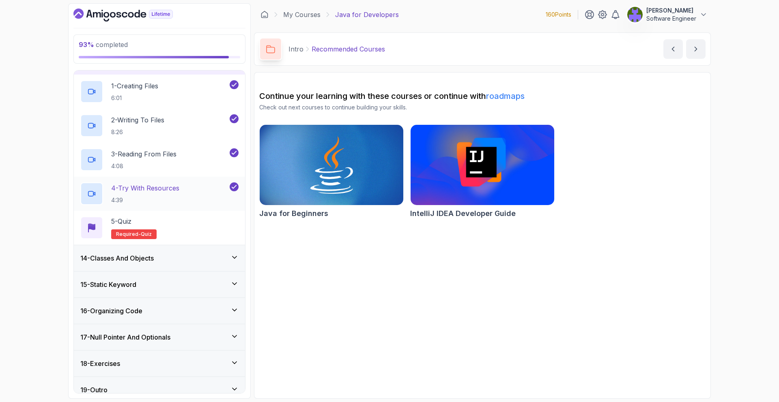
scroll to position [348, 0]
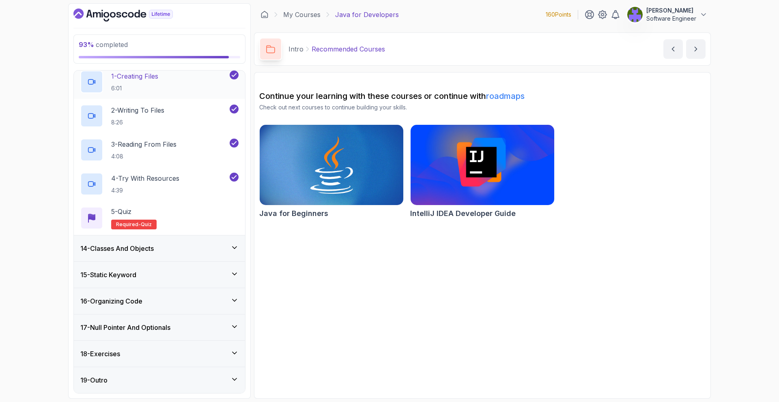
click at [213, 241] on div "14 - Classes And Objects" at bounding box center [159, 249] width 171 height 26
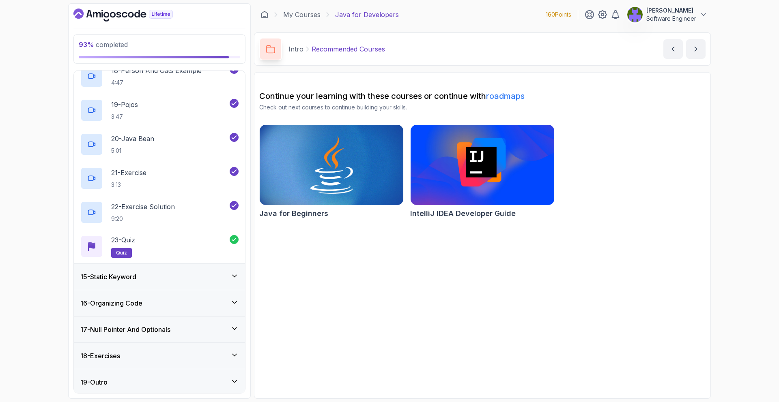
scroll to position [961, 0]
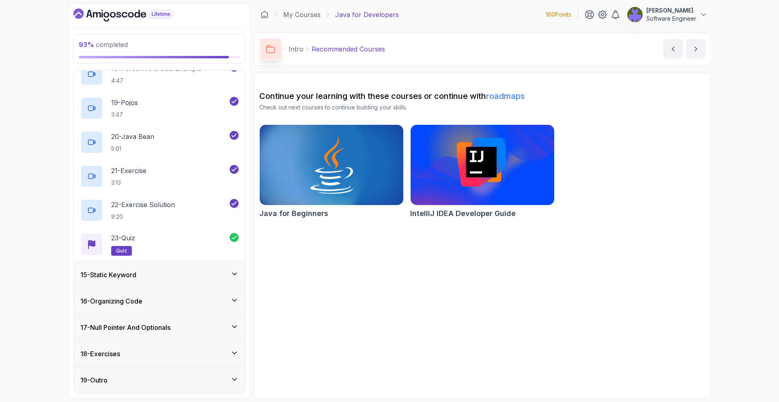
click at [204, 266] on div "15 - Static Keyword" at bounding box center [159, 275] width 171 height 26
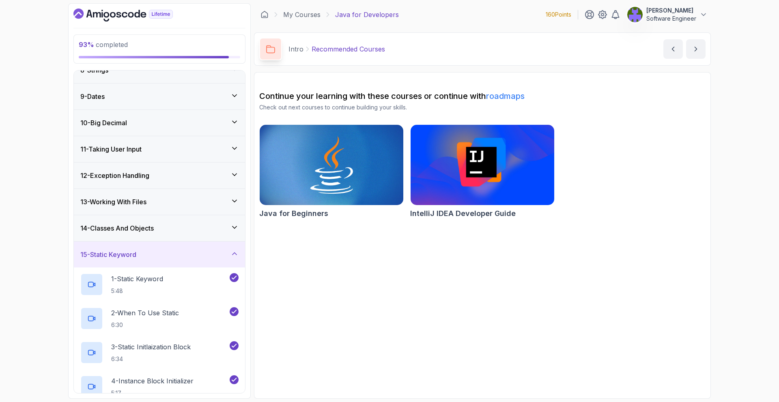
scroll to position [382, 0]
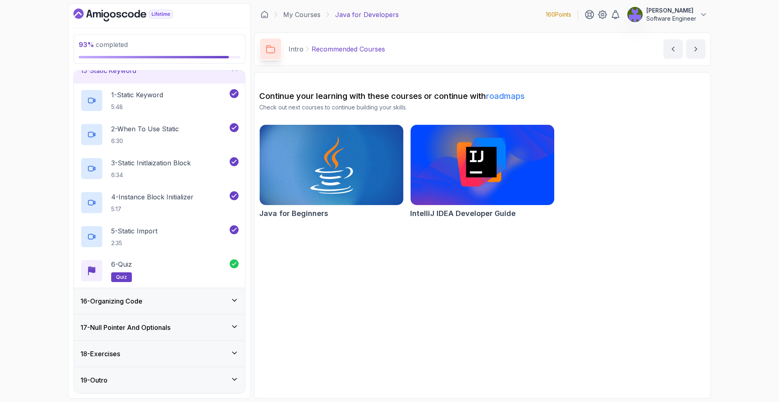
click at [199, 293] on div "16 - Organizing Code" at bounding box center [159, 301] width 171 height 26
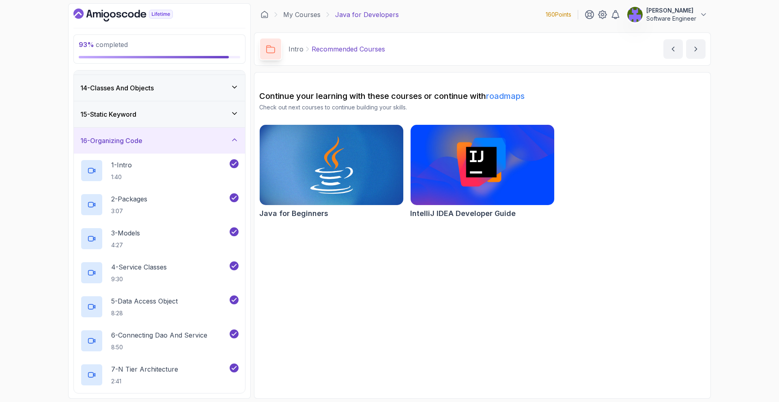
scroll to position [338, 0]
click at [223, 118] on div "15 - Static Keyword" at bounding box center [159, 115] width 158 height 10
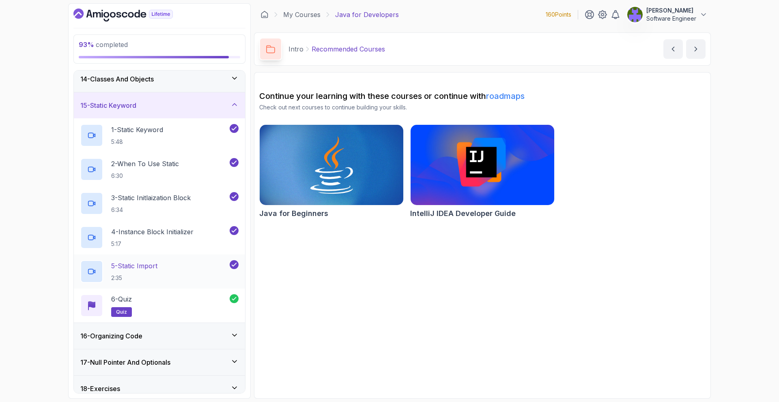
scroll to position [382, 0]
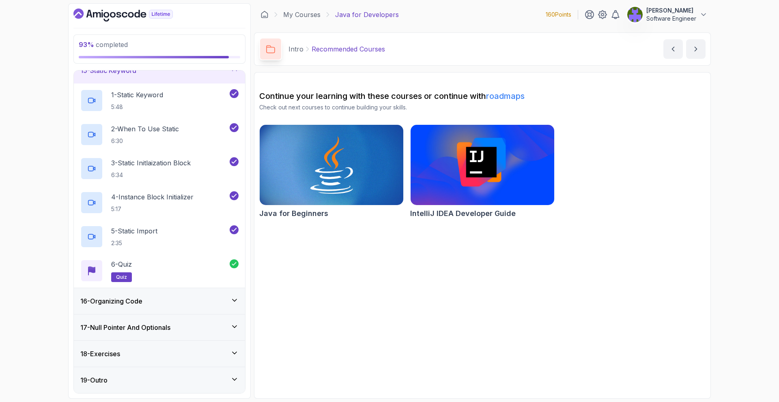
click at [226, 314] on div "17 - Null Pointer And Optionals" at bounding box center [159, 327] width 171 height 26
click at [225, 306] on div "16 - Organizing Code" at bounding box center [159, 301] width 158 height 10
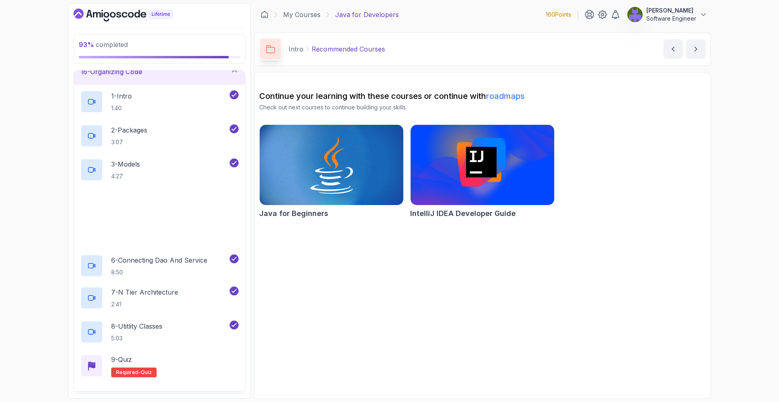
scroll to position [484, 0]
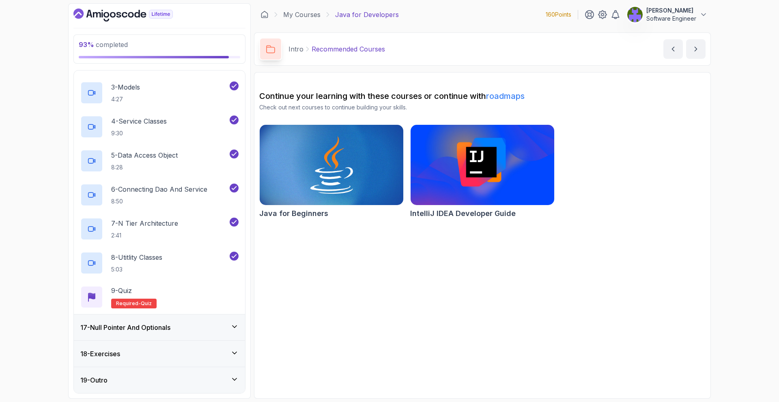
click at [223, 328] on div "17 - Null Pointer And Optionals" at bounding box center [159, 328] width 158 height 10
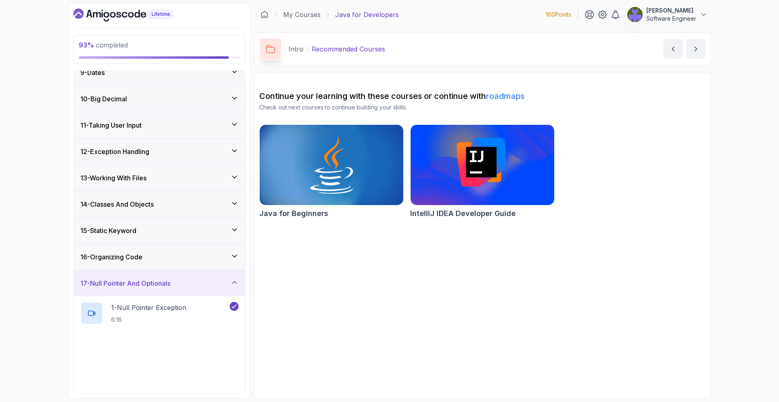
scroll to position [314, 0]
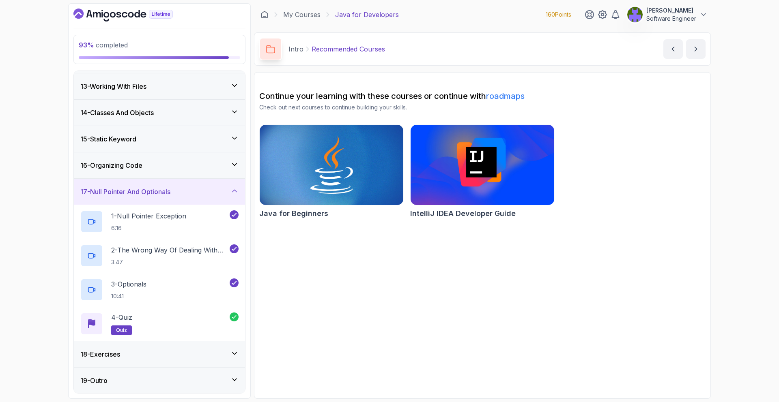
click at [218, 352] on div "18 - Exercises" at bounding box center [159, 355] width 158 height 10
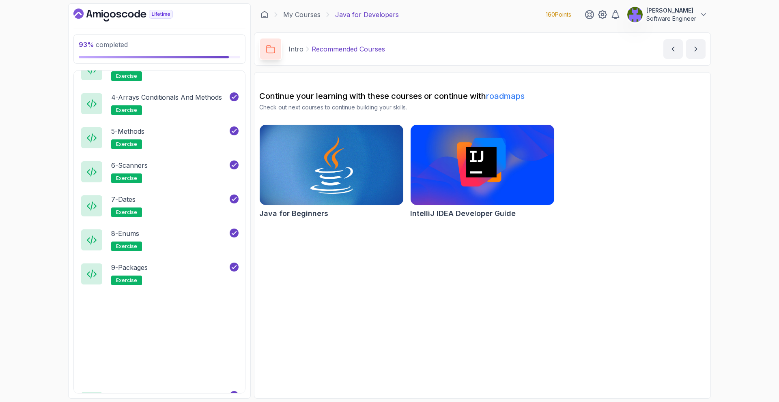
scroll to position [620, 0]
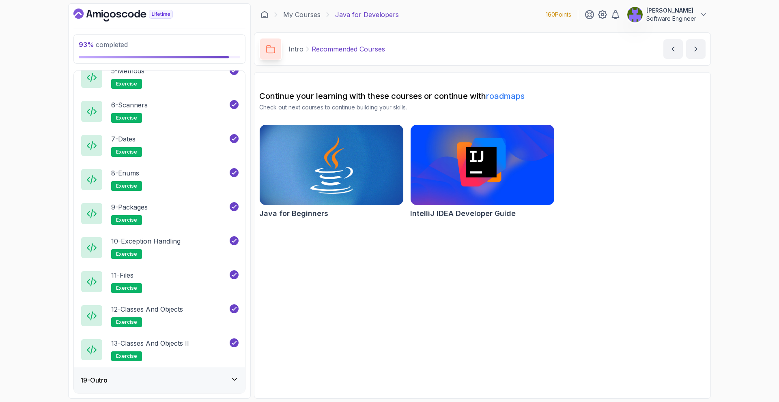
click at [213, 377] on div "19 - Outro" at bounding box center [159, 380] width 158 height 10
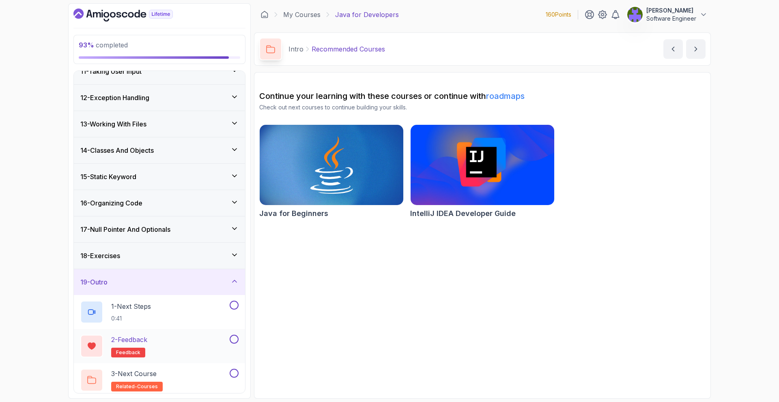
scroll to position [280, 0]
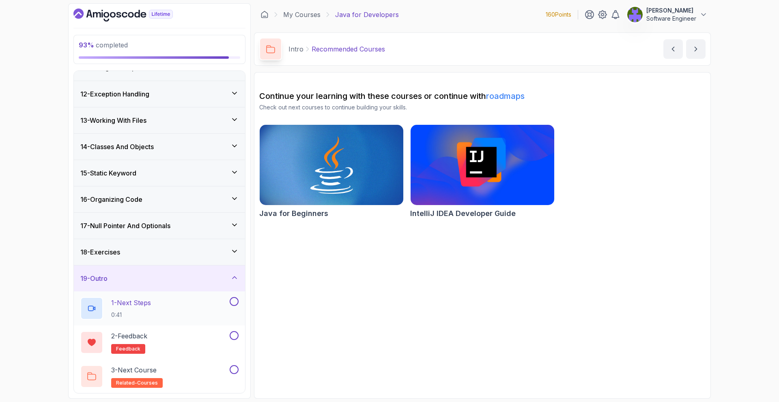
click at [233, 305] on button at bounding box center [234, 301] width 9 height 9
click at [233, 335] on button at bounding box center [234, 335] width 9 height 9
click at [234, 371] on button at bounding box center [234, 369] width 9 height 9
click at [237, 299] on button at bounding box center [234, 301] width 9 height 9
click at [227, 252] on div "18 - Exercises" at bounding box center [159, 252] width 158 height 10
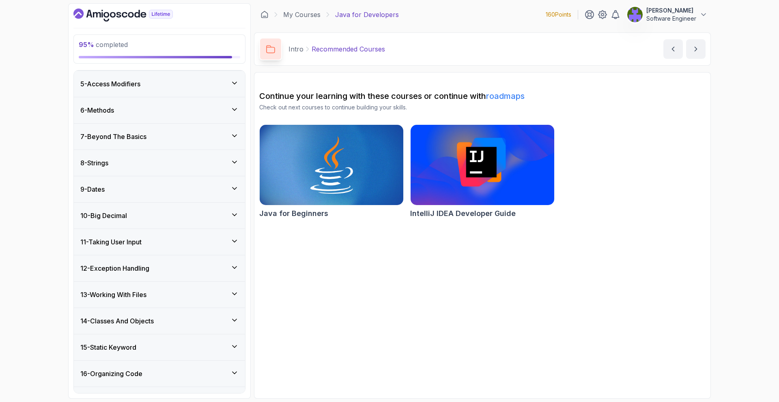
scroll to position [0, 0]
click at [231, 74] on div "1 - Intro" at bounding box center [159, 84] width 171 height 26
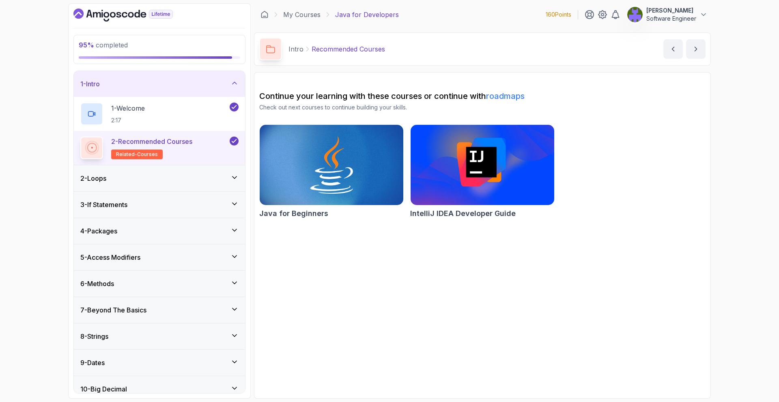
click at [235, 169] on div "2 - Loops" at bounding box center [159, 178] width 171 height 26
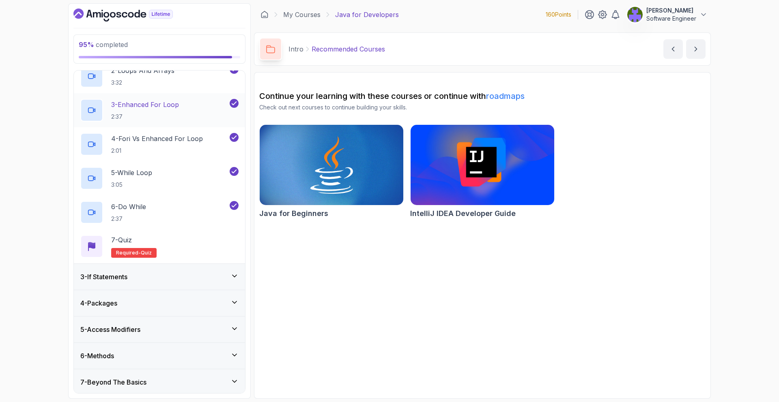
scroll to position [151, 0]
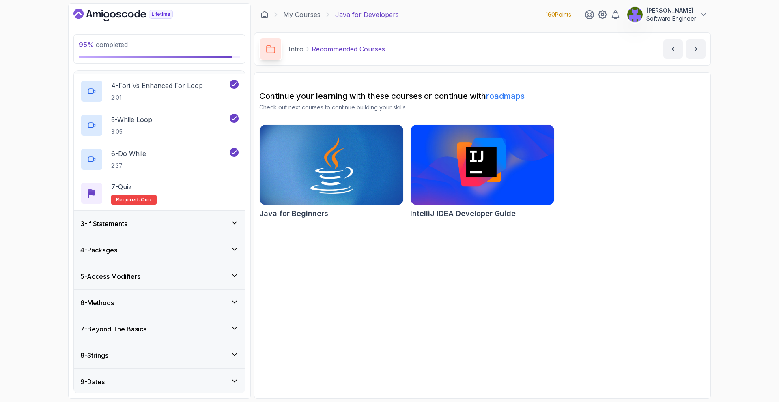
click at [233, 208] on div "7 - Quiz Required- quiz" at bounding box center [159, 193] width 171 height 34
click at [227, 227] on div "3 - If Statements" at bounding box center [159, 224] width 158 height 10
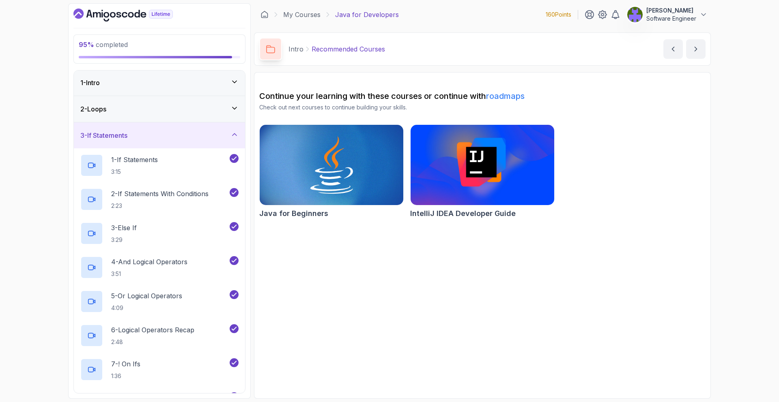
scroll to position [0, 0]
click at [236, 133] on icon at bounding box center [234, 135] width 8 height 8
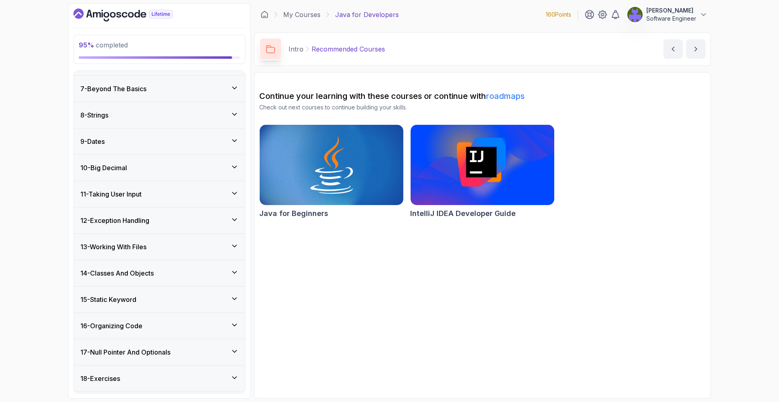
scroll to position [178, 0]
